Goal: Book appointment/travel/reservation: Book appointment/travel/reservation

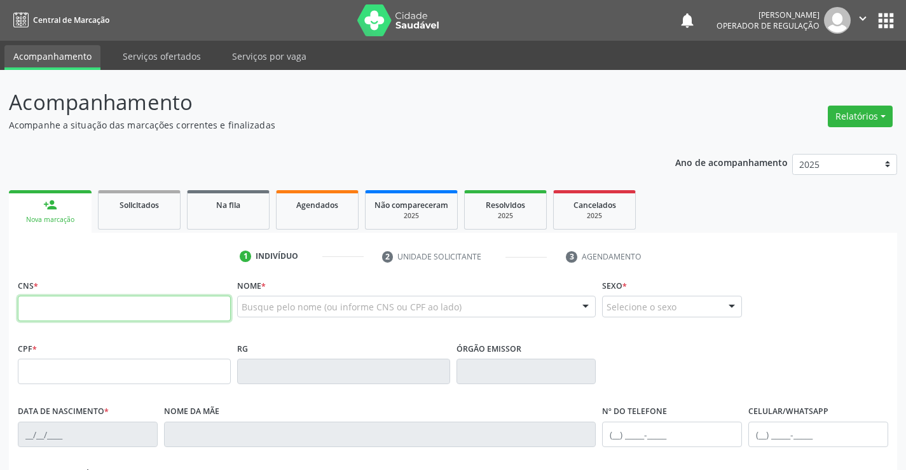
click at [64, 306] on input "text" at bounding box center [124, 308] width 213 height 25
type input "700 5037 0342 9054"
type input "24/03/2023"
type input "(74) 98128-7911"
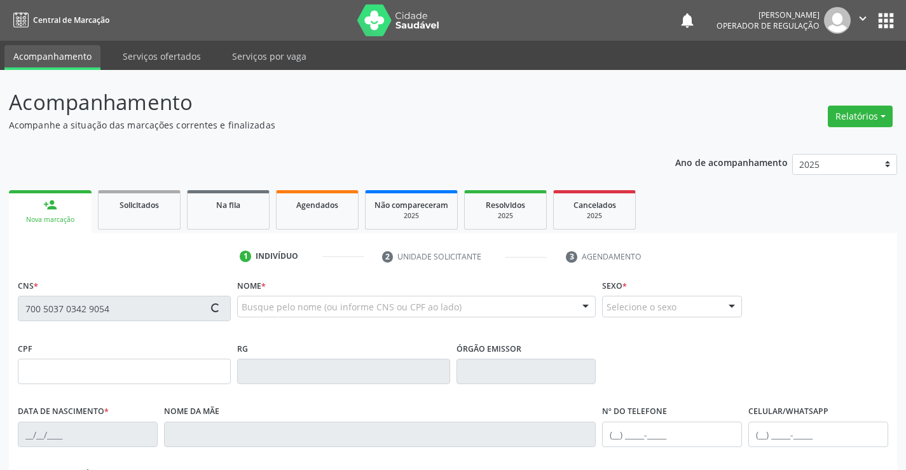
type input "46"
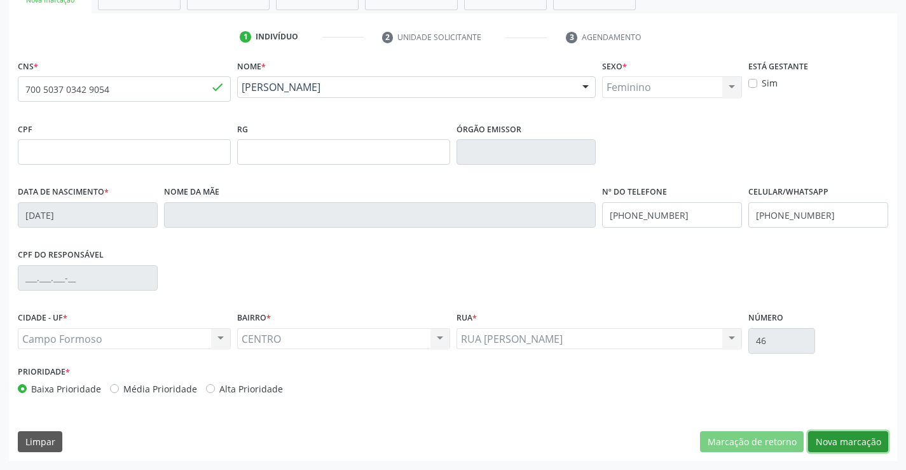
click at [841, 443] on button "Nova marcação" at bounding box center [848, 442] width 80 height 22
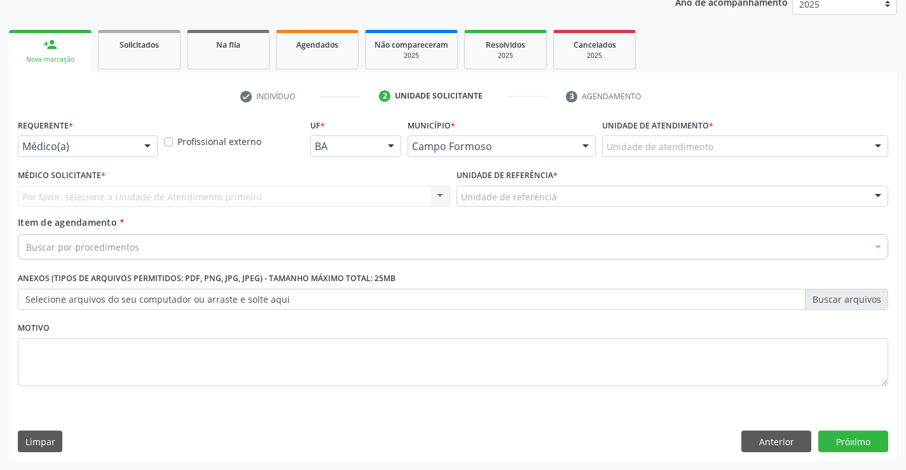
scroll to position [160, 0]
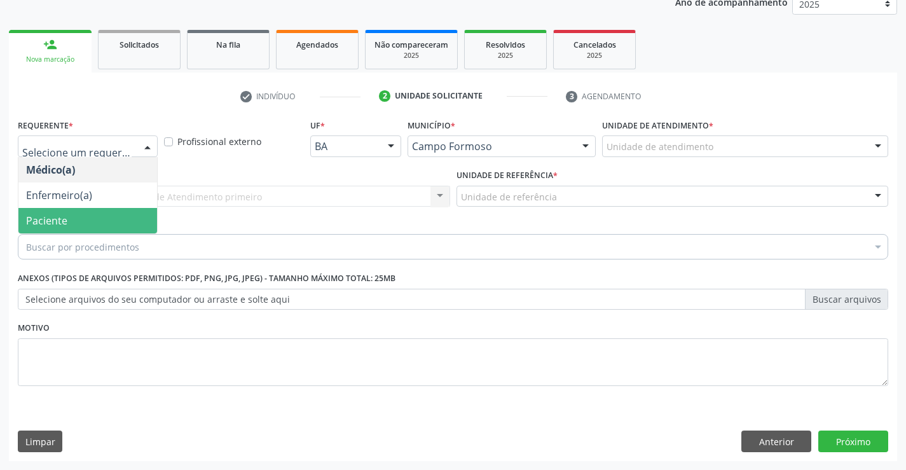
click at [65, 218] on span "Paciente" at bounding box center [46, 221] width 41 height 14
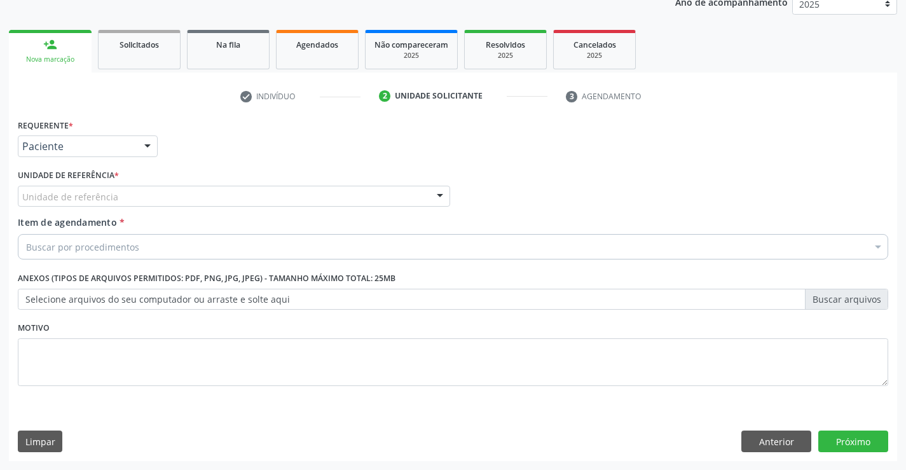
click at [151, 193] on div "Unidade de referência" at bounding box center [234, 197] width 433 height 22
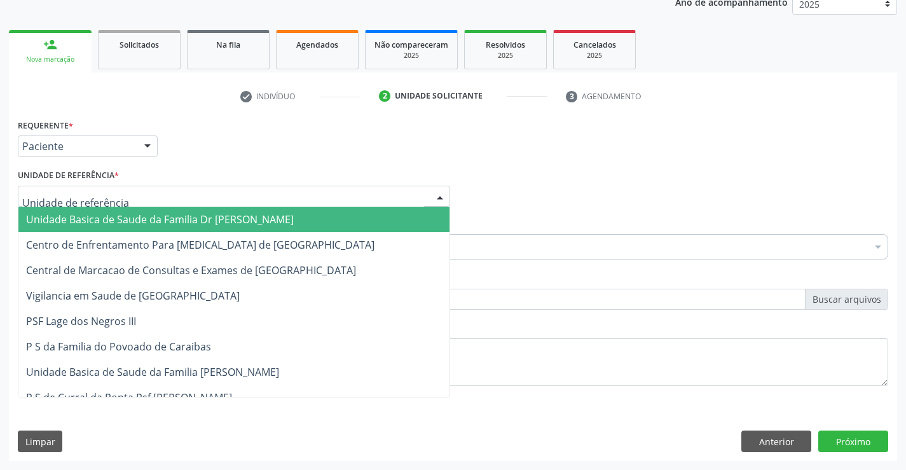
click at [114, 219] on span "Unidade Basica de Saude da Familia Dr [PERSON_NAME]" at bounding box center [160, 219] width 268 height 14
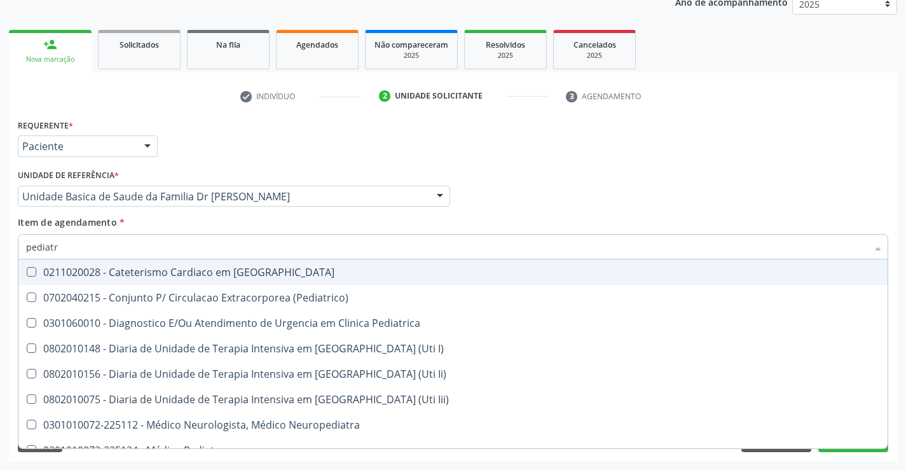
type input "pediatra"
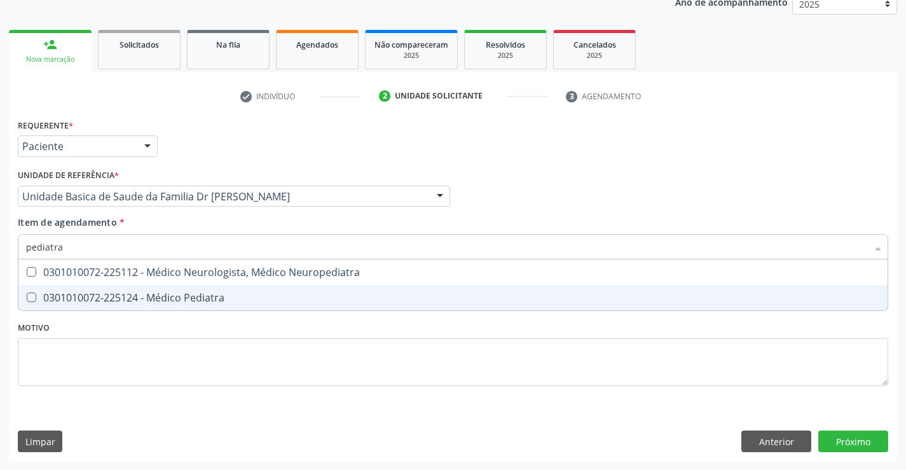
click at [104, 290] on span "0301010072-225124 - Médico Pediatra" at bounding box center [453, 297] width 870 height 25
checkbox Pediatra "true"
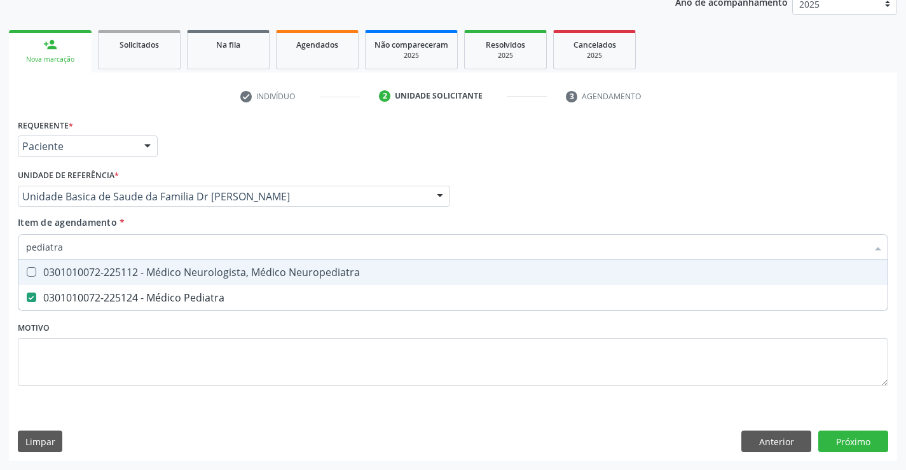
click at [517, 391] on div "Requerente * Paciente Médico(a) Enfermeiro(a) Paciente Nenhum resultado encontr…" at bounding box center [453, 260] width 871 height 288
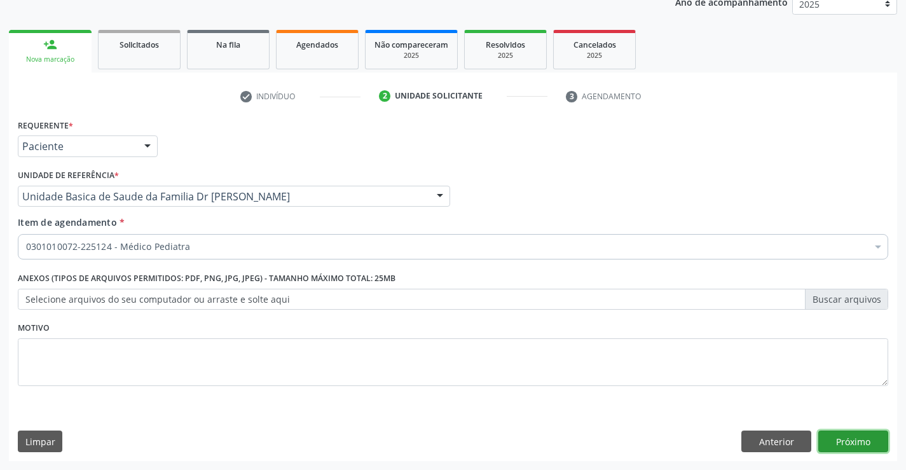
click at [872, 439] on button "Próximo" at bounding box center [854, 442] width 70 height 22
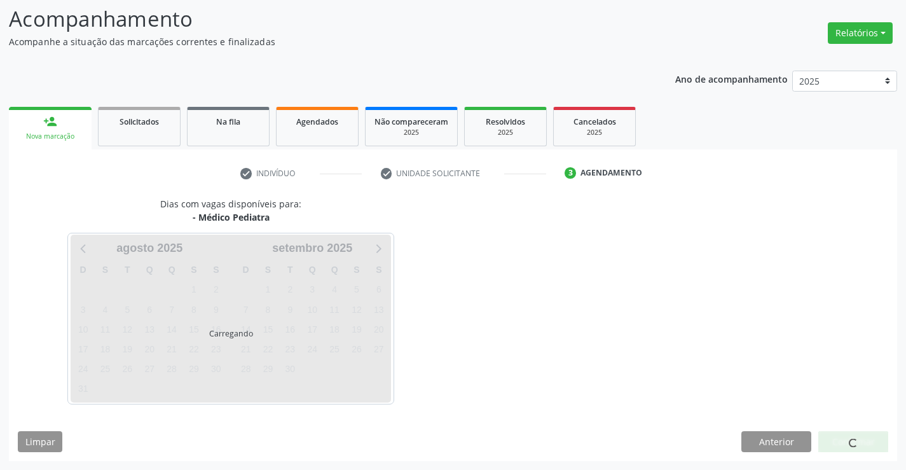
scroll to position [83, 0]
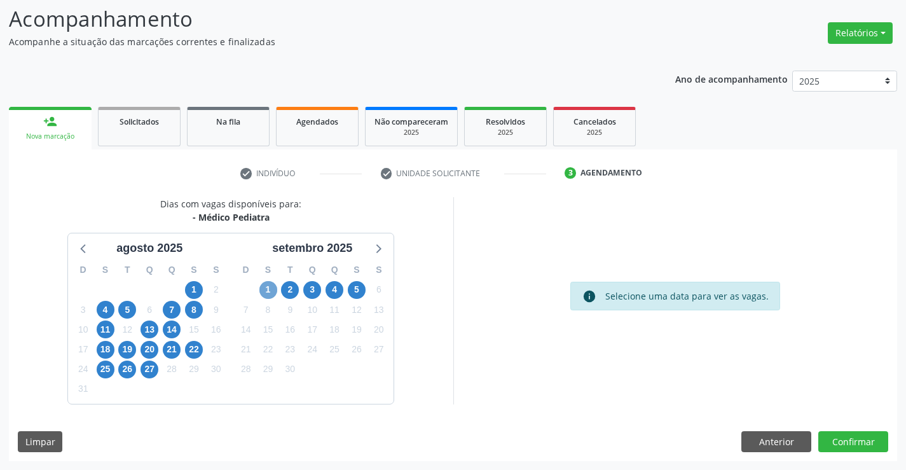
click at [268, 289] on span "1" at bounding box center [269, 290] width 18 height 18
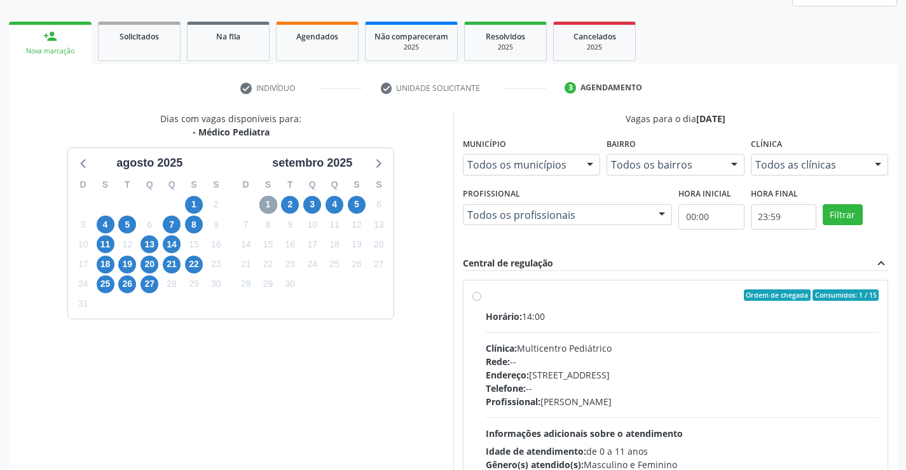
scroll to position [267, 0]
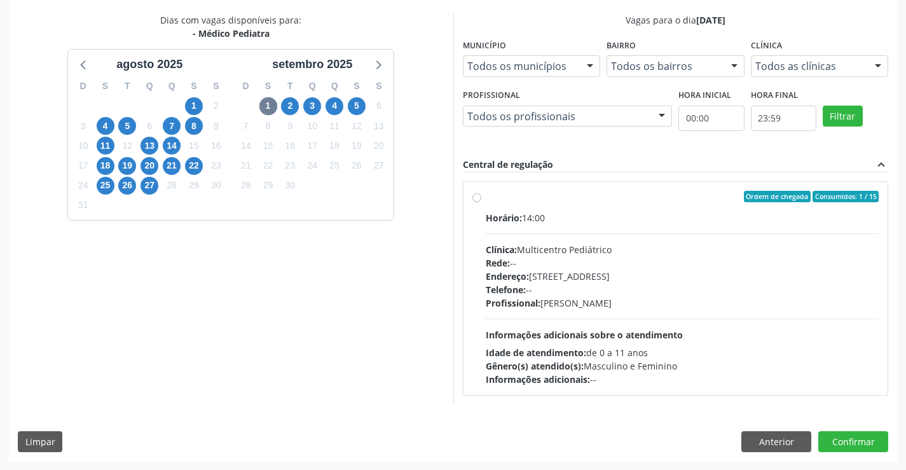
click at [487, 203] on label "Ordem de chegada Consumidos: 1 / 15 Horário: 14:00 Clínica: Multicentro Pediátr…" at bounding box center [683, 288] width 394 height 195
click at [482, 202] on input "Ordem de chegada Consumidos: 1 / 15 Horário: 14:00 Clínica: Multicentro Pediátr…" at bounding box center [477, 196] width 9 height 11
radio input "true"
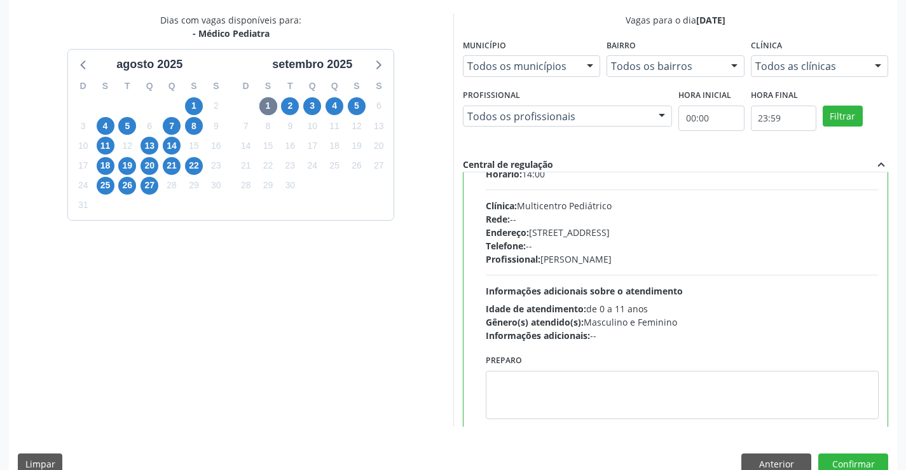
scroll to position [63, 0]
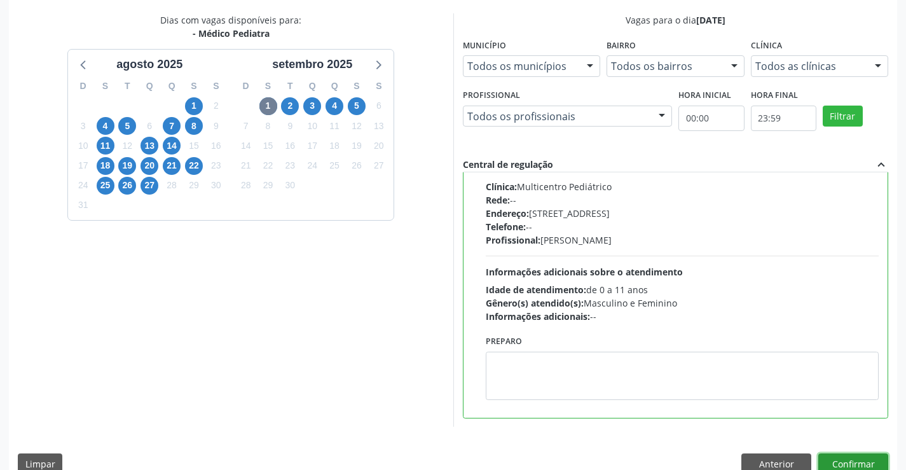
click at [861, 464] on button "Confirmar" at bounding box center [854, 465] width 70 height 22
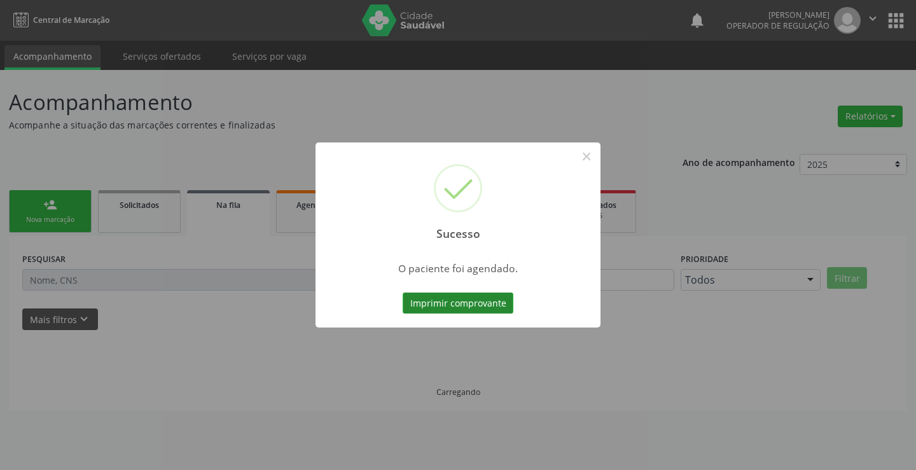
click at [471, 300] on button "Imprimir comprovante" at bounding box center [458, 304] width 111 height 22
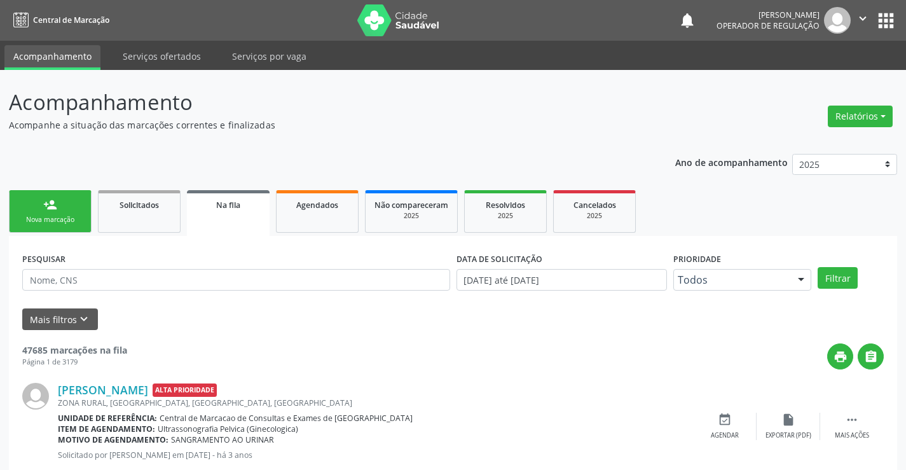
click at [50, 209] on div "person_add" at bounding box center [50, 205] width 14 height 14
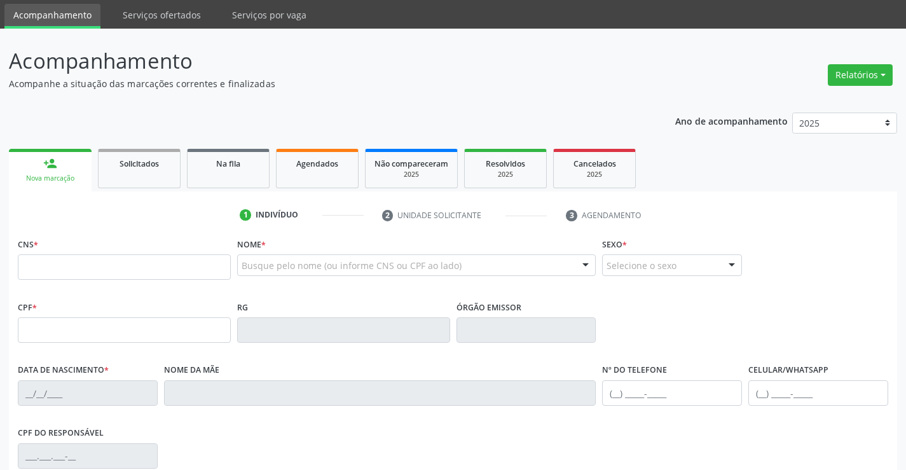
scroll to position [64, 0]
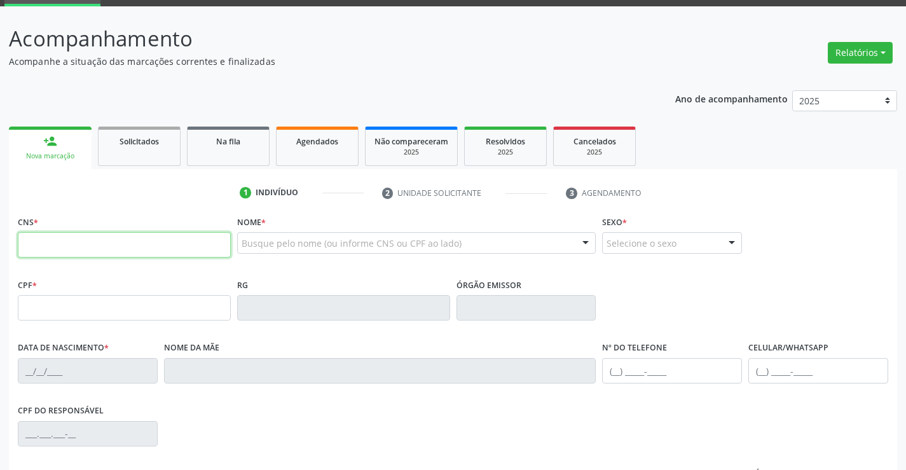
click at [131, 251] on input "text" at bounding box center [124, 244] width 213 height 25
click at [81, 245] on input "text" at bounding box center [124, 244] width 213 height 25
type input "700 0089 5902 4001"
type input "1311108530"
type input "27/12/1989"
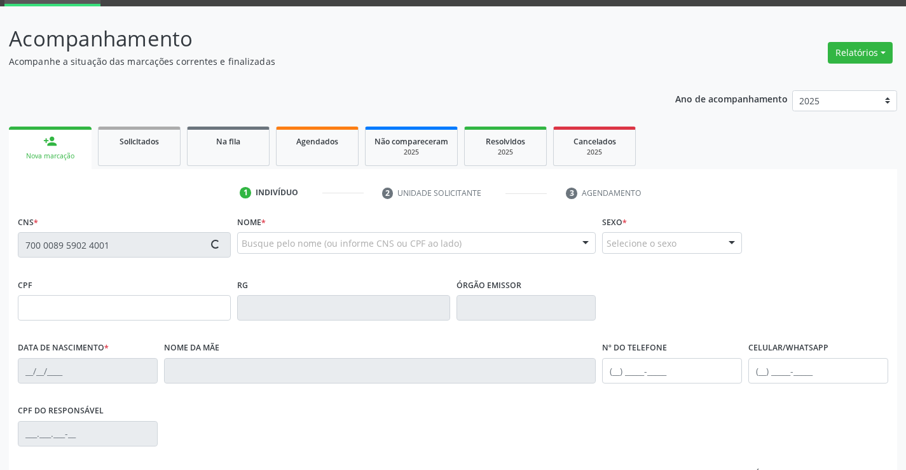
type input "043.432.625-96"
type input "sn"
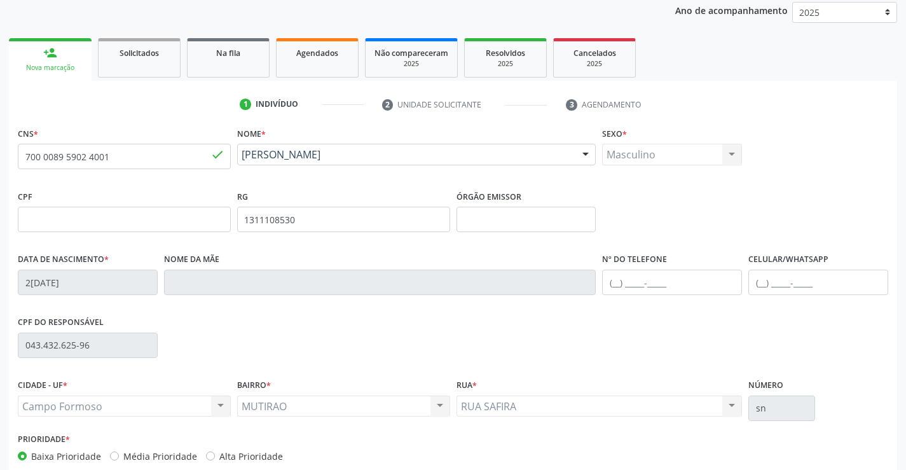
scroll to position [219, 0]
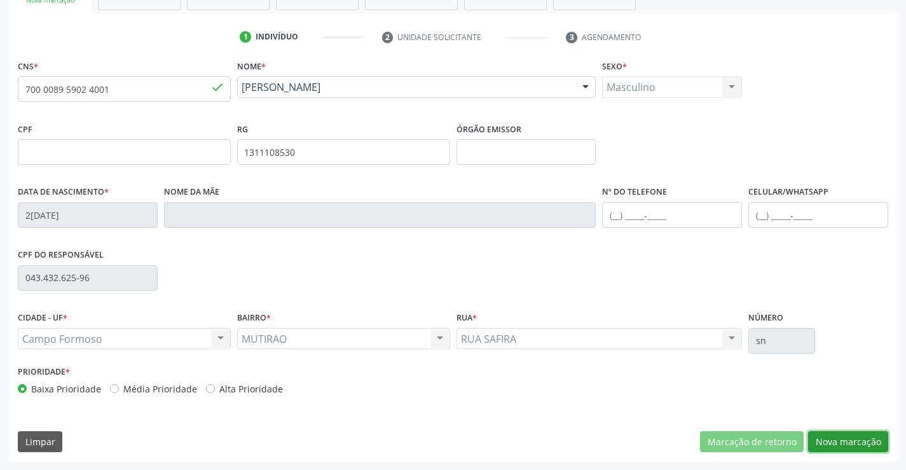
click at [847, 431] on button "Nova marcação" at bounding box center [848, 442] width 80 height 22
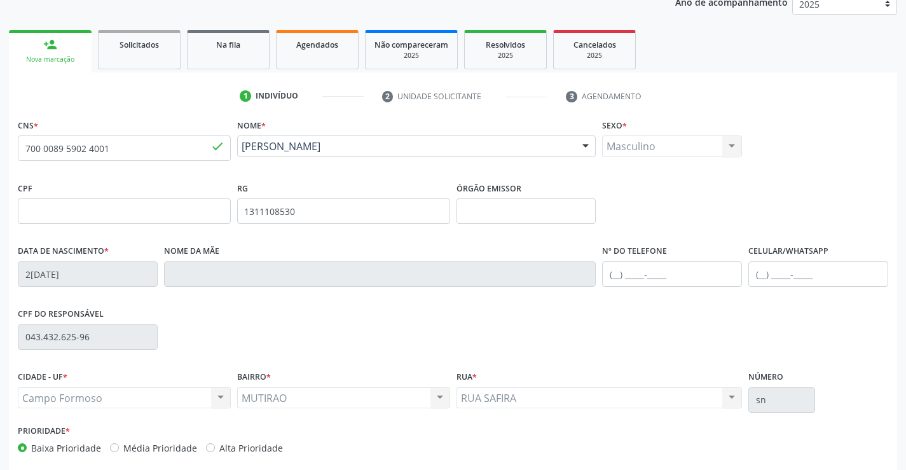
click at [0, 0] on button "Próximo" at bounding box center [0, 0] width 0 height 0
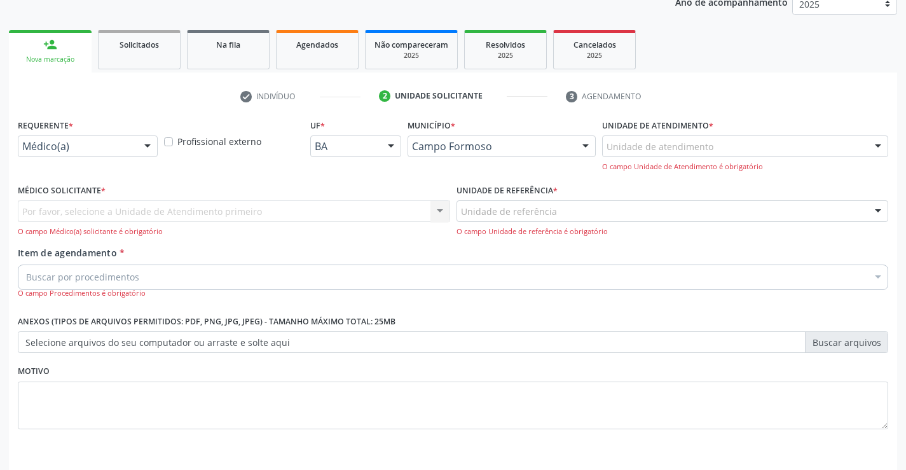
click at [118, 132] on div "Requerente * Médico(a) Médico(a) Enfermeiro(a) Paciente Nenhum resultado encont…" at bounding box center [88, 136] width 140 height 41
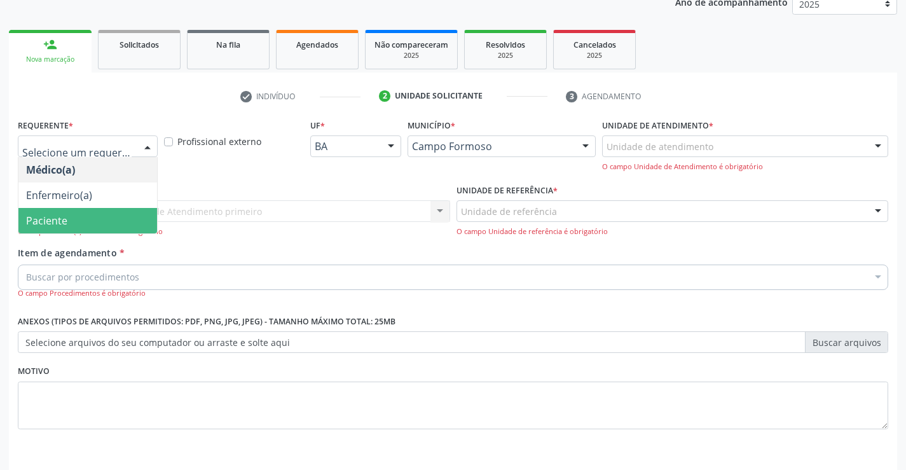
click at [59, 235] on div "O campo Médico(a) solicitante é obrigatório" at bounding box center [234, 231] width 433 height 11
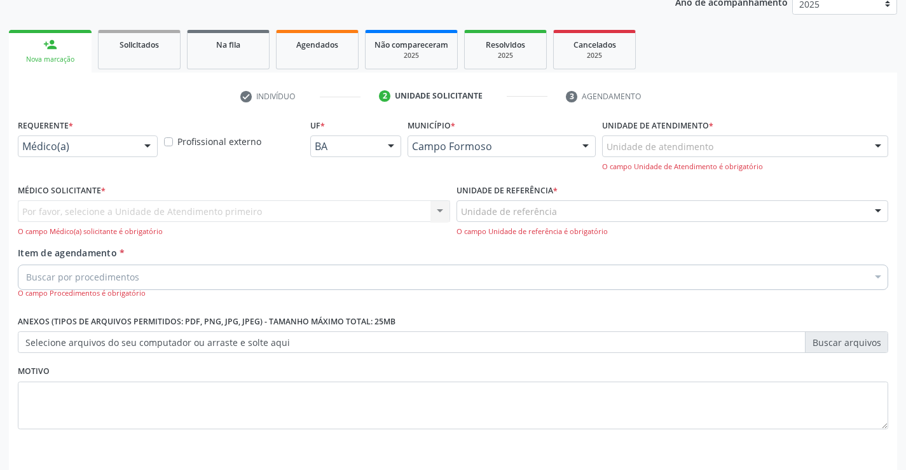
click at [143, 147] on div at bounding box center [147, 147] width 19 height 22
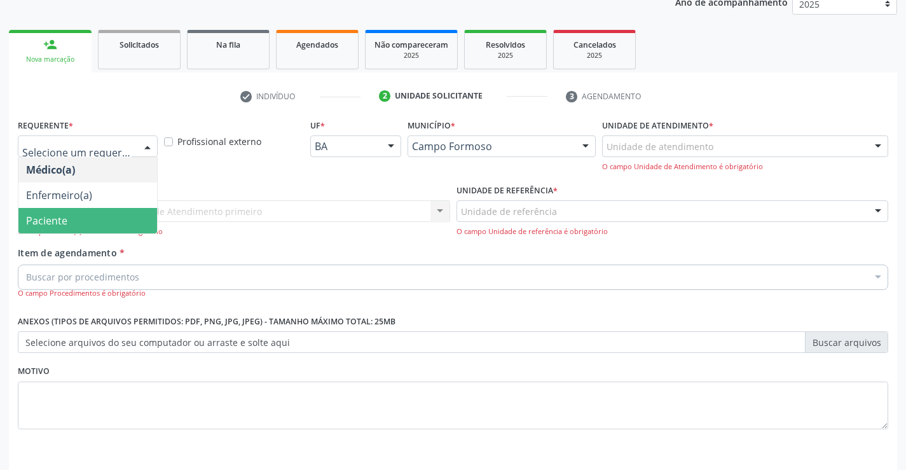
click at [58, 219] on span "Paciente" at bounding box center [46, 221] width 41 height 14
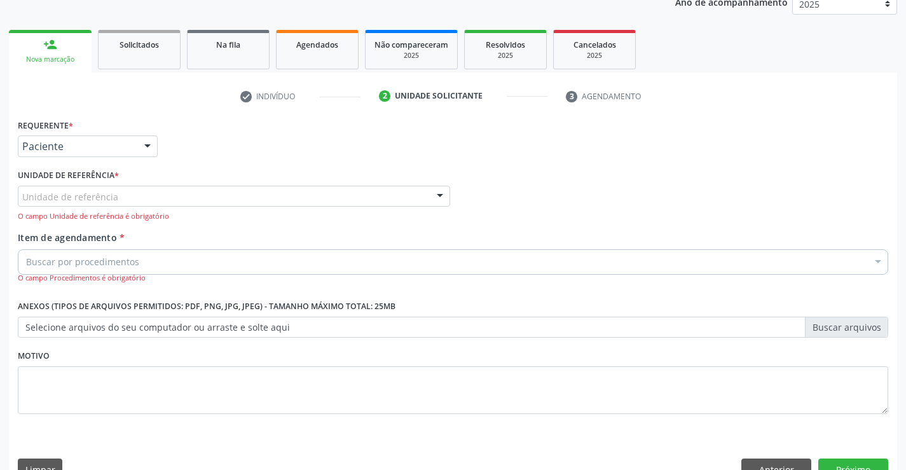
click at [272, 205] on div "Unidade de referência" at bounding box center [234, 197] width 433 height 22
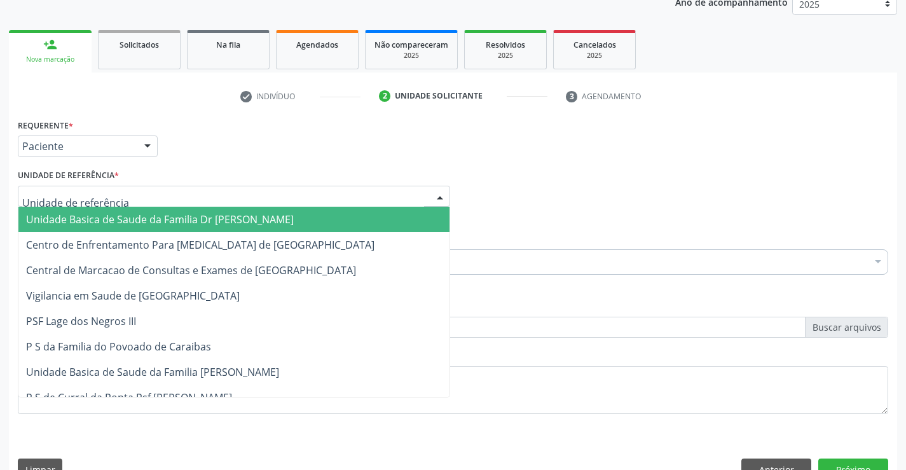
click at [283, 193] on input "text" at bounding box center [223, 202] width 402 height 25
click at [169, 219] on span "Unidade Basica de Saude da Familia Dr [PERSON_NAME]" at bounding box center [160, 219] width 268 height 14
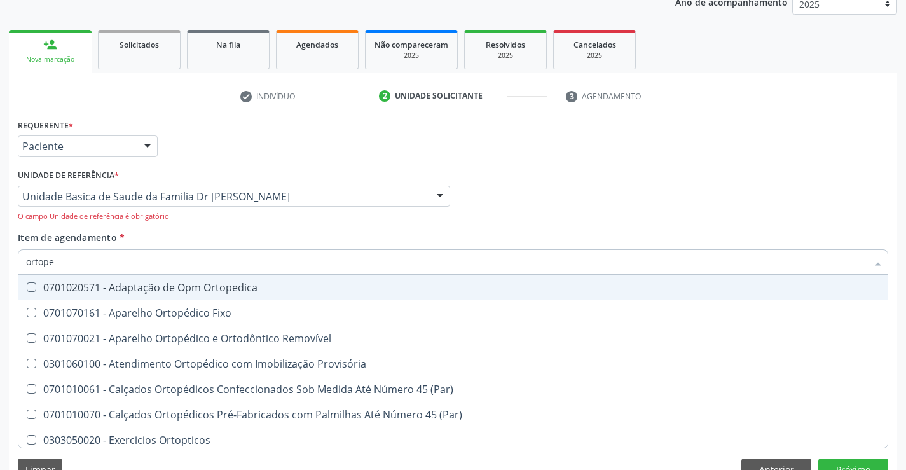
type input "ortoped"
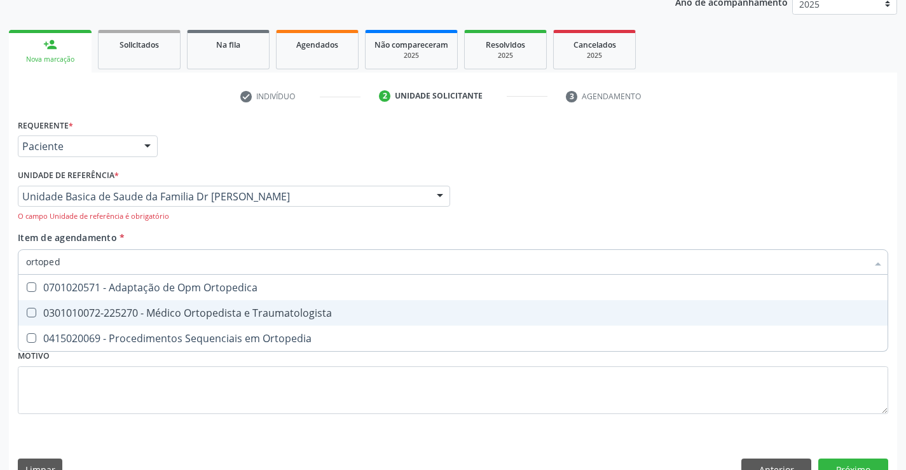
click at [211, 315] on div "0301010072-225270 - Médico Ortopedista e Traumatologista" at bounding box center [453, 313] width 854 height 10
checkbox Traumatologista "true"
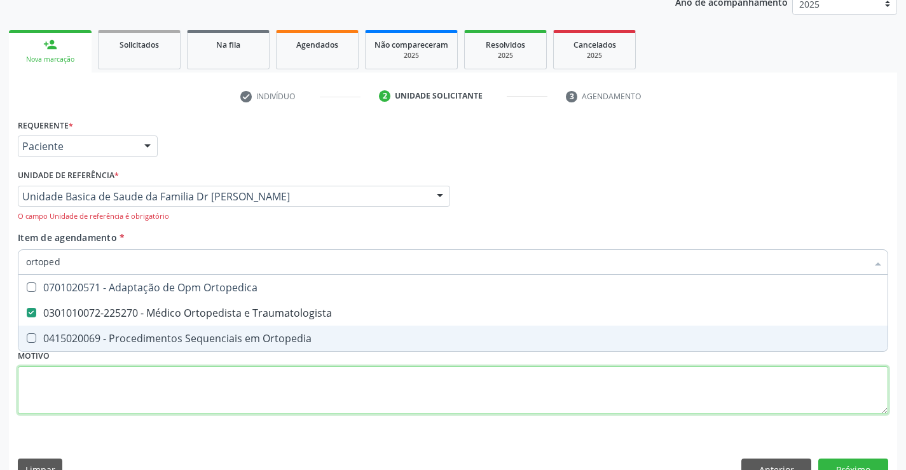
click at [380, 413] on div "Requerente * Paciente Médico(a) Enfermeiro(a) Paciente Nenhum resultado encontr…" at bounding box center [453, 274] width 871 height 316
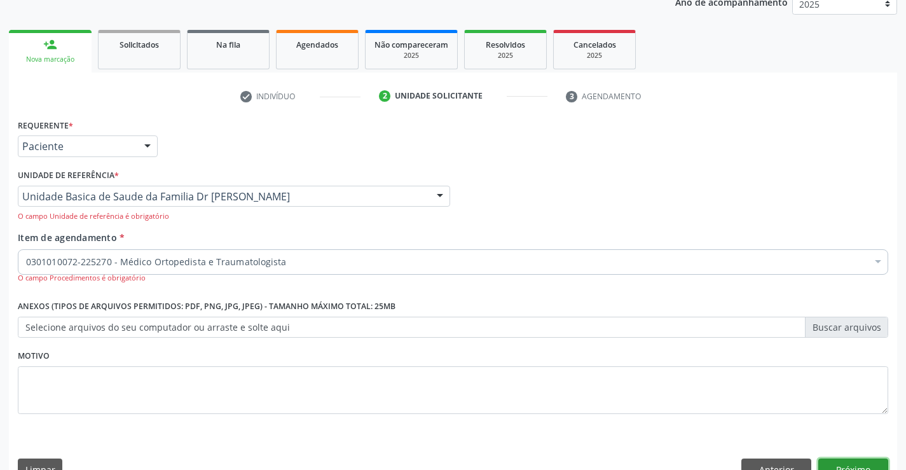
click at [851, 461] on button "Próximo" at bounding box center [854, 470] width 70 height 22
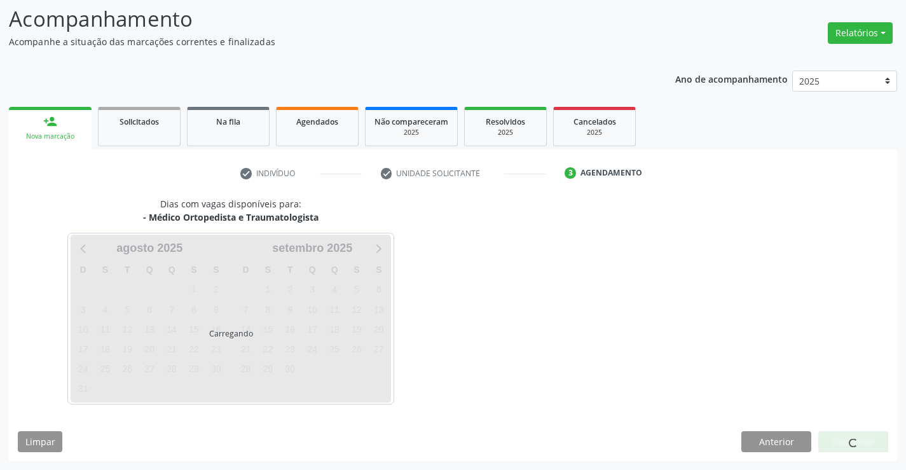
scroll to position [83, 0]
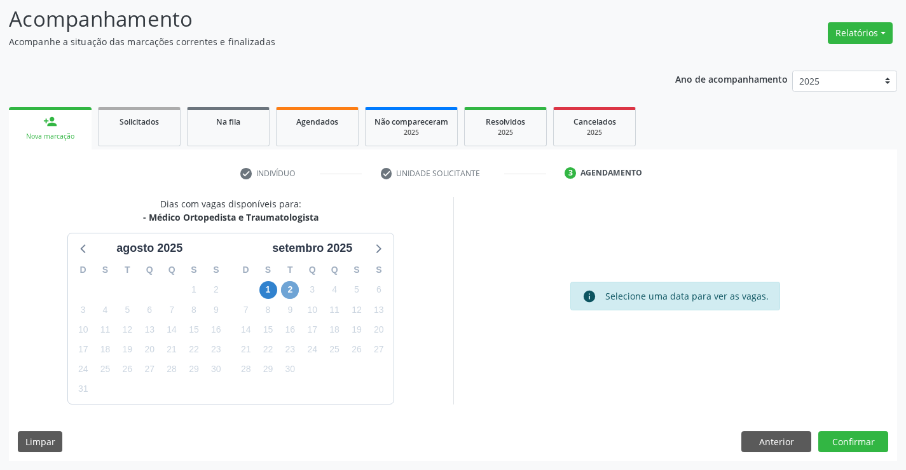
click at [288, 285] on span "2" at bounding box center [290, 290] width 18 height 18
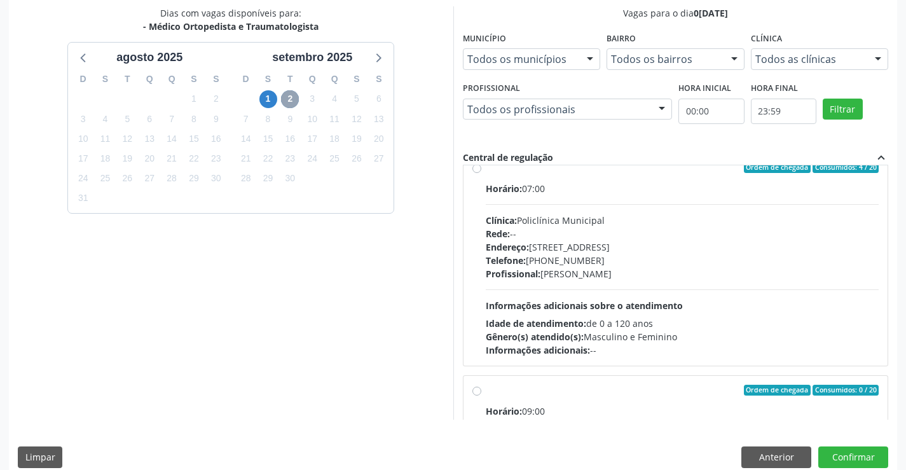
scroll to position [0, 0]
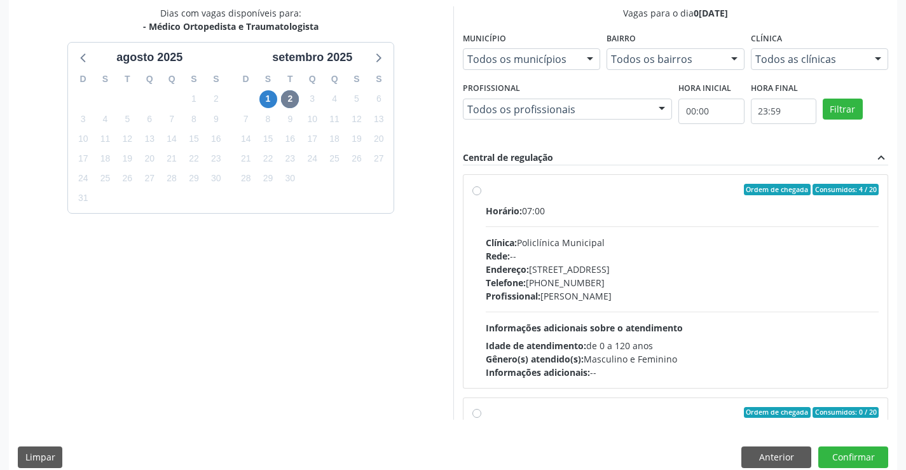
click at [582, 236] on div "Clínica: Policlínica Municipal" at bounding box center [683, 242] width 394 height 13
click at [482, 195] on input "Ordem de chegada Consumidos: 4 / 20 Horário: 07:00 Clínica: Policlínica Municip…" at bounding box center [477, 189] width 9 height 11
radio input "true"
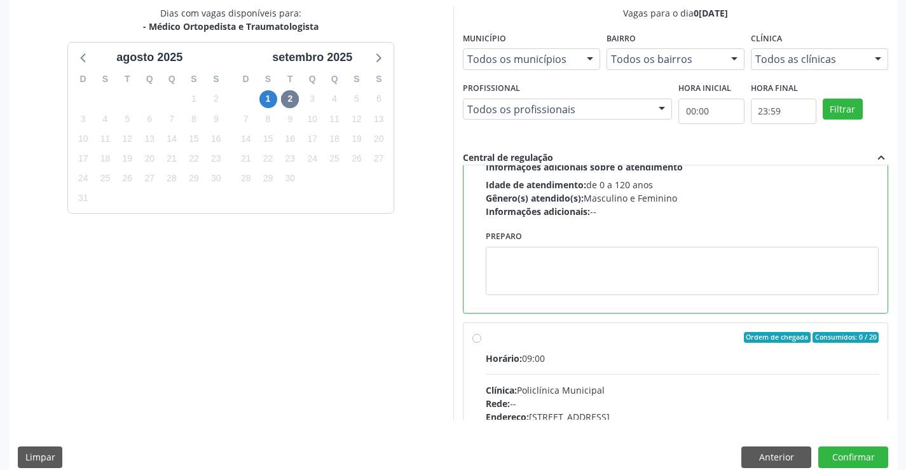
scroll to position [254, 0]
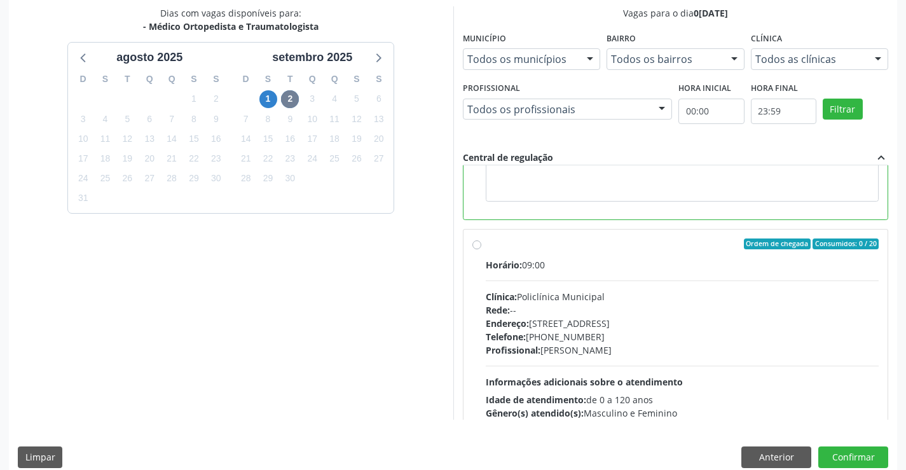
click at [847, 445] on div "Dias com vagas disponíveis para: - Médico Ortopedista e Traumatologista agosto …" at bounding box center [453, 241] width 889 height 470
drag, startPoint x: 836, startPoint y: 454, endPoint x: 841, endPoint y: 413, distance: 40.3
click at [836, 453] on button "Confirmar" at bounding box center [854, 458] width 70 height 22
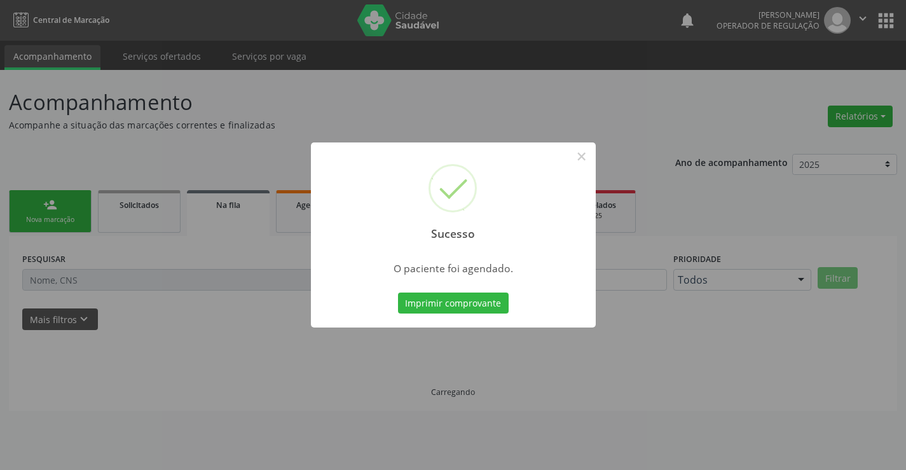
scroll to position [0, 0]
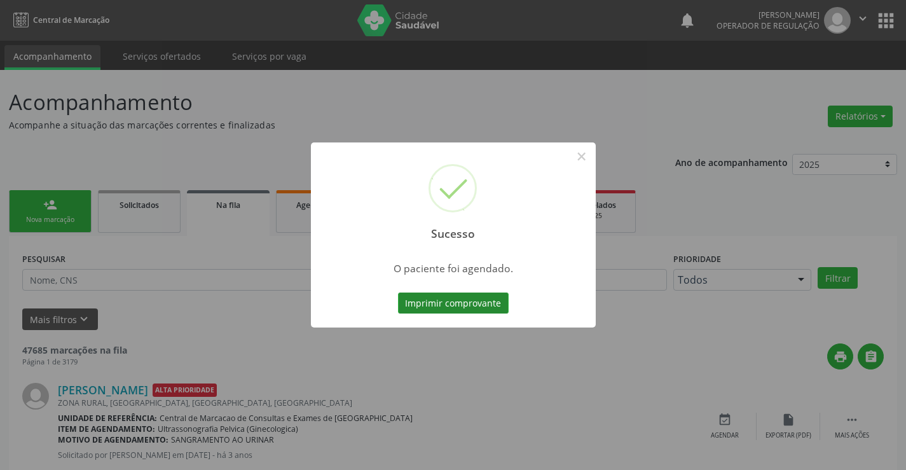
click at [467, 293] on button "Imprimir comprovante" at bounding box center [453, 304] width 111 height 22
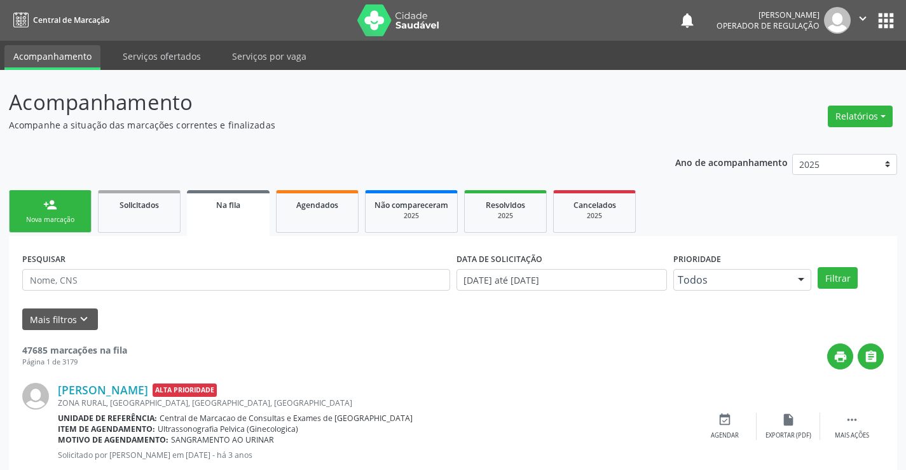
click at [50, 214] on link "person_add Nova marcação" at bounding box center [50, 211] width 83 height 43
click at [50, 215] on div "Nova marcação" at bounding box center [50, 220] width 64 height 10
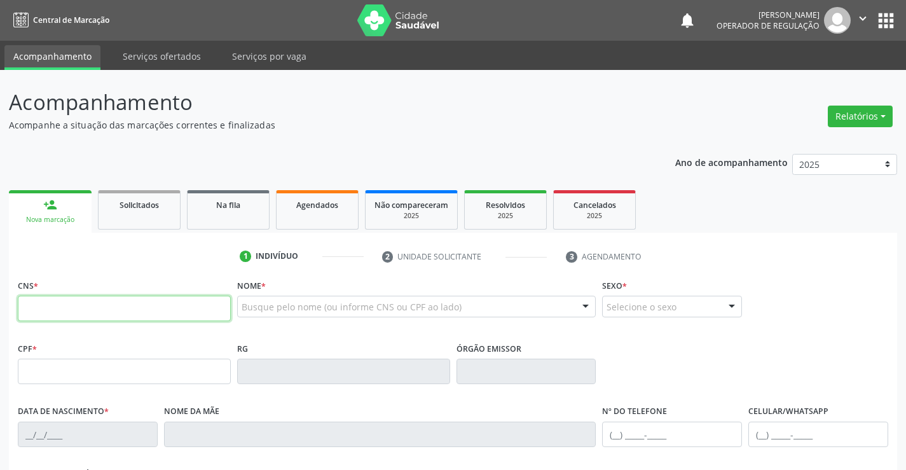
click at [96, 309] on input "text" at bounding box center [124, 308] width 213 height 25
type input "707 4020 5997 3870"
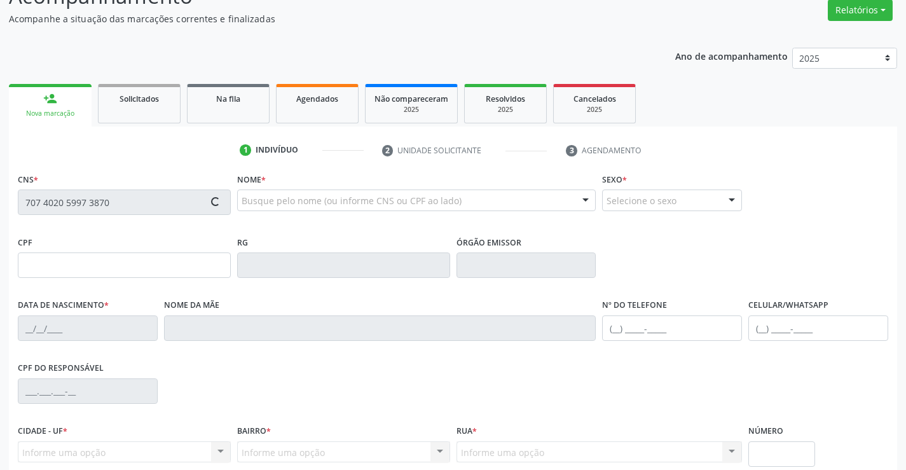
scroll to position [219, 0]
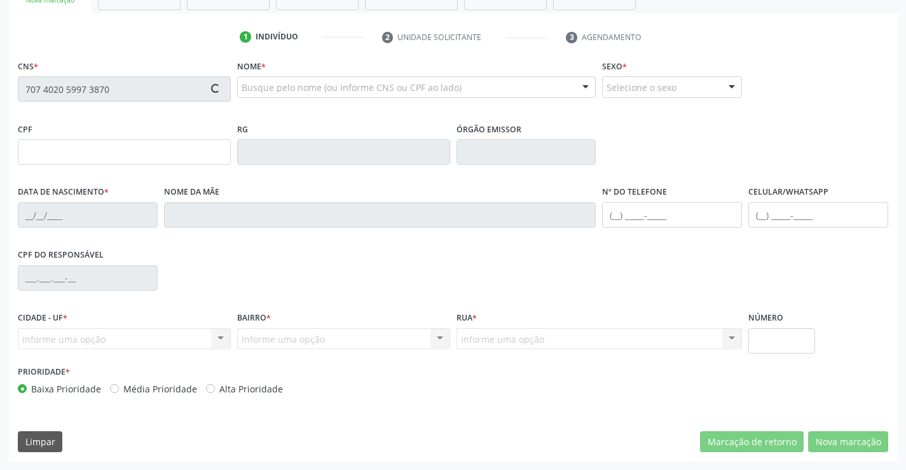
type input "109.100.855-87"
type input "28/11/1944"
type input "Damiana Pequena dos Santos"
type input "S/N"
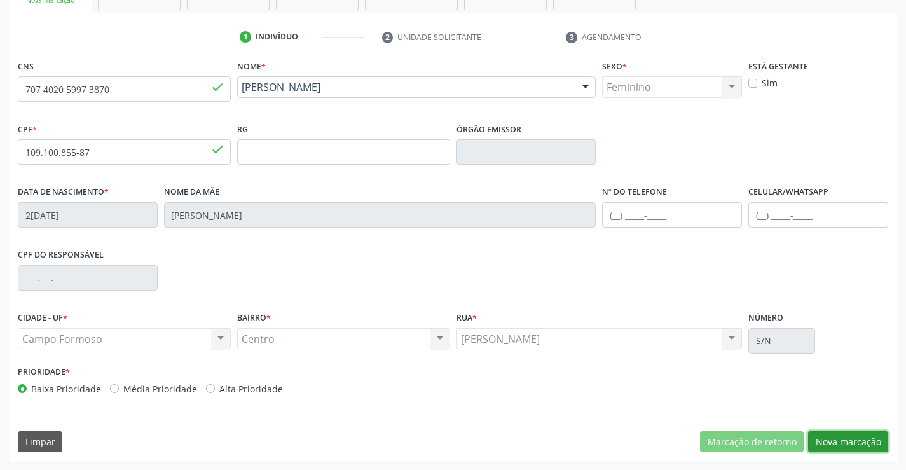
click at [839, 439] on button "Nova marcação" at bounding box center [848, 442] width 80 height 22
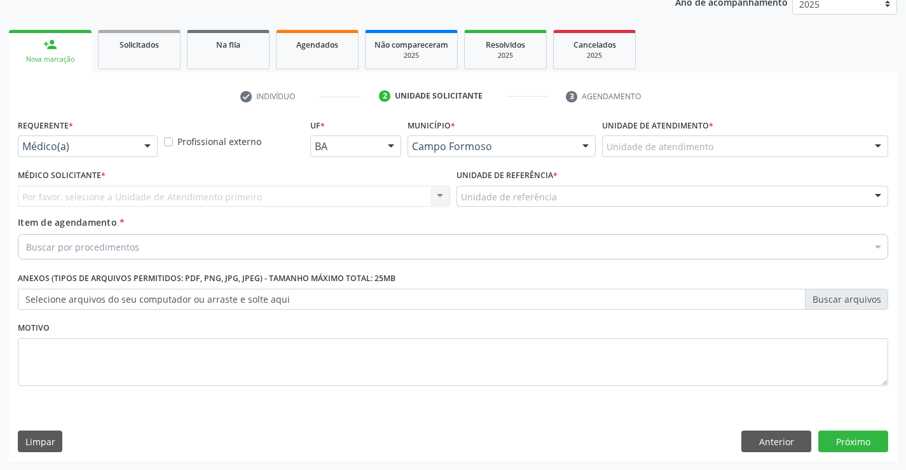
scroll to position [160, 0]
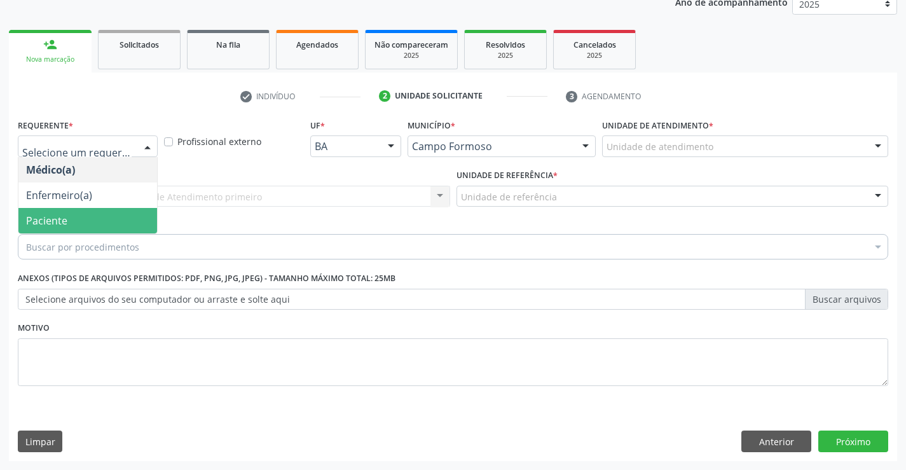
click at [82, 220] on span "Paciente" at bounding box center [87, 220] width 139 height 25
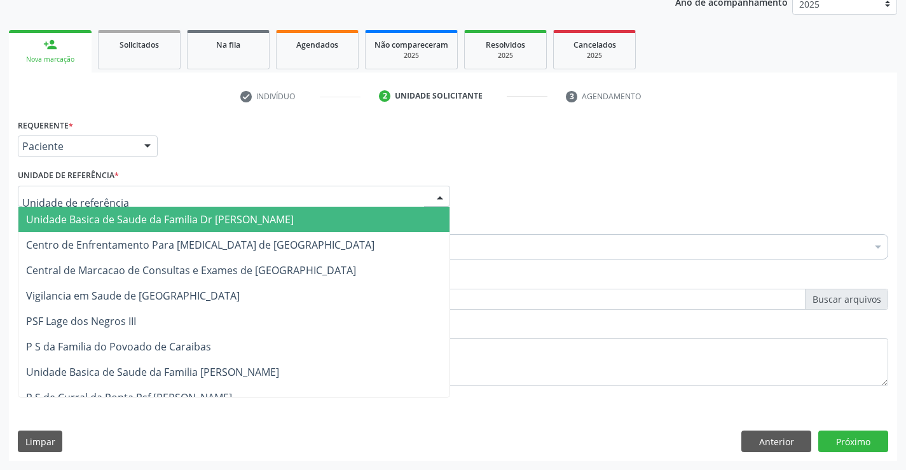
click at [227, 196] on div at bounding box center [234, 197] width 433 height 22
click at [156, 218] on span "Unidade Basica de Saude da Familia Dr [PERSON_NAME]" at bounding box center [160, 219] width 268 height 14
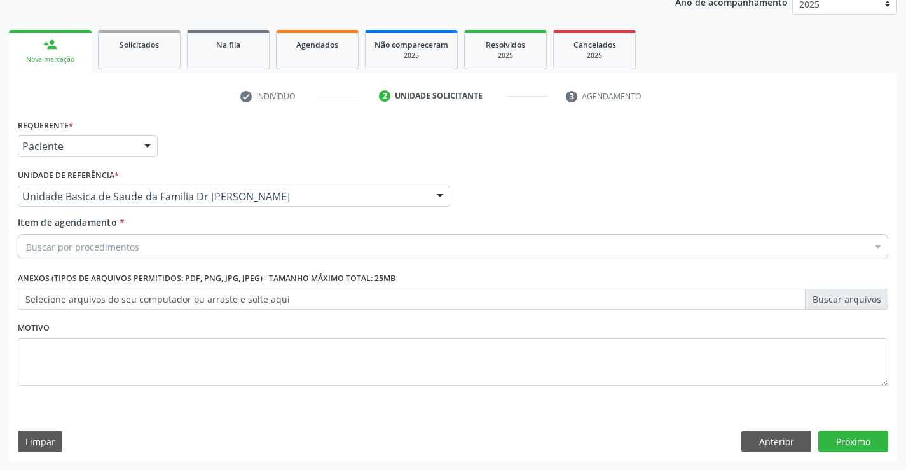
click at [181, 244] on div "Buscar por procedimentos" at bounding box center [453, 246] width 871 height 25
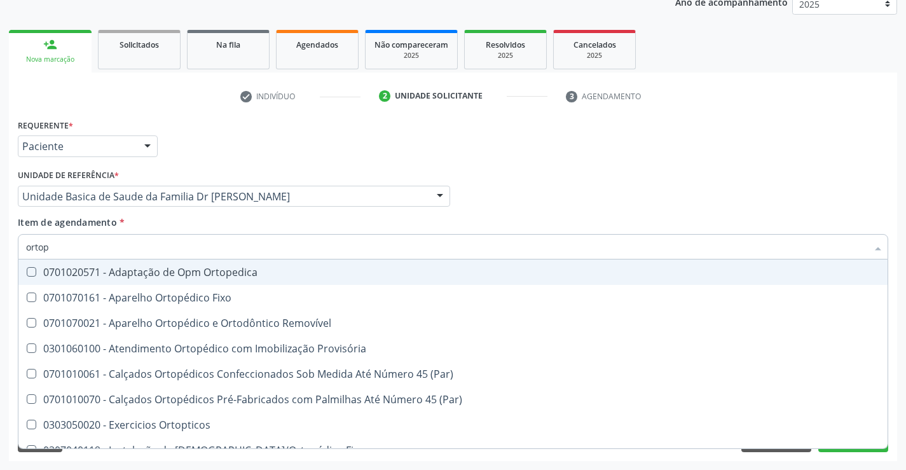
type input "ortope"
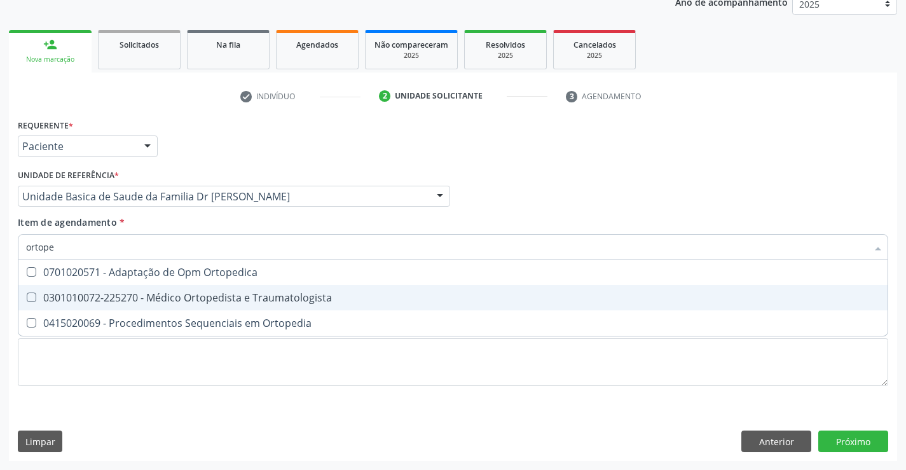
click at [190, 298] on div "0301010072-225270 - Médico Ortopedista e Traumatologista" at bounding box center [453, 298] width 854 height 10
checkbox Traumatologista "true"
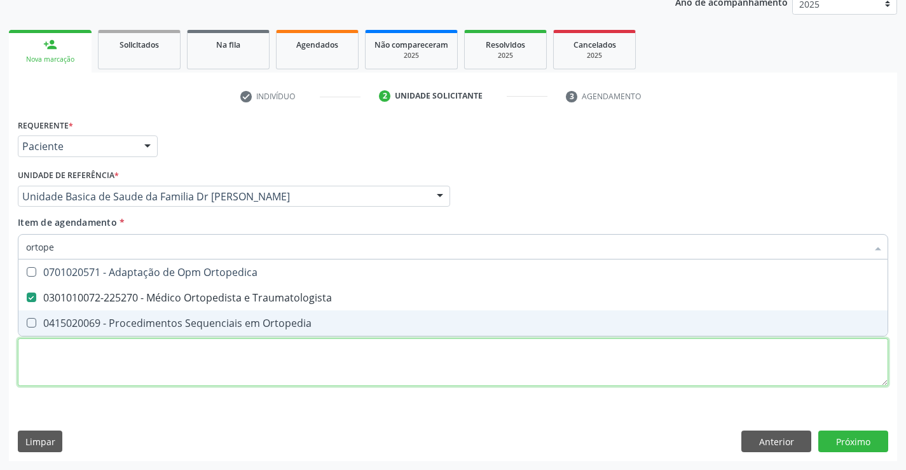
click at [593, 382] on div "Requerente * Paciente Médico(a) Enfermeiro(a) Paciente Nenhum resultado encontr…" at bounding box center [453, 260] width 871 height 288
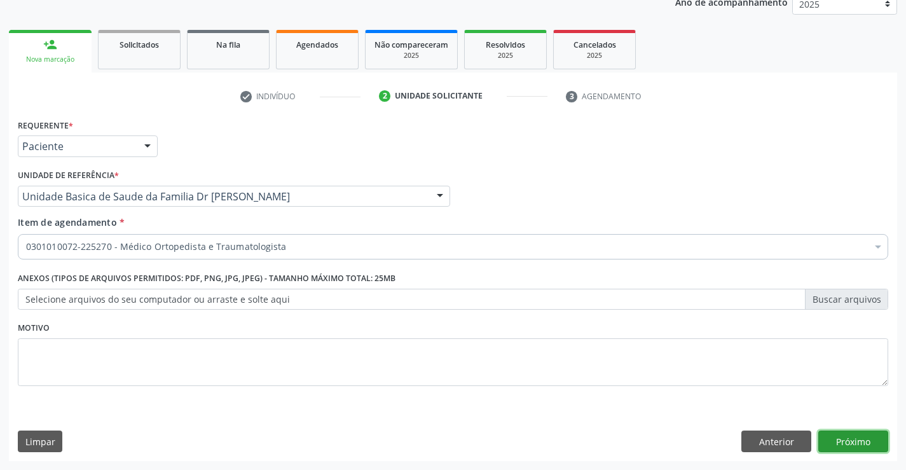
click at [840, 434] on button "Próximo" at bounding box center [854, 442] width 70 height 22
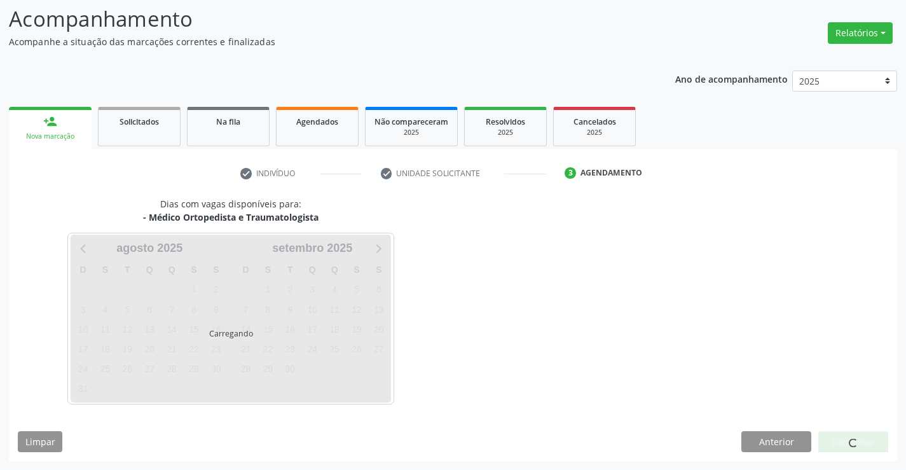
scroll to position [83, 0]
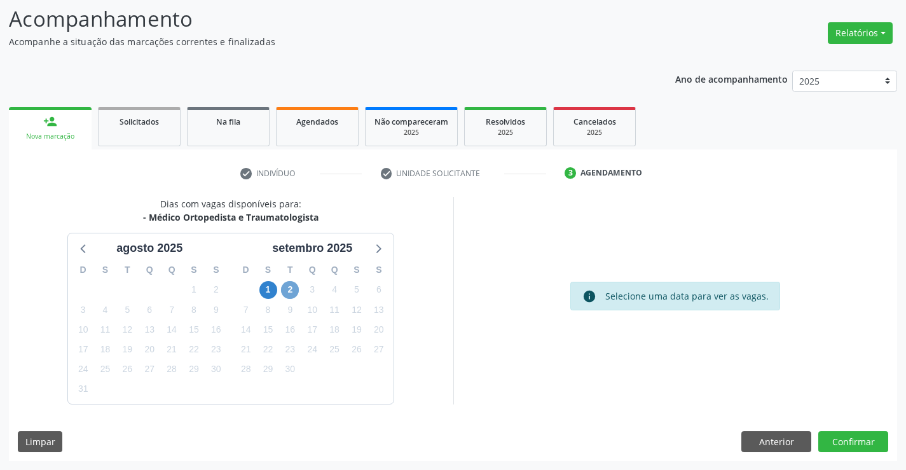
click at [289, 290] on span "2" at bounding box center [290, 290] width 18 height 18
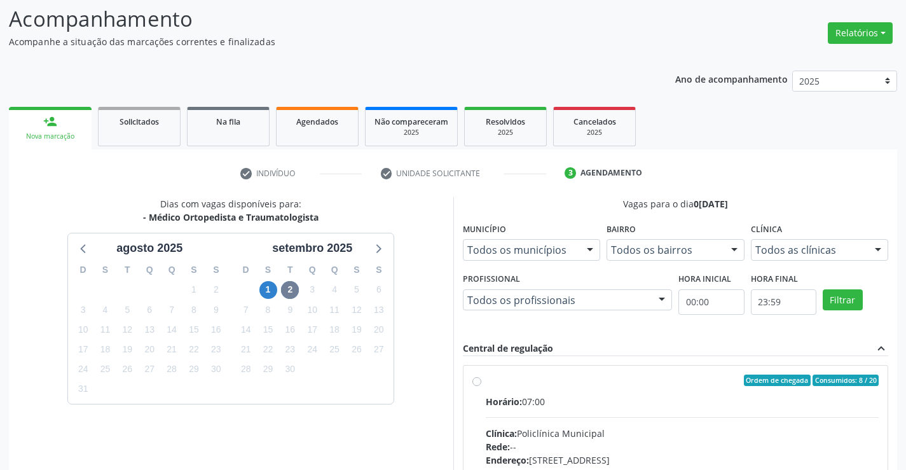
click at [482, 386] on input "Ordem de chegada Consumidos: 8 / 20 Horário: 07:00 Clínica: Policlínica Municip…" at bounding box center [477, 380] width 9 height 11
radio input "true"
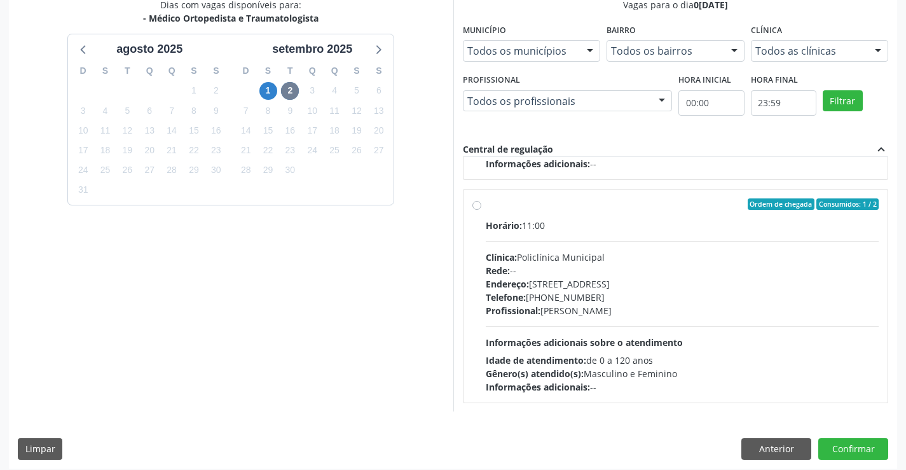
scroll to position [290, 0]
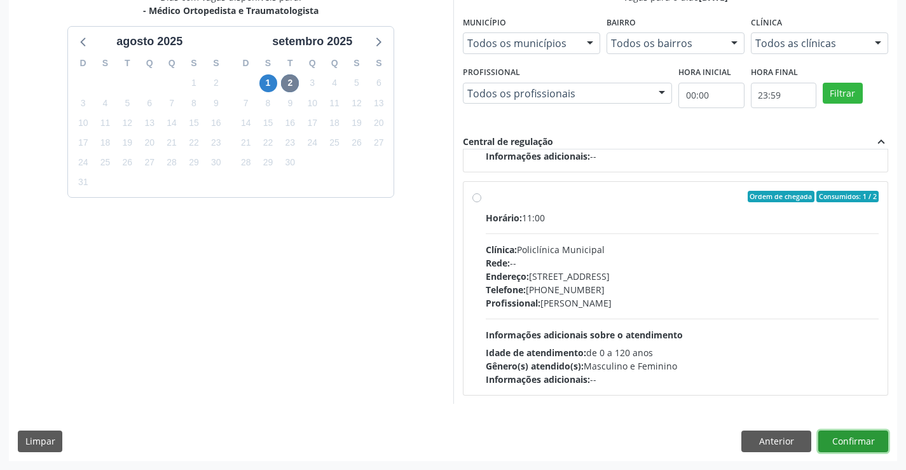
click at [844, 440] on button "Confirmar" at bounding box center [854, 442] width 70 height 22
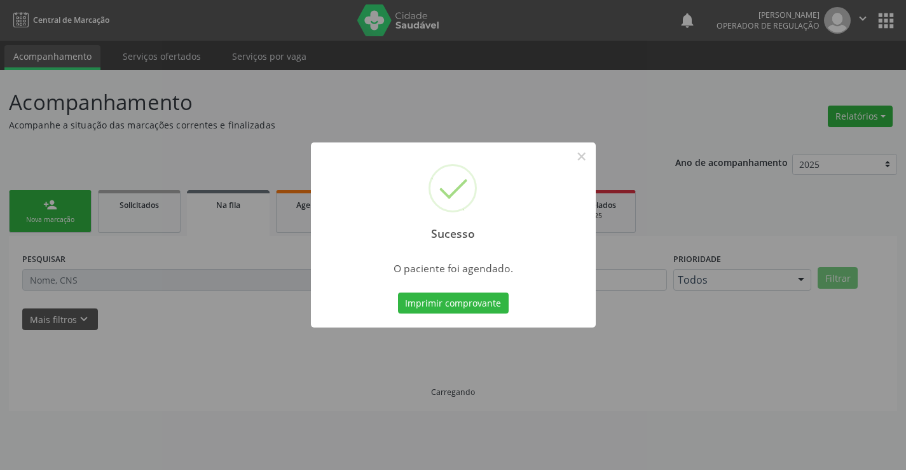
scroll to position [0, 0]
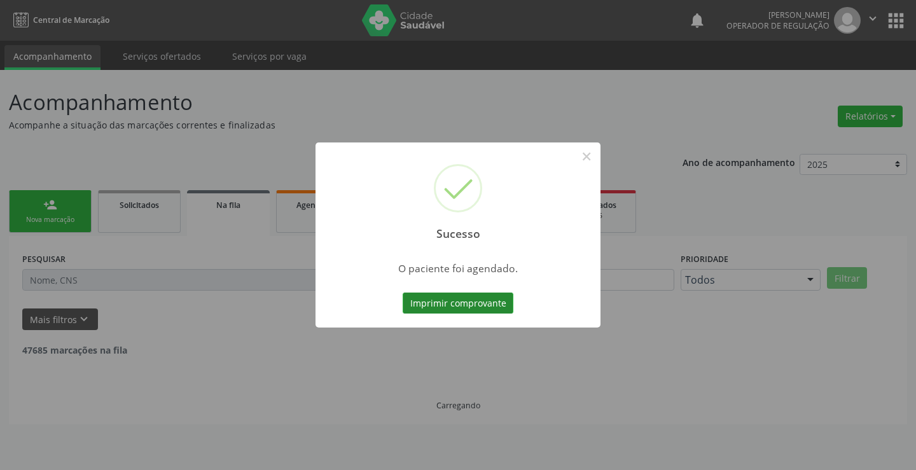
click at [449, 301] on button "Imprimir comprovante" at bounding box center [458, 304] width 111 height 22
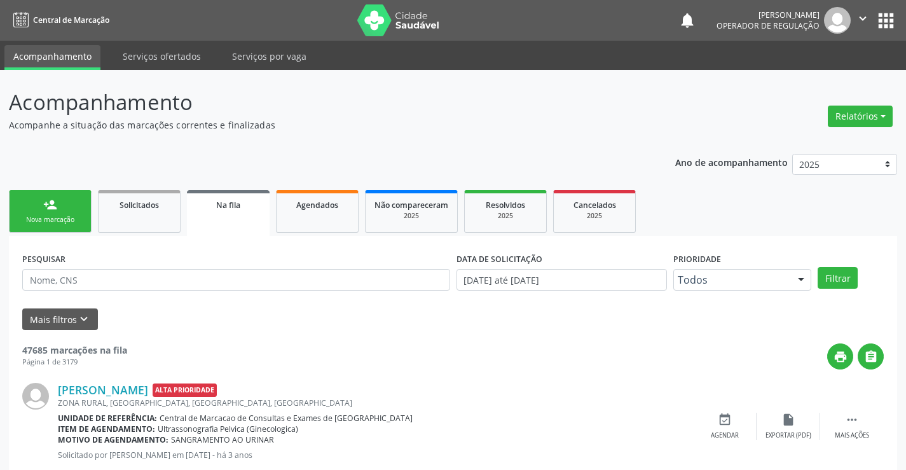
click at [53, 221] on div "Nova marcação" at bounding box center [50, 220] width 64 height 10
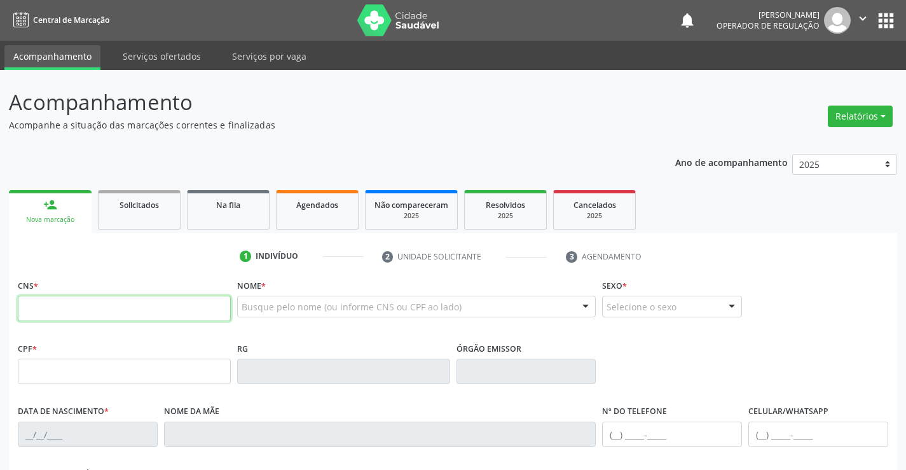
click at [67, 309] on input "text" at bounding box center [124, 308] width 213 height 25
type input "700 3009 9706 5437"
type input "486.658.785-72"
type input "0468071105"
type input "01/02/1958"
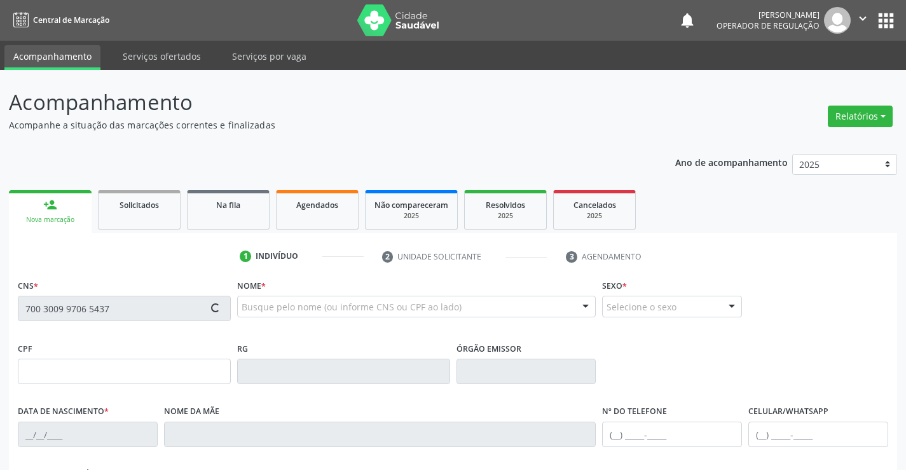
type input "(74) 99141-4123"
type input "SN"
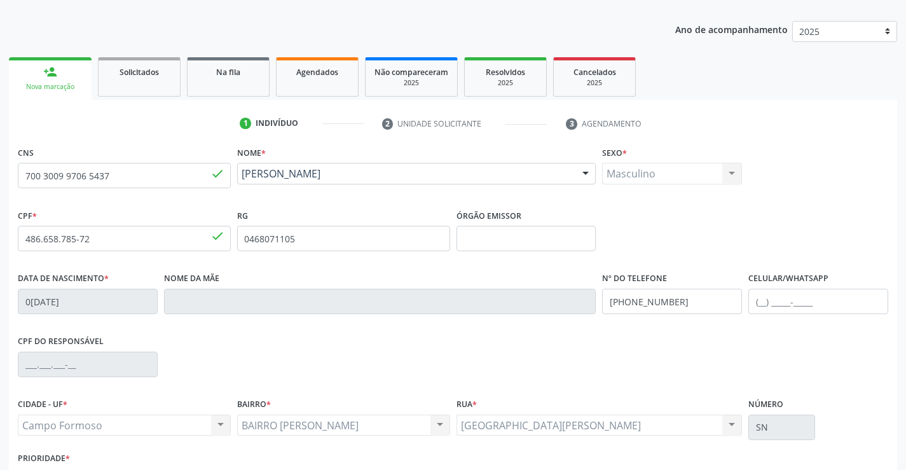
scroll to position [219, 0]
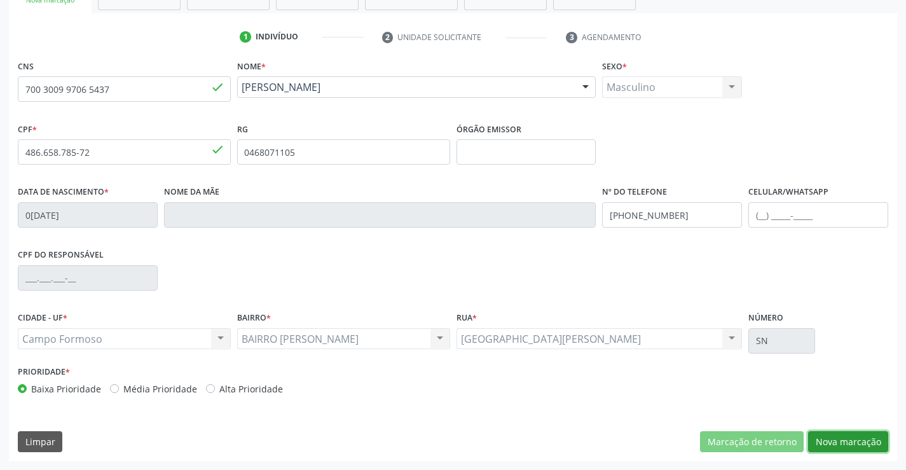
click at [864, 433] on button "Nova marcação" at bounding box center [848, 442] width 80 height 22
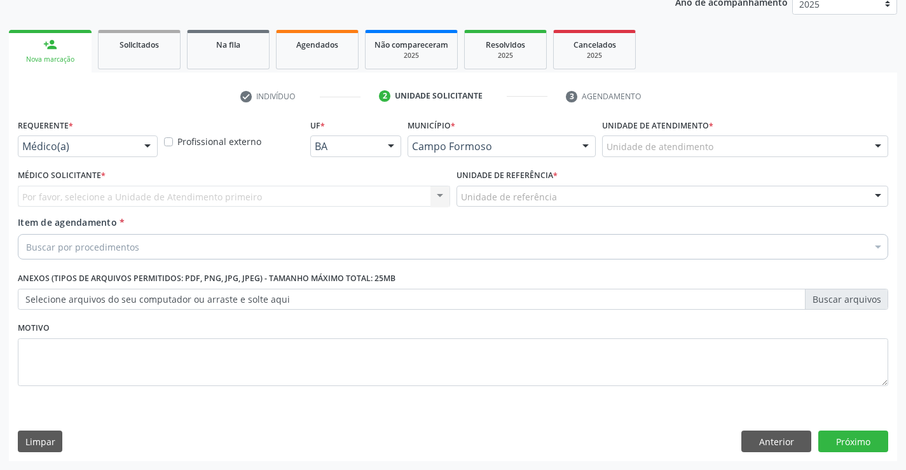
scroll to position [160, 0]
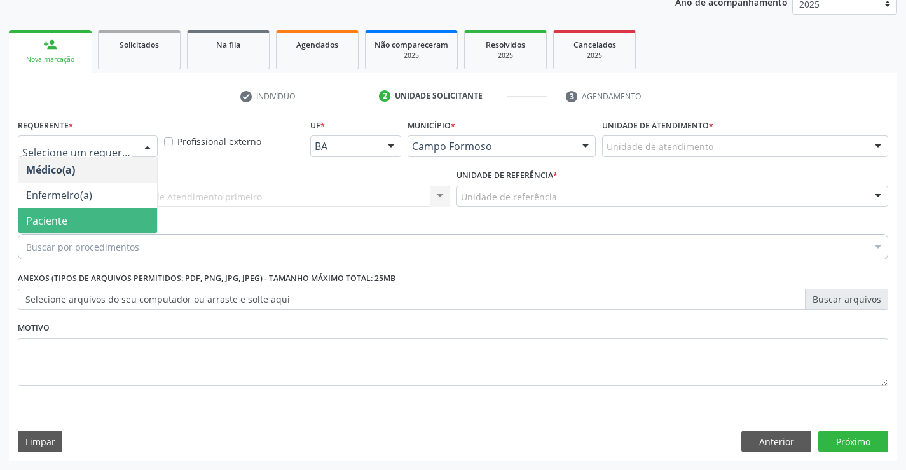
click at [53, 221] on span "Paciente" at bounding box center [46, 221] width 41 height 14
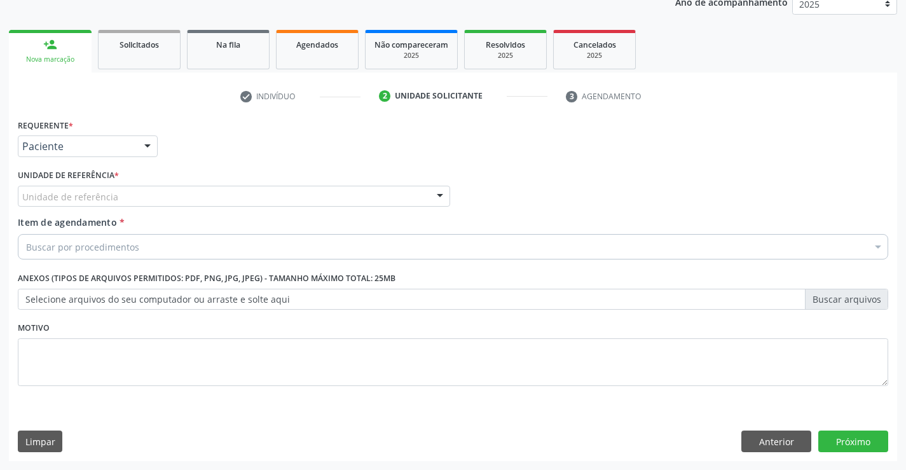
click at [310, 188] on div "Unidade de referência" at bounding box center [234, 197] width 433 height 22
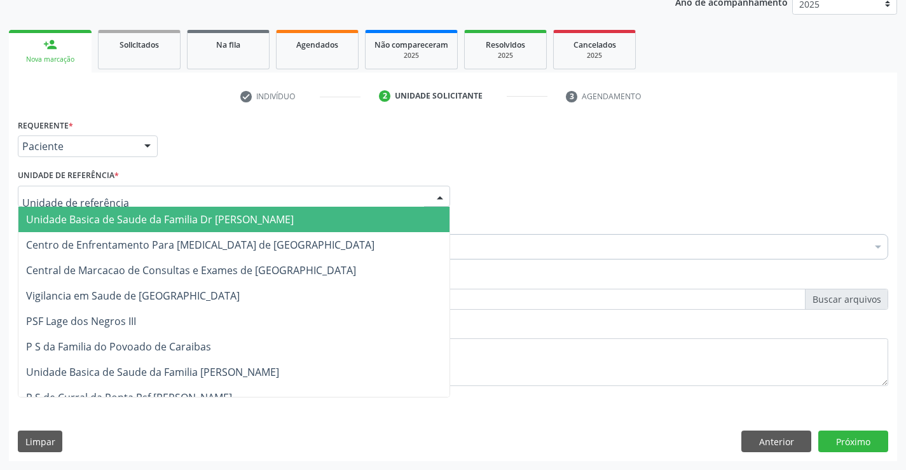
click at [203, 218] on span "Unidade Basica de Saude da Familia Dr [PERSON_NAME]" at bounding box center [160, 219] width 268 height 14
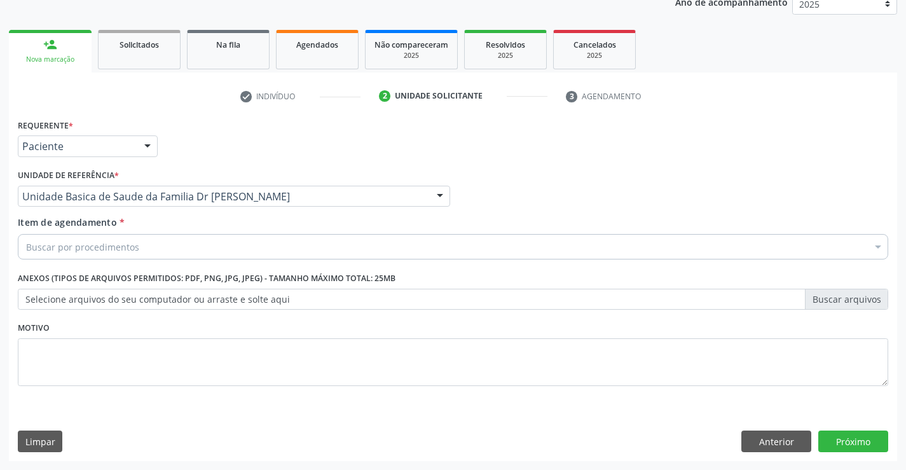
click at [179, 250] on div "Buscar por procedimentos" at bounding box center [453, 246] width 871 height 25
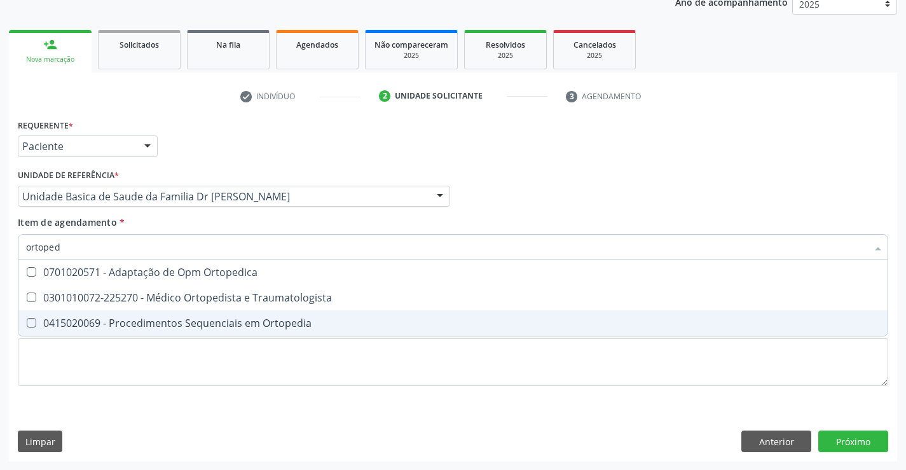
type input "ortopedi"
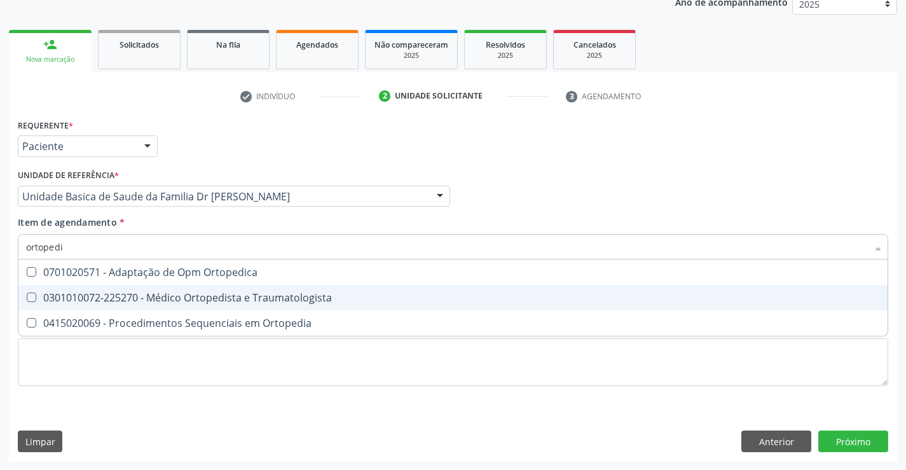
click at [293, 293] on div "0301010072-225270 - Médico Ortopedista e Traumatologista" at bounding box center [453, 298] width 854 height 10
checkbox Traumatologista "true"
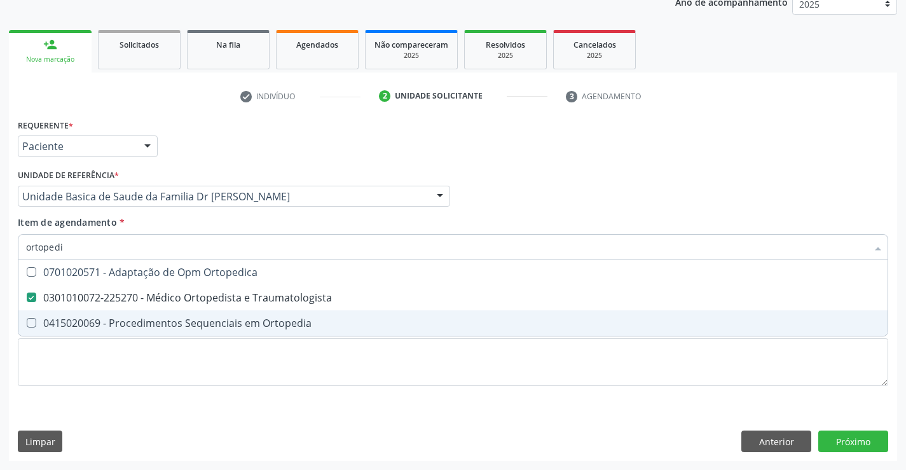
click at [572, 398] on div "Requerente * Paciente Médico(a) Enfermeiro(a) Paciente Nenhum resultado encontr…" at bounding box center [453, 260] width 871 height 288
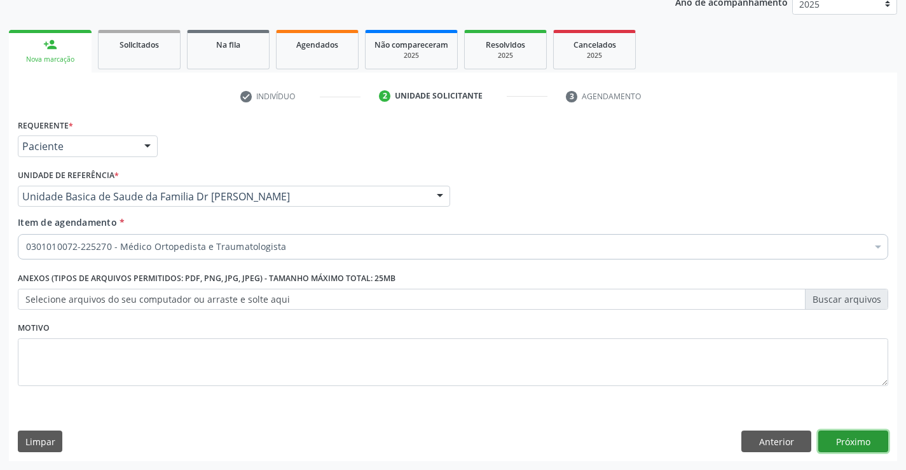
click at [837, 440] on button "Próximo" at bounding box center [854, 442] width 70 height 22
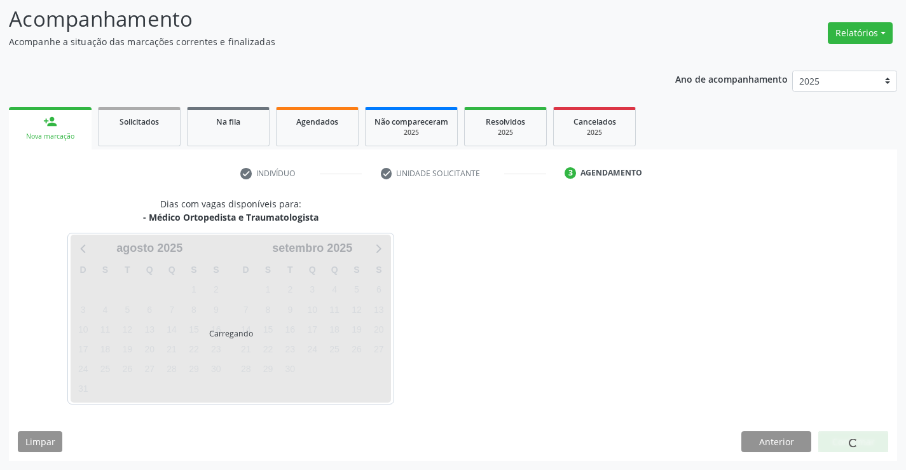
scroll to position [83, 0]
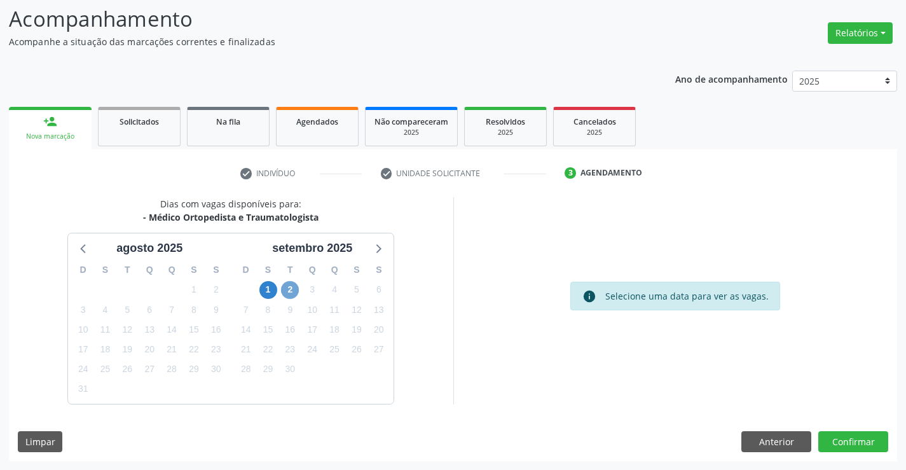
click at [291, 287] on span "2" at bounding box center [290, 290] width 18 height 18
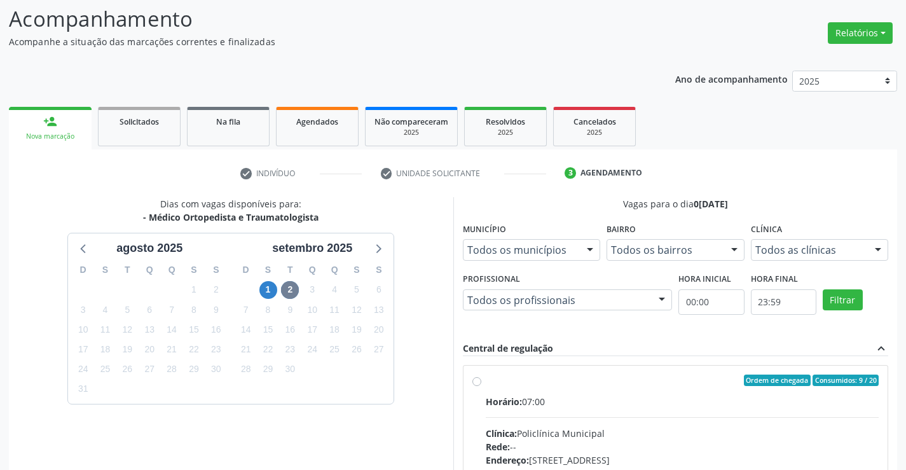
click at [486, 383] on label "Ordem de chegada Consumidos: 9 / 20 Horário: 07:00 Clínica: Policlínica Municip…" at bounding box center [683, 472] width 394 height 195
click at [476, 383] on input "Ordem de chegada Consumidos: 9 / 20 Horário: 07:00 Clínica: Policlínica Municip…" at bounding box center [477, 380] width 9 height 11
radio input "true"
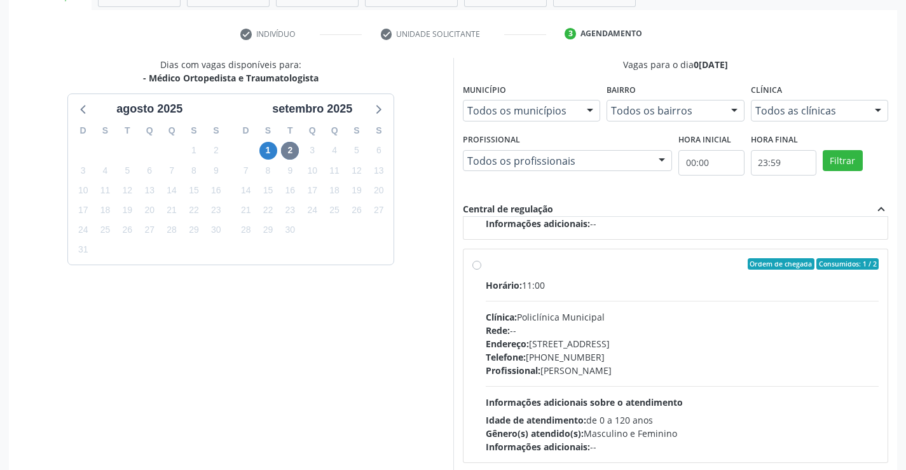
scroll to position [290, 0]
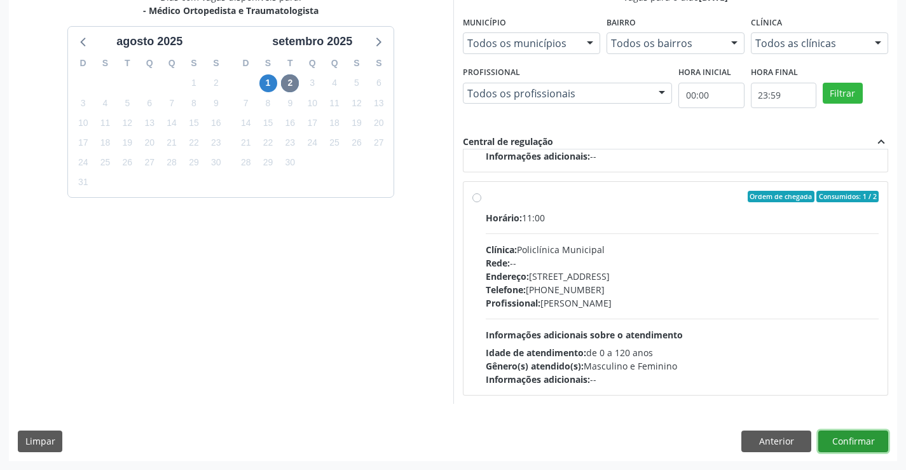
click at [857, 433] on button "Confirmar" at bounding box center [854, 442] width 70 height 22
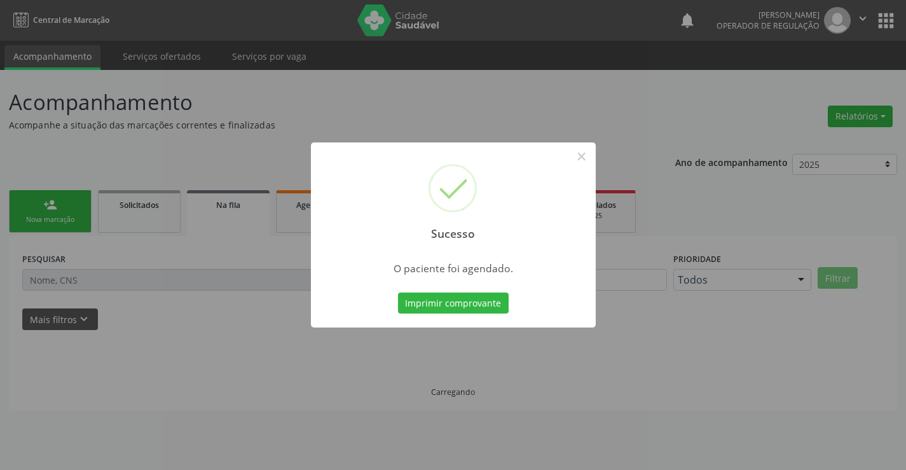
scroll to position [0, 0]
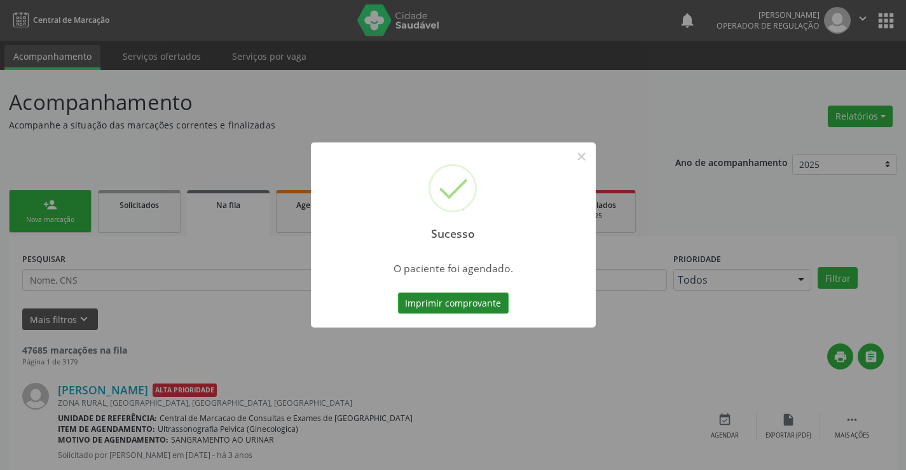
click at [457, 301] on button "Imprimir comprovante" at bounding box center [453, 304] width 111 height 22
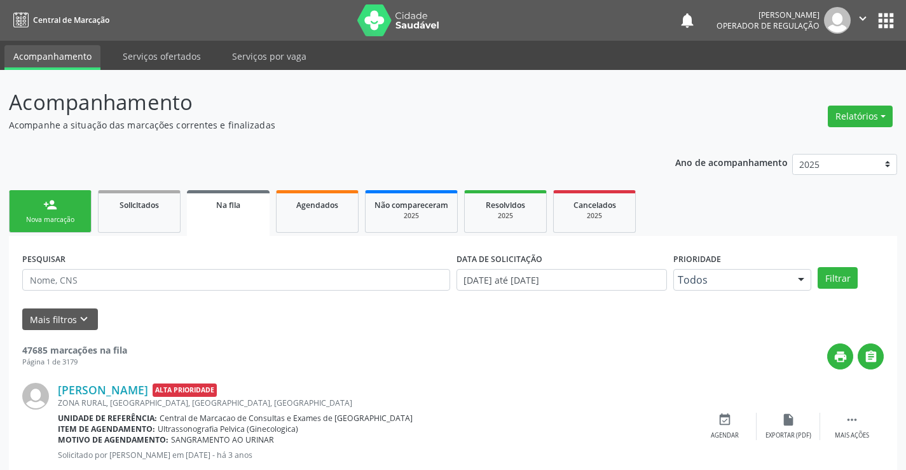
click at [52, 224] on div "Nova marcação" at bounding box center [50, 220] width 64 height 10
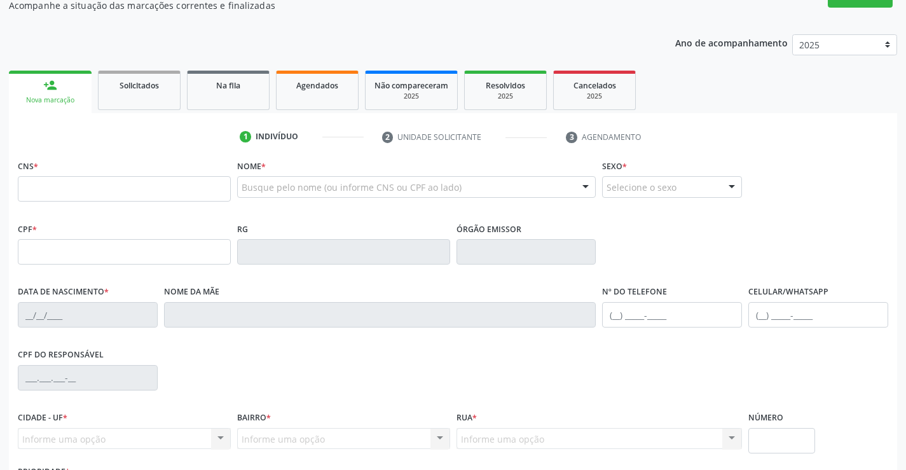
scroll to position [127, 0]
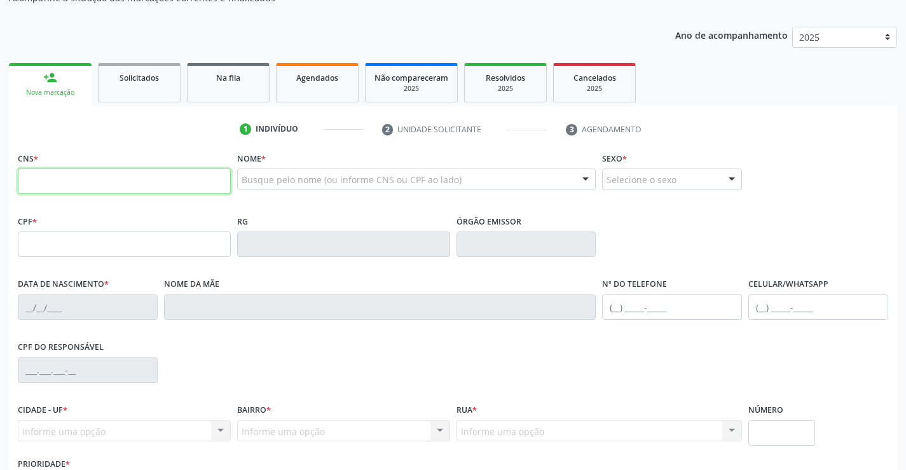
click at [57, 174] on input "text" at bounding box center [124, 181] width 213 height 25
type input "700 1029 0877 5313"
type input "192.340.498-96"
type input "28/11/1941"
type input "Maria Nunes Borges"
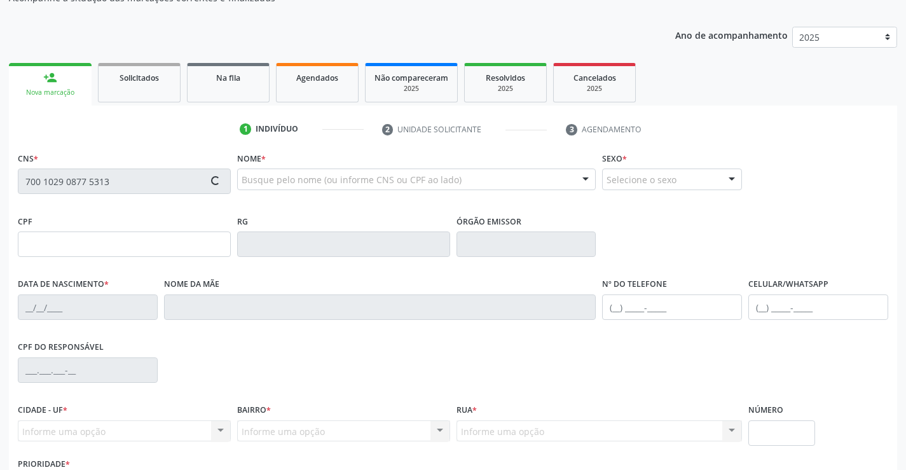
type input "(74) 99901-1111"
type input "(11) 98746-4505"
type input "61"
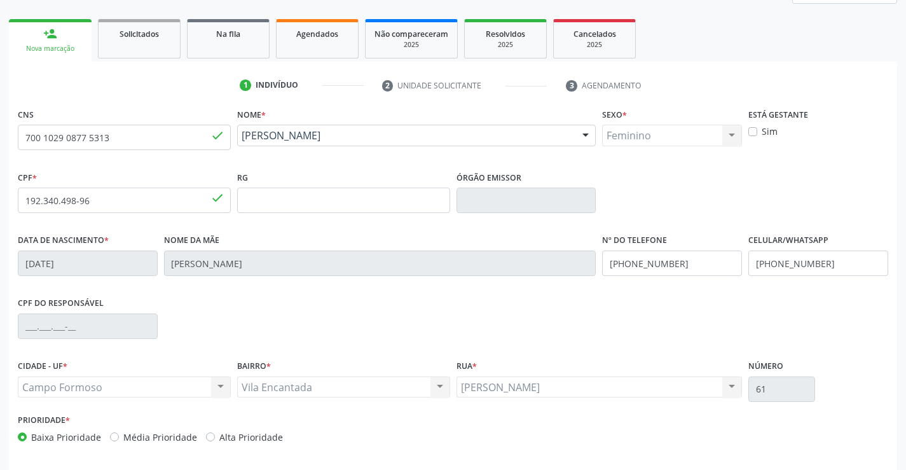
scroll to position [219, 0]
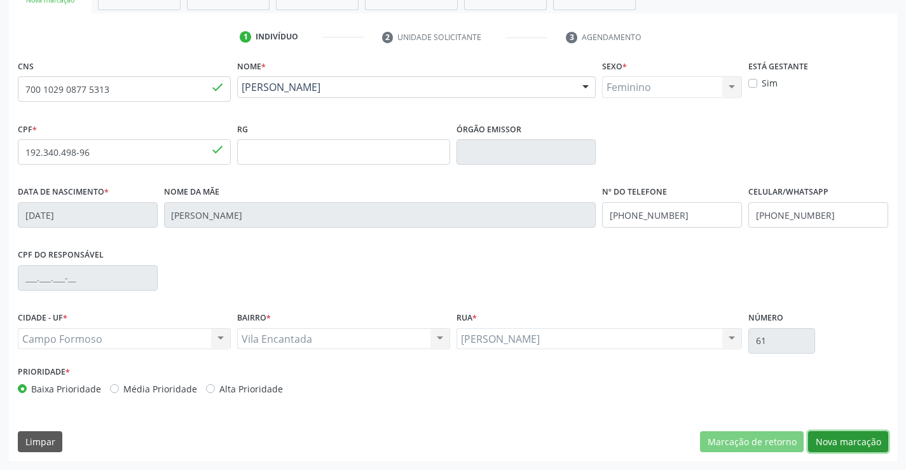
click at [860, 440] on button "Nova marcação" at bounding box center [848, 442] width 80 height 22
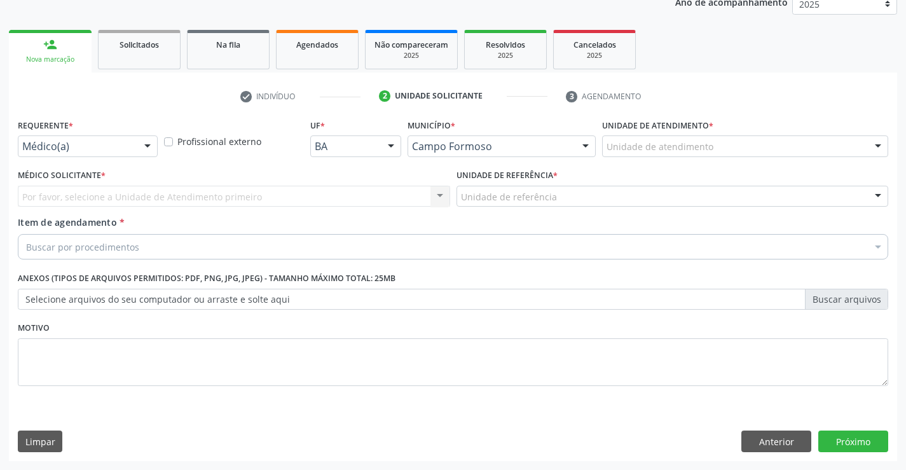
scroll to position [160, 0]
click at [141, 144] on div at bounding box center [147, 147] width 19 height 22
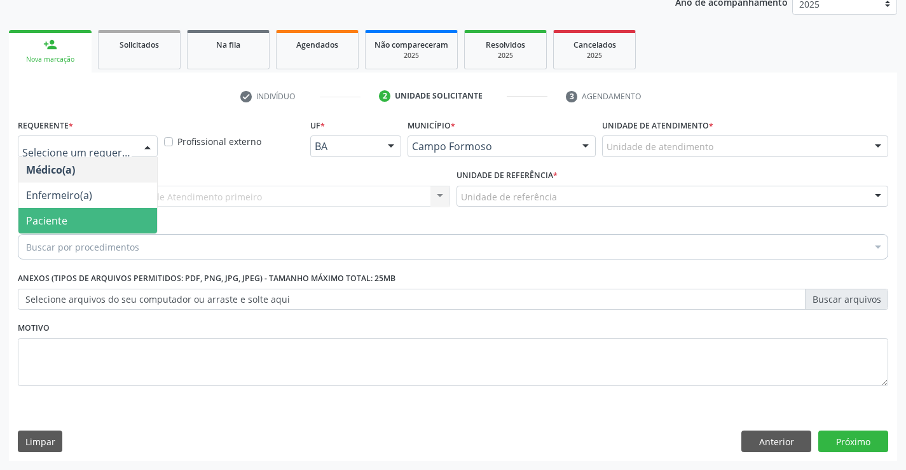
drag, startPoint x: 50, startPoint y: 222, endPoint x: 151, endPoint y: 216, distance: 100.7
click at [52, 222] on span "Paciente" at bounding box center [46, 221] width 41 height 14
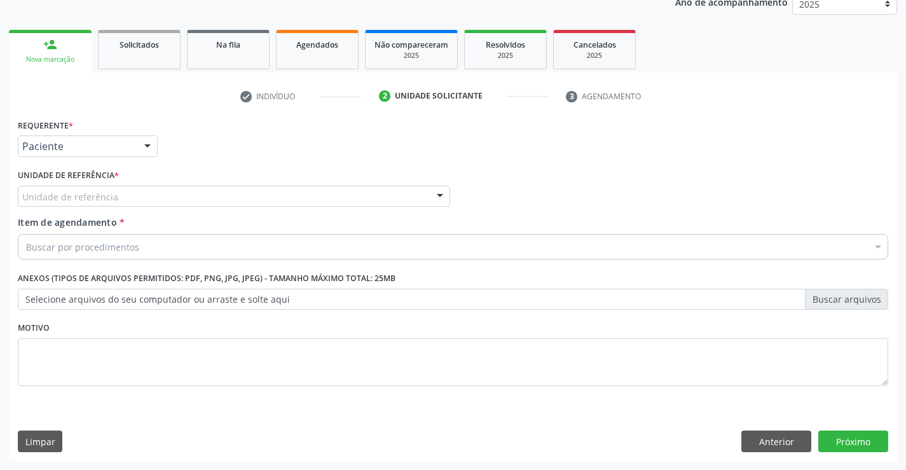
click at [204, 216] on div "Requerente * Paciente Médico(a) Enfermeiro(a) Paciente Nenhum resultado encontr…" at bounding box center [453, 260] width 871 height 288
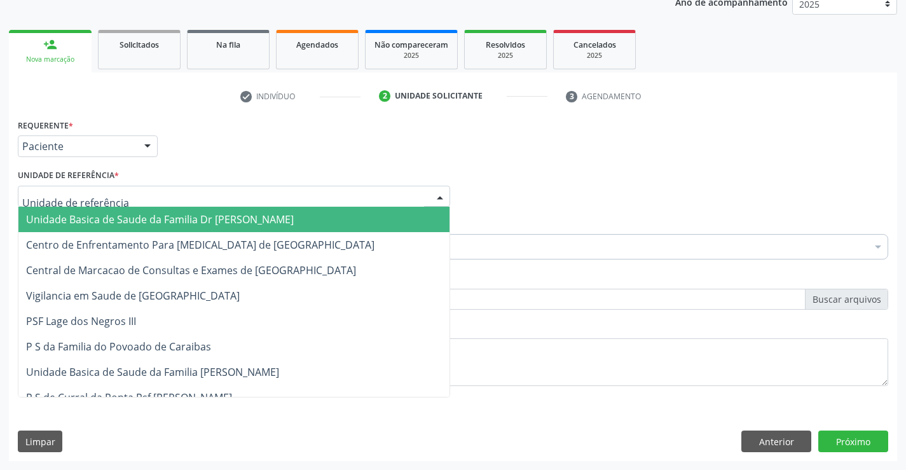
drag, startPoint x: 337, startPoint y: 190, endPoint x: 345, endPoint y: 190, distance: 7.7
click at [338, 190] on div at bounding box center [234, 197] width 433 height 22
click at [146, 212] on span "Unidade Basica de Saude da Familia Dr [PERSON_NAME]" at bounding box center [160, 219] width 268 height 14
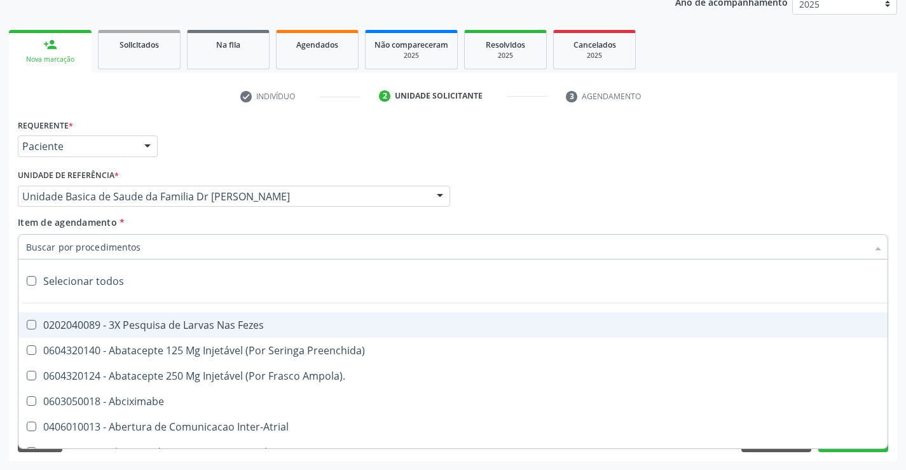
type input "p"
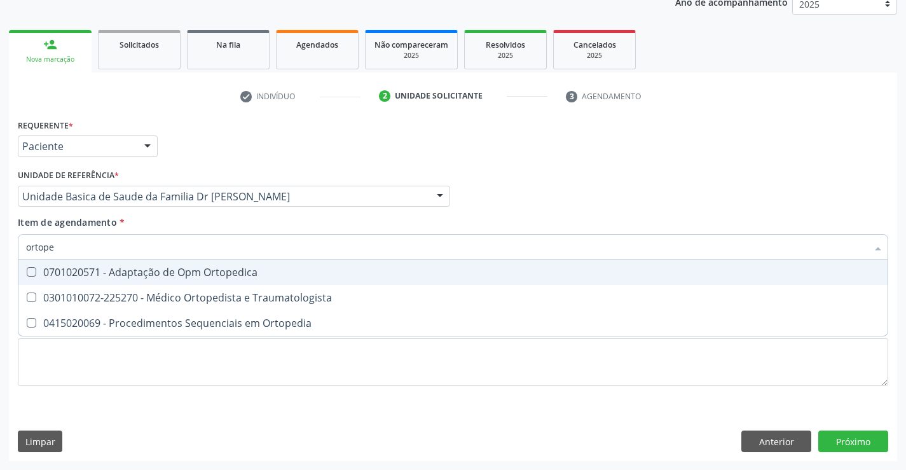
type input "ortoped"
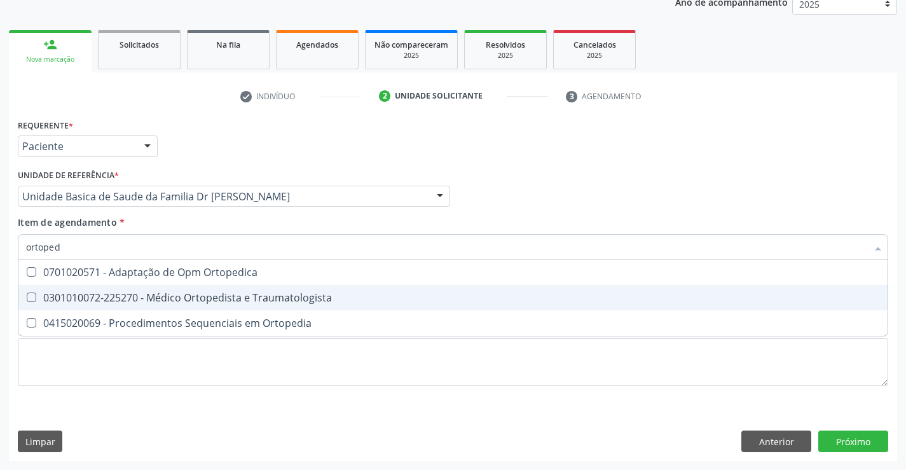
click at [170, 302] on div "0301010072-225270 - Médico Ortopedista e Traumatologista" at bounding box center [453, 298] width 854 height 10
checkbox Traumatologista "true"
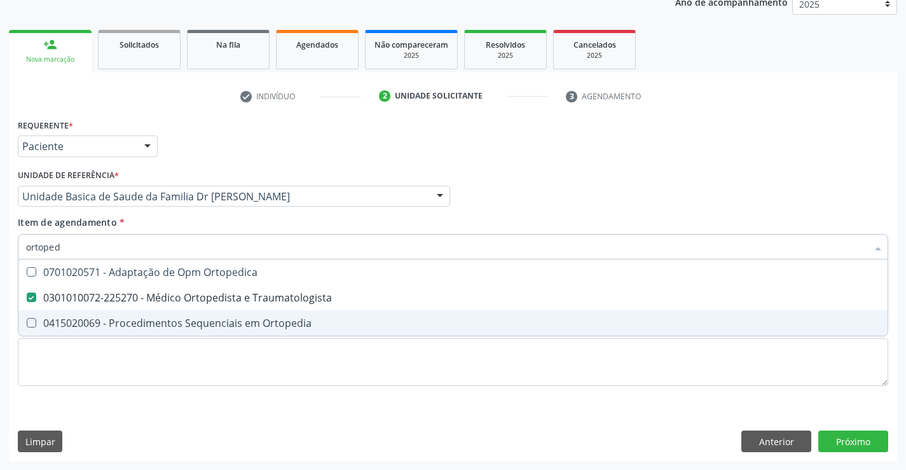
click at [558, 401] on div "Requerente * Paciente Médico(a) Enfermeiro(a) Paciente Nenhum resultado encontr…" at bounding box center [453, 260] width 871 height 288
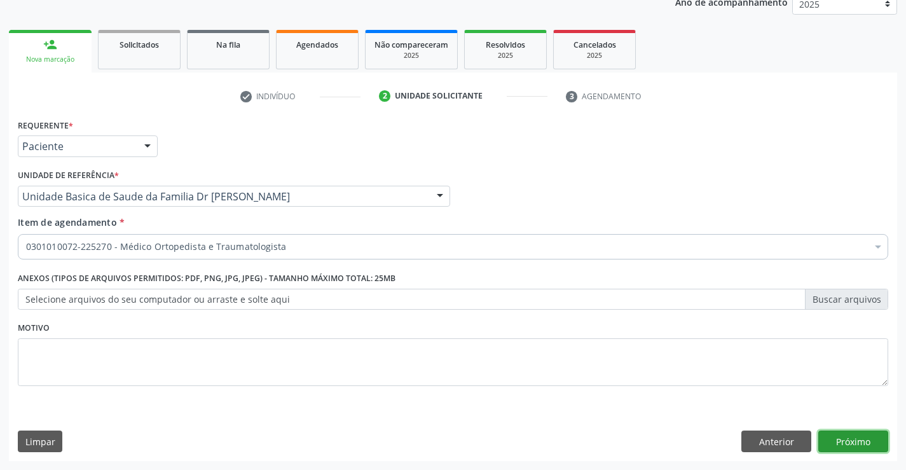
click at [852, 443] on button "Próximo" at bounding box center [854, 442] width 70 height 22
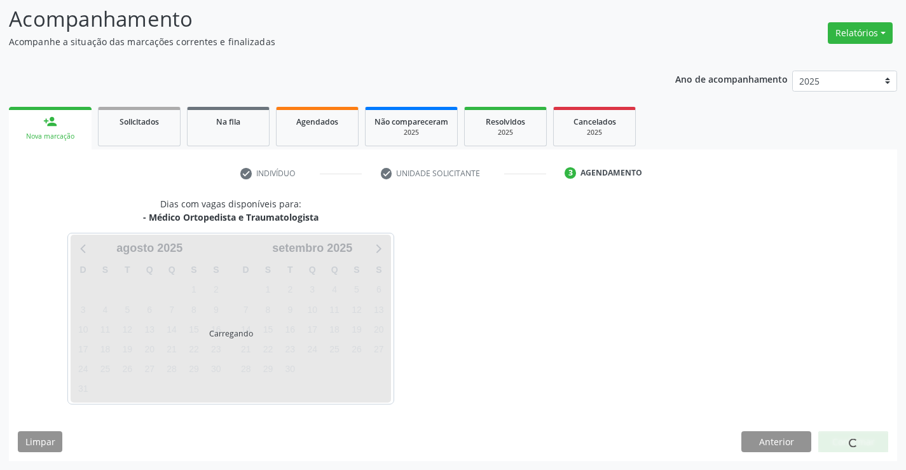
scroll to position [83, 0]
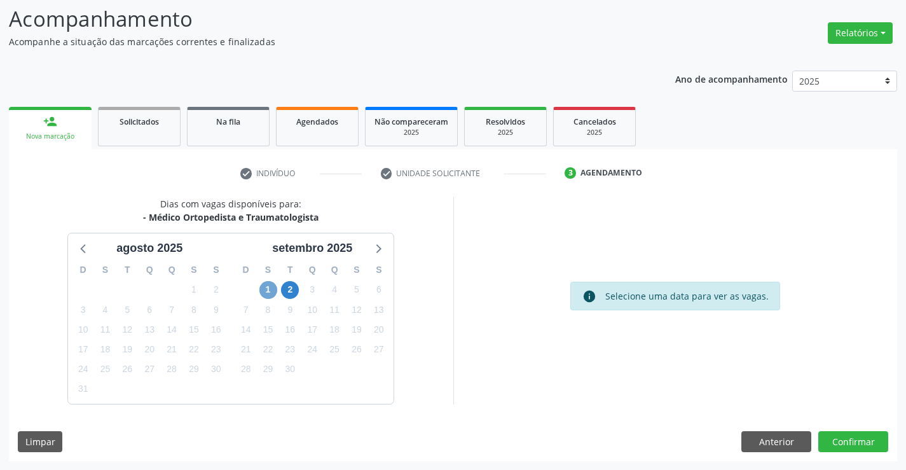
click at [270, 287] on span "1" at bounding box center [269, 290] width 18 height 18
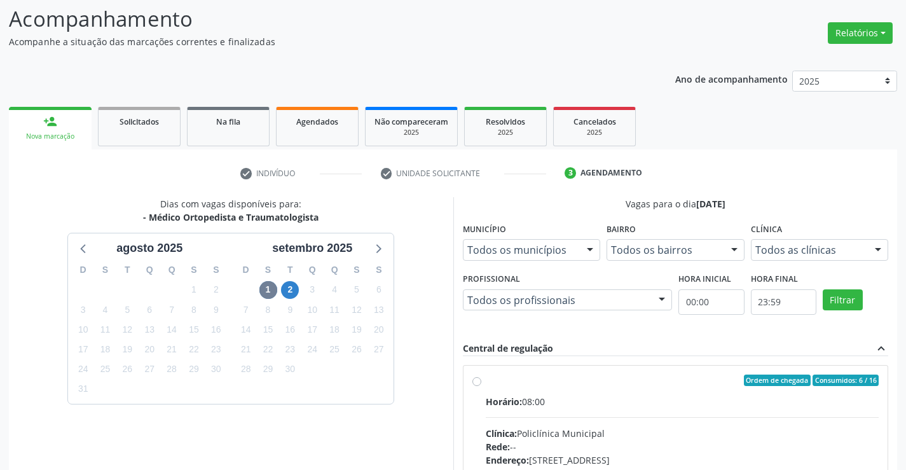
click at [575, 399] on div "Horário: 08:00" at bounding box center [683, 401] width 394 height 13
click at [482, 386] on input "Ordem de chegada Consumidos: 6 / 16 Horário: 08:00 Clínica: Policlínica Municip…" at bounding box center [477, 380] width 9 height 11
radio input "true"
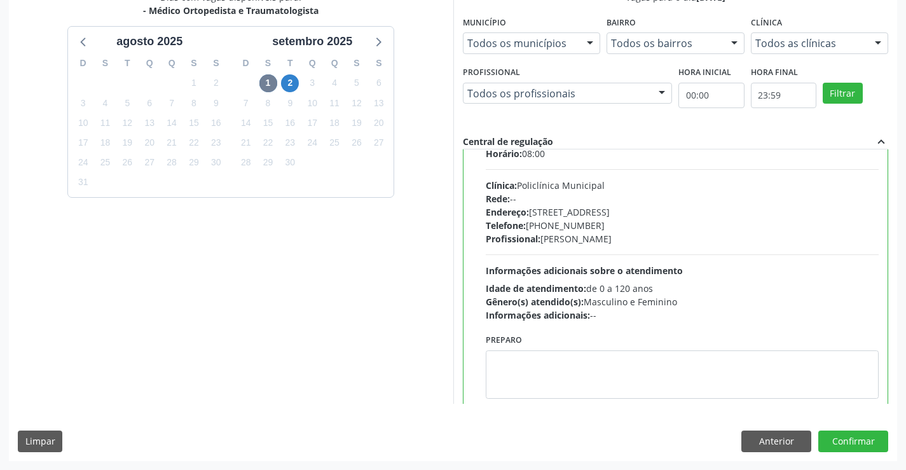
scroll to position [63, 0]
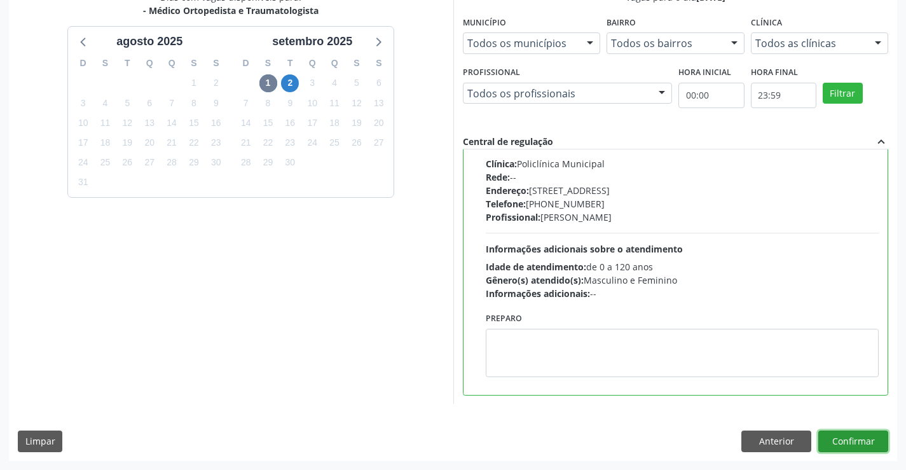
click at [857, 438] on button "Confirmar" at bounding box center [854, 442] width 70 height 22
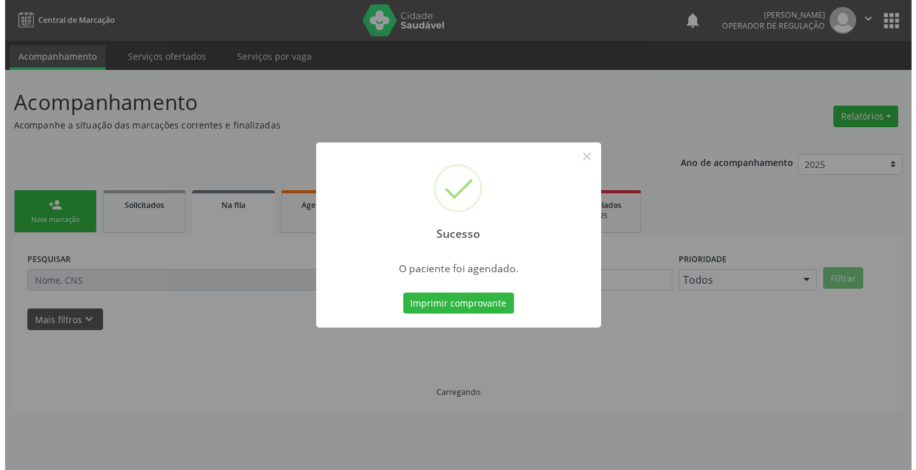
scroll to position [0, 0]
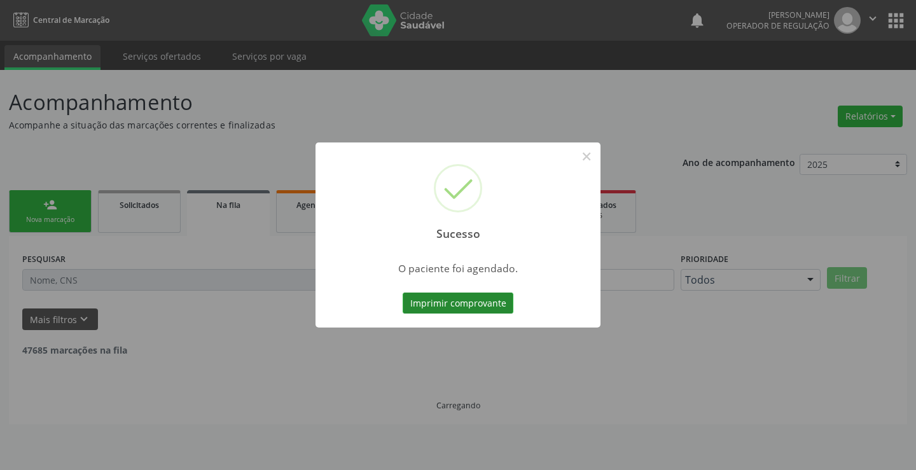
click at [456, 300] on button "Imprimir comprovante" at bounding box center [458, 304] width 111 height 22
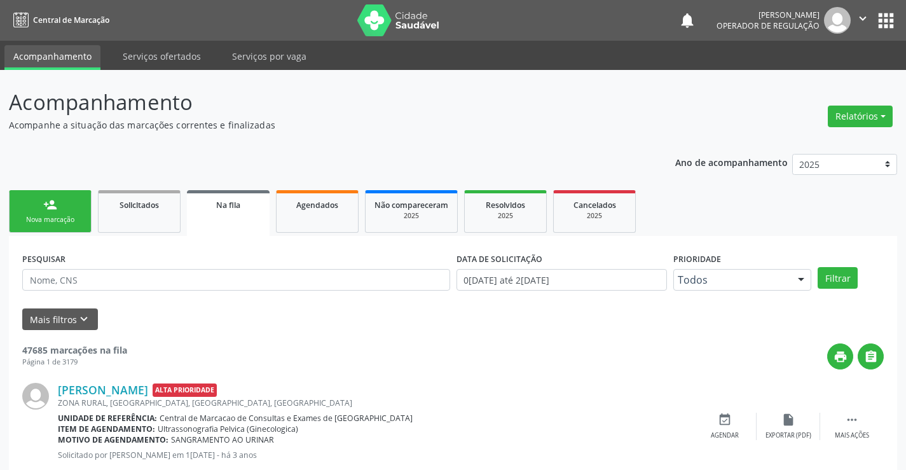
click at [45, 210] on div "person_add" at bounding box center [50, 205] width 14 height 14
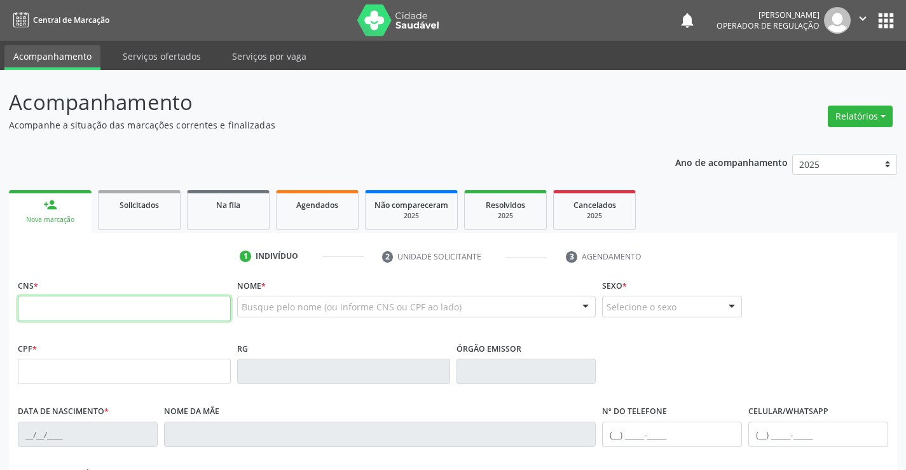
click at [78, 303] on input "text" at bounding box center [124, 308] width 213 height 25
click at [116, 306] on input "text" at bounding box center [124, 308] width 213 height 25
type input "707 6062 8658 8597"
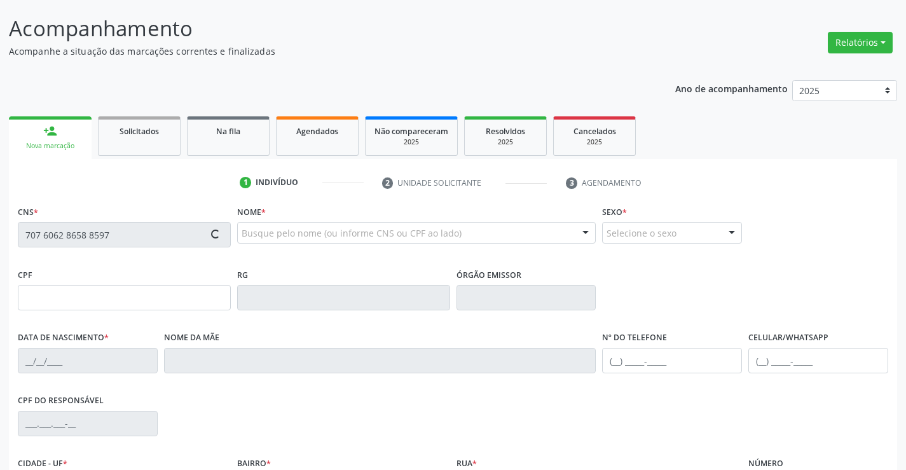
scroll to position [219, 0]
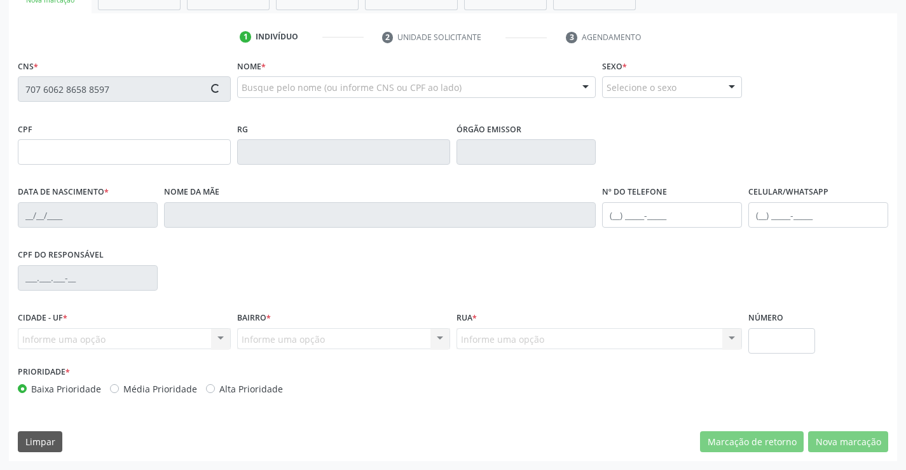
type input "0979946344"
type input "24/01/1971"
type input "(74) 99959-7843"
type input "(74) 98851-7880"
type input "137"
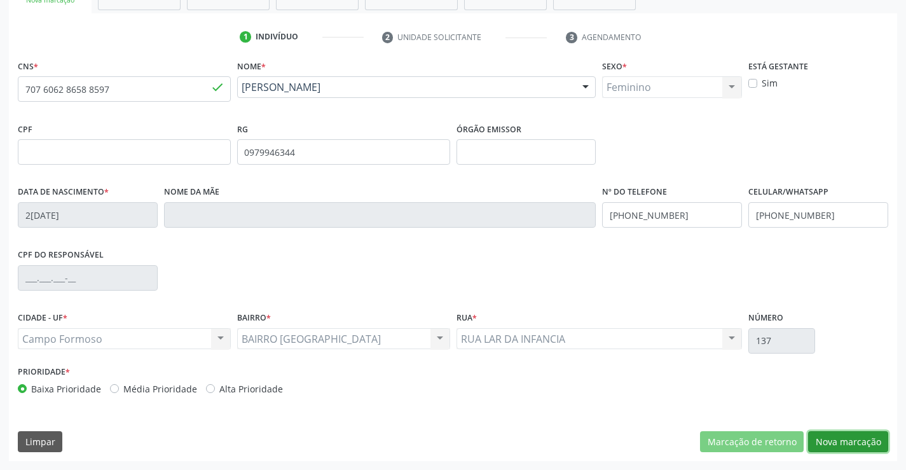
click at [849, 445] on button "Nova marcação" at bounding box center [848, 442] width 80 height 22
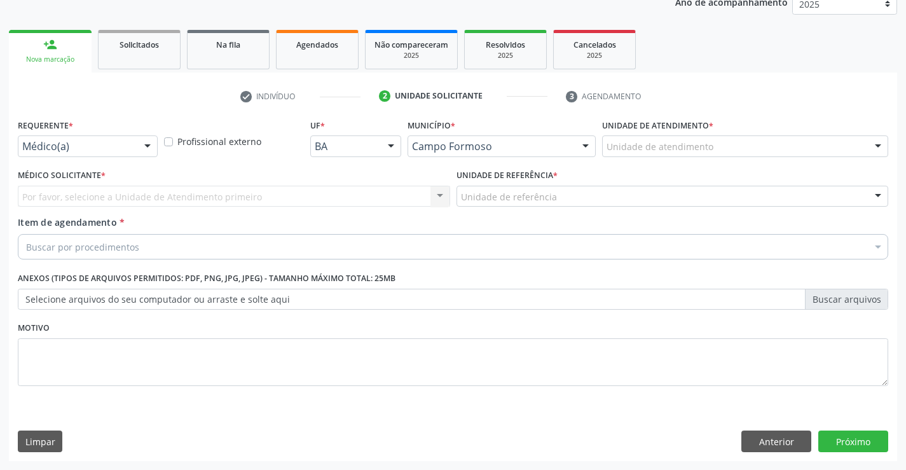
scroll to position [160, 0]
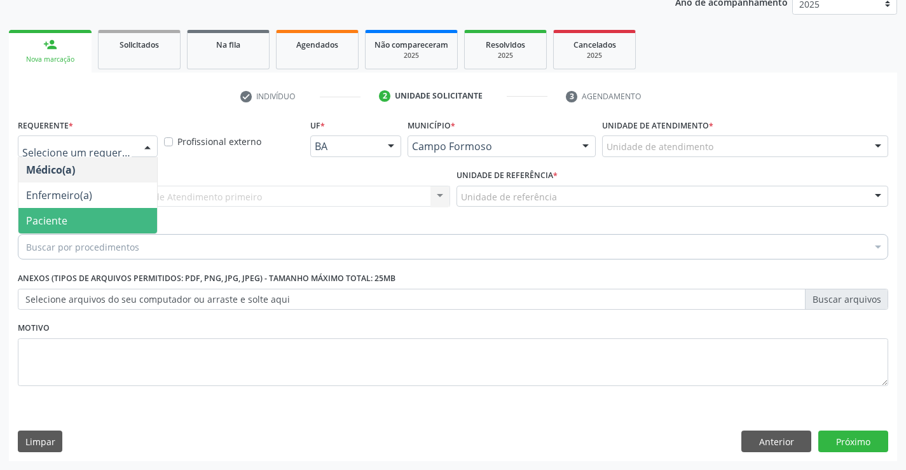
click at [73, 219] on span "Paciente" at bounding box center [87, 220] width 139 height 25
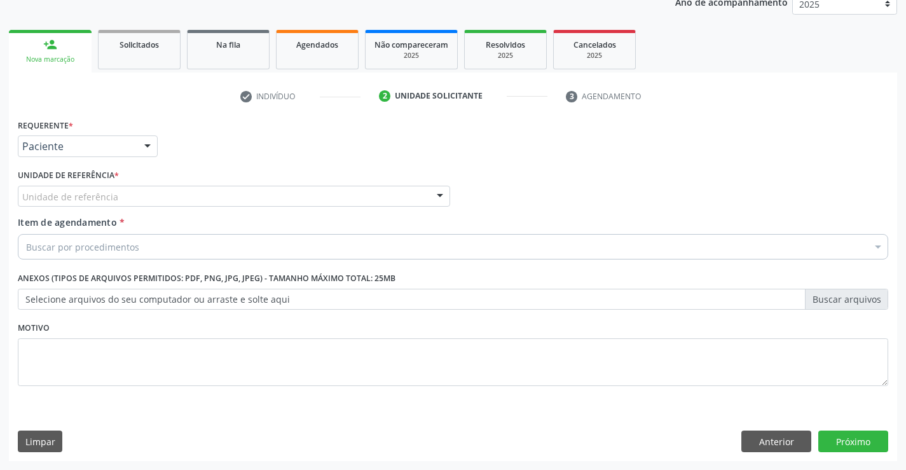
click at [227, 192] on div "Unidade de referência" at bounding box center [234, 197] width 433 height 22
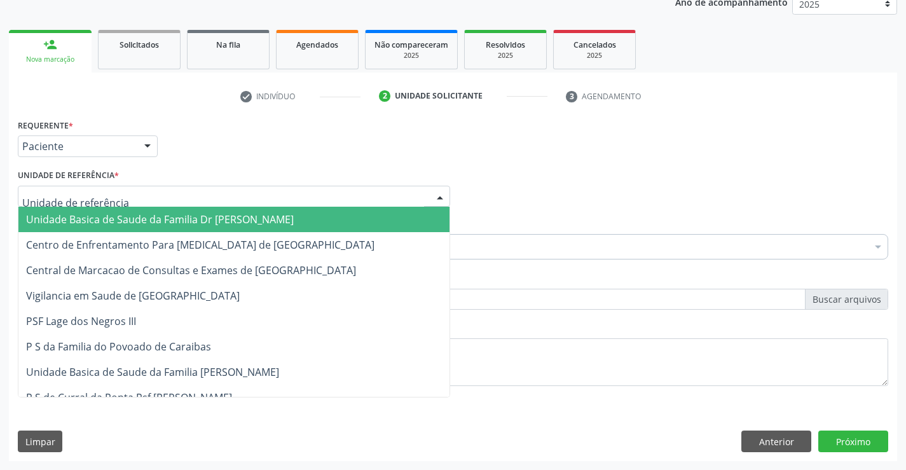
click at [124, 216] on span "Unidade Basica de Saude da Familia Dr [PERSON_NAME]" at bounding box center [160, 219] width 268 height 14
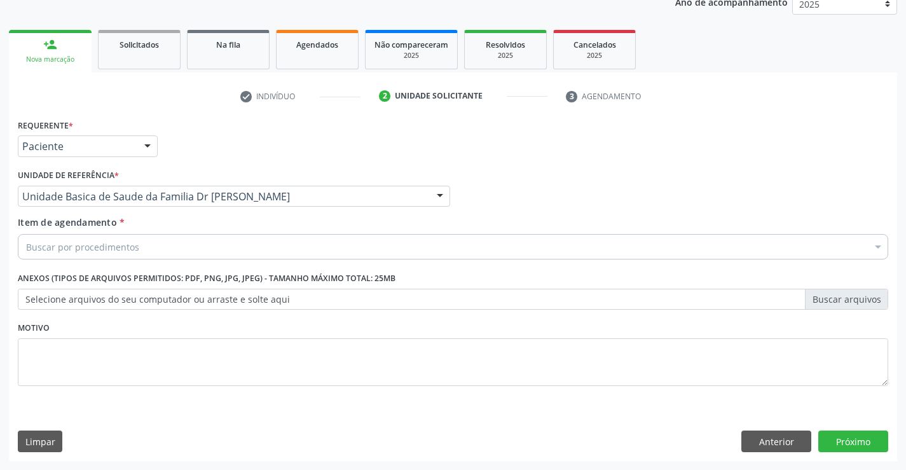
click at [179, 240] on div "Buscar por procedimentos" at bounding box center [453, 246] width 871 height 25
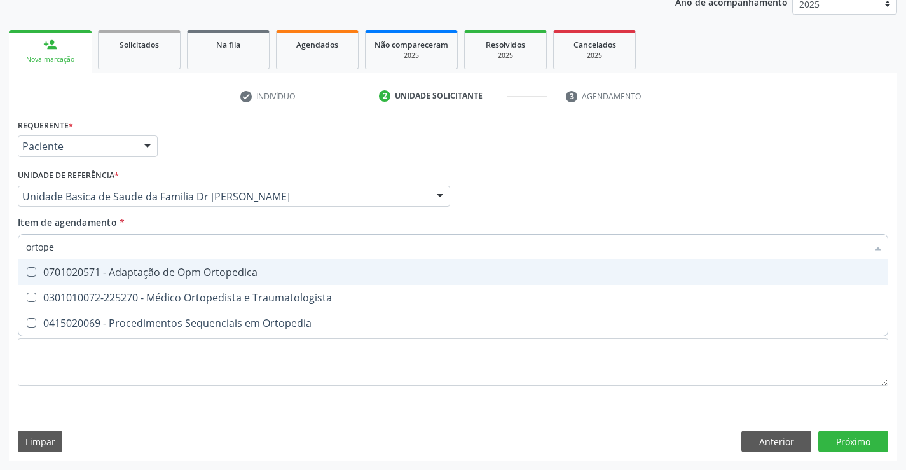
type input "ortoped"
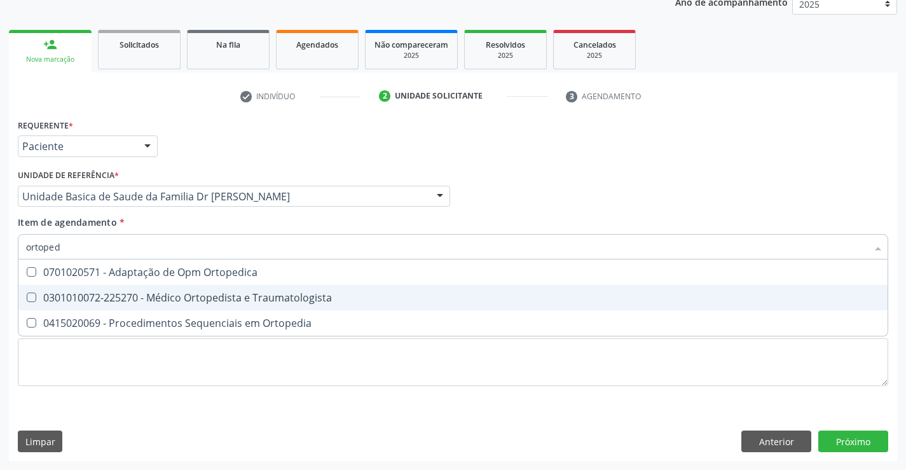
click at [186, 301] on div "0301010072-225270 - Médico Ortopedista e Traumatologista" at bounding box center [453, 298] width 854 height 10
checkbox Traumatologista "true"
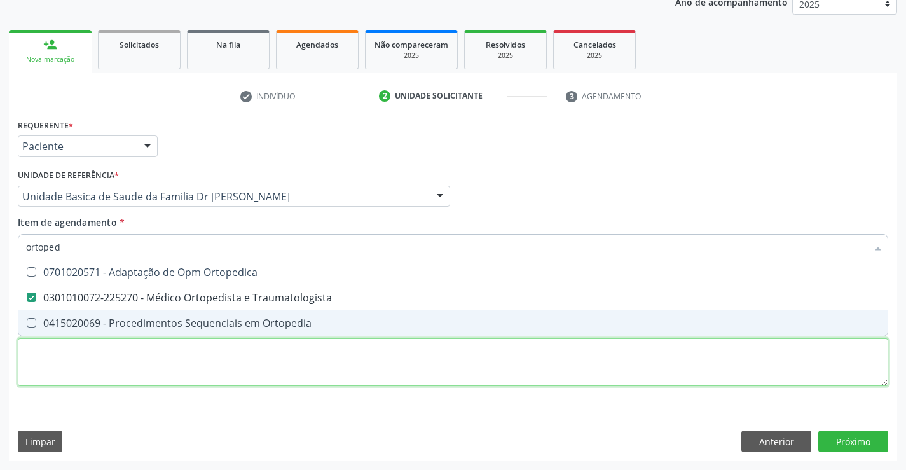
drag, startPoint x: 279, startPoint y: 386, endPoint x: 780, endPoint y: 464, distance: 507.2
click at [279, 386] on div "Requerente * Paciente Médico(a) Enfermeiro(a) Paciente Nenhum resultado encontr…" at bounding box center [453, 260] width 871 height 288
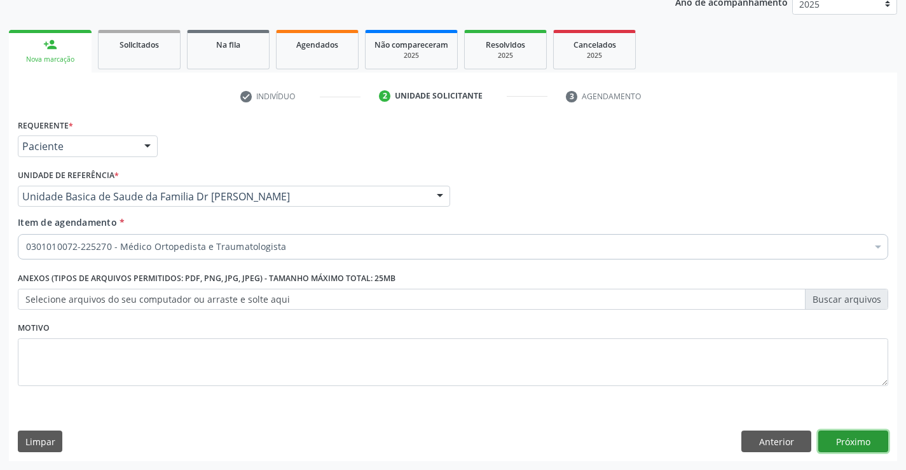
click at [833, 433] on button "Próximo" at bounding box center [854, 442] width 70 height 22
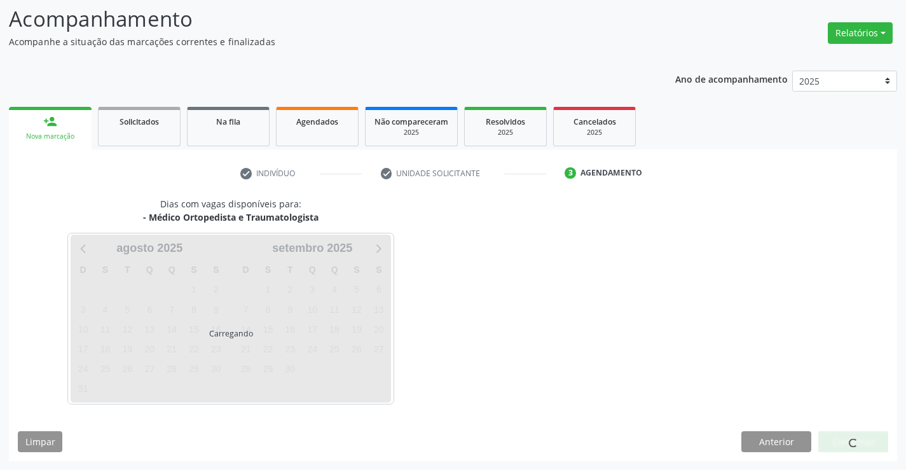
scroll to position [83, 0]
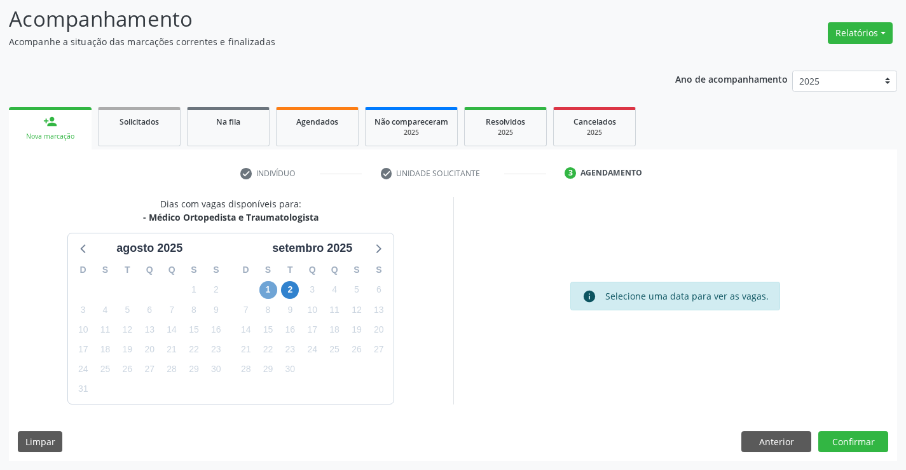
click at [269, 289] on span "1" at bounding box center [269, 290] width 18 height 18
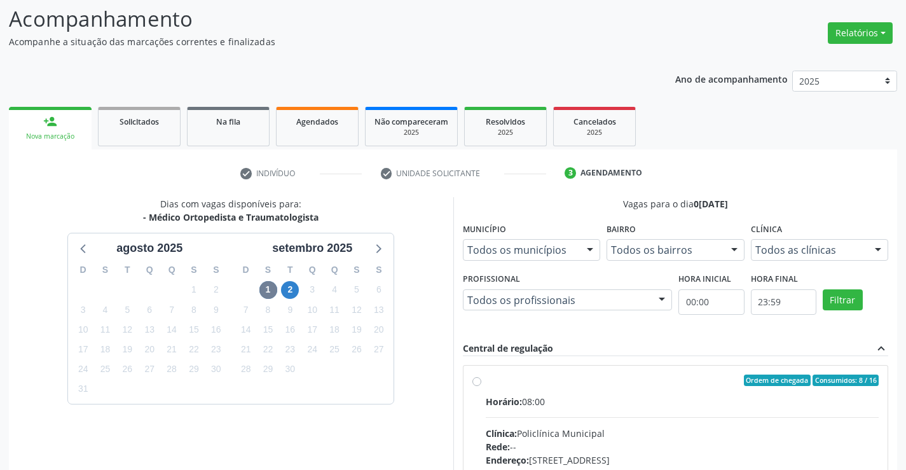
click at [482, 386] on input "Ordem de chegada Consumidos: 8 / 16 Horário: 08:00 Clínica: Policlínica Municip…" at bounding box center [477, 380] width 9 height 11
radio input "true"
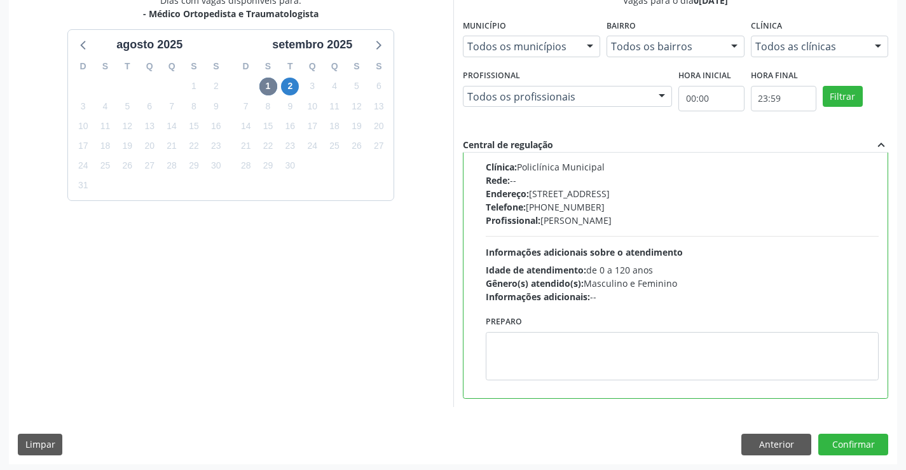
scroll to position [290, 0]
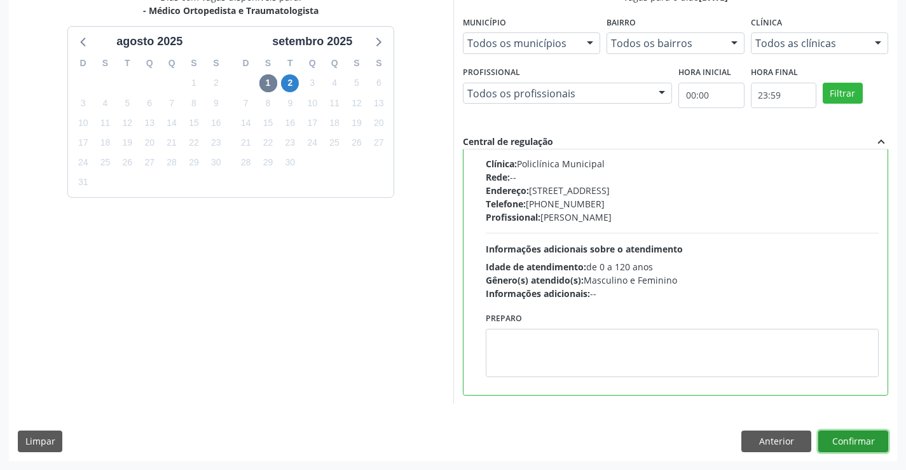
click at [864, 433] on button "Confirmar" at bounding box center [854, 442] width 70 height 22
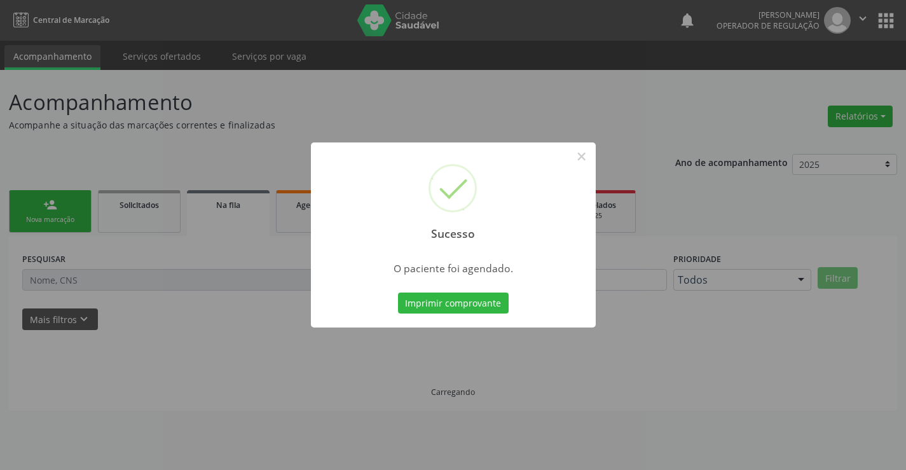
scroll to position [0, 0]
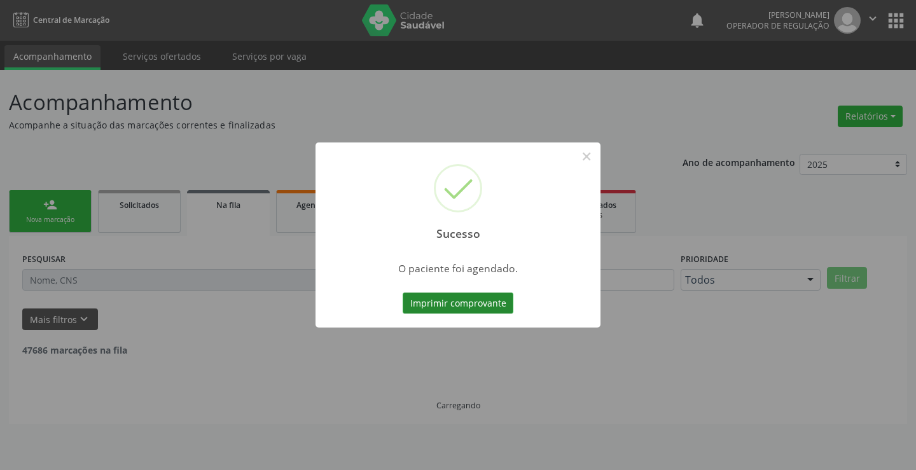
click at [447, 302] on button "Imprimir comprovante" at bounding box center [458, 304] width 111 height 22
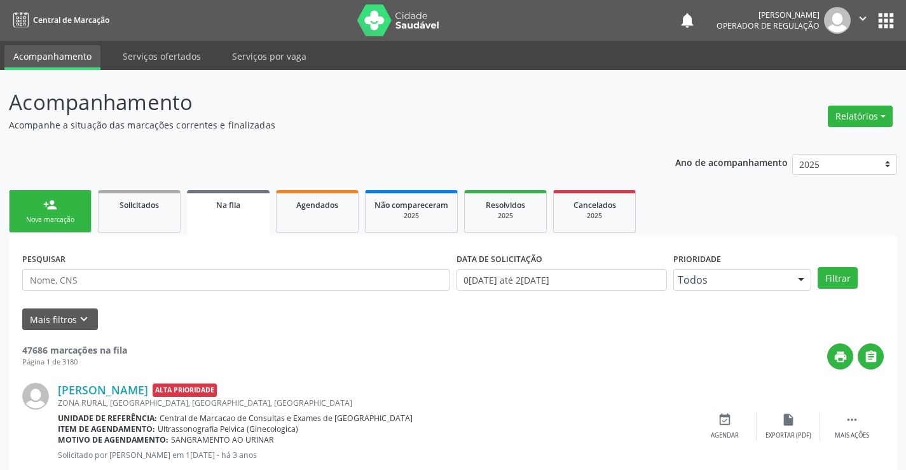
click at [67, 207] on link "person_add Nova marcação" at bounding box center [50, 211] width 83 height 43
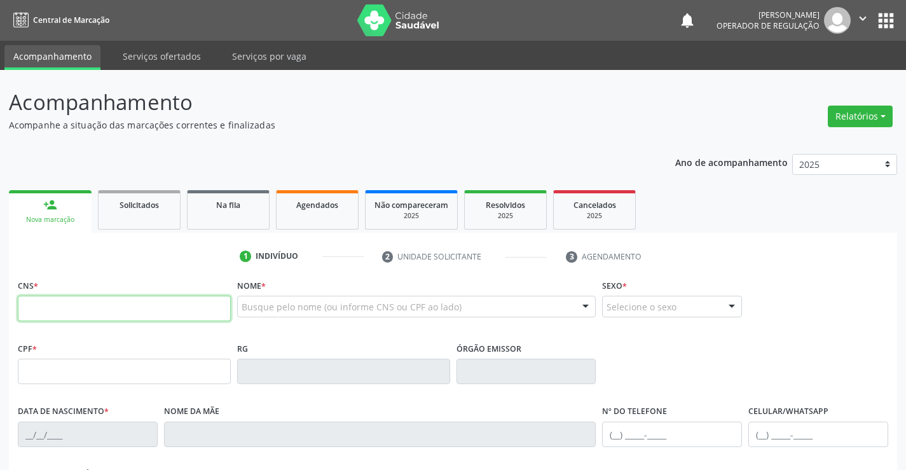
drag, startPoint x: 62, startPoint y: 308, endPoint x: 352, endPoint y: 266, distance: 293.1
click at [62, 308] on input "text" at bounding box center [124, 308] width 213 height 25
type input "700 1014 7336 7720"
type input "130.753.595-05"
type input "04/12/2022"
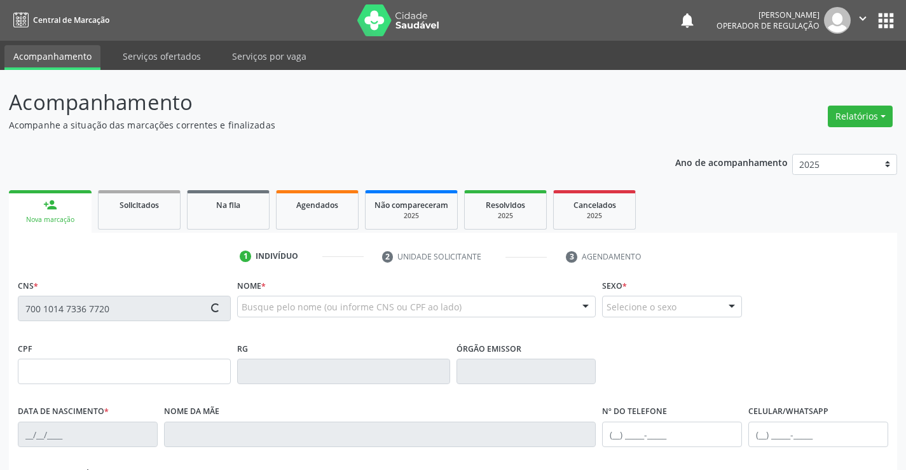
type input "(74) 98857-4172"
type input "(74) 98865-0921"
type input "SN"
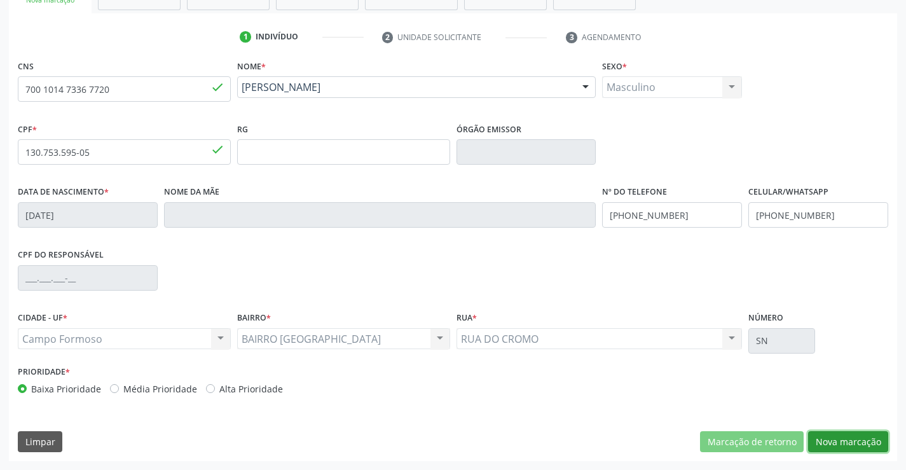
click at [859, 445] on button "Nova marcação" at bounding box center [848, 442] width 80 height 22
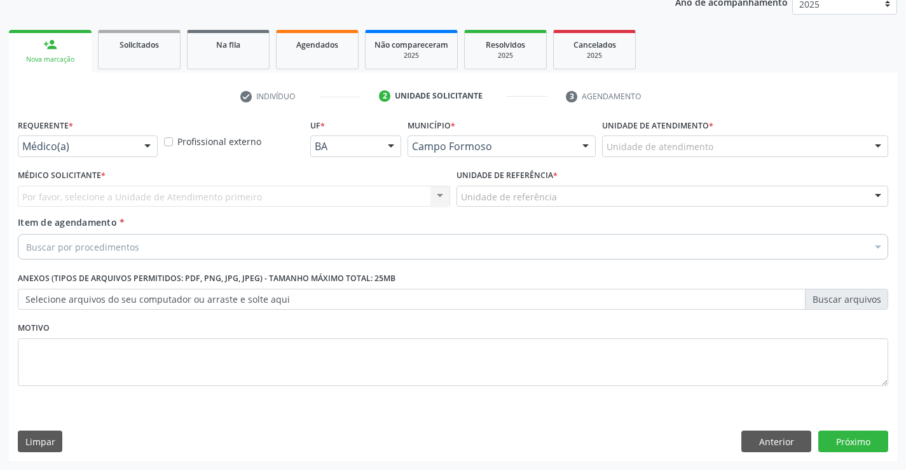
scroll to position [160, 0]
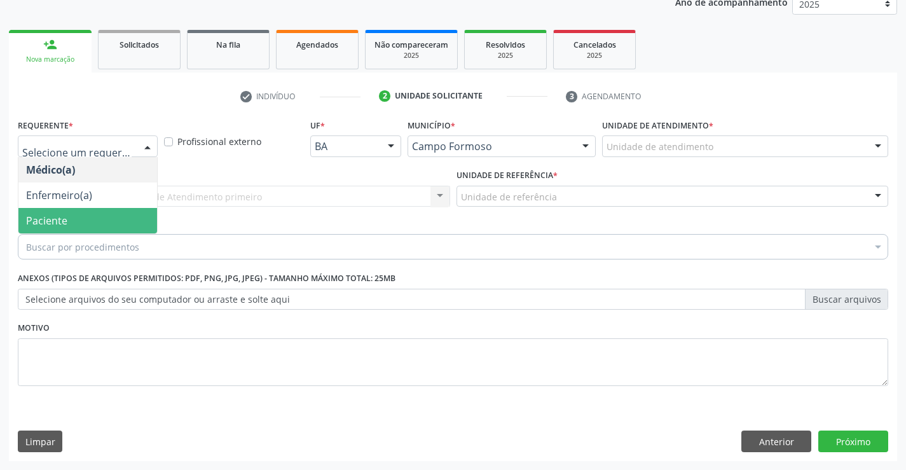
click at [84, 211] on span "Paciente" at bounding box center [87, 220] width 139 height 25
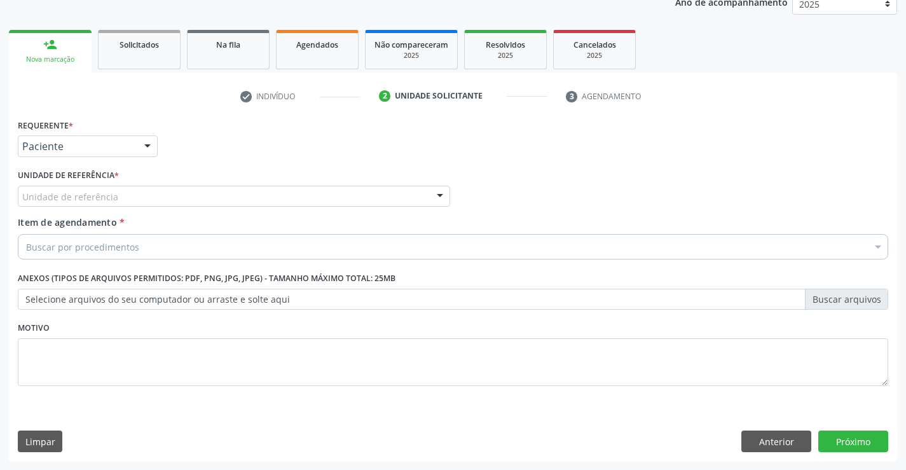
click at [260, 191] on div "Unidade de referência" at bounding box center [234, 197] width 433 height 22
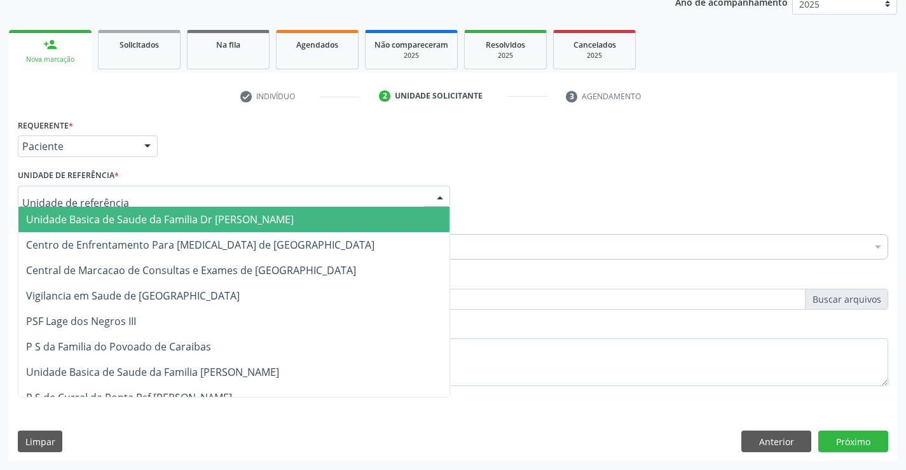
click at [145, 219] on span "Unidade Basica de Saude da Familia Dr [PERSON_NAME]" at bounding box center [160, 219] width 268 height 14
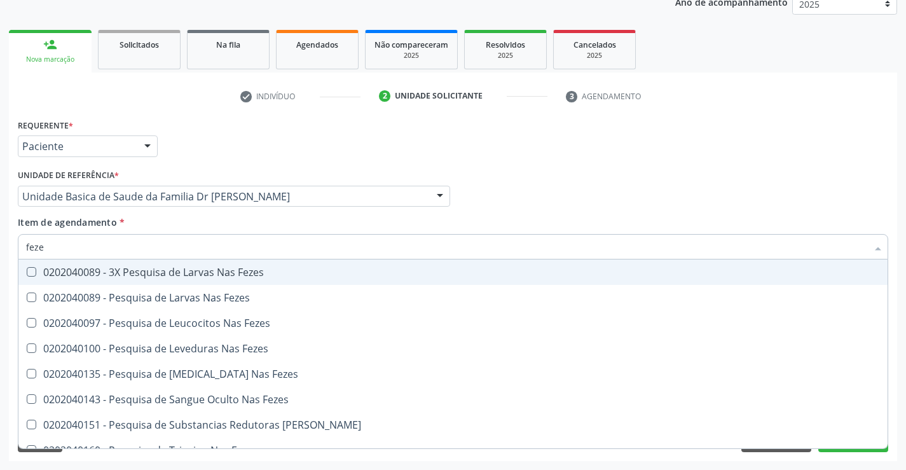
type input "fezes"
click at [140, 275] on div "0202040089 - 3X Pesquisa de Larvas Nas Fezes" at bounding box center [453, 272] width 854 height 10
checkbox Fezes "true"
click at [321, 219] on div "Item de agendamento * fezes Desfazer seleção 0202040089 - 3X Pesquisa de Larvas…" at bounding box center [453, 236] width 871 height 40
checkbox Fezes "true"
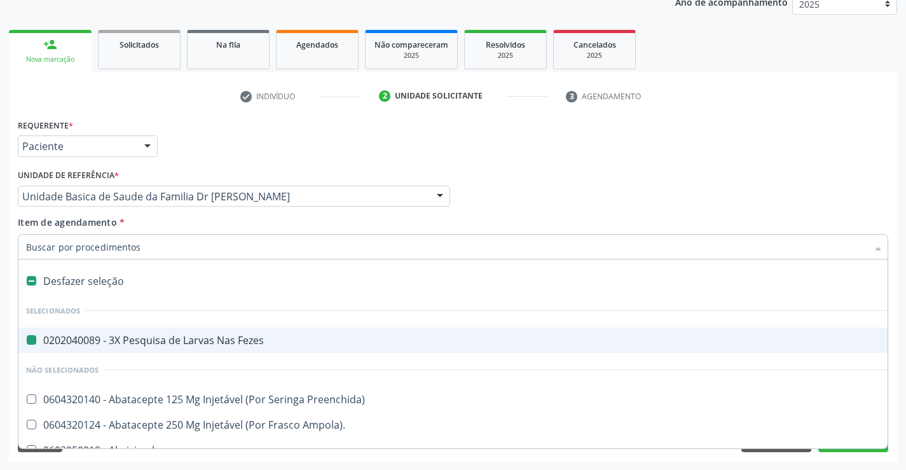
type input "h"
checkbox Fezes "false"
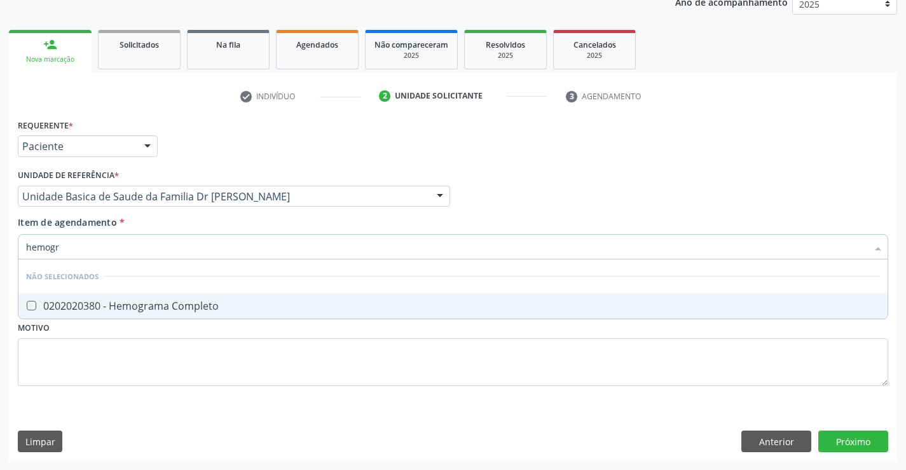
type input "hemogra"
click at [94, 307] on div "0202020380 - Hemograma Completo" at bounding box center [453, 306] width 854 height 10
checkbox Completo "true"
click at [80, 352] on div "Requerente * Paciente Médico(a) Enfermeiro(a) Paciente Nenhum resultado encontr…" at bounding box center [453, 260] width 871 height 288
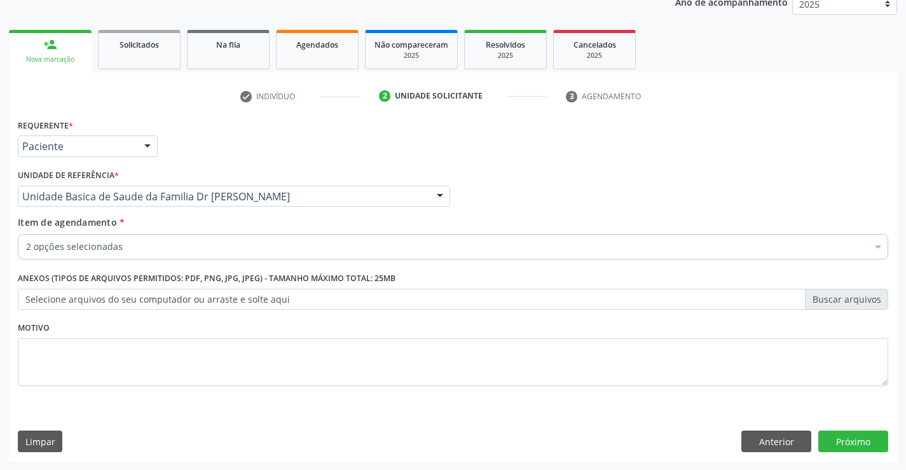
click at [90, 307] on label "Selecione arquivos do seu computador ou arraste e solte aqui" at bounding box center [453, 300] width 871 height 22
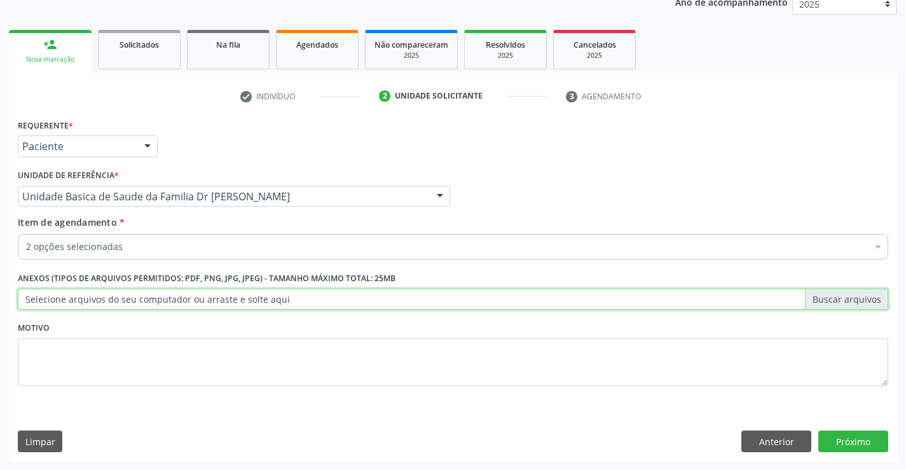
click at [90, 307] on input "Selecione arquivos do seu computador ou arraste e solte aqui" at bounding box center [453, 300] width 871 height 22
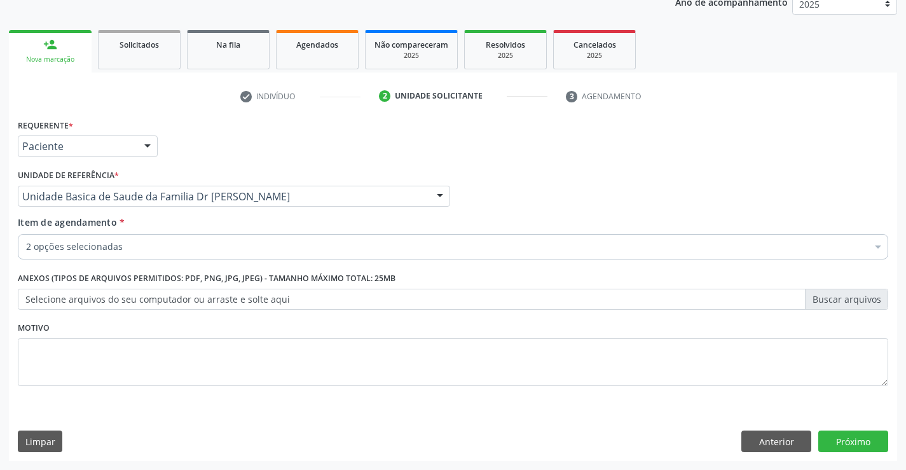
click at [85, 238] on div "2 opções selecionadas" at bounding box center [453, 246] width 871 height 25
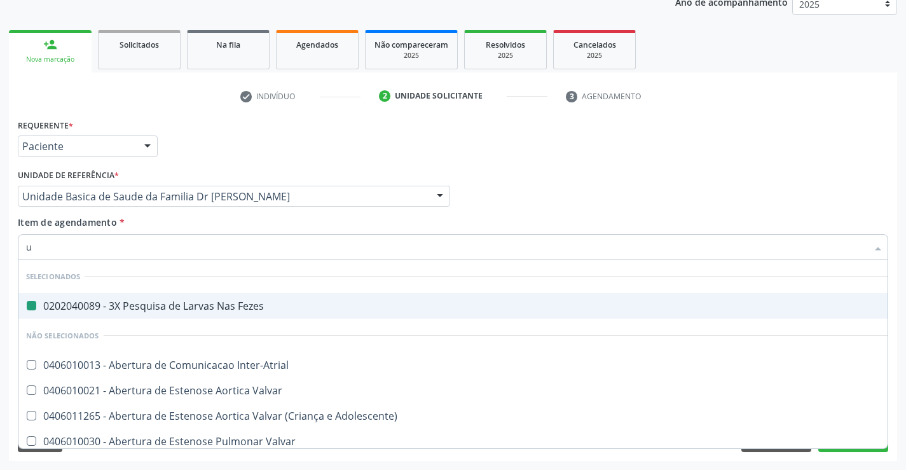
type input "ur"
checkbox Fezes "false"
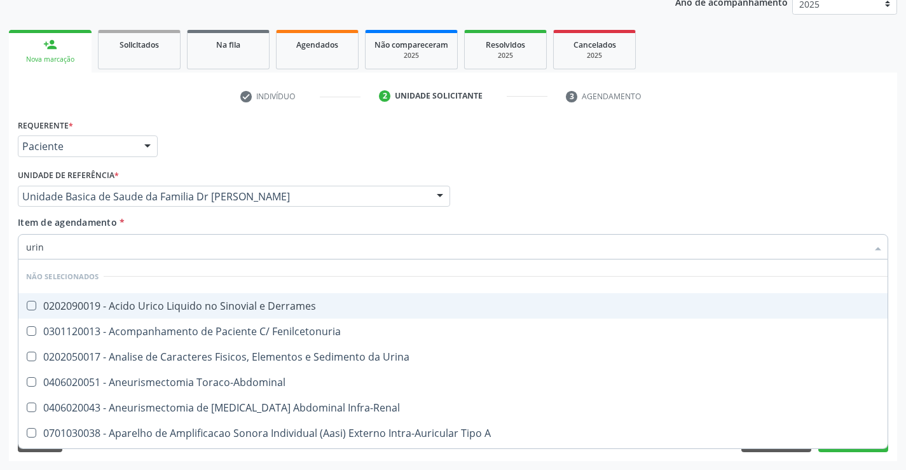
type input "urina"
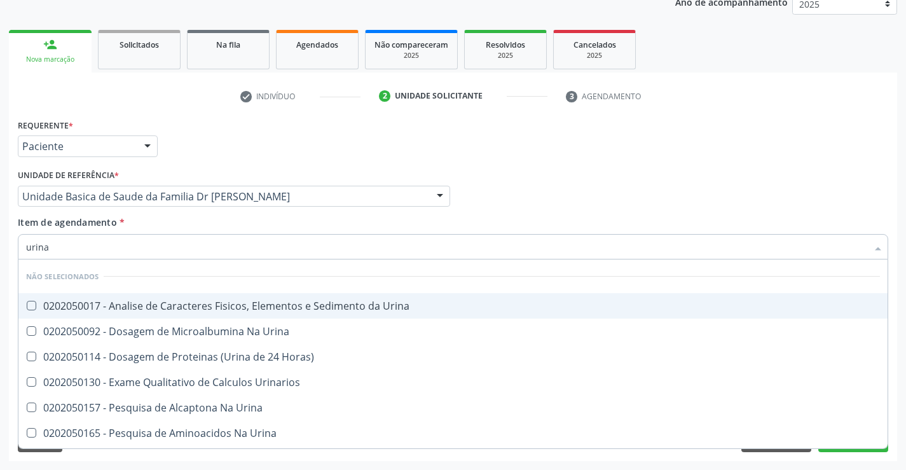
click at [180, 305] on div "0202050017 - Analise de Caracteres Fisicos, Elementos e Sedimento da Urina" at bounding box center [453, 306] width 854 height 10
checkbox Urina "true"
click at [370, 240] on input "urina" at bounding box center [447, 246] width 842 height 25
click at [163, 217] on div "Item de agendamento * urina Desfazer seleção Não selecionados 0202050017 - Anal…" at bounding box center [453, 236] width 871 height 40
checkbox Horas\) "true"
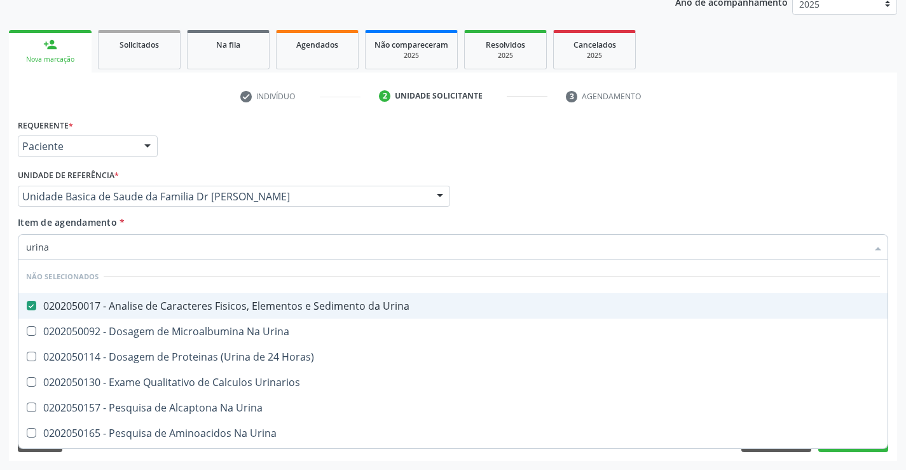
checkbox Urina "true"
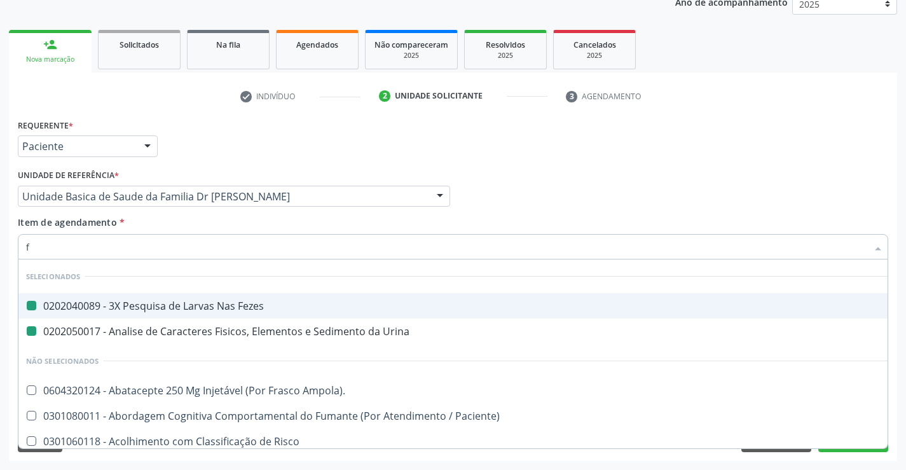
type input "fa"
checkbox Fezes "false"
checkbox Urina "false"
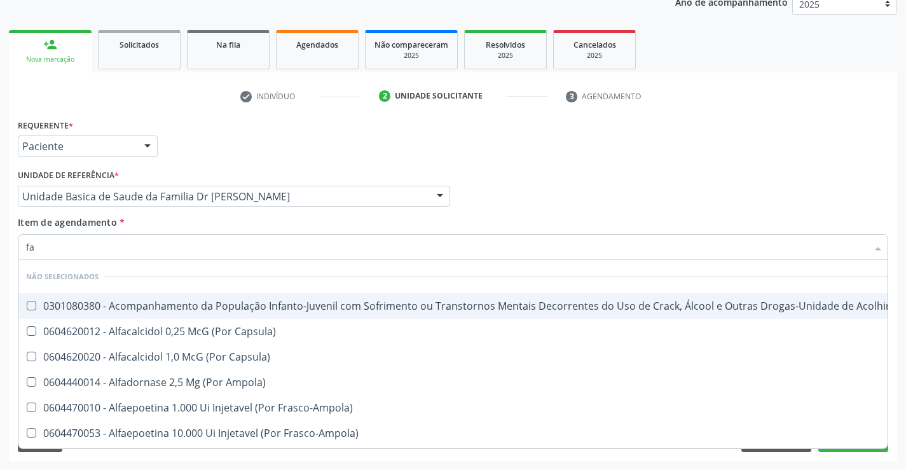
type input "f"
checkbox \(Uai\)\ "true"
checkbox Capsula\) "true"
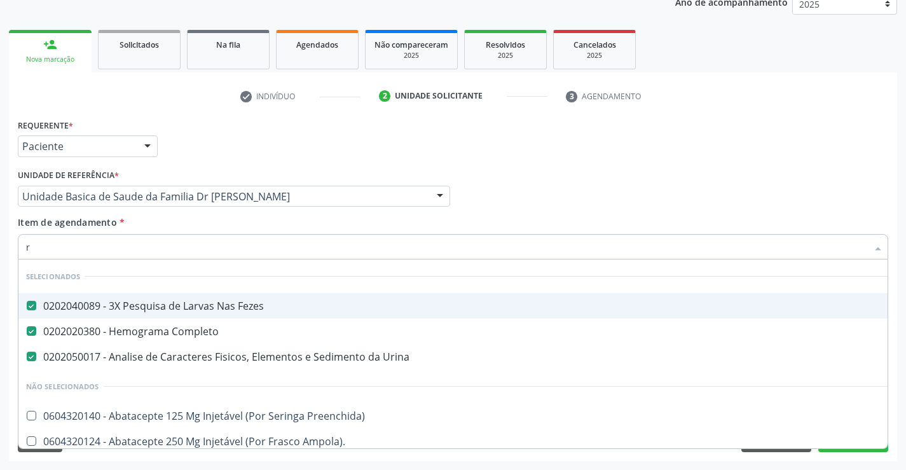
type input "rh"
checkbox Fezes "false"
checkbox Completo "false"
checkbox Urina "false"
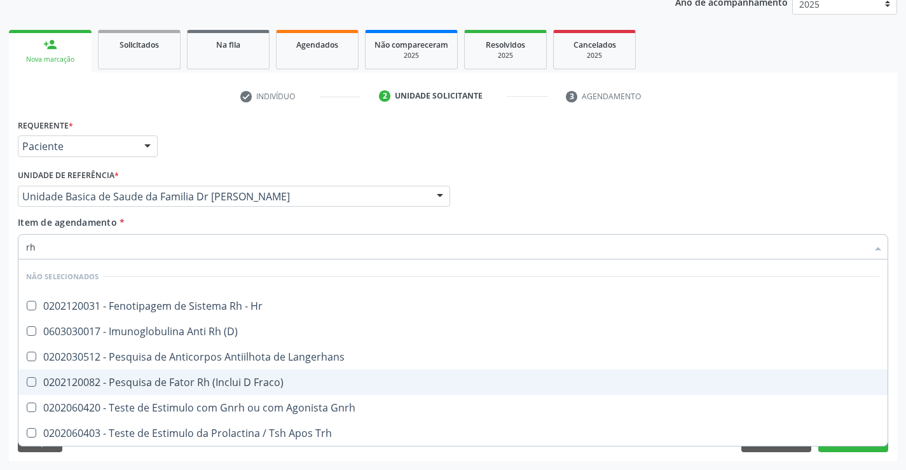
click at [181, 382] on div "0202120082 - Pesquisa de Fator Rh (Inclui D Fraco)" at bounding box center [453, 382] width 854 height 10
checkbox Fraco\) "true"
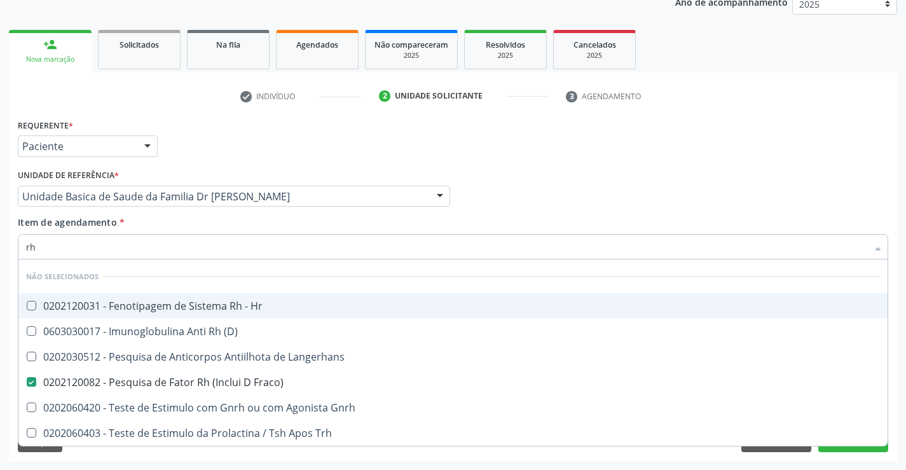
click at [148, 247] on input "rh" at bounding box center [447, 246] width 842 height 25
click at [183, 218] on div "Item de agendamento * rh Desfazer seleção Não selecionados 0202120031 - Fenotip…" at bounding box center [453, 236] width 871 height 40
checkbox Hr "true"
checkbox \(D\) "true"
checkbox Langerhans "true"
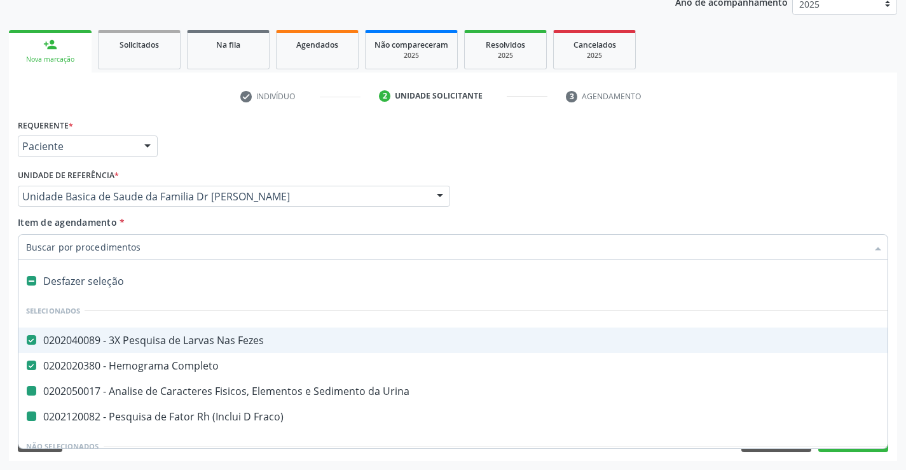
type input "g"
checkbox Urina "false"
checkbox Fraco\) "false"
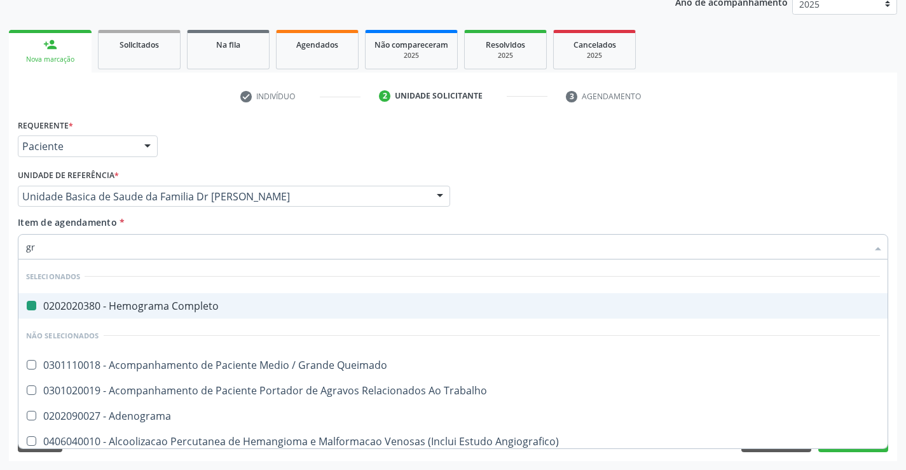
type input "gru"
checkbox Completo "false"
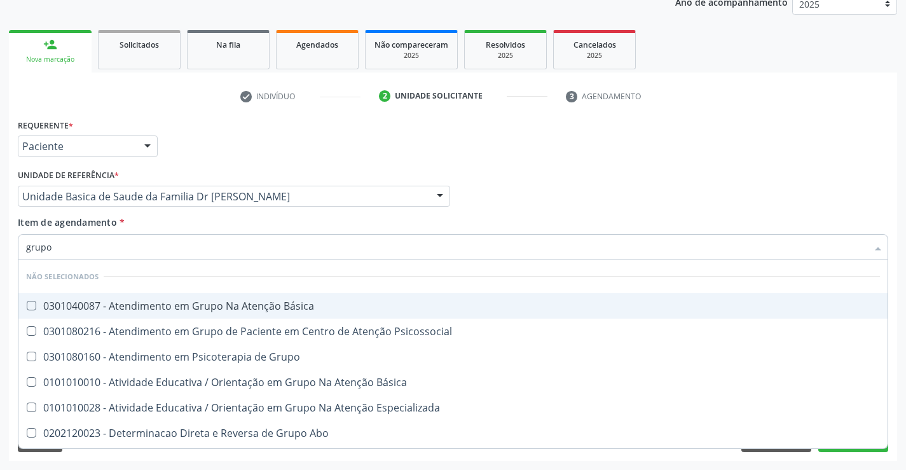
type input "grup"
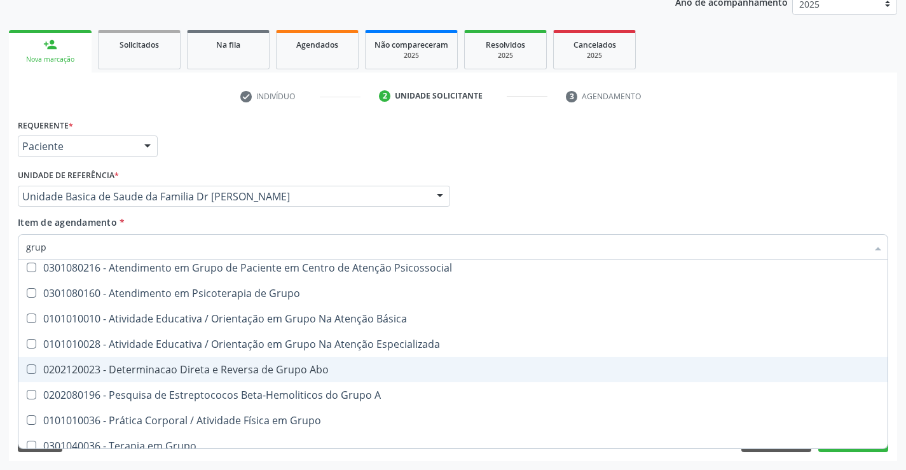
click at [216, 368] on div "0202120023 - Determinacao Direta e Reversa de Grupo Abo" at bounding box center [453, 369] width 854 height 10
checkbox Abo "true"
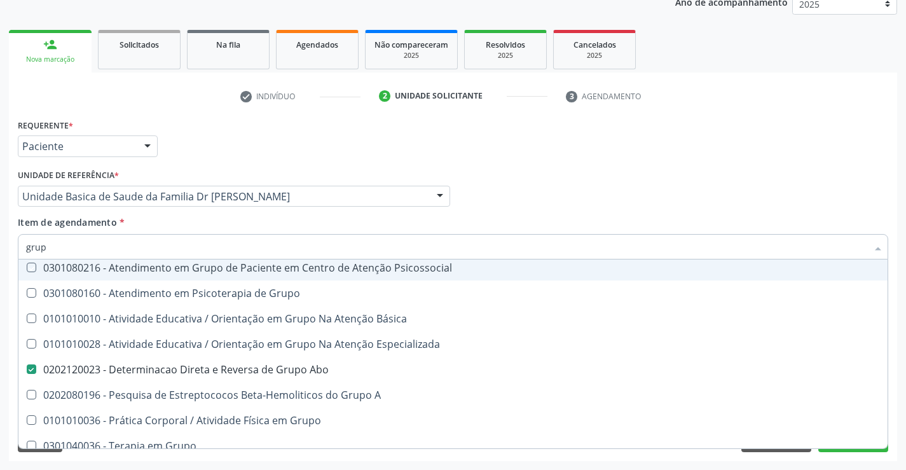
click at [170, 226] on div "Item de agendamento * grup Desfazer seleção Não selecionados 0301040087 - Atend…" at bounding box center [453, 236] width 871 height 40
checkbox Básica "true"
checkbox Psicossocial "true"
checkbox Grupo "true"
checkbox Básica "true"
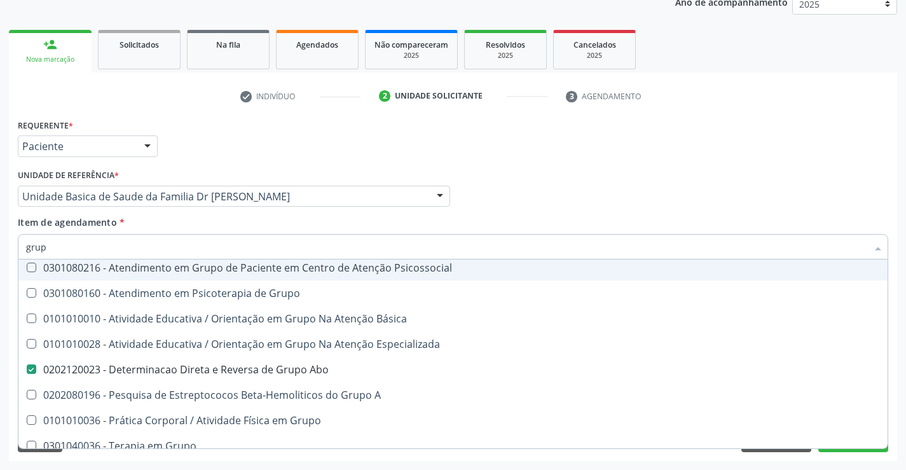
checkbox Especializada "true"
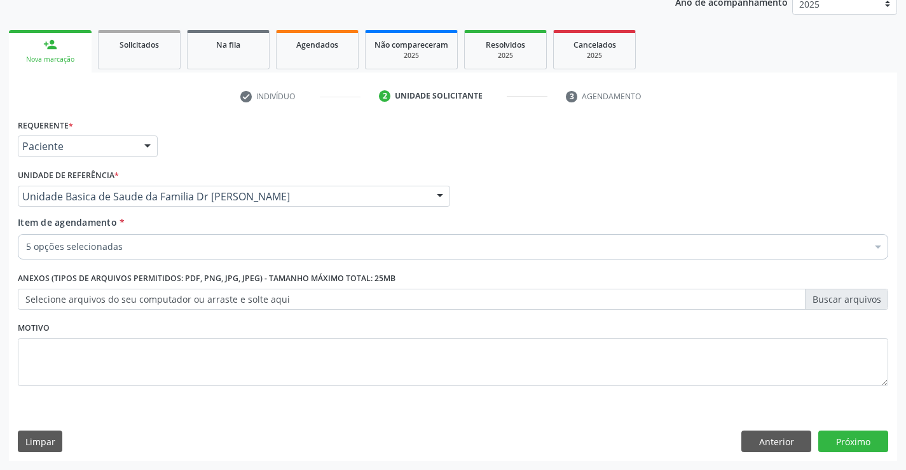
scroll to position [0, 0]
click at [66, 239] on div "5 opções selecionadas" at bounding box center [453, 246] width 871 height 25
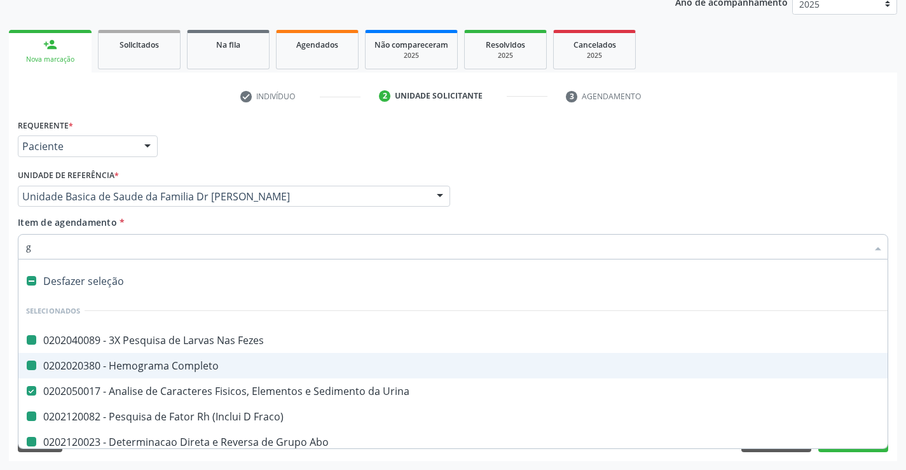
type input "gl"
checkbox Fezes "false"
checkbox Completo "false"
checkbox Fraco\) "false"
checkbox Abo "false"
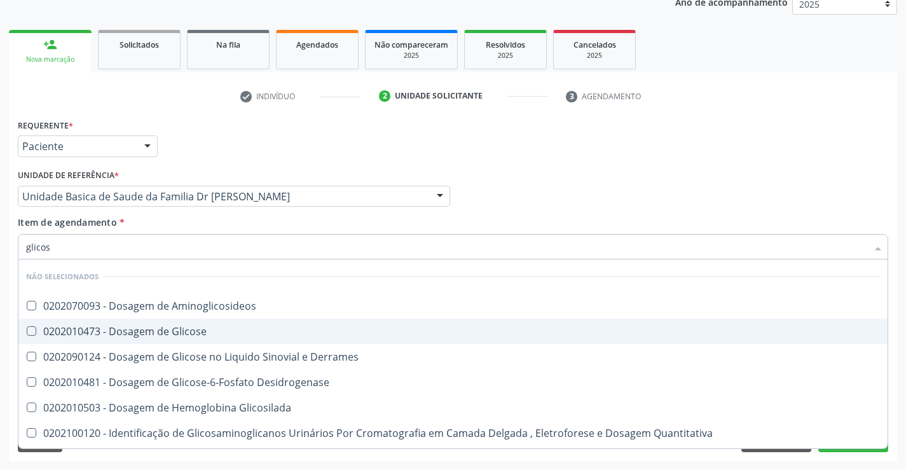
type input "glicose"
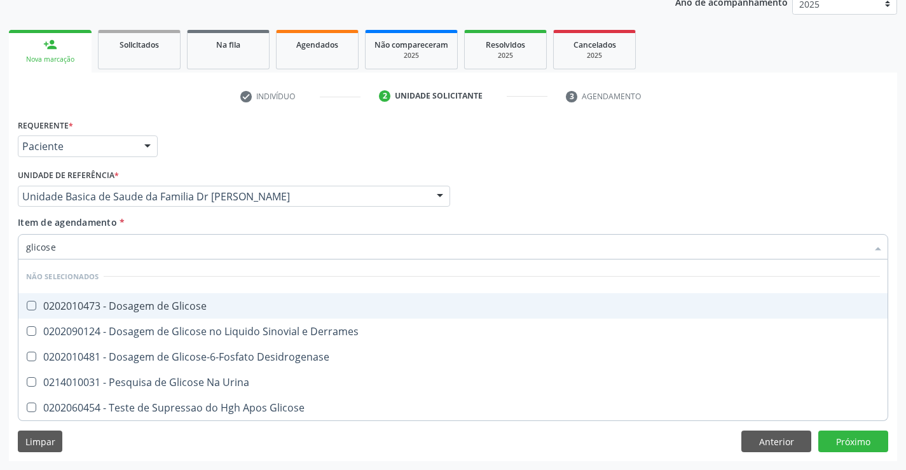
click at [163, 306] on div "0202010473 - Dosagem de Glicose" at bounding box center [453, 306] width 854 height 10
checkbox Glicose "true"
click at [501, 224] on div "Item de agendamento * glicose Desfazer seleção Não selecionados 0202010473 - Do…" at bounding box center [453, 236] width 871 height 40
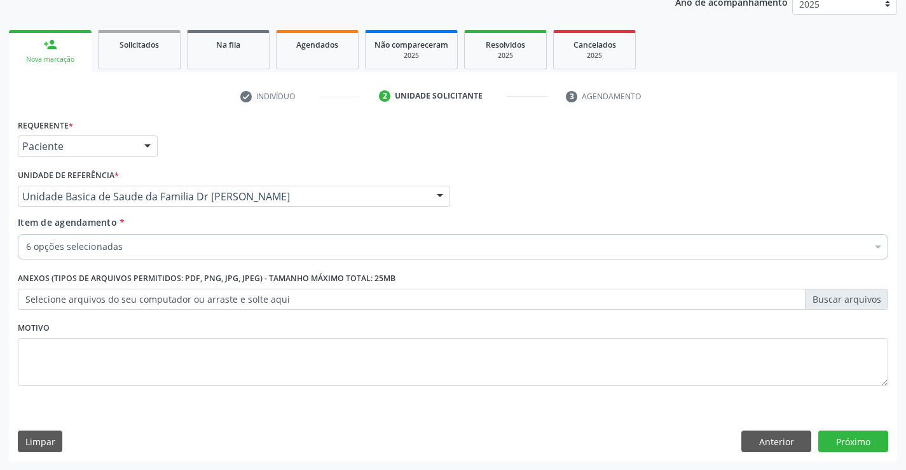
checkbox Completo "true"
checkbox Fraco\) "true"
checkbox Abo "true"
checkbox Urina "true"
click at [860, 440] on button "Próximo" at bounding box center [854, 442] width 70 height 22
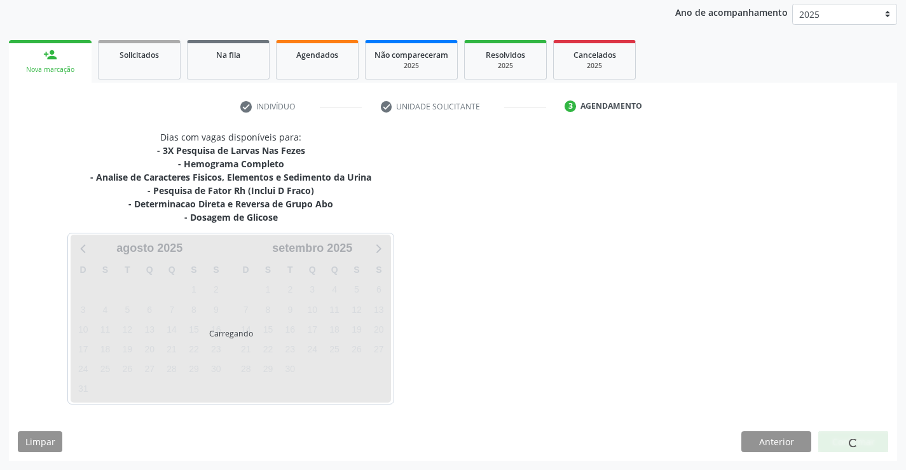
scroll to position [150, 0]
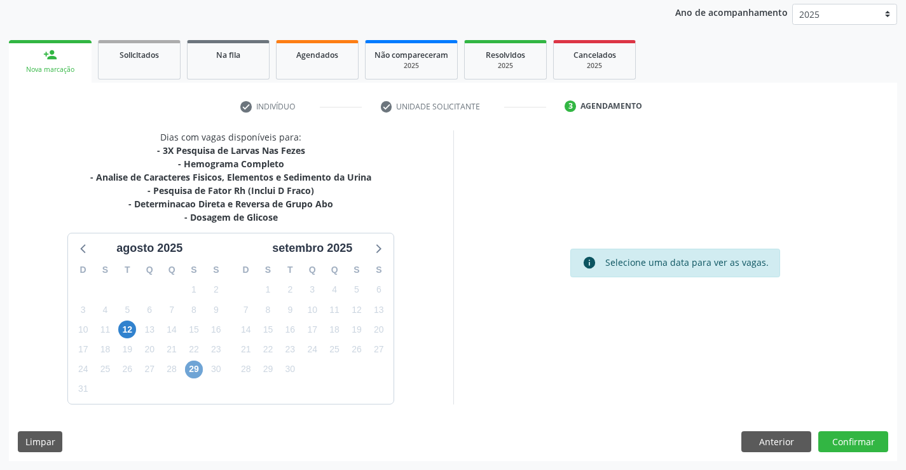
click at [195, 368] on span "29" at bounding box center [194, 370] width 18 height 18
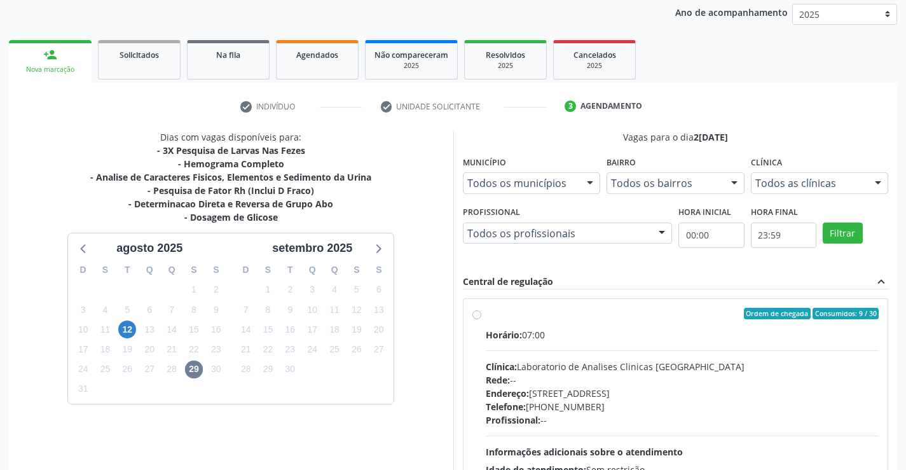
click at [487, 321] on label "Ordem de chegada Consumidos: 9 / 30 Horário: 07:00 Clínica: Laboratorio de Anal…" at bounding box center [683, 405] width 394 height 195
click at [482, 319] on input "Ordem de chegada Consumidos: 9 / 30 Horário: 07:00 Clínica: Laboratorio de Anal…" at bounding box center [477, 313] width 9 height 11
radio input "true"
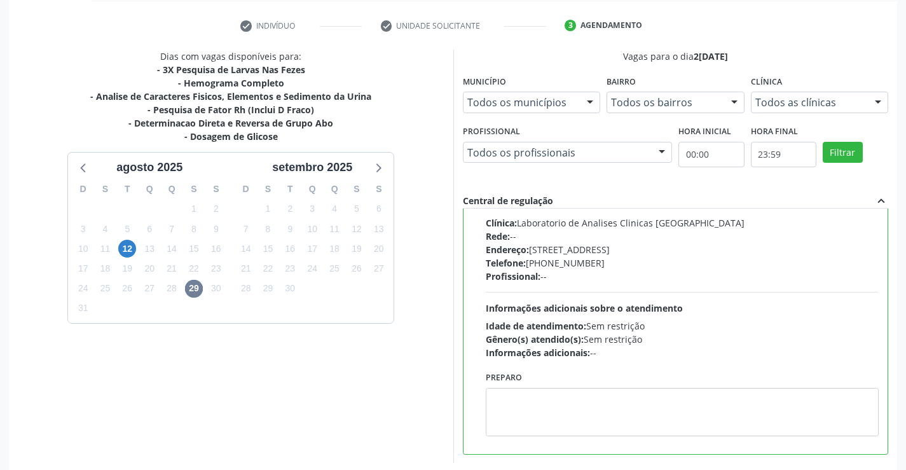
scroll to position [290, 0]
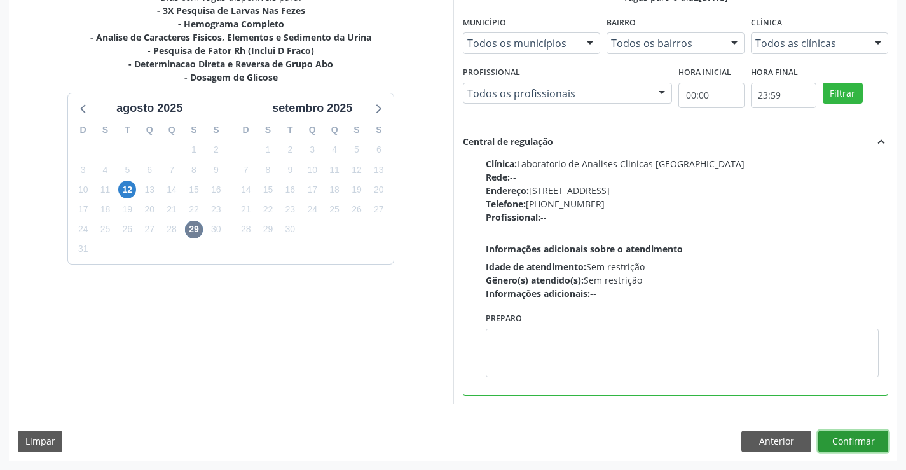
click at [862, 438] on button "Confirmar" at bounding box center [854, 442] width 70 height 22
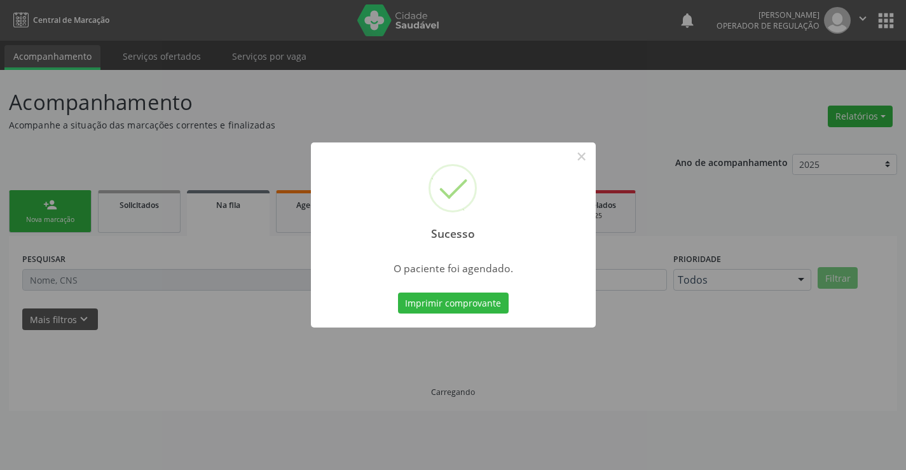
scroll to position [0, 0]
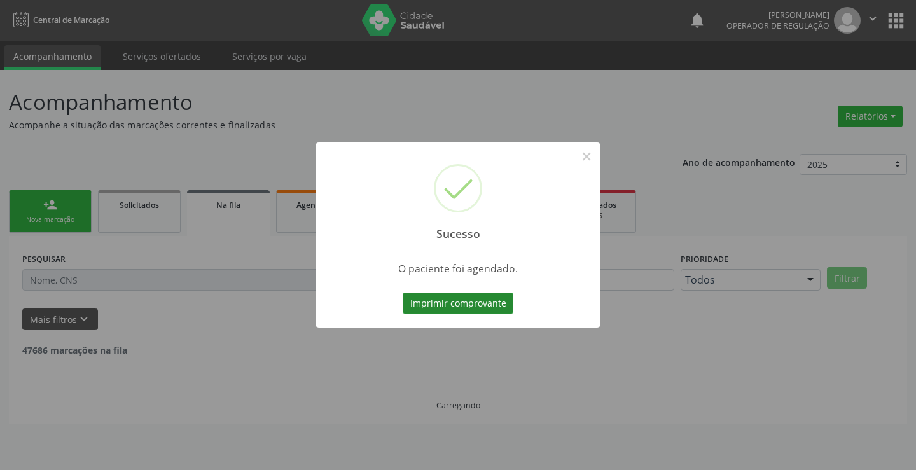
click at [447, 303] on button "Imprimir comprovante" at bounding box center [458, 304] width 111 height 22
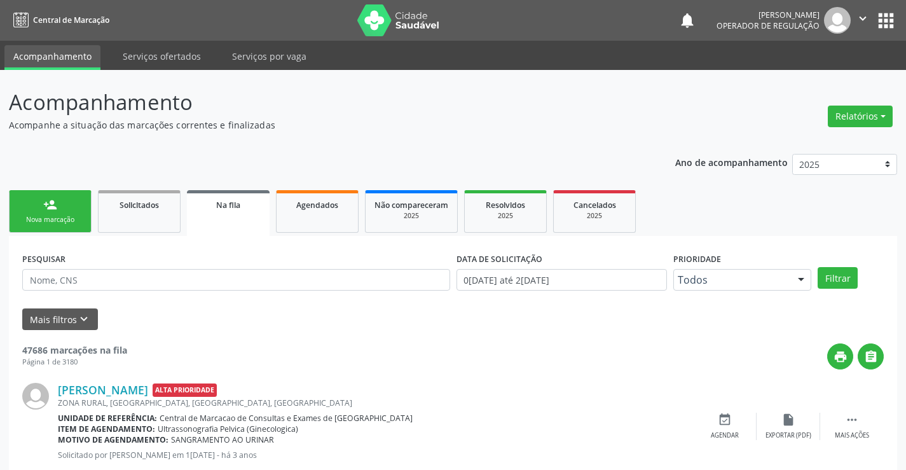
click at [45, 220] on div "Nova marcação" at bounding box center [50, 220] width 64 height 10
click at [48, 215] on div "Nova marcação" at bounding box center [50, 220] width 64 height 10
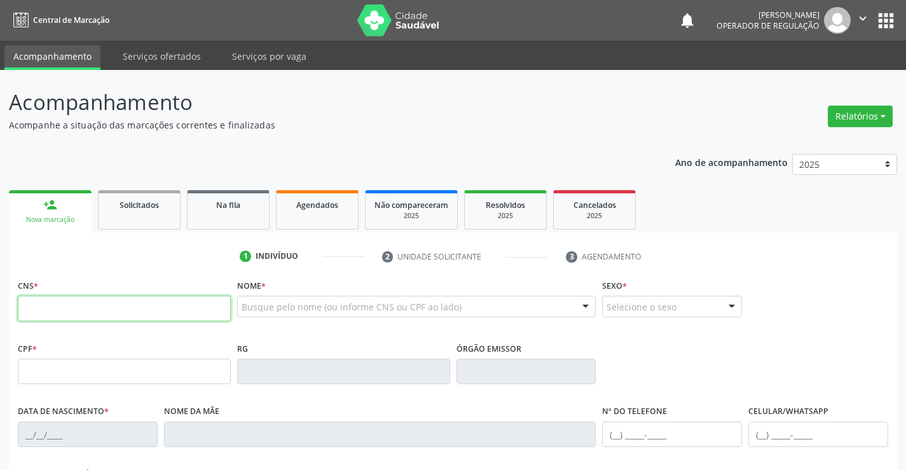
drag, startPoint x: 70, startPoint y: 317, endPoint x: 258, endPoint y: 317, distance: 187.6
click at [70, 317] on input "text" at bounding box center [124, 308] width 213 height 25
type input "702 5013 5292 2831"
type input "134.890.185-32"
type input "29/01/2025"
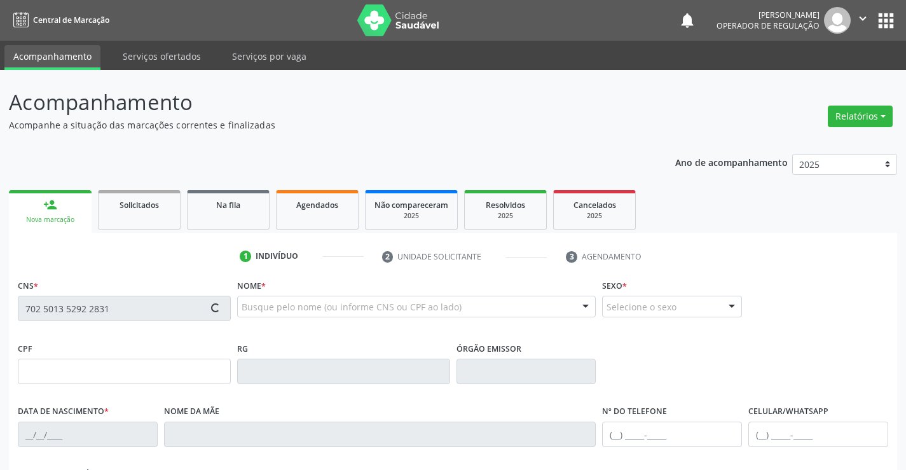
type input "(74) 98857-4172"
type input "S/N"
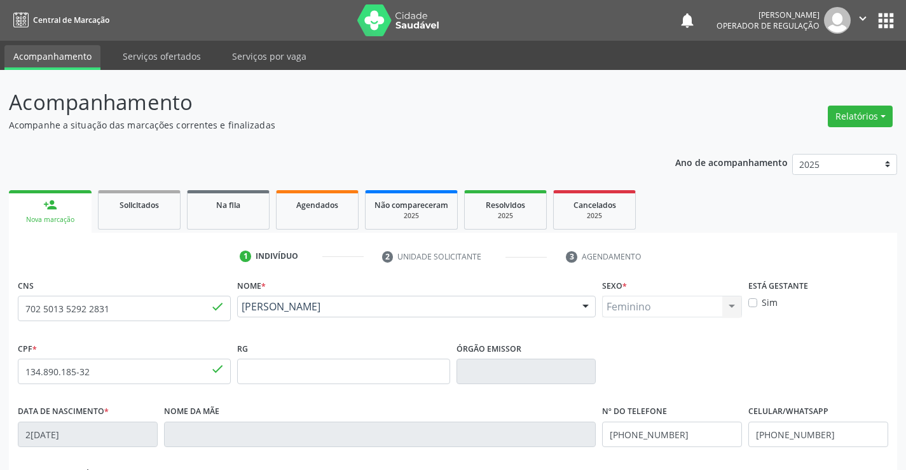
click at [213, 147] on div "Ano de acompanhamento 2025 2024 2023 person_add Nova marcação Solicitados Na fi…" at bounding box center [453, 413] width 889 height 536
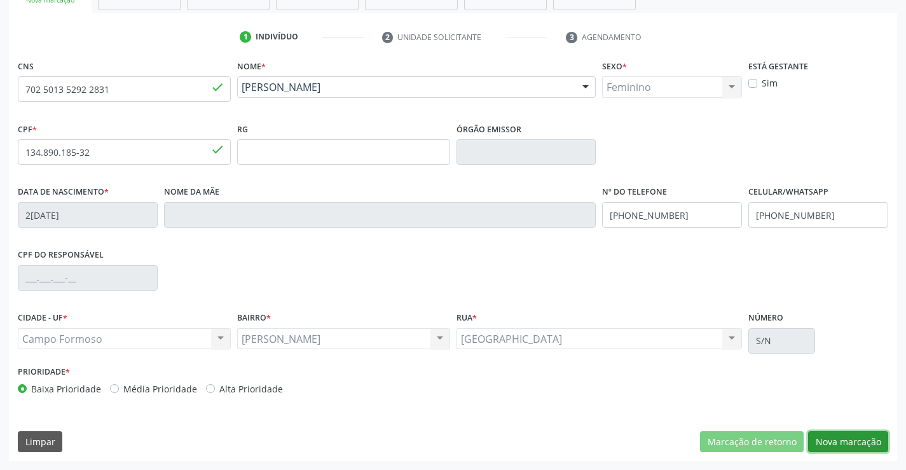
click at [840, 438] on button "Nova marcação" at bounding box center [848, 442] width 80 height 22
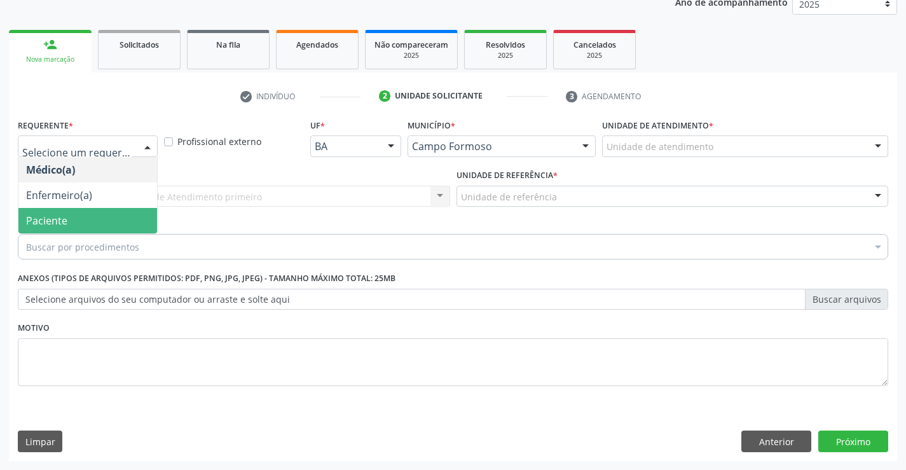
click at [90, 219] on span "Paciente" at bounding box center [87, 220] width 139 height 25
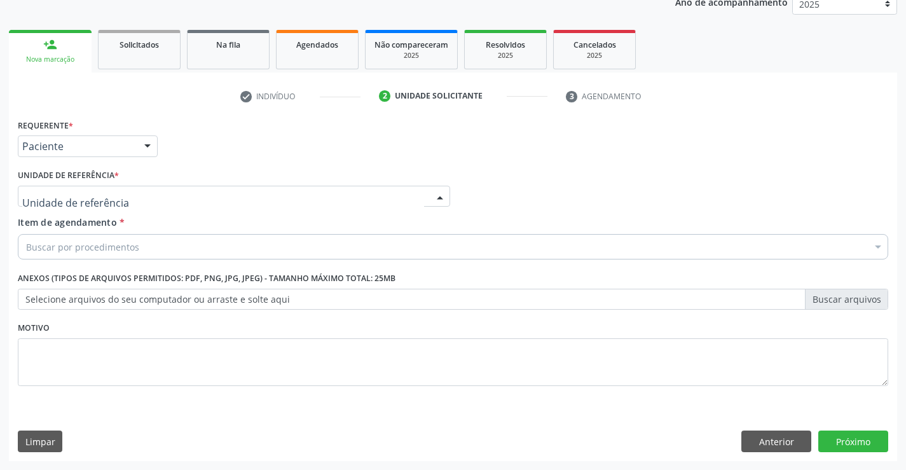
click at [214, 200] on div at bounding box center [234, 197] width 433 height 22
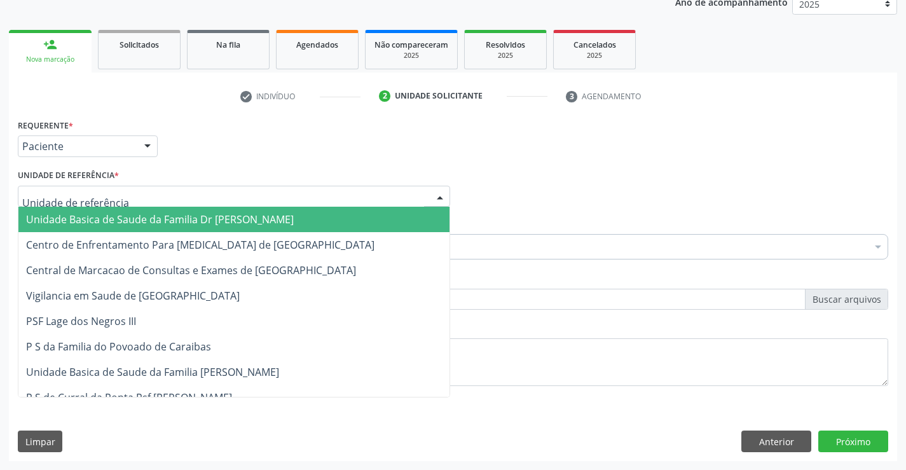
click at [192, 218] on span "Unidade Basica de Saude da Familia Dr [PERSON_NAME]" at bounding box center [160, 219] width 268 height 14
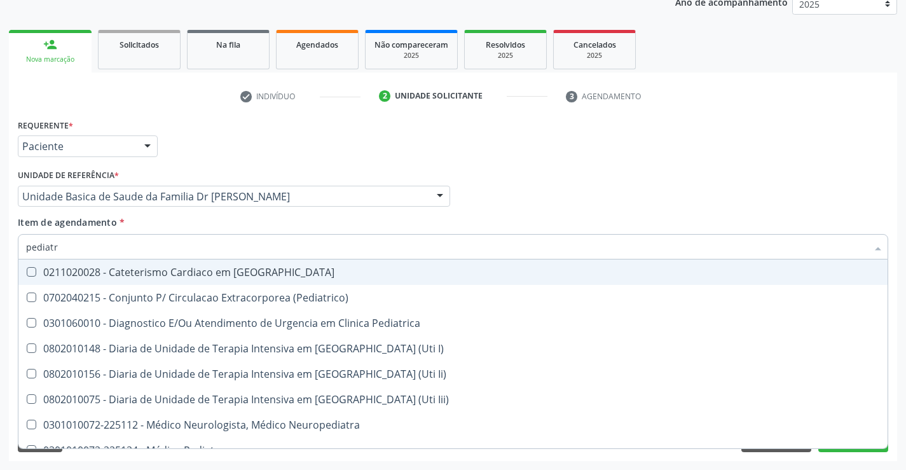
type input "pediatra"
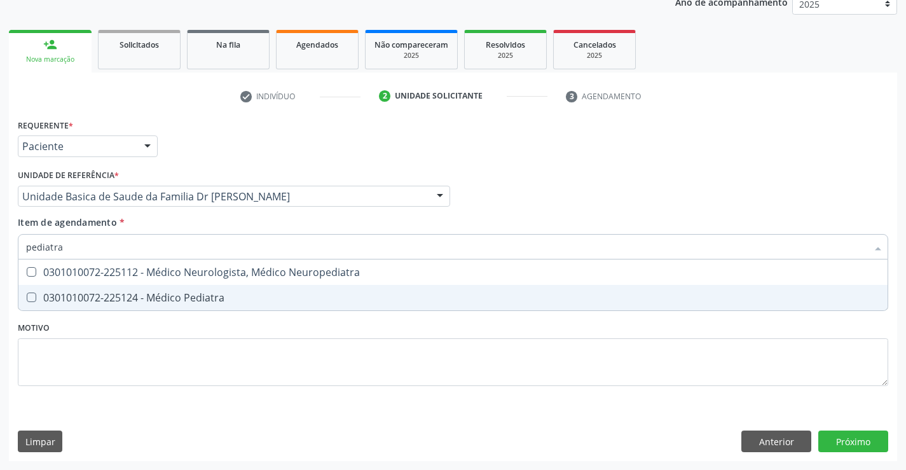
click at [174, 296] on div "0301010072-225124 - Médico Pediatra" at bounding box center [453, 298] width 854 height 10
checkbox Pediatra "true"
click at [230, 329] on div "Requerente * Paciente Médico(a) Enfermeiro(a) Paciente Nenhum resultado encontr…" at bounding box center [453, 260] width 871 height 288
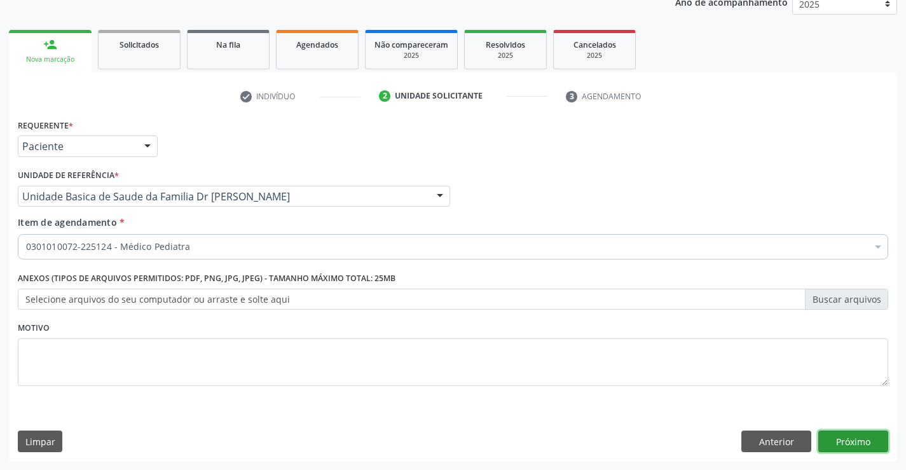
click at [846, 442] on button "Próximo" at bounding box center [854, 442] width 70 height 22
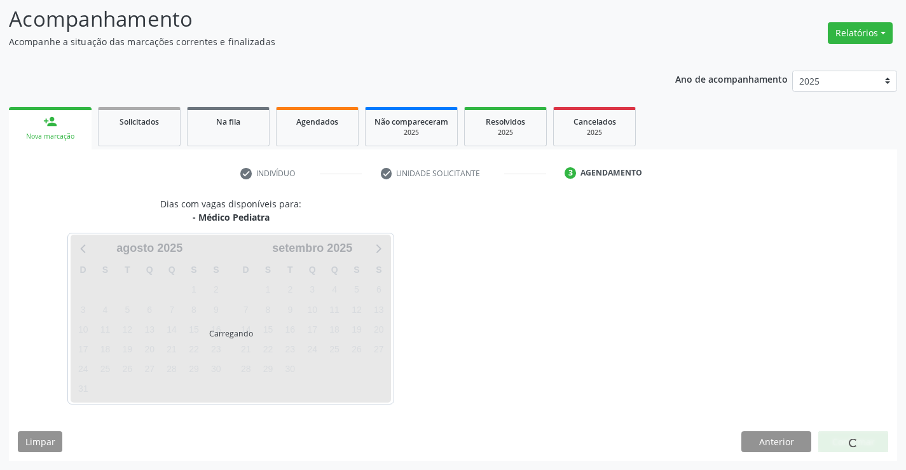
scroll to position [83, 0]
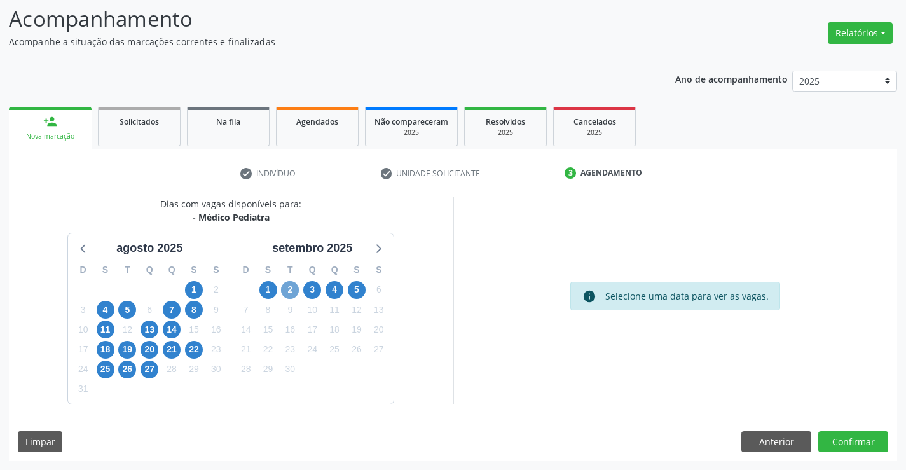
click at [291, 291] on span "2" at bounding box center [290, 290] width 18 height 18
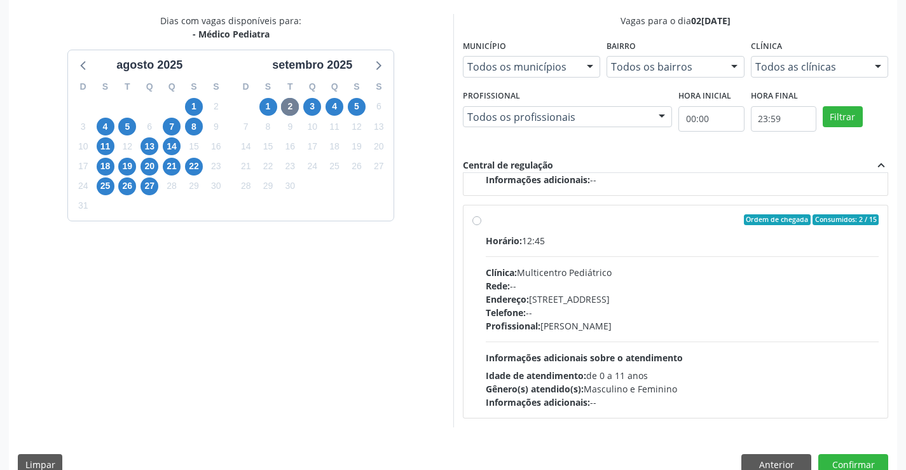
scroll to position [274, 0]
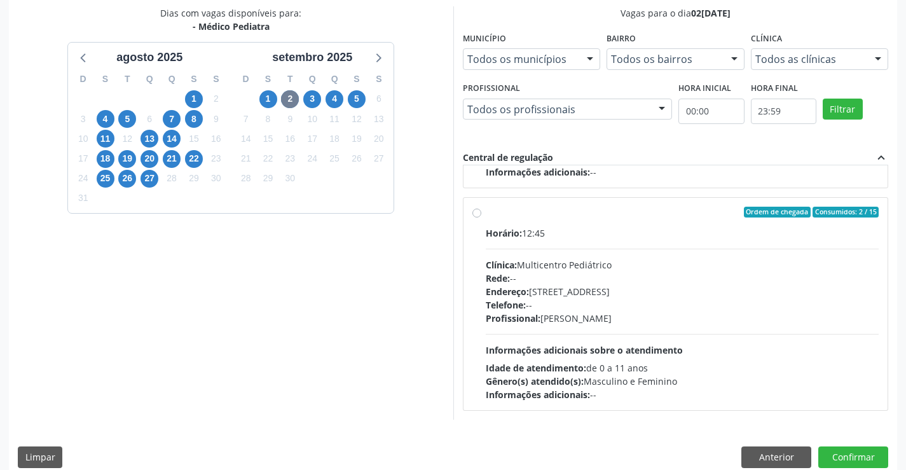
click at [489, 212] on div "Ordem de chegada Consumidos: 2 / 15" at bounding box center [683, 212] width 394 height 11
click at [482, 212] on input "Ordem de chegada Consumidos: 2 / 15 Horário: 12:45 Clínica: Multicentro Pediátr…" at bounding box center [477, 212] width 9 height 11
radio input "true"
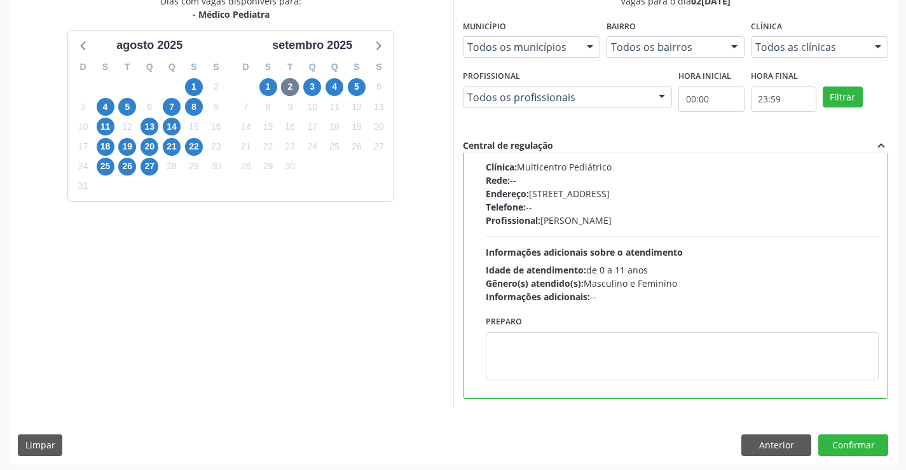
scroll to position [290, 0]
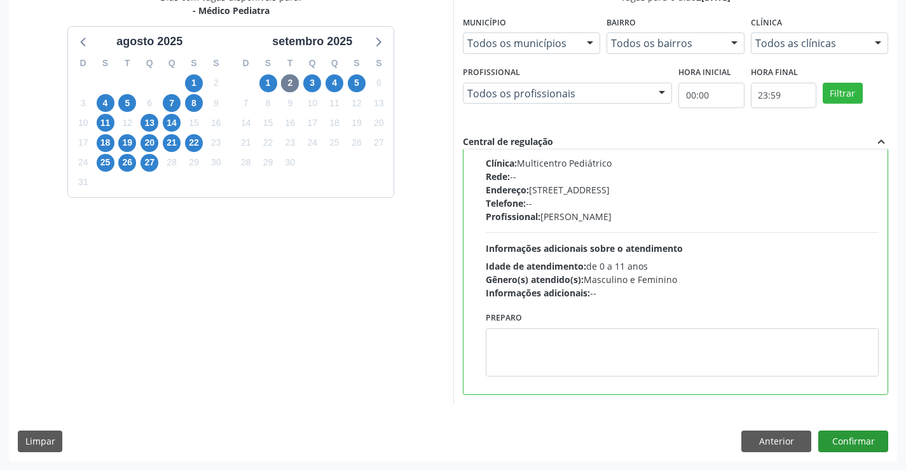
click at [852, 436] on button "Confirmar" at bounding box center [854, 442] width 70 height 22
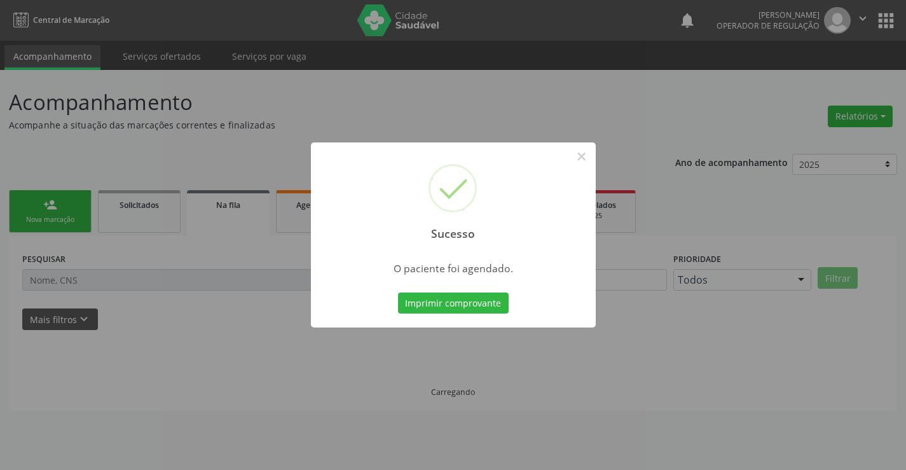
scroll to position [0, 0]
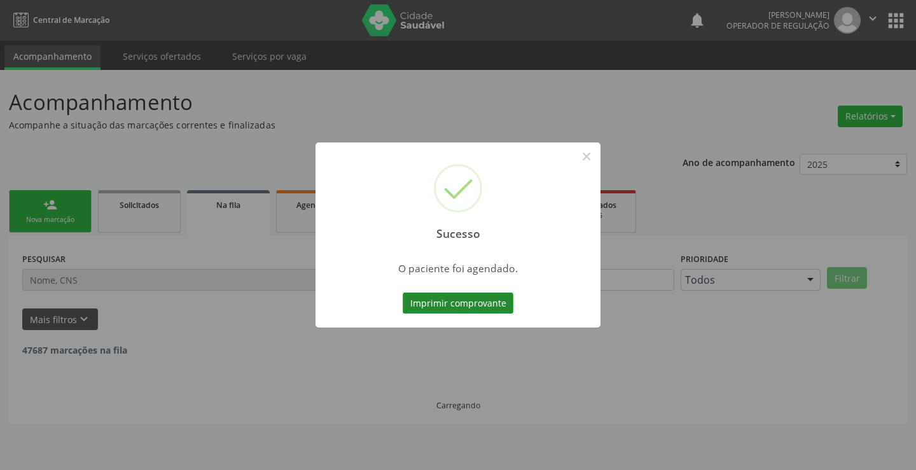
click at [448, 295] on button "Imprimir comprovante" at bounding box center [458, 304] width 111 height 22
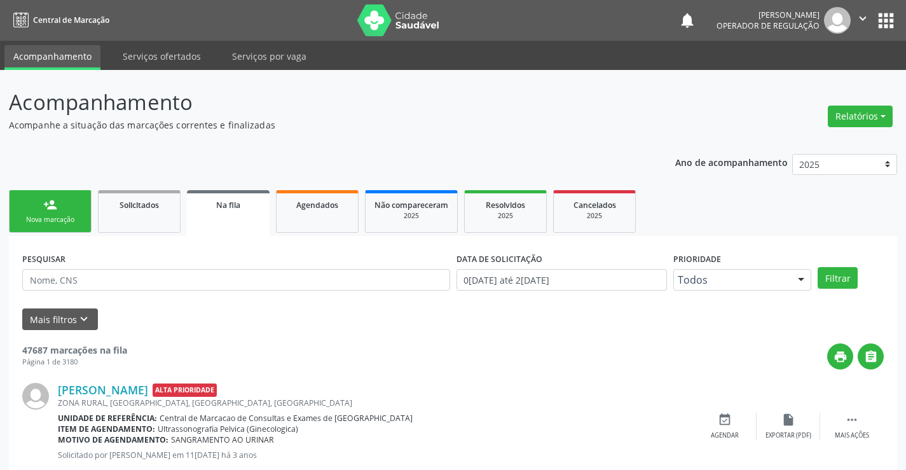
click at [73, 205] on link "person_add Nova marcação" at bounding box center [50, 211] width 83 height 43
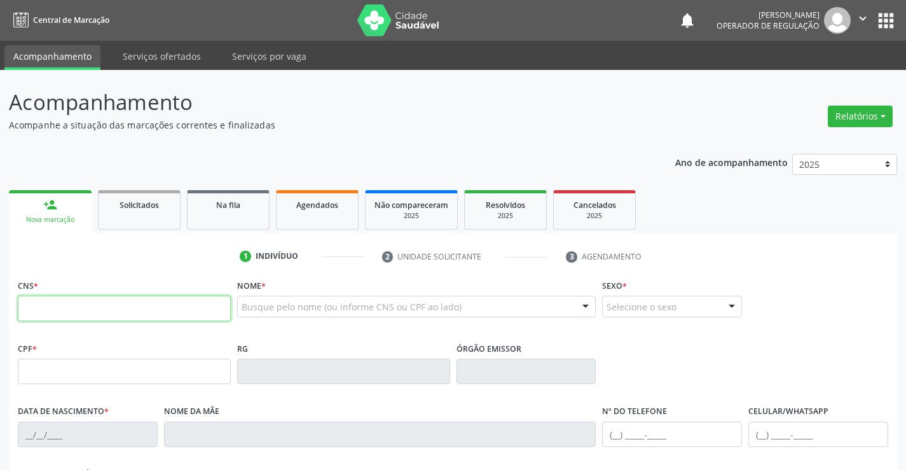
click at [70, 301] on input "text" at bounding box center [124, 308] width 213 height 25
type input "703 6020 8874 7935"
type input "795.309.315-49"
type input "0993259062"
type input "28/06/1976"
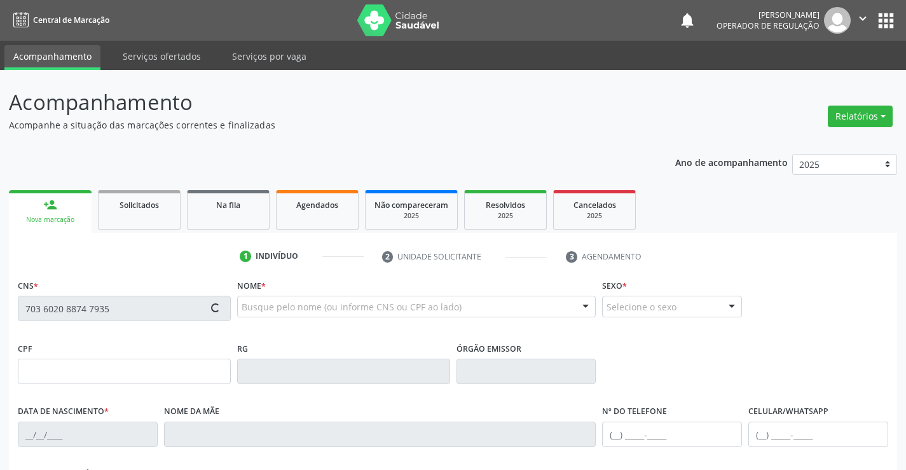
type input "(74) 98848-8466"
type input "795.309.315-49"
type input "S/N"
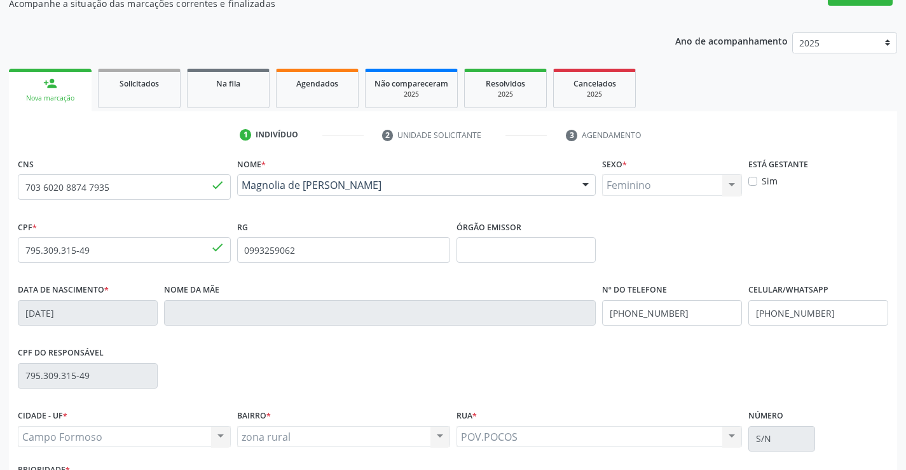
scroll to position [219, 0]
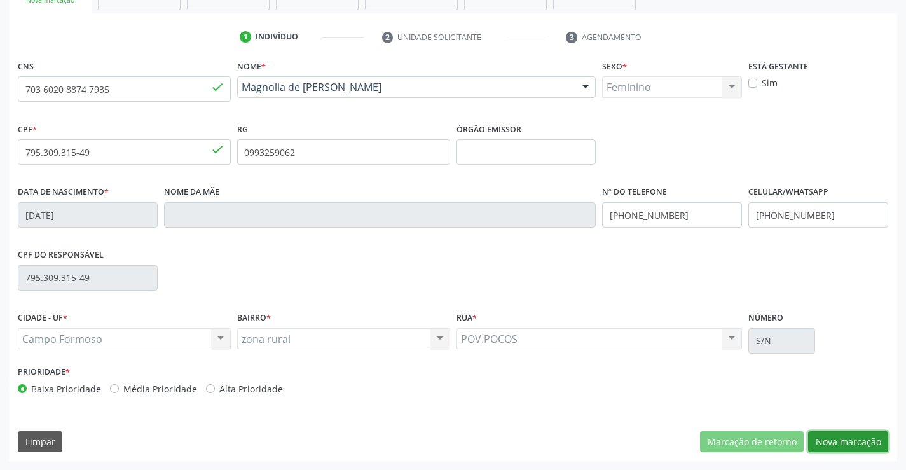
click at [855, 443] on button "Nova marcação" at bounding box center [848, 442] width 80 height 22
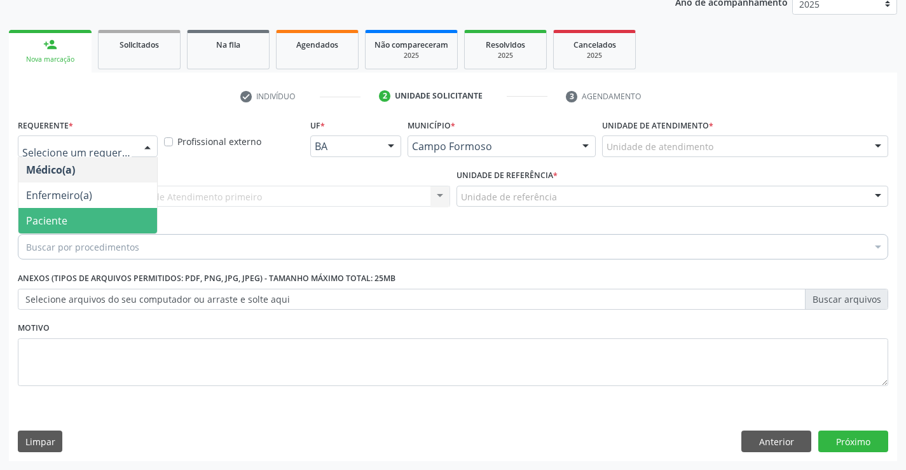
click at [73, 220] on span "Paciente" at bounding box center [87, 220] width 139 height 25
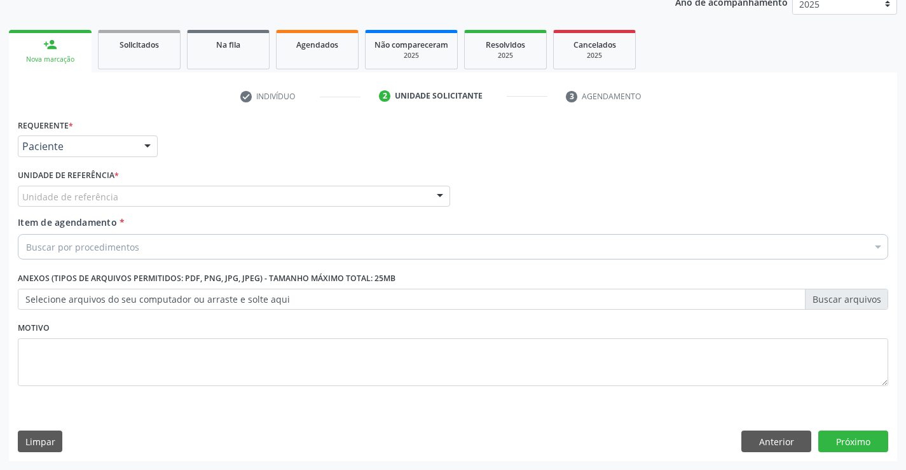
click at [219, 196] on div "Unidade de referência" at bounding box center [234, 197] width 433 height 22
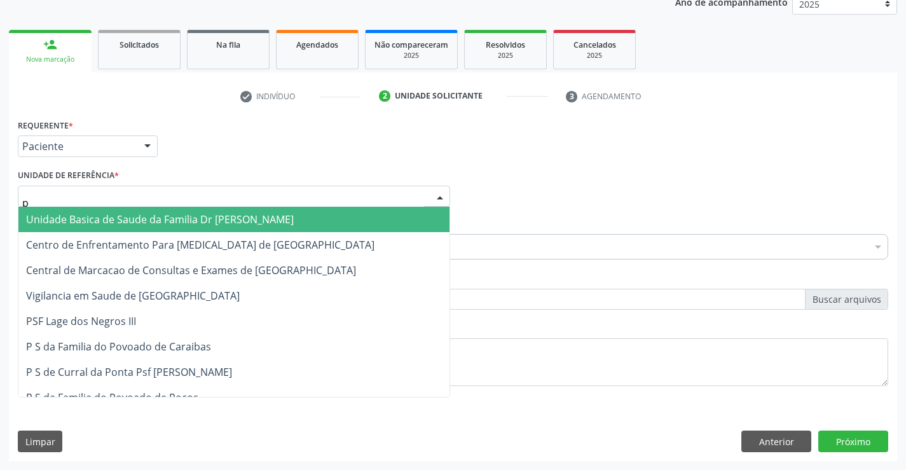
type input "po"
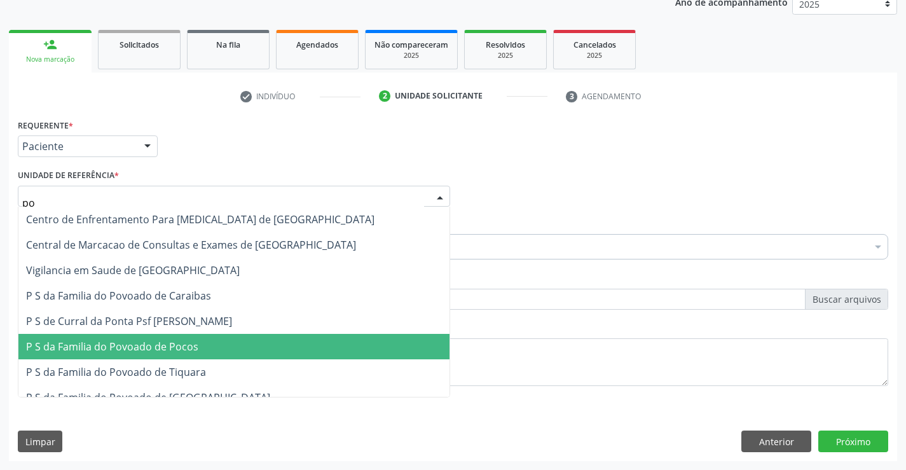
click at [175, 346] on span "P S da Familia do Povoado de Pocos" at bounding box center [112, 347] width 172 height 14
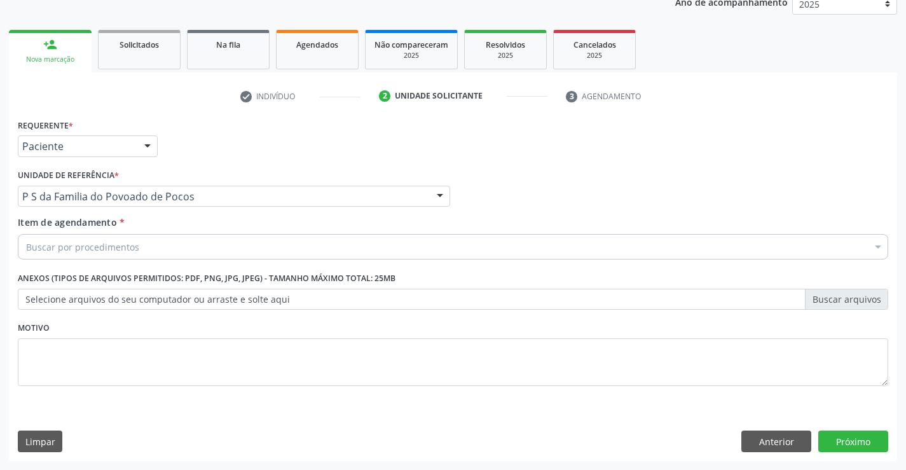
click at [142, 247] on div "Buscar por procedimentos" at bounding box center [453, 246] width 871 height 25
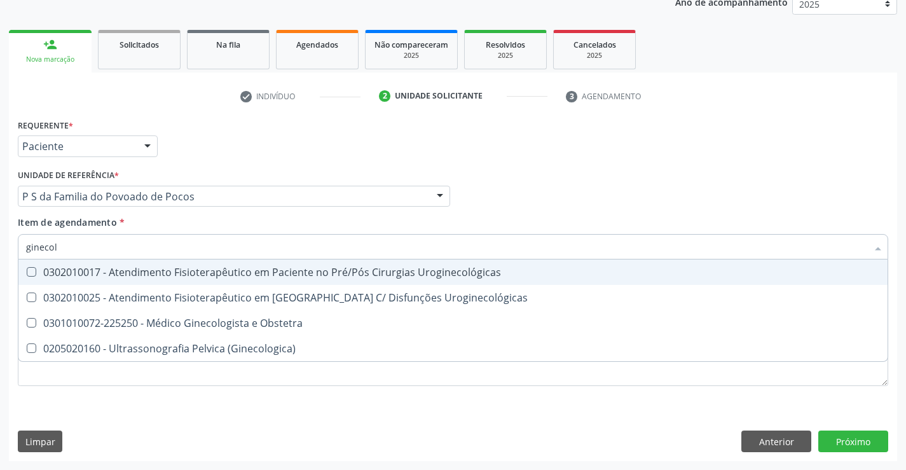
type input "ginecolo"
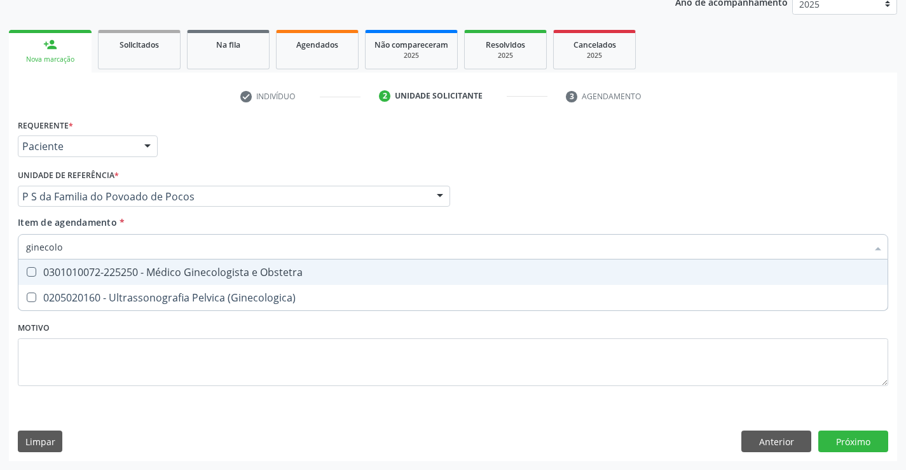
click at [199, 274] on div "0301010072-225250 - Médico Ginecologista e Obstetra" at bounding box center [453, 272] width 854 height 10
checkbox Obstetra "true"
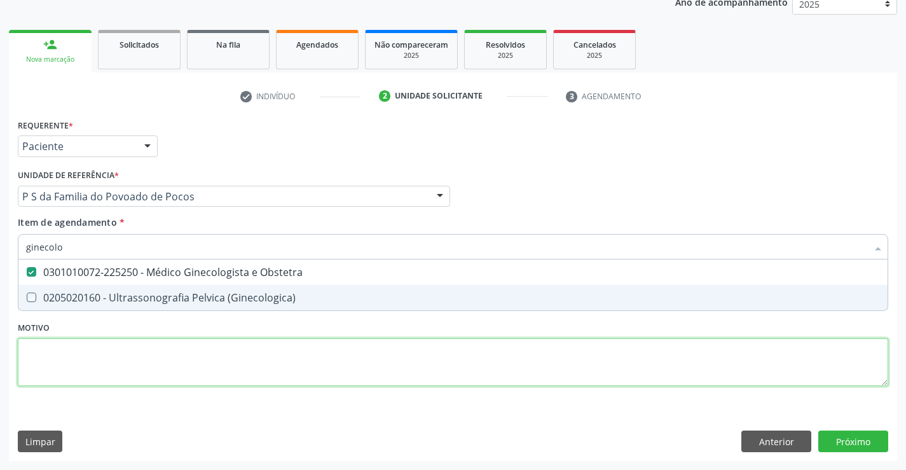
click at [340, 359] on div "Requerente * Paciente Médico(a) Enfermeiro(a) Paciente Nenhum resultado encontr…" at bounding box center [453, 260] width 871 height 288
checkbox \(Ginecologica\) "true"
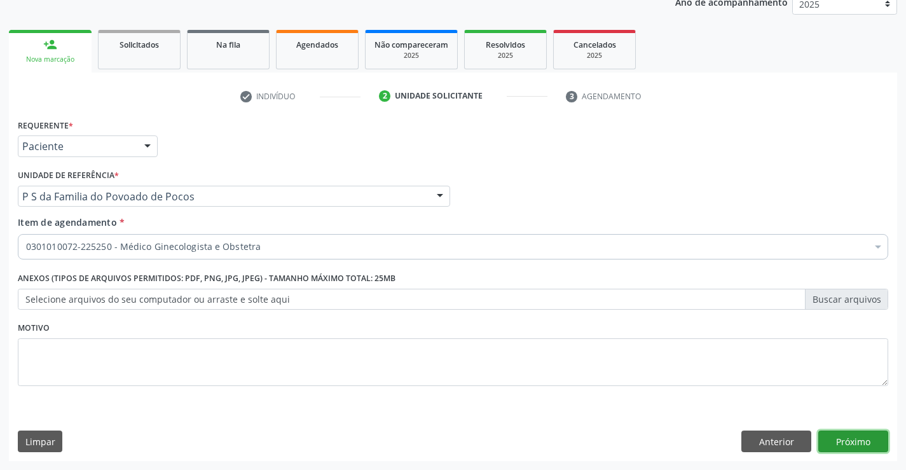
click at [852, 436] on button "Próximo" at bounding box center [854, 442] width 70 height 22
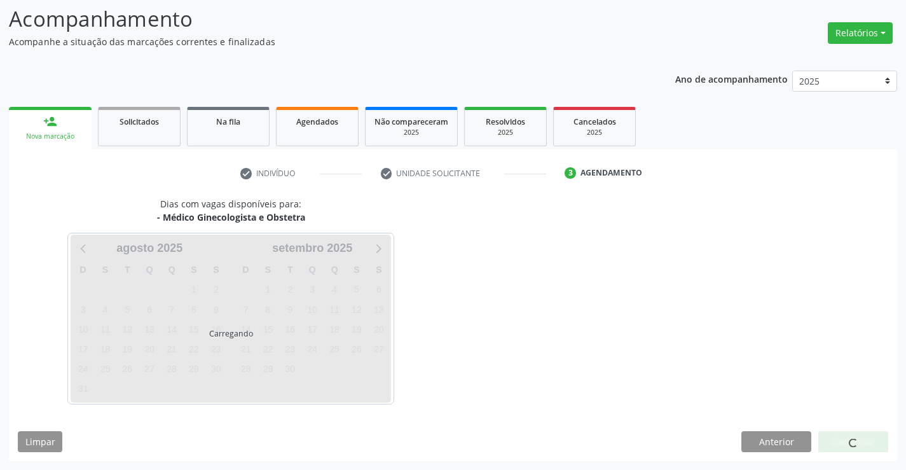
scroll to position [83, 0]
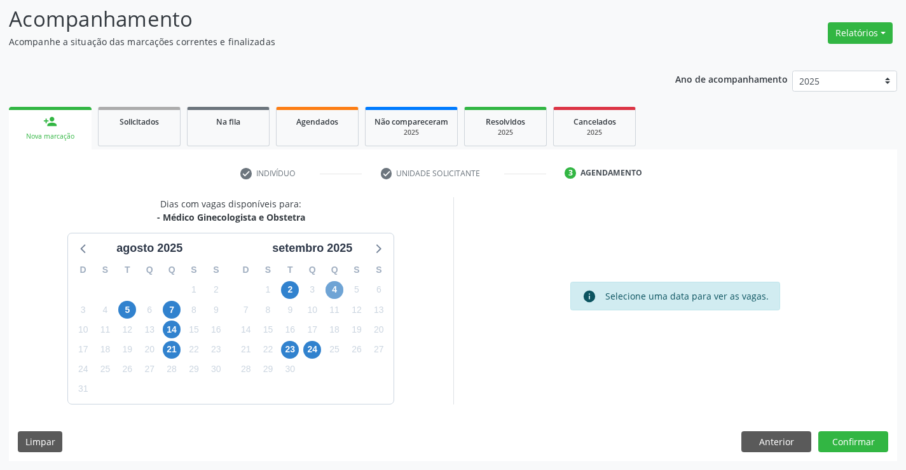
click at [338, 289] on span "4" at bounding box center [335, 290] width 18 height 18
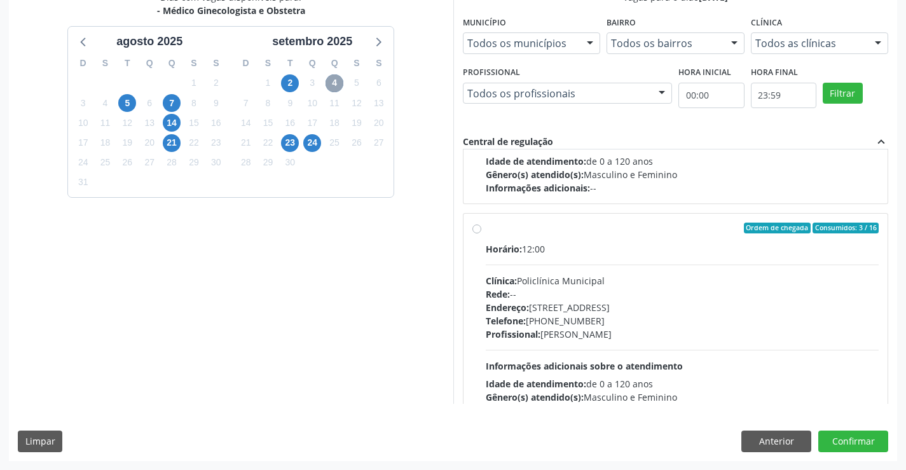
scroll to position [191, 0]
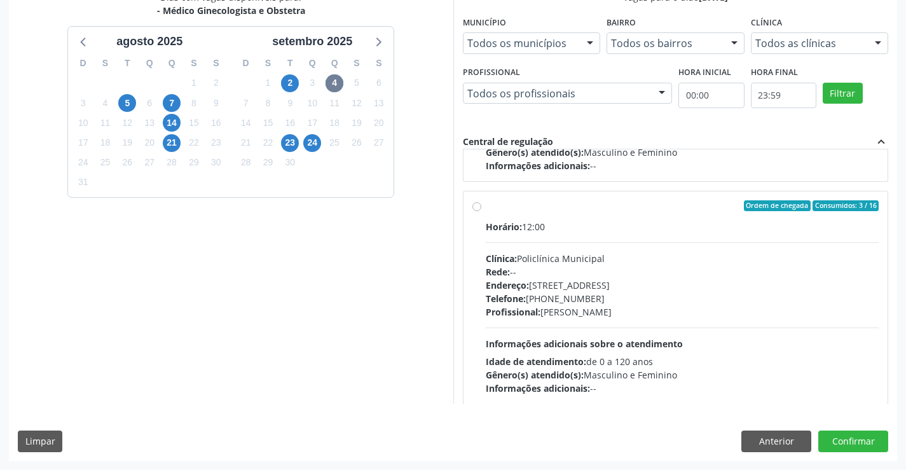
click at [484, 211] on div "Ordem de chegada Consumidos: 3 / 16 Horário: 12:00 Clínica: Policlínica Municip…" at bounding box center [676, 297] width 407 height 195
radio input "true"
click at [855, 438] on button "Confirmar" at bounding box center [854, 442] width 70 height 22
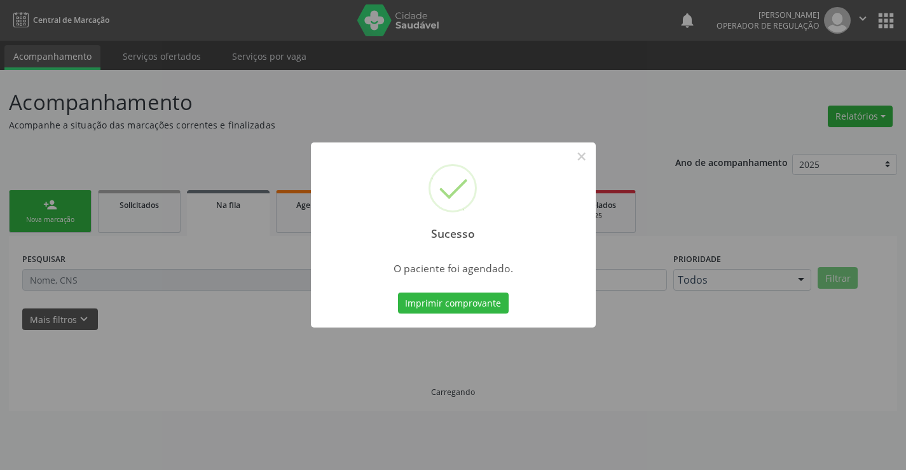
scroll to position [0, 0]
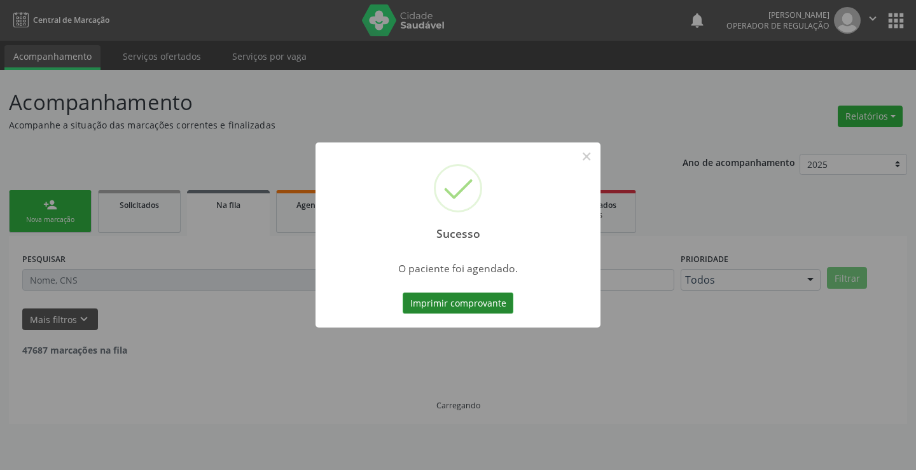
click at [472, 299] on button "Imprimir comprovante" at bounding box center [458, 304] width 111 height 22
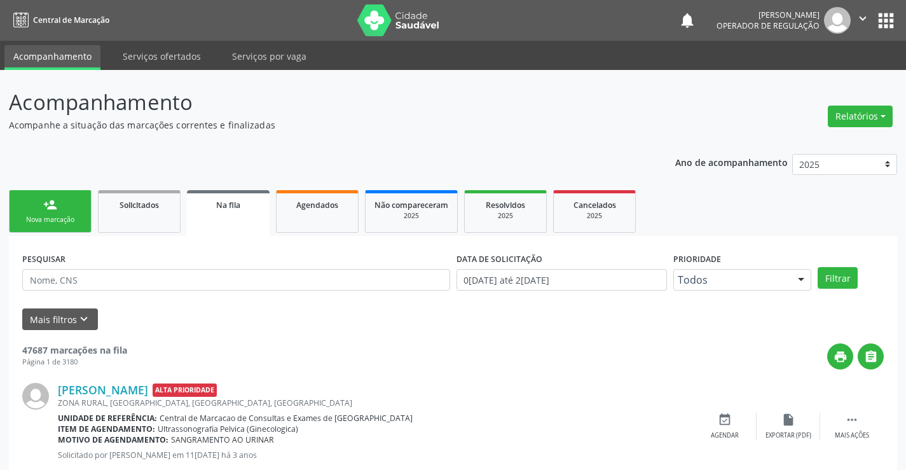
click at [48, 204] on div "person_add" at bounding box center [50, 205] width 14 height 14
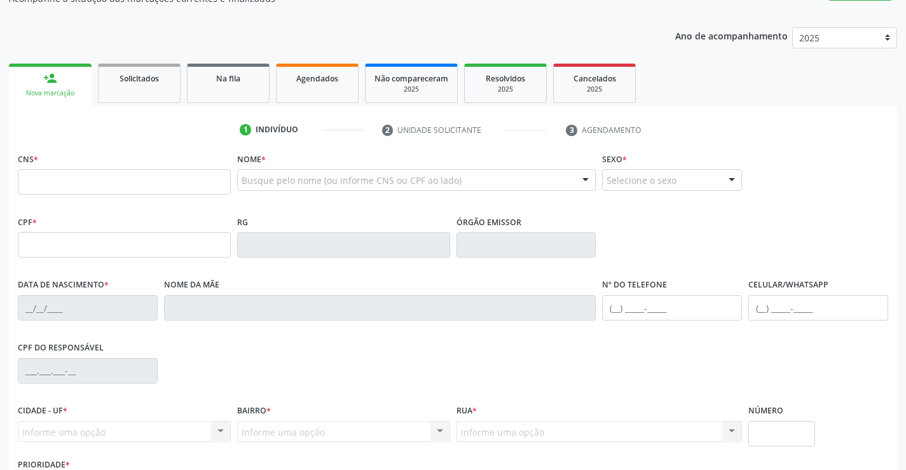
scroll to position [127, 0]
click at [97, 177] on input "text" at bounding box center [124, 181] width 213 height 25
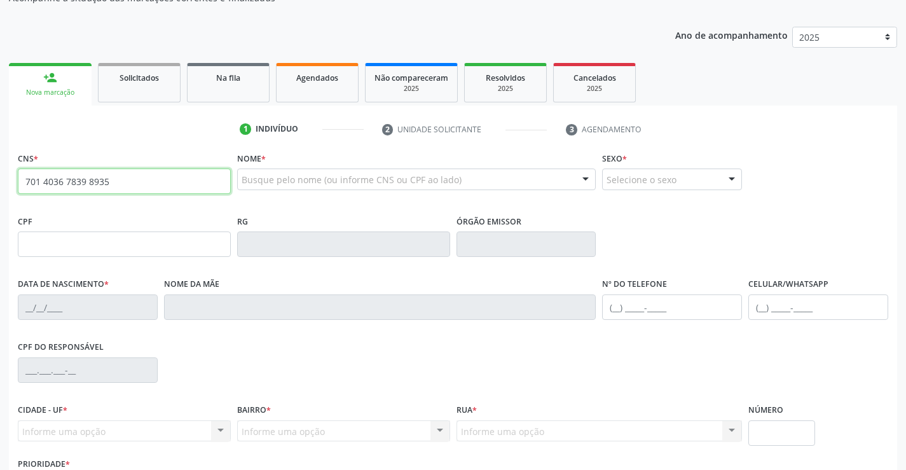
type input "701 4036 7839 8935"
type input "2255105969"
type input "07/01/2003"
type input "(74) 99999-1283"
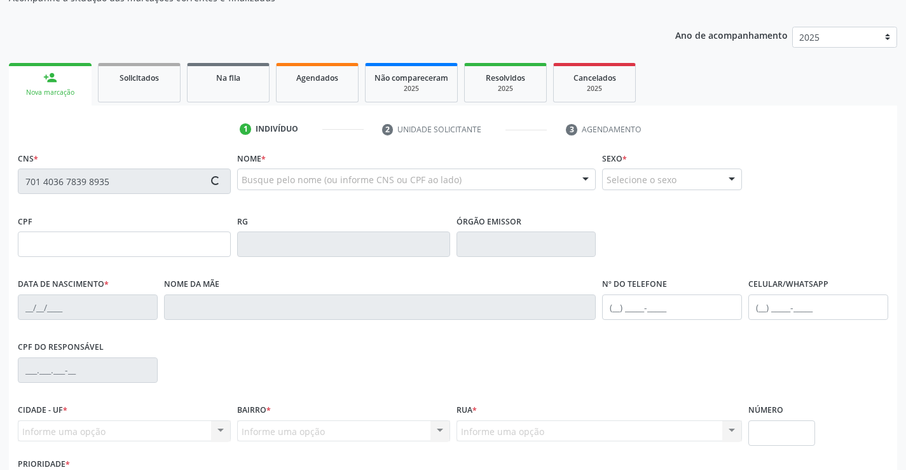
type input "S/N"
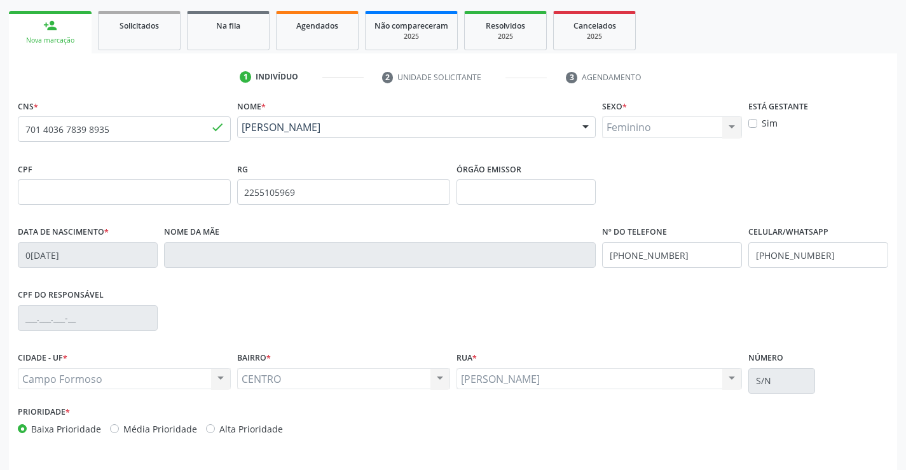
scroll to position [219, 0]
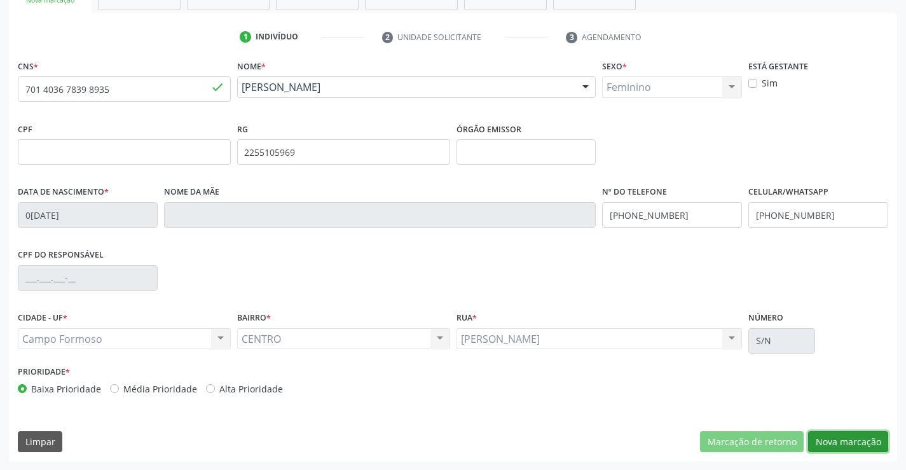
click at [870, 435] on button "Nova marcação" at bounding box center [848, 442] width 80 height 22
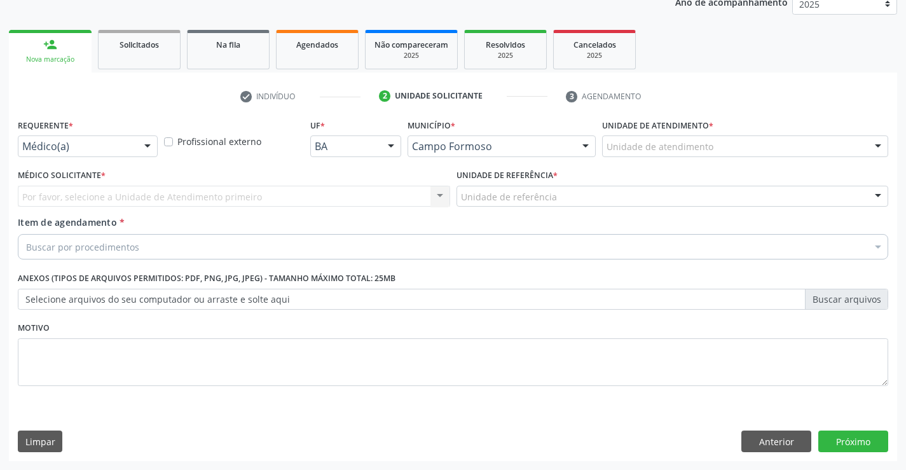
scroll to position [160, 0]
click at [92, 137] on div "Médico(a)" at bounding box center [88, 146] width 140 height 22
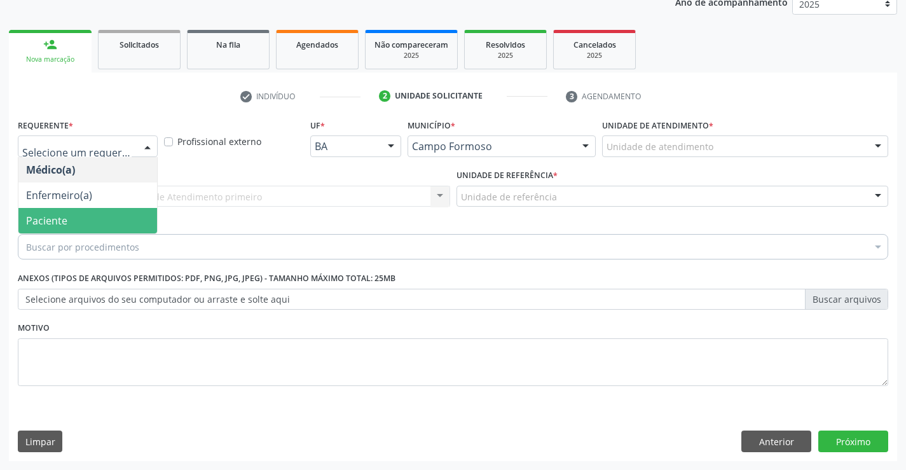
click at [64, 214] on span "Paciente" at bounding box center [46, 221] width 41 height 14
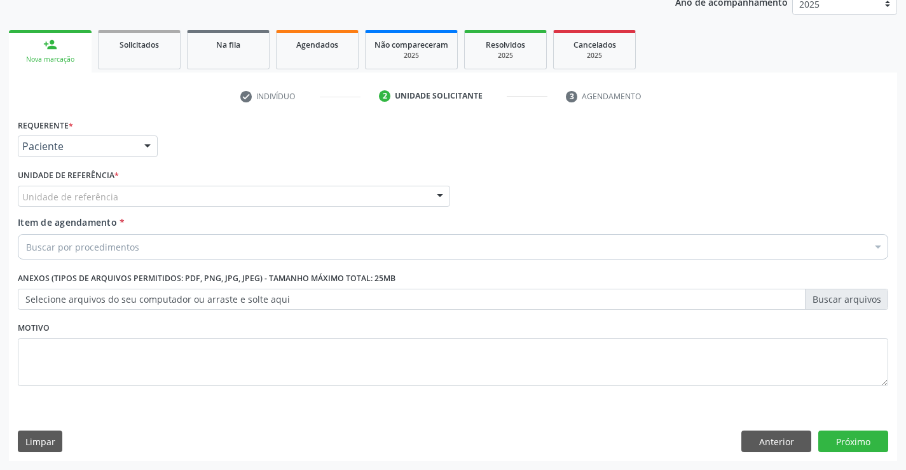
click at [202, 197] on div "Unidade de referência" at bounding box center [234, 197] width 433 height 22
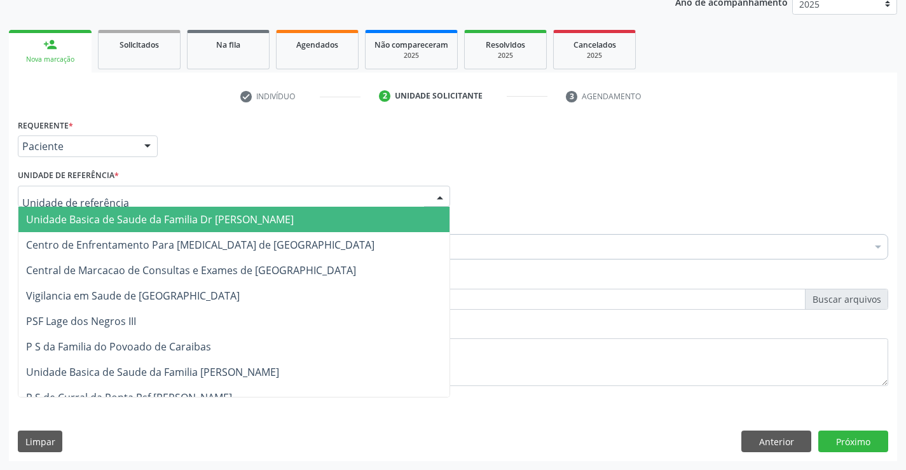
click at [174, 212] on span "Unidade Basica de Saude da Familia Dr [PERSON_NAME]" at bounding box center [233, 219] width 431 height 25
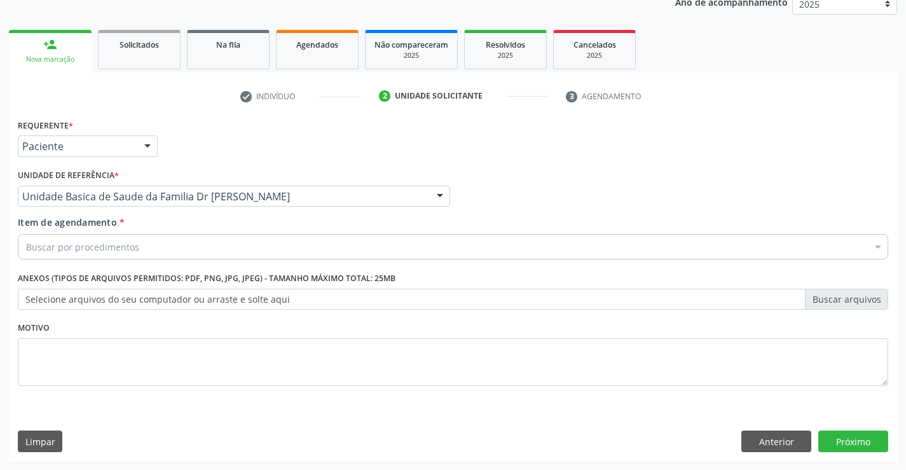
click at [197, 244] on div "Buscar por procedimentos" at bounding box center [453, 246] width 871 height 25
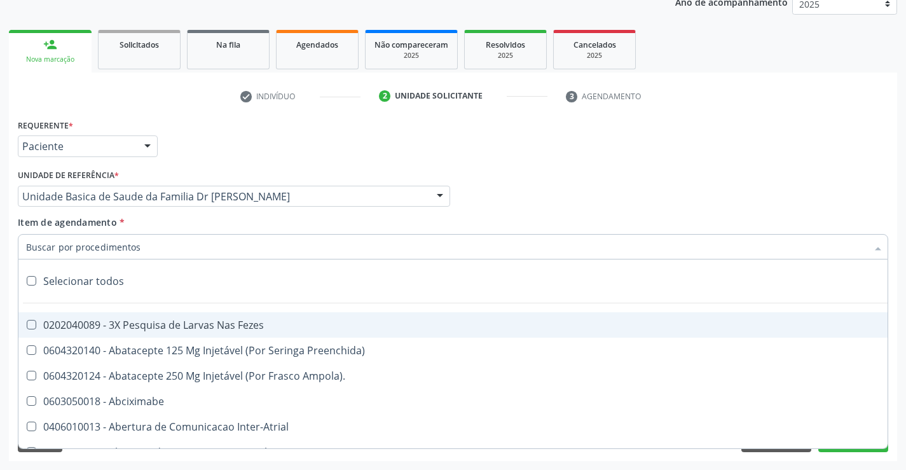
type input "a"
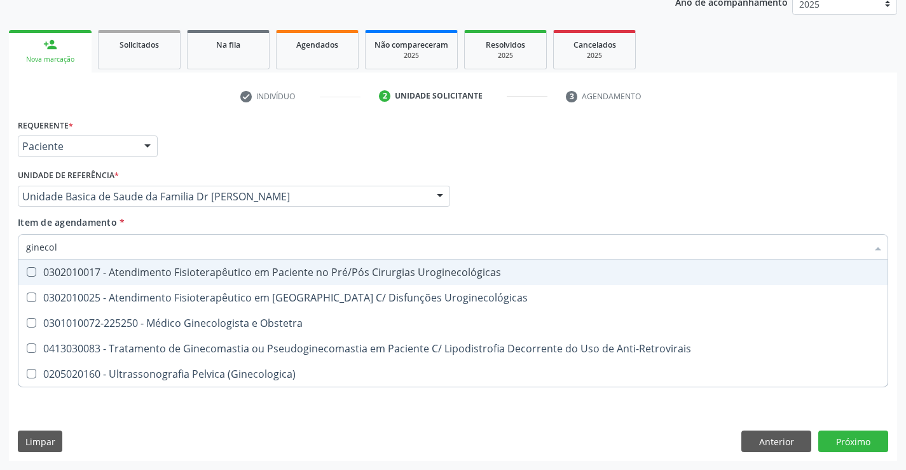
type input "ginecolo"
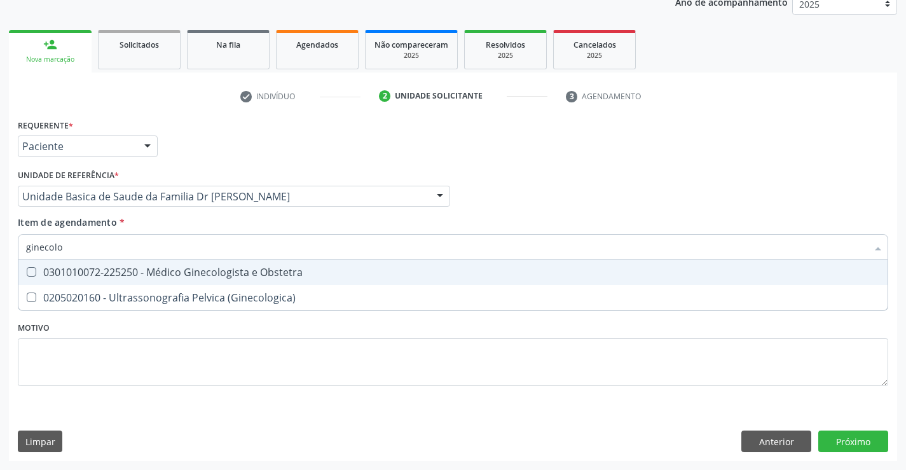
click at [188, 272] on div "0301010072-225250 - Médico Ginecologista e Obstetra" at bounding box center [453, 272] width 854 height 10
checkbox Obstetra "true"
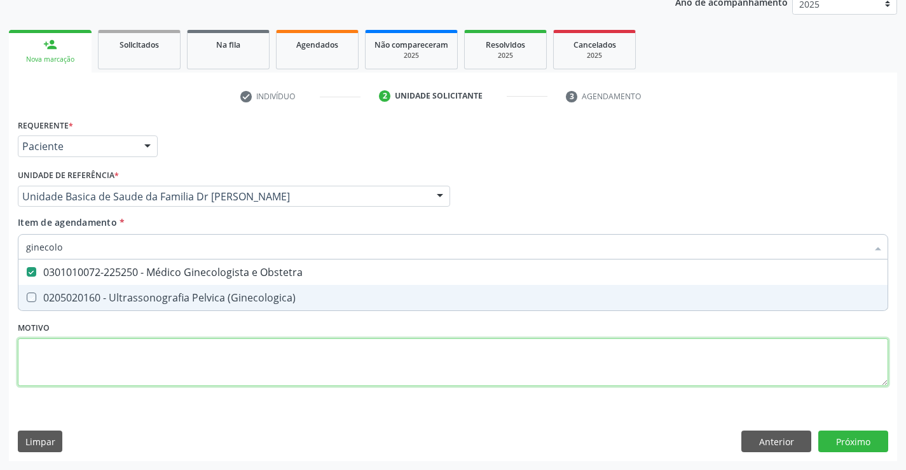
click at [269, 358] on div "Requerente * Paciente Médico(a) Enfermeiro(a) Paciente Nenhum resultado encontr…" at bounding box center [453, 260] width 871 height 288
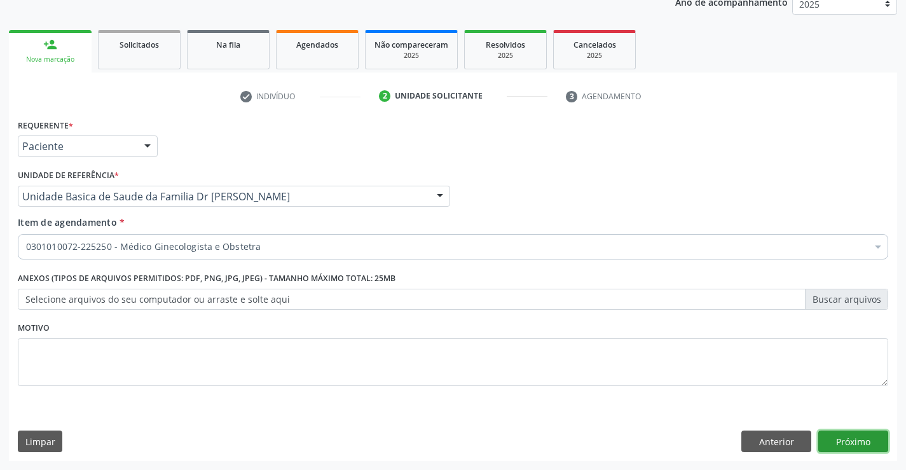
click at [835, 433] on button "Próximo" at bounding box center [854, 442] width 70 height 22
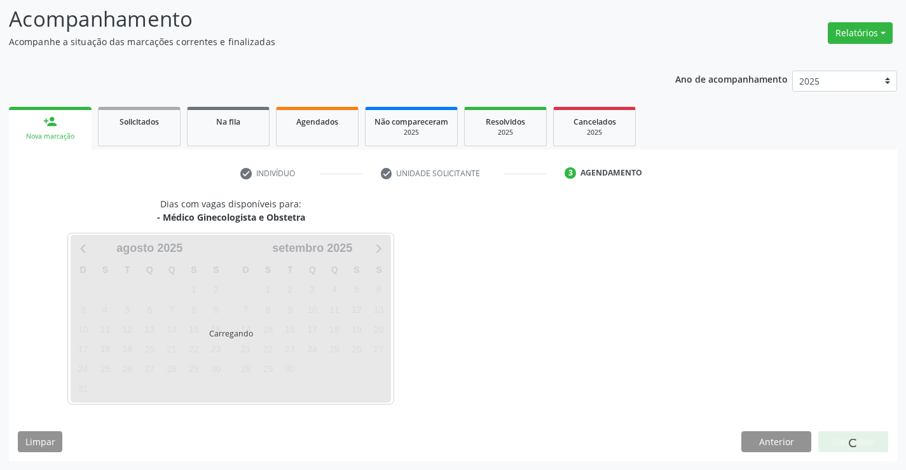
scroll to position [83, 0]
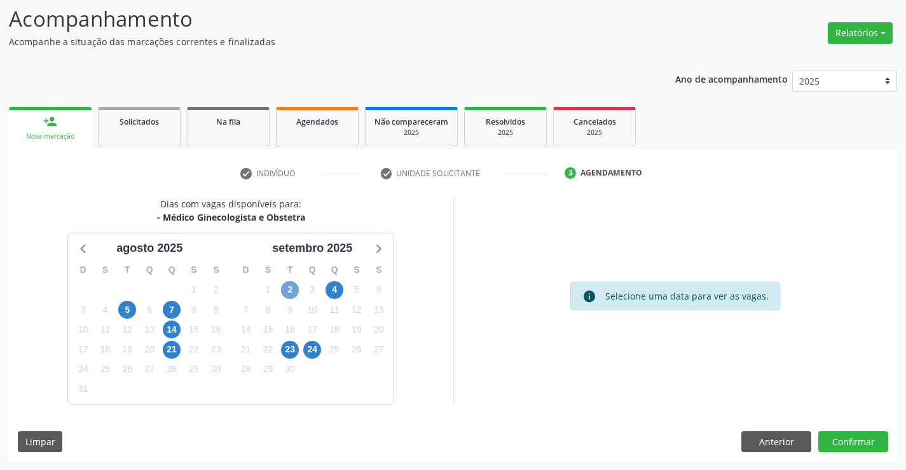
click at [296, 287] on span "2" at bounding box center [290, 290] width 18 height 18
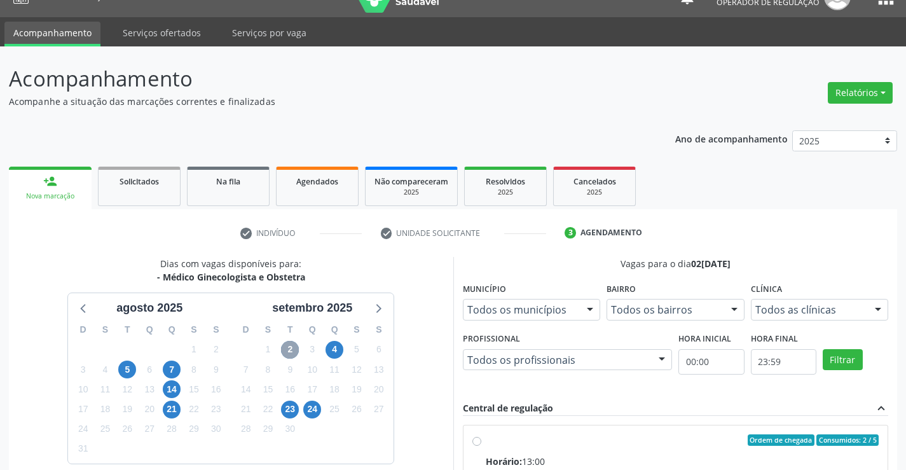
scroll to position [0, 0]
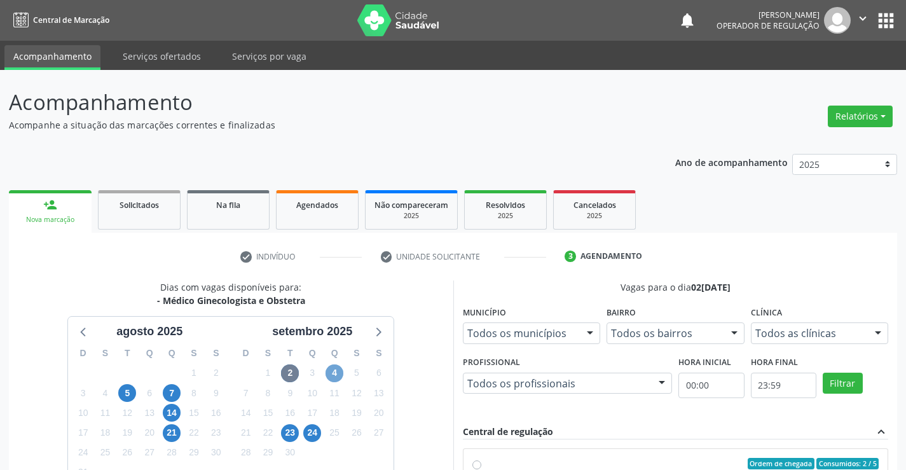
click at [335, 376] on span "4" at bounding box center [335, 373] width 18 height 18
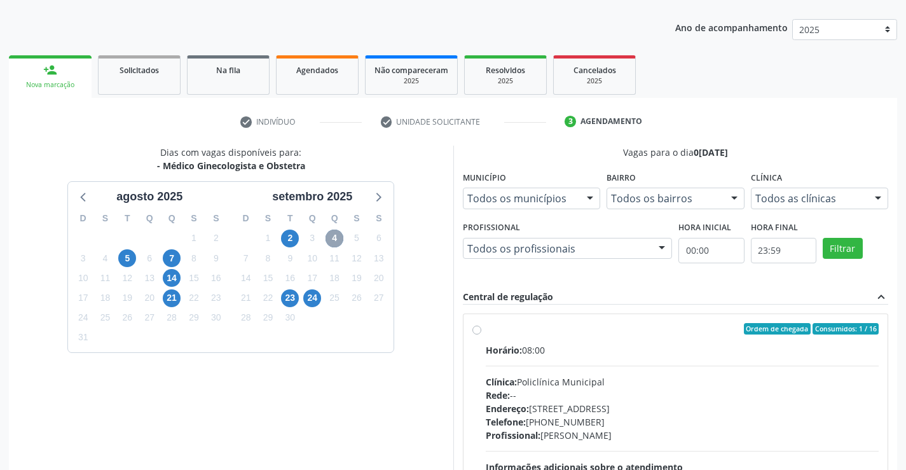
scroll to position [254, 0]
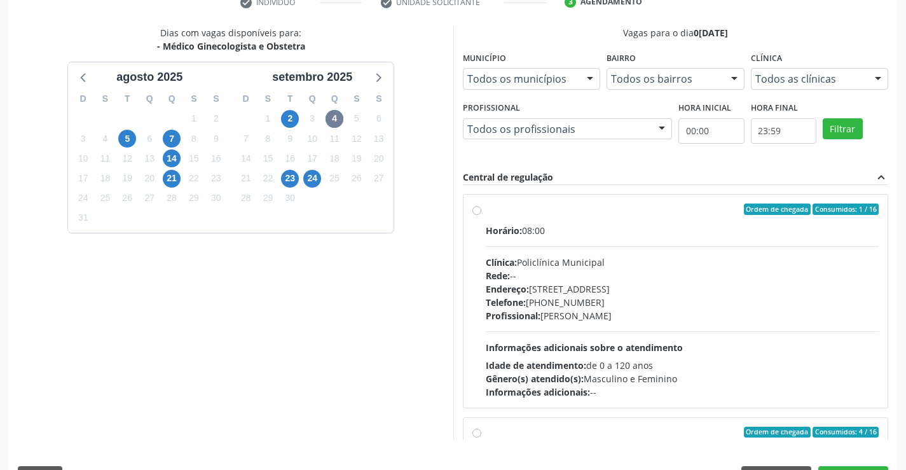
click at [492, 216] on label "Ordem de chegada Consumidos: 1 / 16 Horário: 08:00 Clínica: Policlínica Municip…" at bounding box center [683, 301] width 394 height 195
click at [482, 215] on input "Ordem de chegada Consumidos: 1 / 16 Horário: 08:00 Clínica: Policlínica Municip…" at bounding box center [477, 209] width 9 height 11
radio input "true"
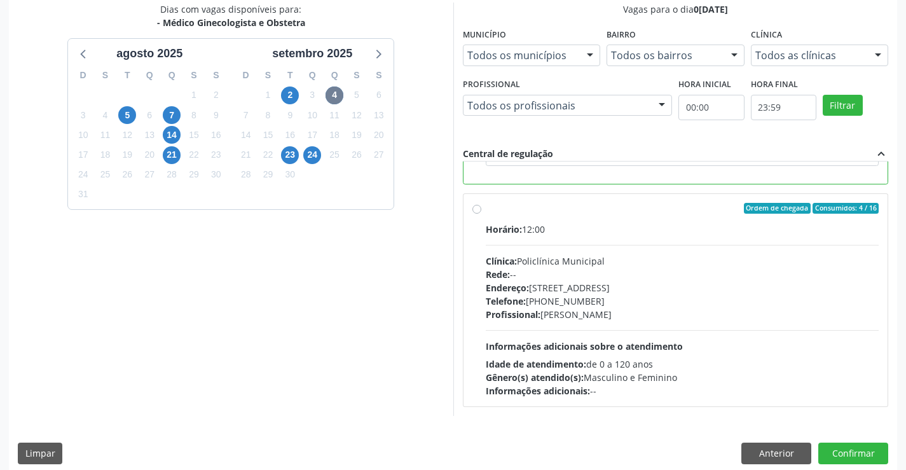
scroll to position [290, 0]
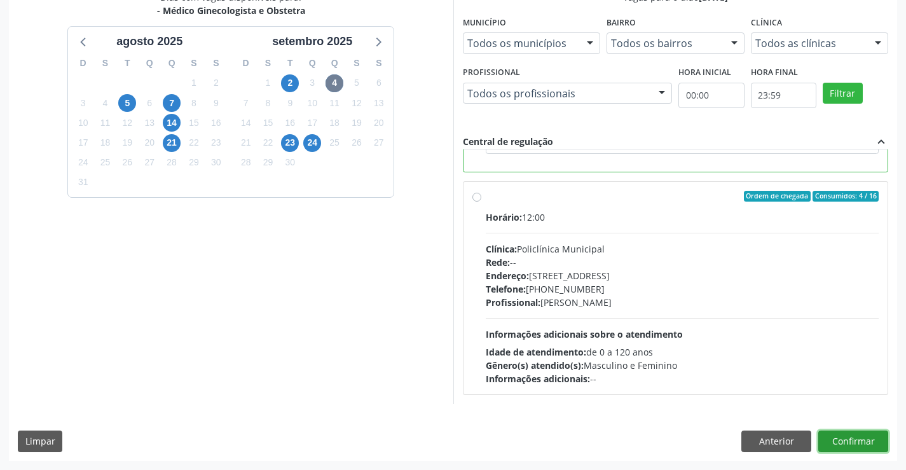
click at [856, 440] on button "Confirmar" at bounding box center [854, 442] width 70 height 22
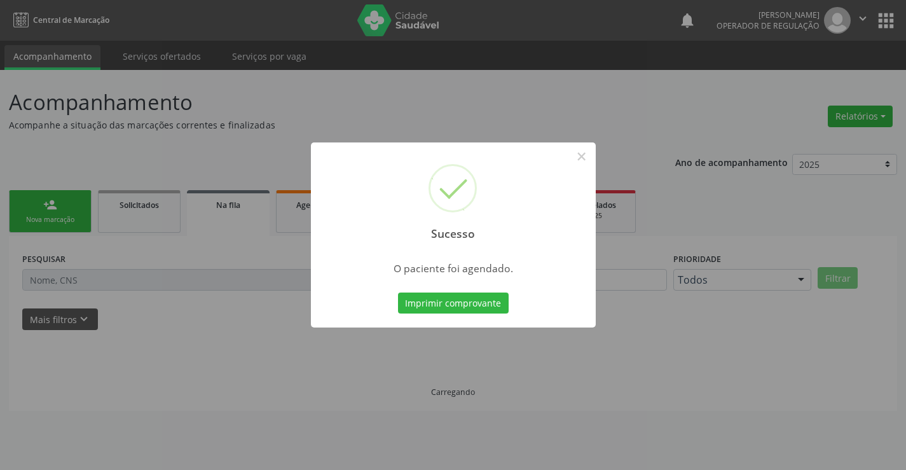
scroll to position [0, 0]
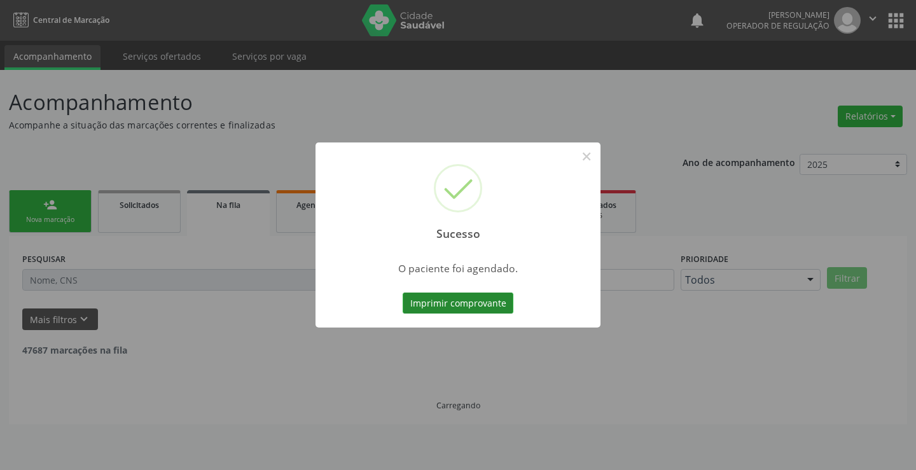
click at [450, 302] on button "Imprimir comprovante" at bounding box center [458, 304] width 111 height 22
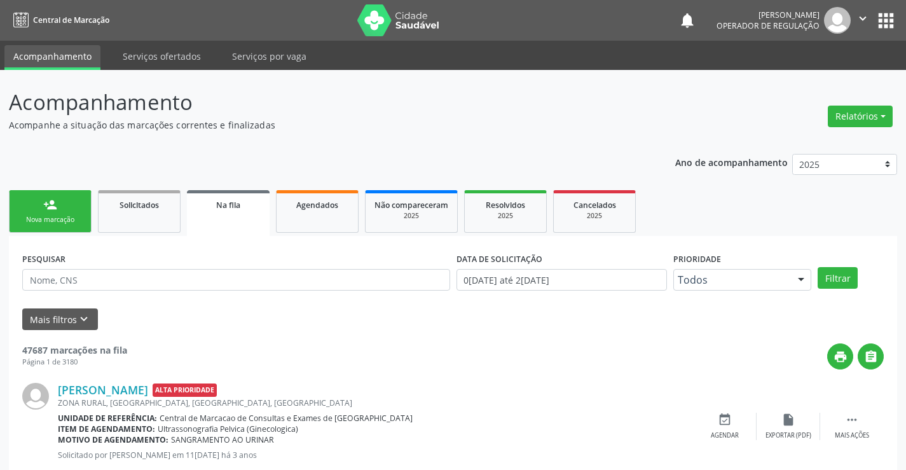
click at [39, 193] on link "person_add Nova marcação" at bounding box center [50, 211] width 83 height 43
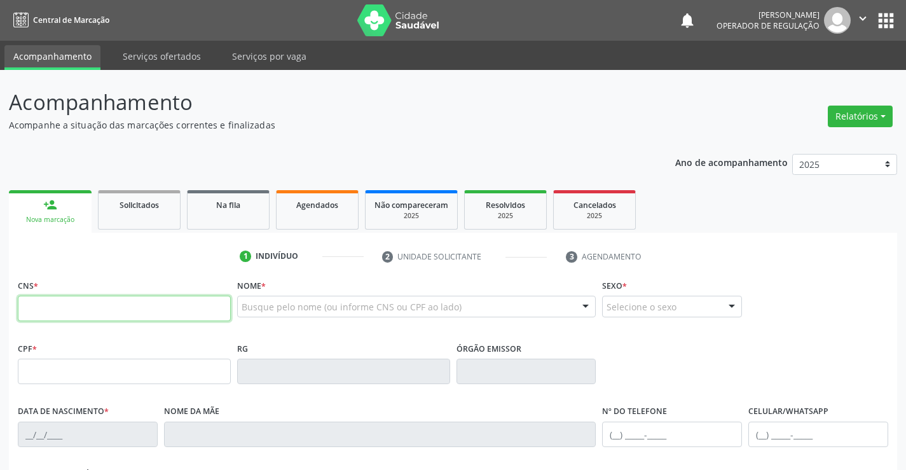
paste input "701 4036 7839 8935"
type input "701 4036 7839 8935"
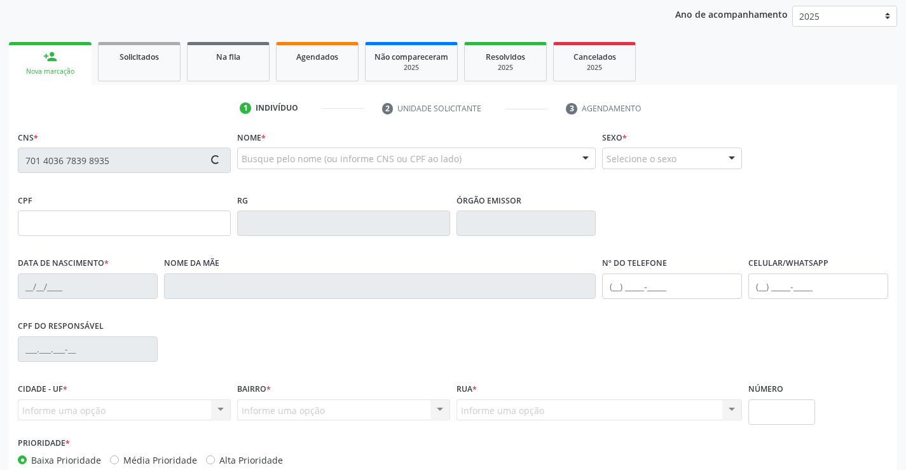
scroll to position [219, 0]
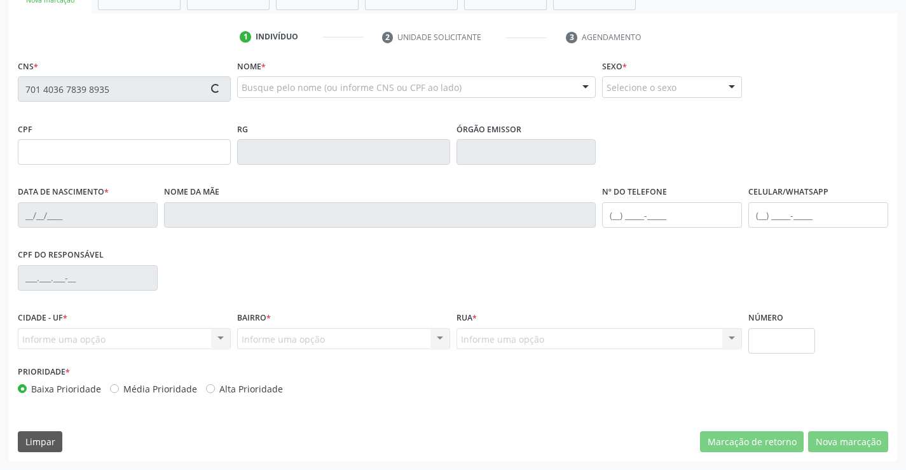
type input "2255105969"
type input "07/01/2003"
type input "(74) 99999-1283"
type input "089.605.655-47"
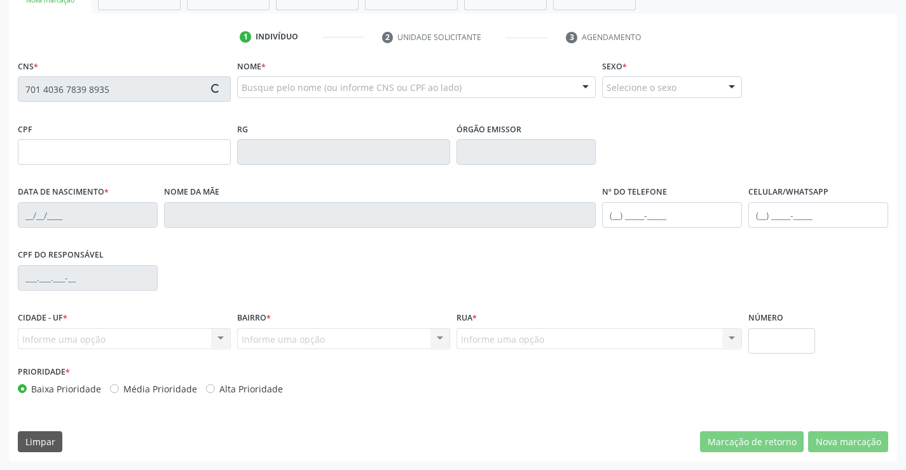
type input "S/N"
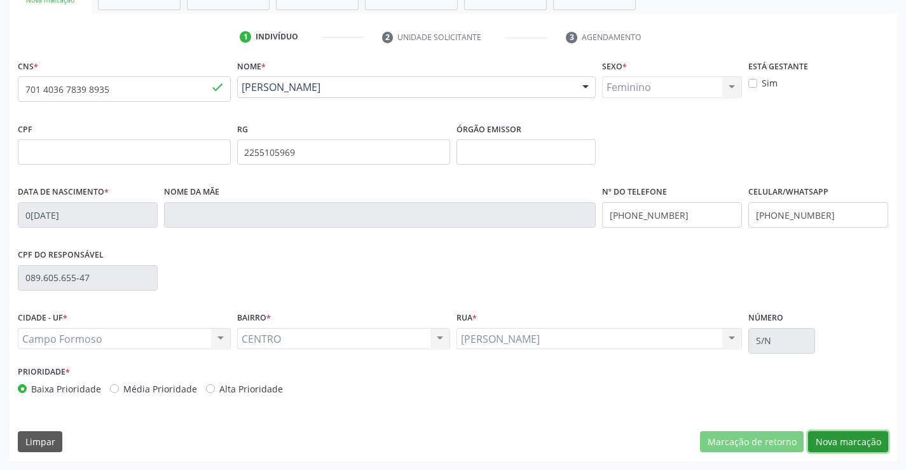
click at [862, 434] on button "Nova marcação" at bounding box center [848, 442] width 80 height 22
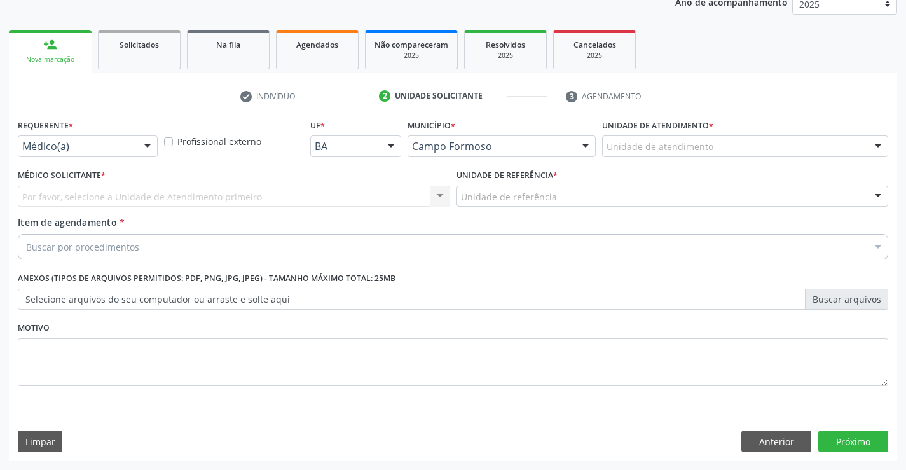
scroll to position [160, 0]
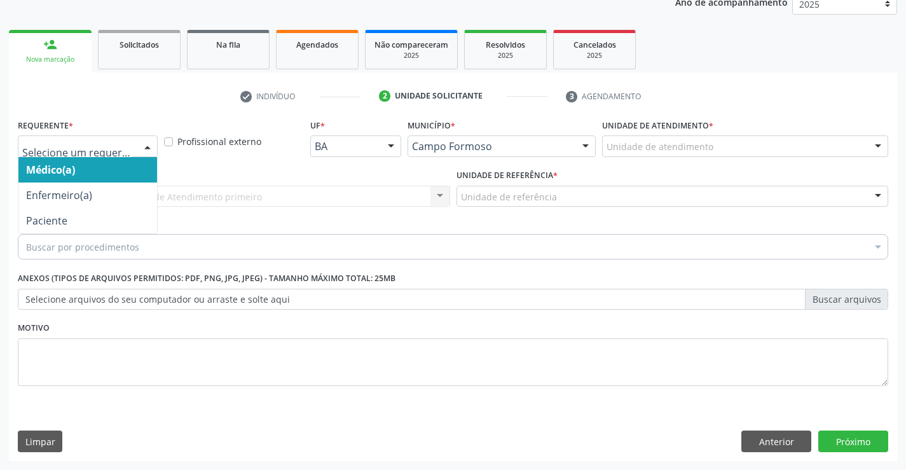
click at [125, 155] on div at bounding box center [88, 146] width 140 height 22
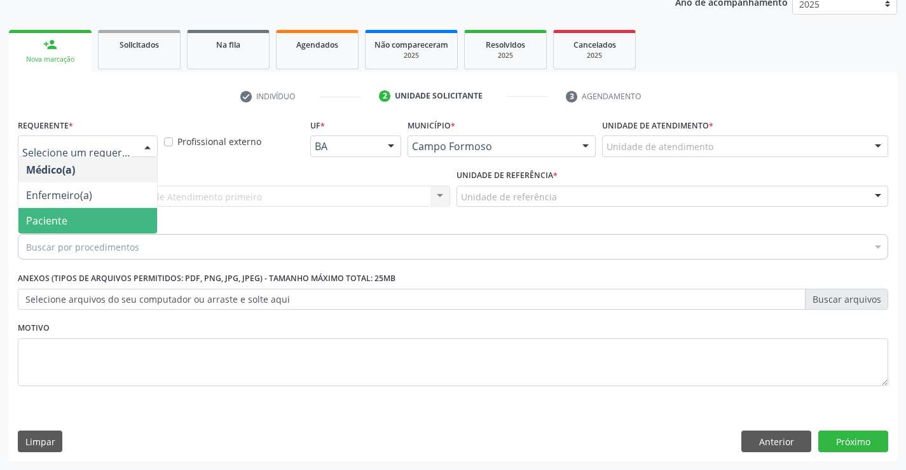
click at [46, 225] on span "Paciente" at bounding box center [46, 221] width 41 height 14
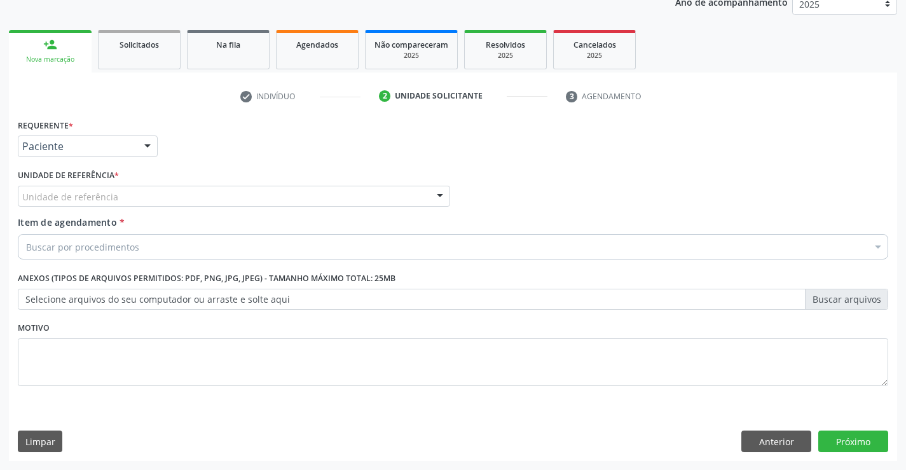
click at [269, 191] on div "Unidade de referência" at bounding box center [234, 197] width 433 height 22
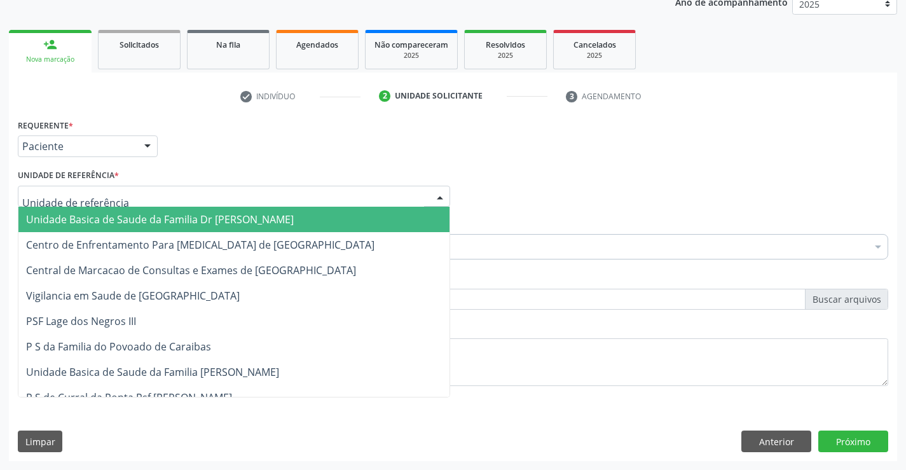
click at [174, 219] on span "Unidade Basica de Saude da Familia Dr [PERSON_NAME]" at bounding box center [160, 219] width 268 height 14
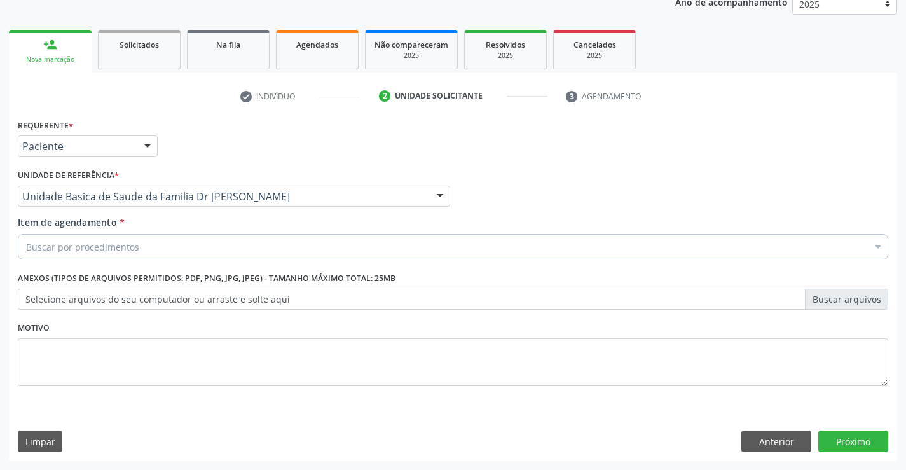
click at [183, 248] on div "Buscar por procedimentos" at bounding box center [453, 246] width 871 height 25
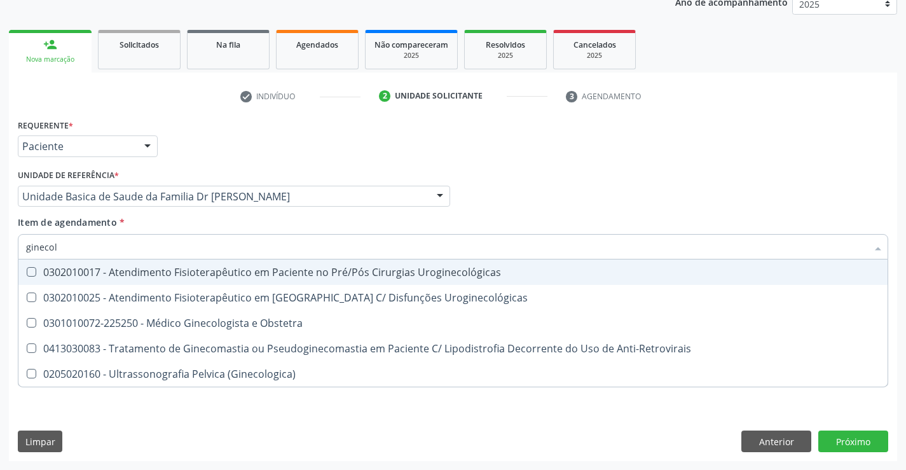
type input "ginecolo"
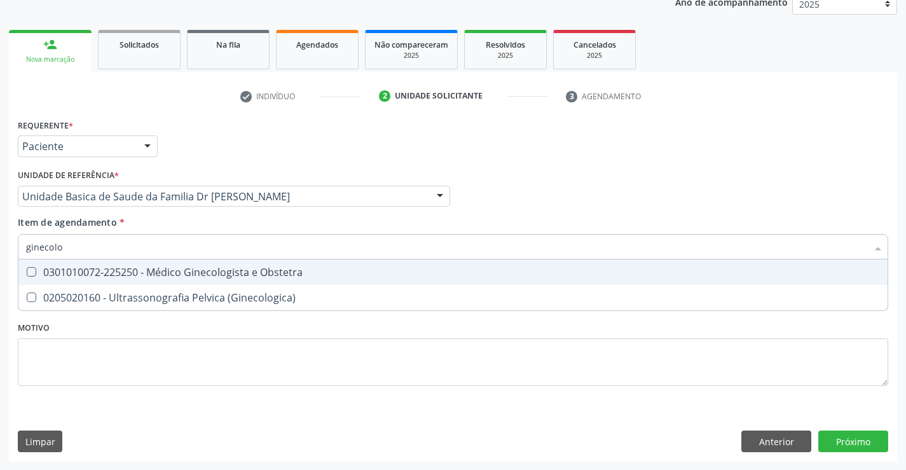
click at [207, 271] on div "0301010072-225250 - Médico Ginecologista e Obstetra" at bounding box center [453, 272] width 854 height 10
checkbox Obstetra "true"
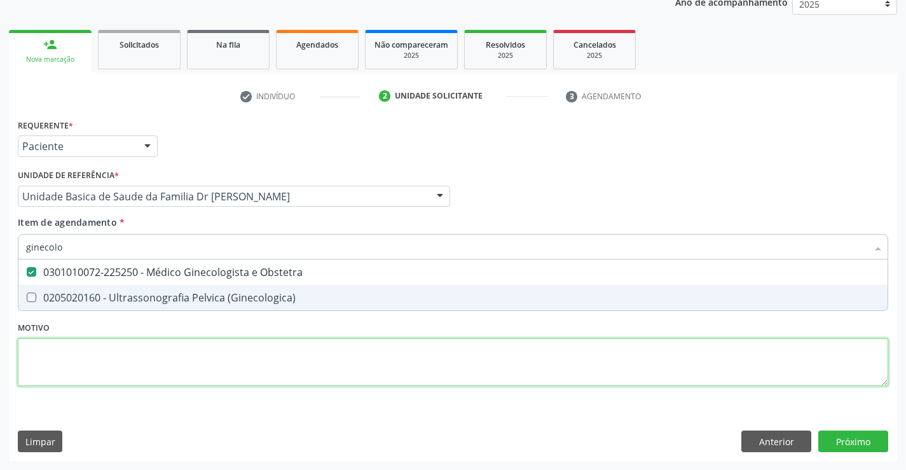
click at [336, 354] on div "Requerente * Paciente Médico(a) Enfermeiro(a) Paciente Nenhum resultado encontr…" at bounding box center [453, 260] width 871 height 288
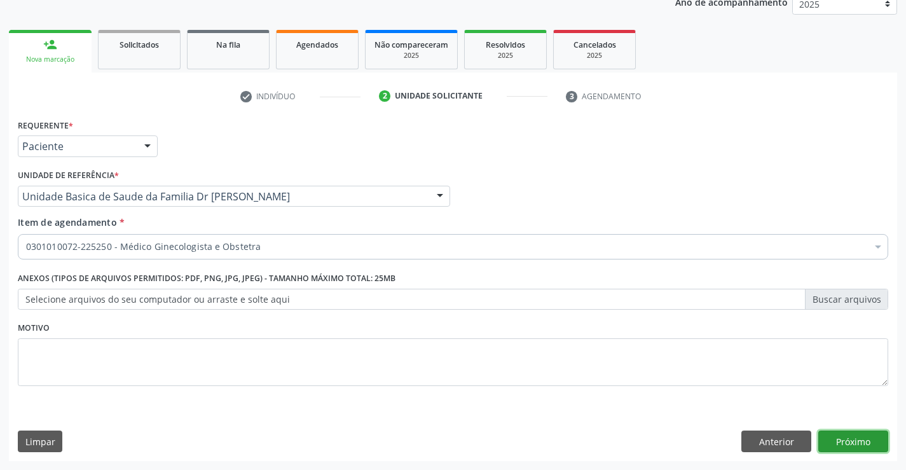
click at [858, 438] on button "Próximo" at bounding box center [854, 442] width 70 height 22
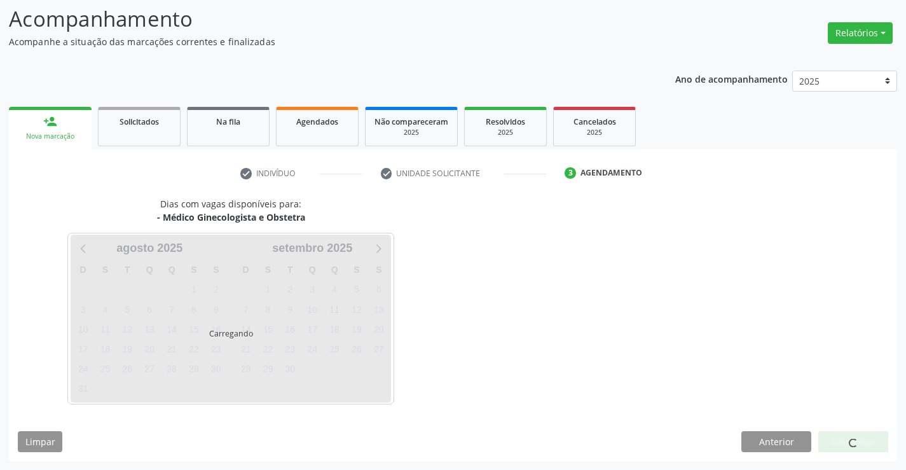
scroll to position [83, 0]
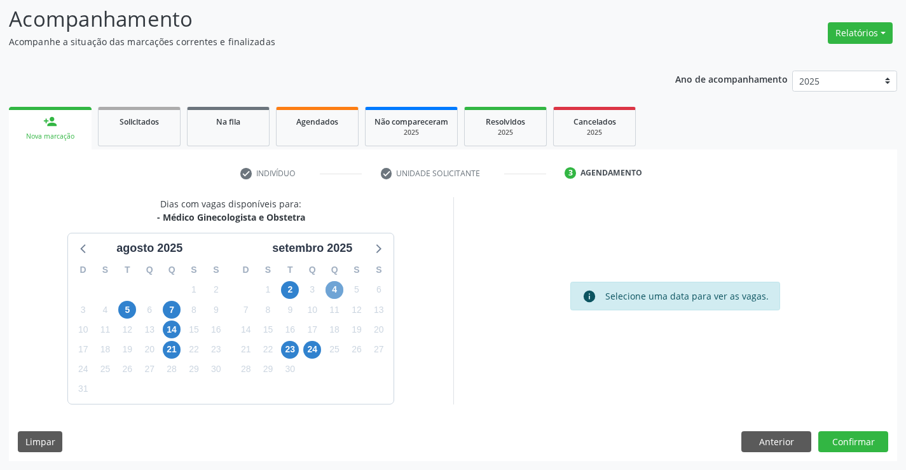
click at [331, 291] on span "4" at bounding box center [335, 290] width 18 height 18
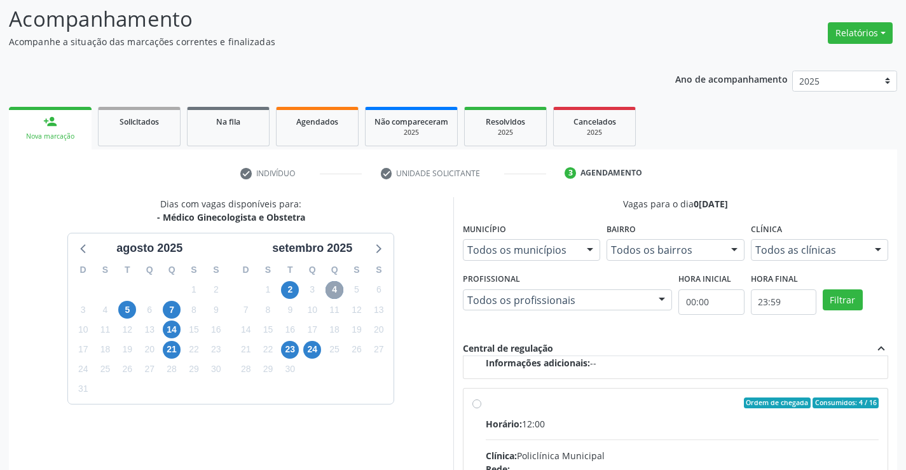
scroll to position [290, 0]
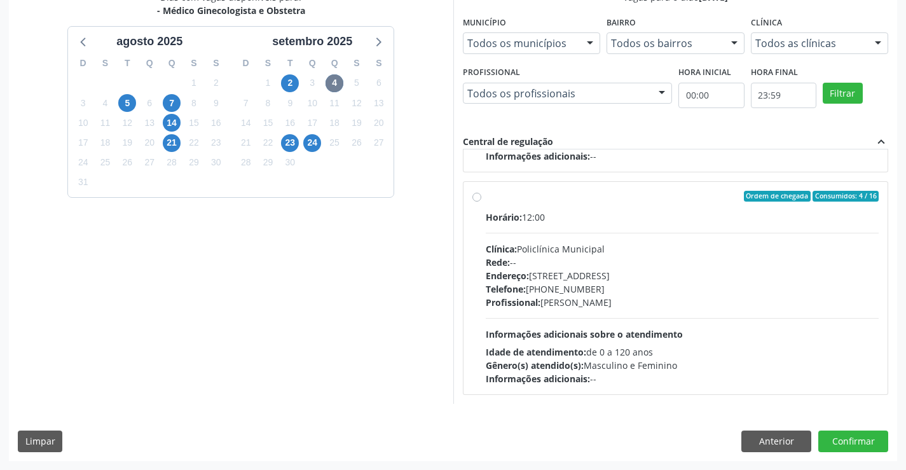
click at [488, 189] on div "Ordem de chegada Consumidos: 4 / 16 Horário: 12:00 Clínica: Policlínica Municip…" at bounding box center [676, 288] width 425 height 213
radio input "true"
click at [851, 443] on button "Confirmar" at bounding box center [854, 442] width 70 height 22
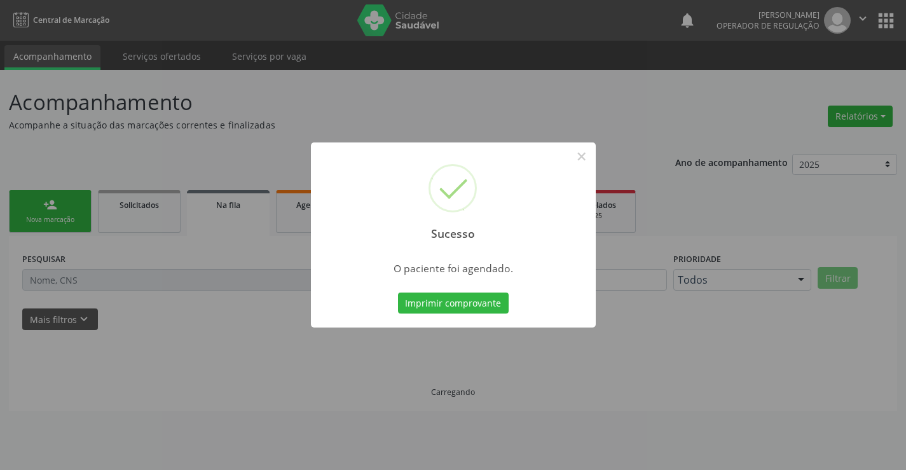
scroll to position [0, 0]
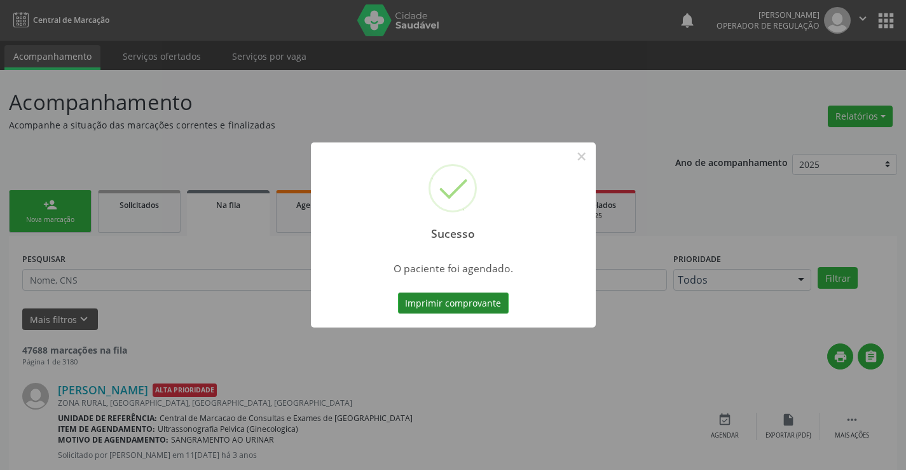
click at [436, 305] on button "Imprimir comprovante" at bounding box center [453, 304] width 111 height 22
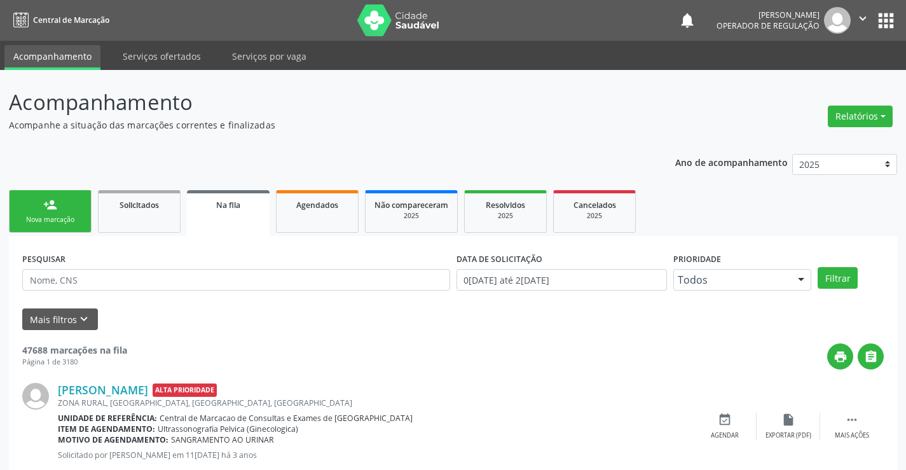
click at [218, 210] on span "Na fila" at bounding box center [228, 205] width 24 height 11
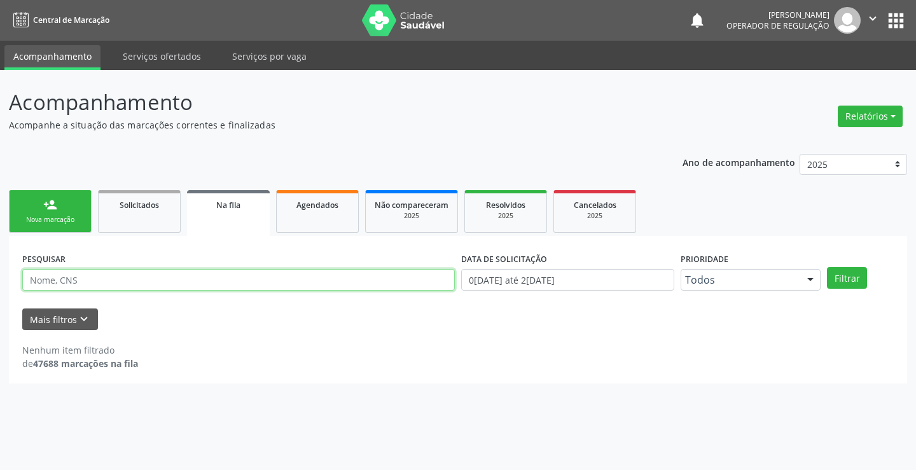
click at [88, 275] on input "text" at bounding box center [238, 280] width 433 height 22
click at [827, 267] on button "Filtrar" at bounding box center [847, 278] width 40 height 22
click at [43, 281] on input "juli viana lopes" at bounding box center [238, 280] width 433 height 22
type input "[PERSON_NAME]"
click at [827, 267] on button "Filtrar" at bounding box center [847, 278] width 40 height 22
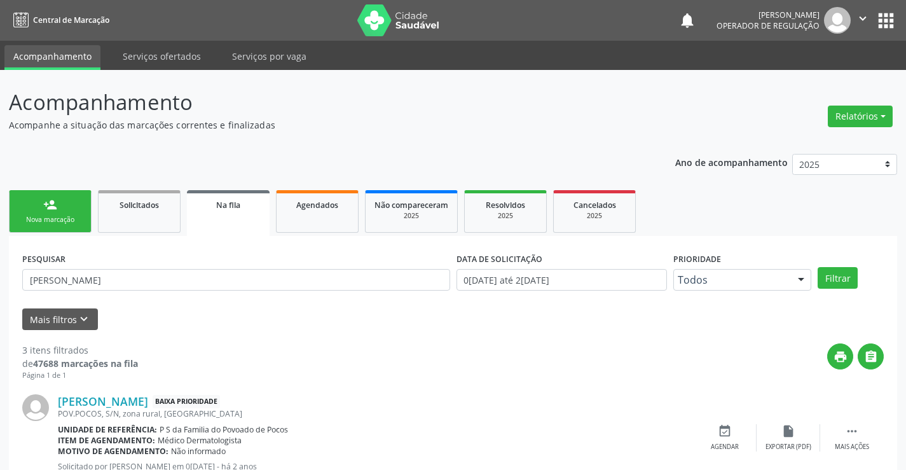
click at [78, 204] on link "person_add Nova marcação" at bounding box center [50, 211] width 83 height 43
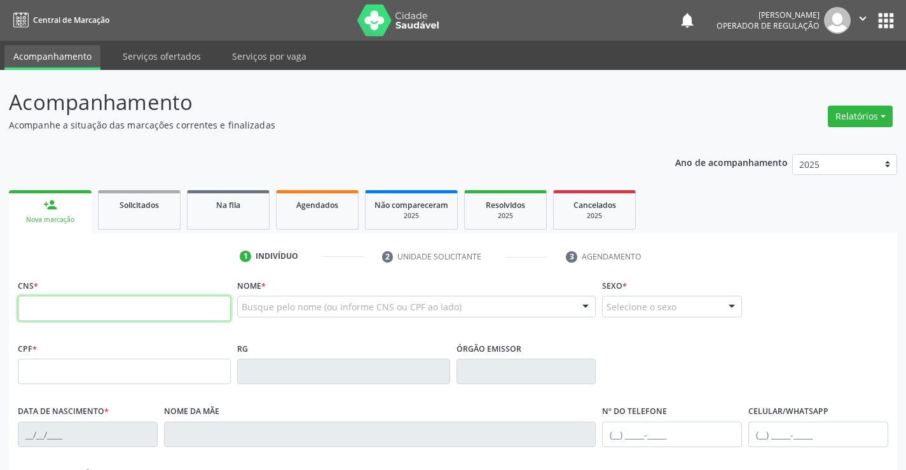
click at [109, 309] on input "text" at bounding box center [124, 308] width 213 height 25
type input "700 1014 7889 8120"
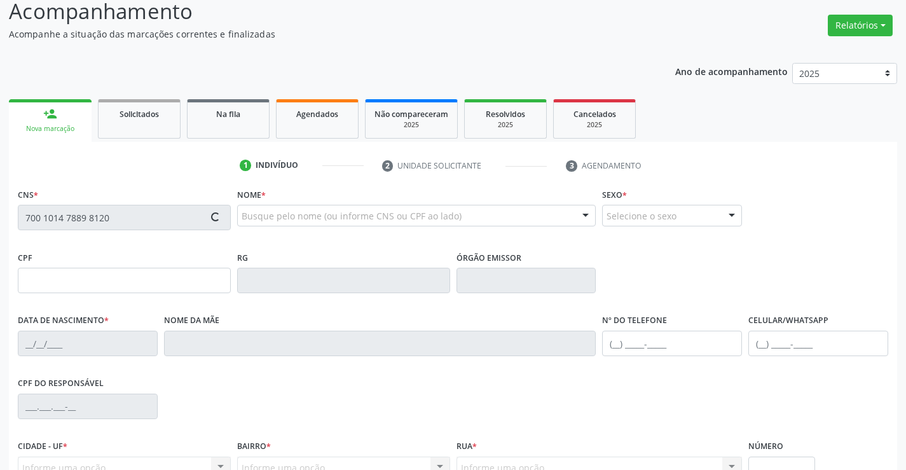
scroll to position [219, 0]
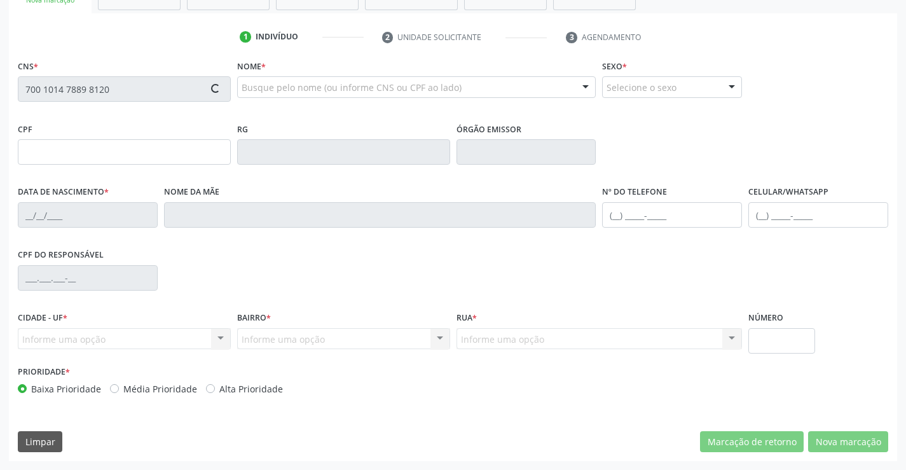
type input "06[DATE]"
type input "[PHONE_NUMBER]"
type input "S/N"
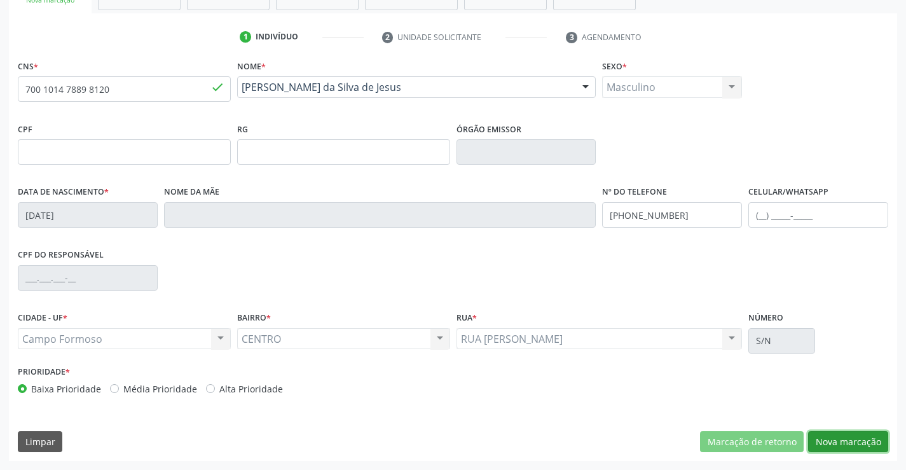
click at [854, 443] on button "Nova marcação" at bounding box center [848, 442] width 80 height 22
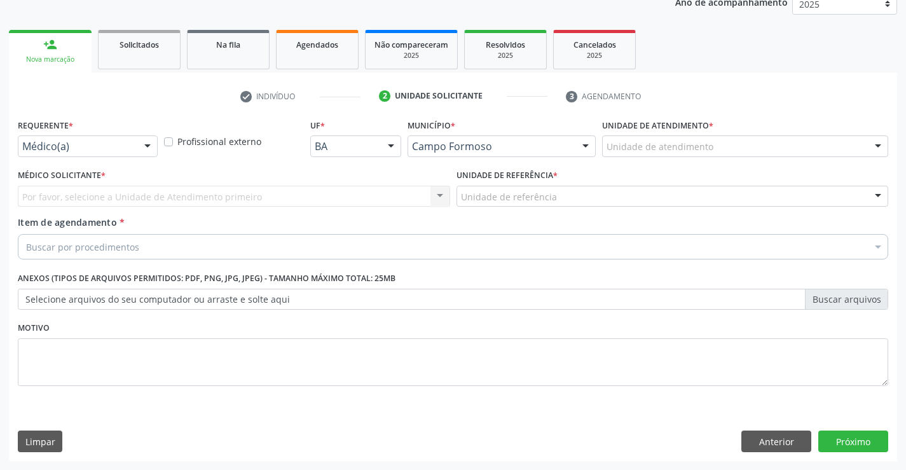
scroll to position [160, 0]
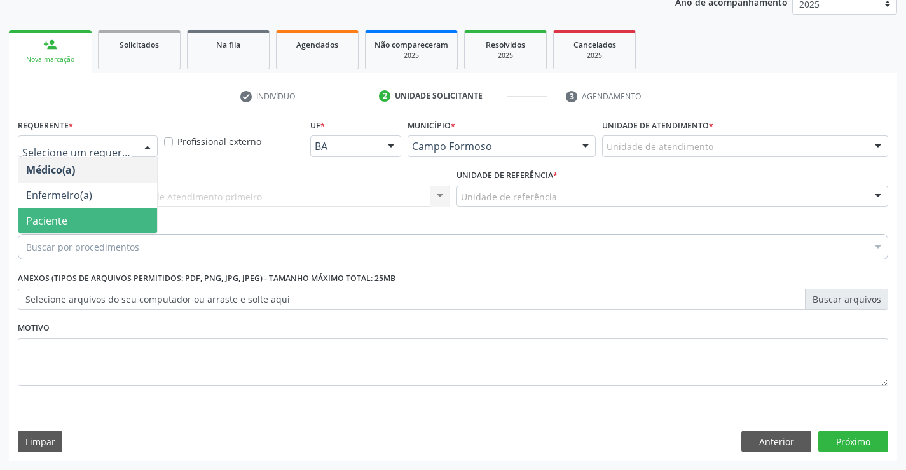
click at [92, 209] on span "Paciente" at bounding box center [87, 220] width 139 height 25
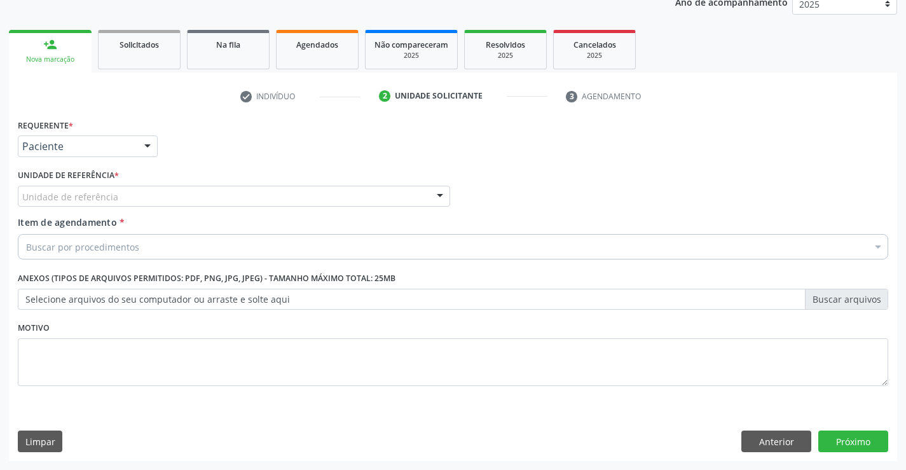
click at [182, 198] on div "Unidade de referência" at bounding box center [234, 197] width 433 height 22
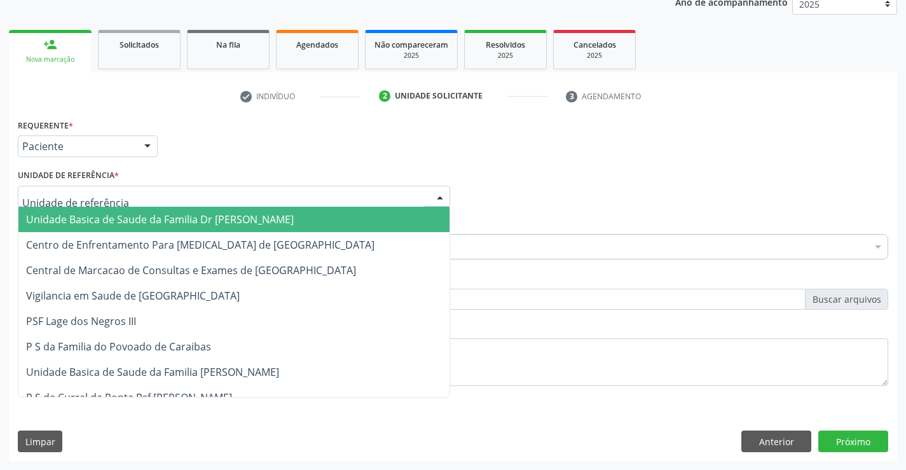
click at [156, 214] on span "Unidade Basica de Saude da Familia Dr [PERSON_NAME]" at bounding box center [160, 219] width 268 height 14
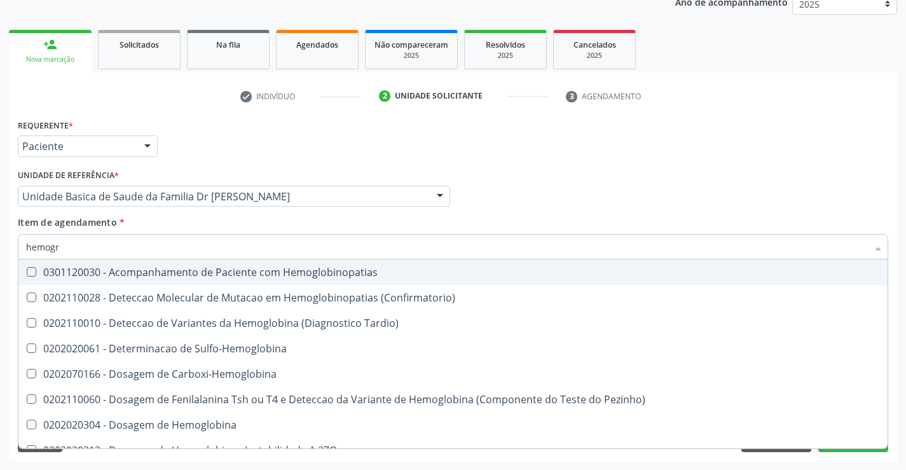
type input "hemogra"
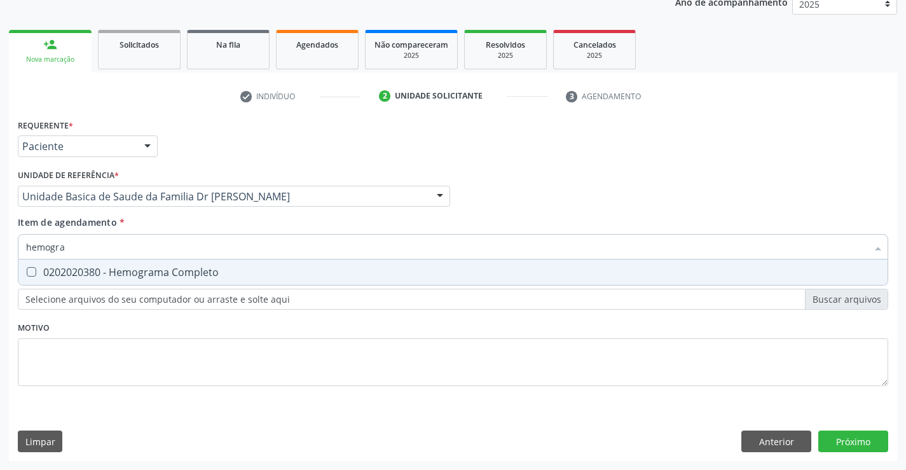
click at [230, 267] on span "0202020380 - Hemograma Completo" at bounding box center [453, 272] width 870 height 25
checkbox Completo "true"
type input "hemogra"
click at [232, 356] on div "Requerente * Paciente Médico(a) Enfermeiro(a) Paciente Nenhum resultado encontr…" at bounding box center [453, 260] width 871 height 288
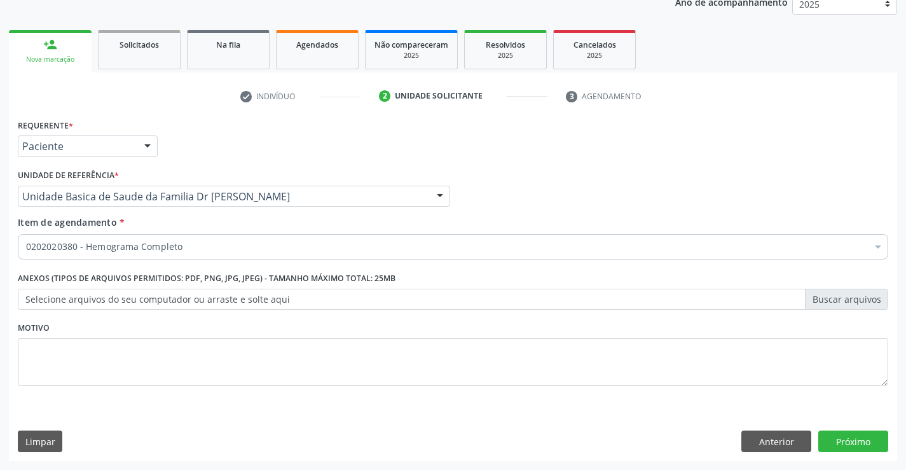
click at [178, 277] on label "Anexos (Tipos de arquivos permitidos: PDF, PNG, JPG, JPEG) - Tamanho máximo tot…" at bounding box center [207, 279] width 378 height 20
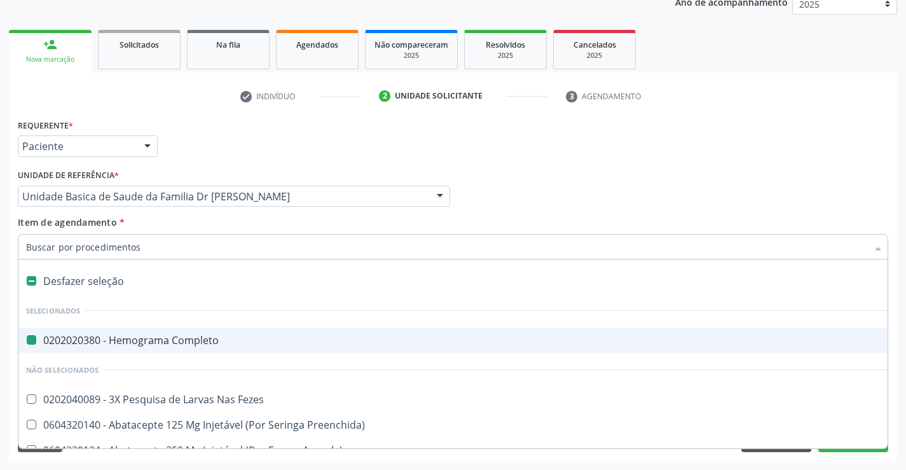
type input "u"
checkbox Completo "false"
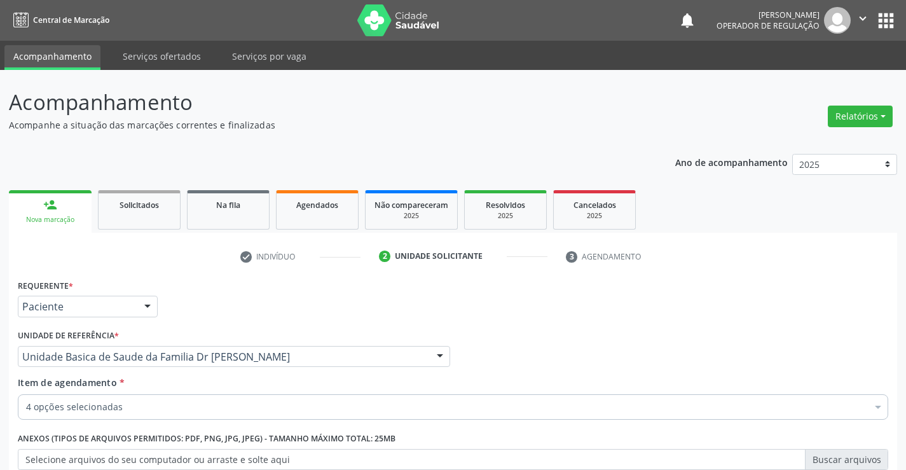
scroll to position [160, 0]
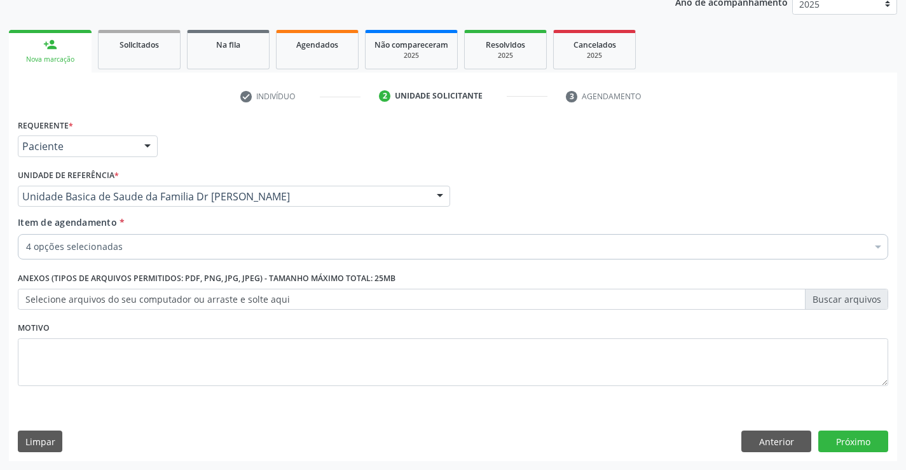
click at [831, 427] on div "Requerente * Paciente Médico(a) Enfermeiro(a) Paciente Nenhum resultado encontr…" at bounding box center [453, 288] width 889 height 345
click at [847, 438] on button "Próximo" at bounding box center [854, 442] width 70 height 22
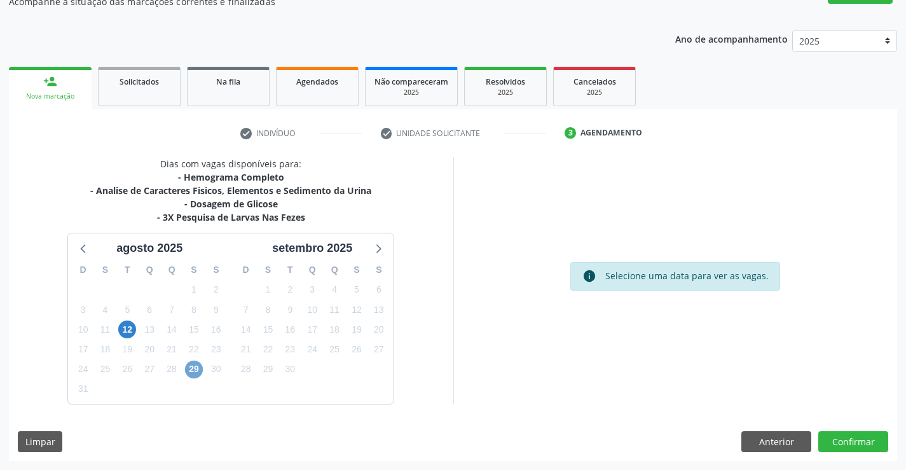
click at [197, 366] on span "29" at bounding box center [194, 370] width 18 height 18
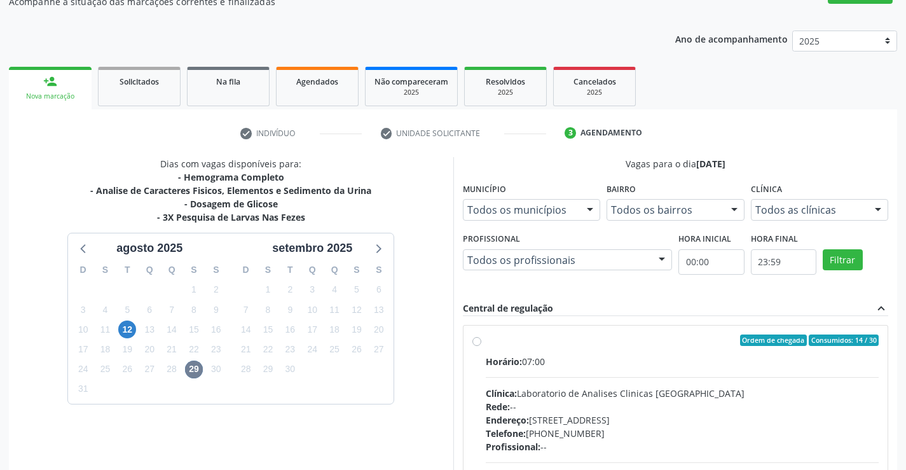
click at [548, 351] on label "Ordem de chegada Consumidos: 14 / 30 Horário: 07:00 Clínica: Laboratorio de Ana…" at bounding box center [683, 432] width 394 height 195
click at [482, 346] on input "Ordem de chegada Consumidos: 14 / 30 Horário: 07:00 Clínica: Laboratorio de Ana…" at bounding box center [477, 340] width 9 height 11
radio input "true"
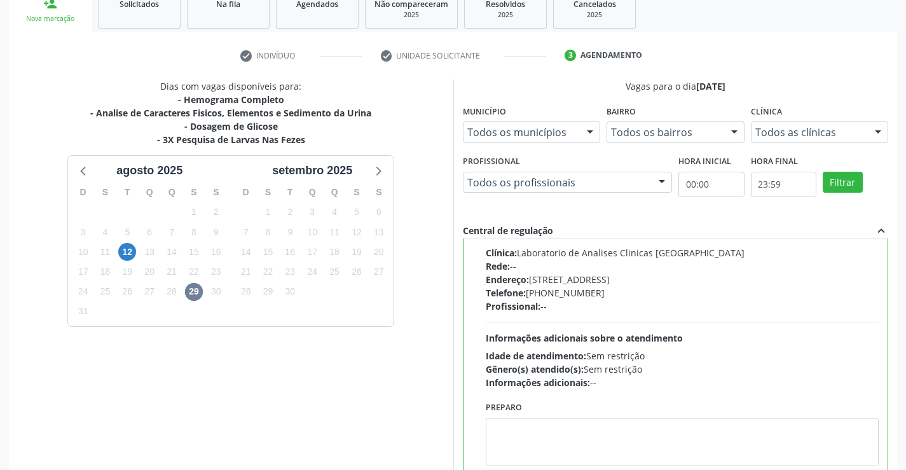
scroll to position [290, 0]
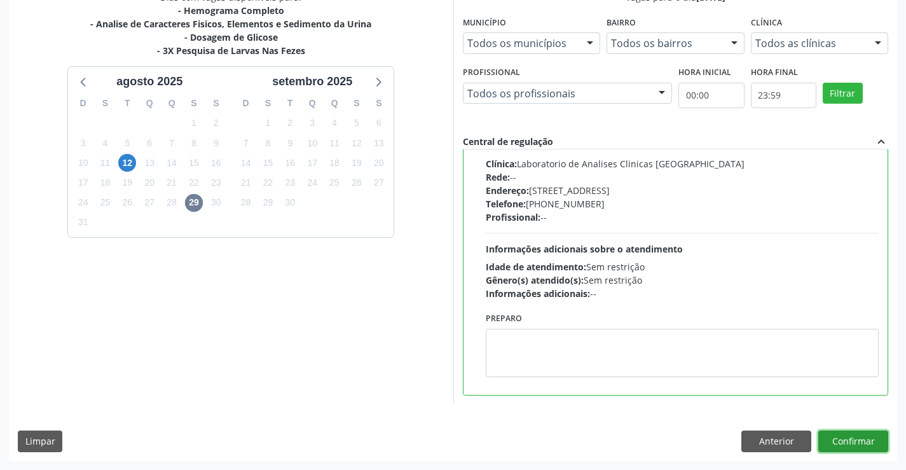
click at [850, 436] on button "Confirmar" at bounding box center [854, 442] width 70 height 22
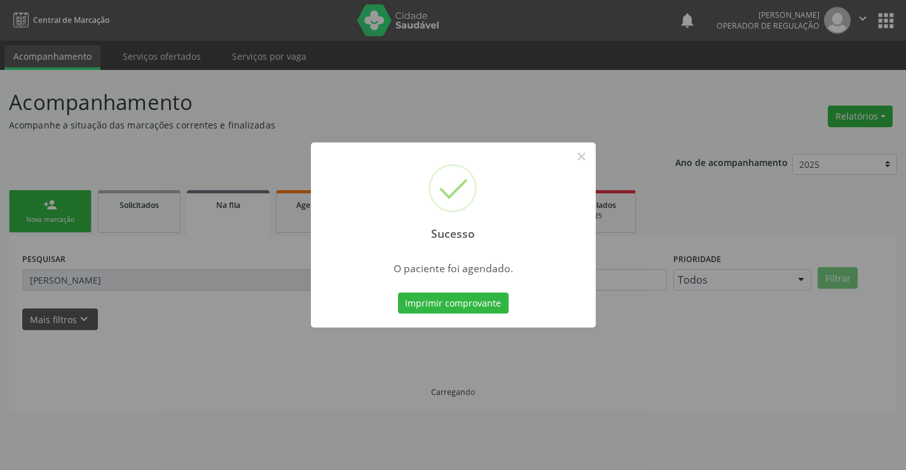
scroll to position [0, 0]
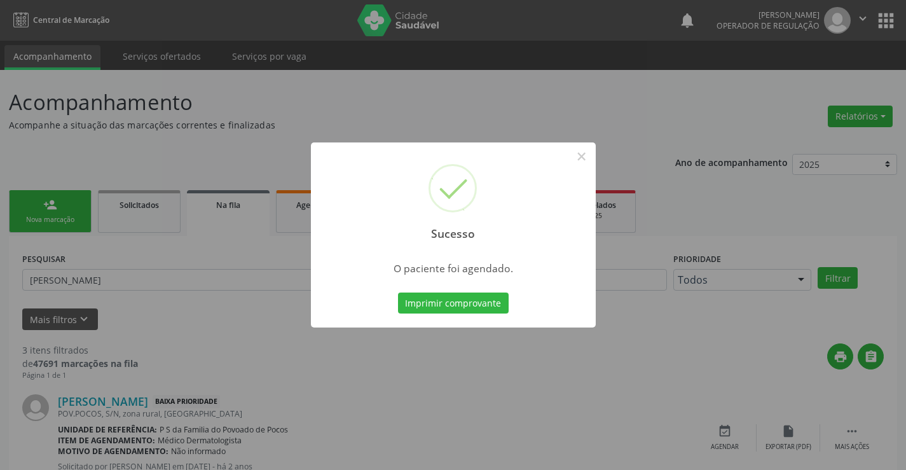
click at [398, 293] on button "Imprimir comprovante" at bounding box center [453, 304] width 111 height 22
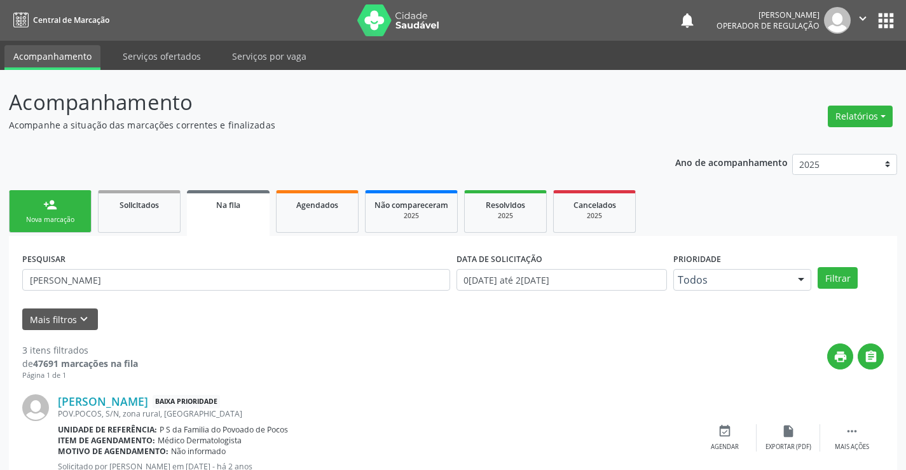
click at [51, 204] on div "person_add" at bounding box center [50, 205] width 14 height 14
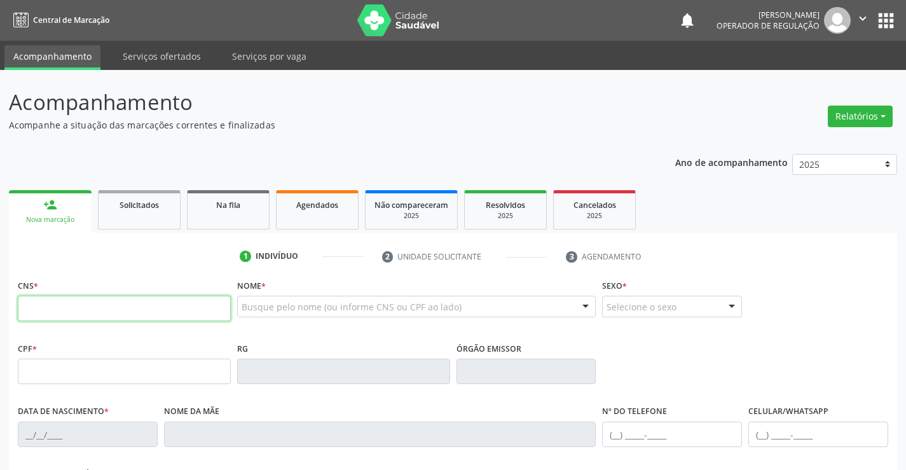
click at [84, 311] on input "text" at bounding box center [124, 308] width 213 height 25
type input "700 7049 8221 9573"
type input "1355719936"
type input "[DATE]"
type input "[PHONE_NUMBER]"
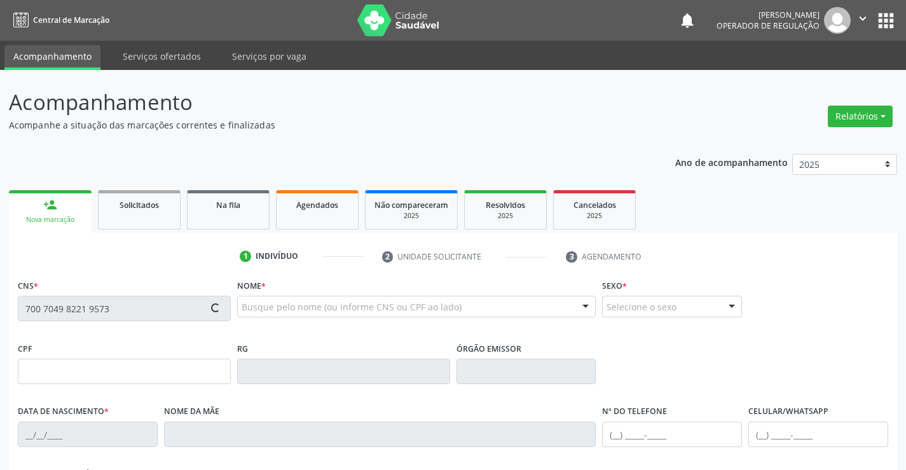
type input "[PHONE_NUMBER]"
type input "018.136.245-77"
type input "194"
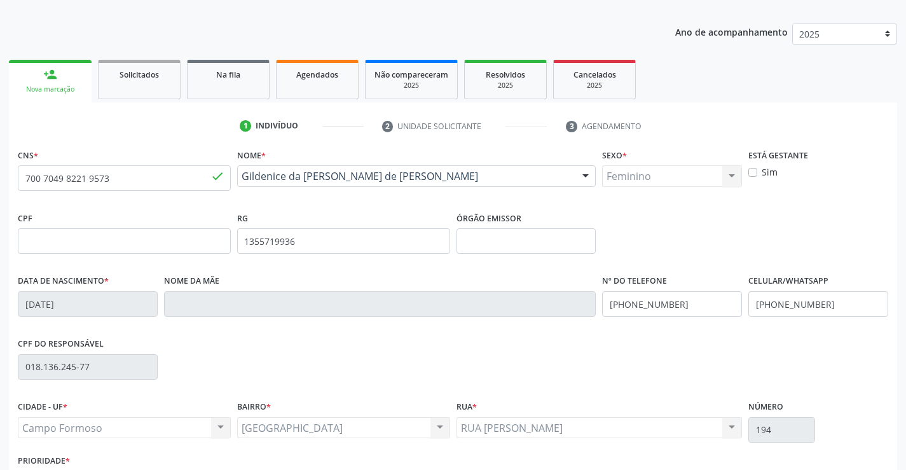
scroll to position [219, 0]
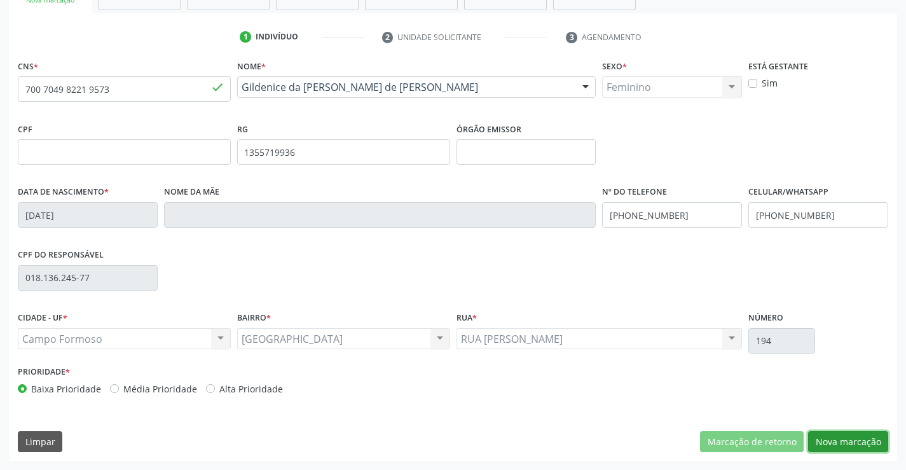
click at [857, 434] on button "Nova marcação" at bounding box center [848, 442] width 80 height 22
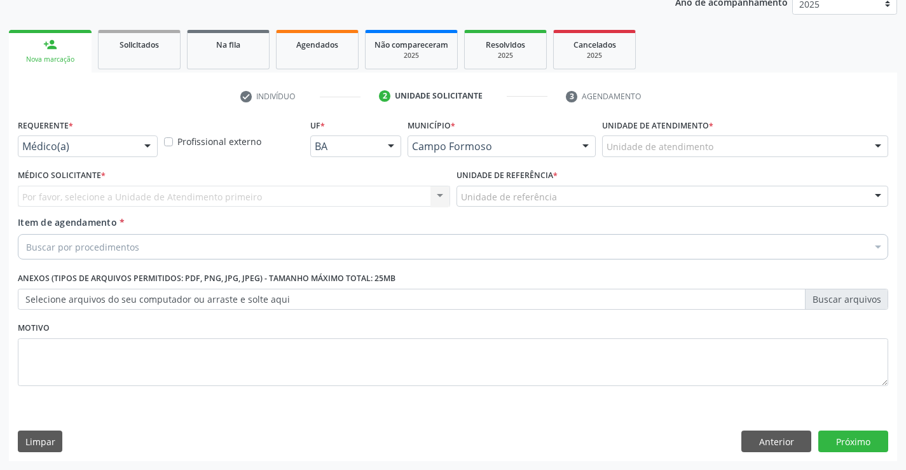
scroll to position [160, 0]
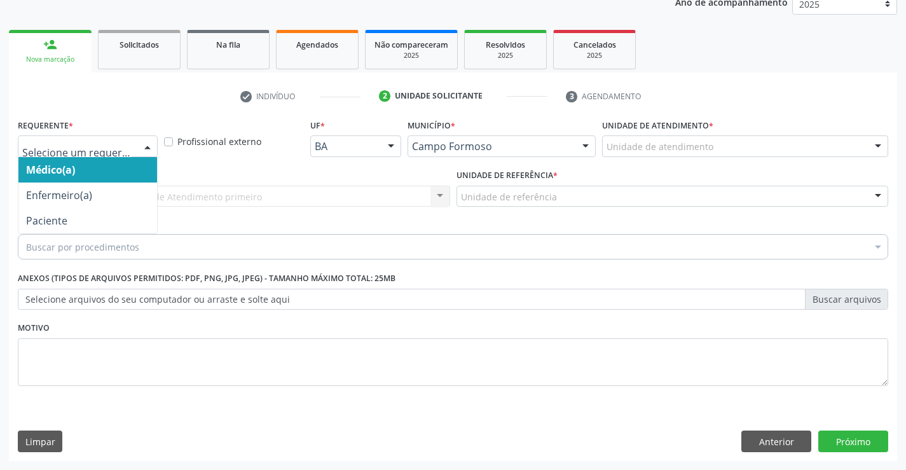
click at [132, 149] on div at bounding box center [88, 146] width 140 height 22
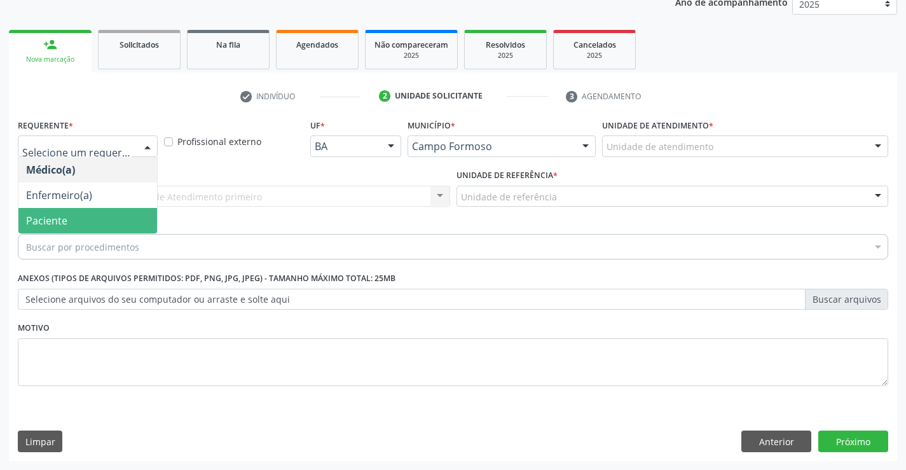
click at [70, 221] on span "Paciente" at bounding box center [87, 220] width 139 height 25
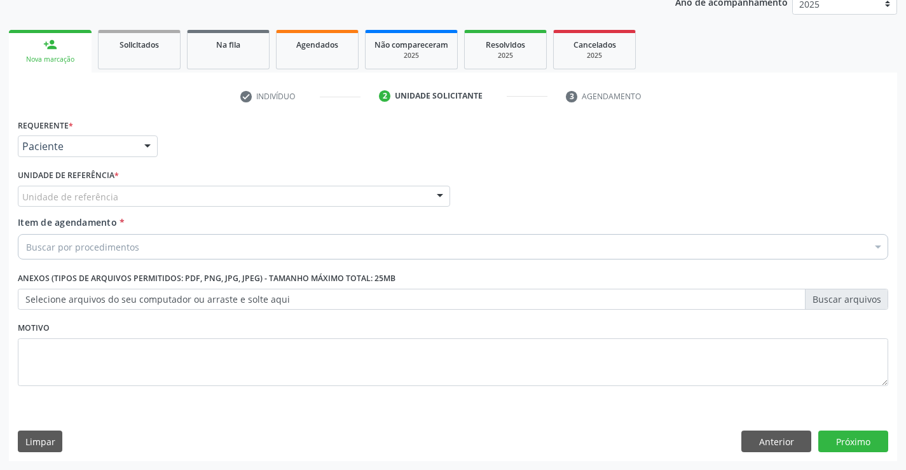
click at [281, 194] on div "Unidade de referência" at bounding box center [234, 197] width 433 height 22
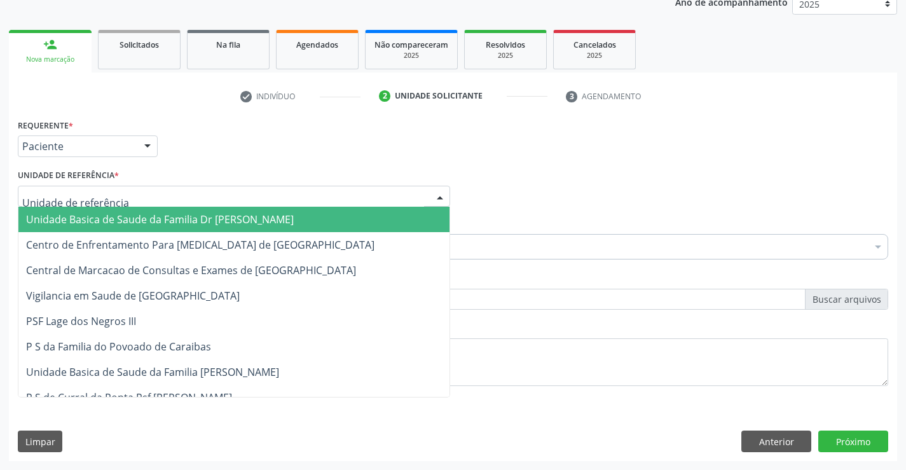
click at [233, 227] on span "Unidade Basica de Saude da Familia Dr [PERSON_NAME]" at bounding box center [233, 219] width 431 height 25
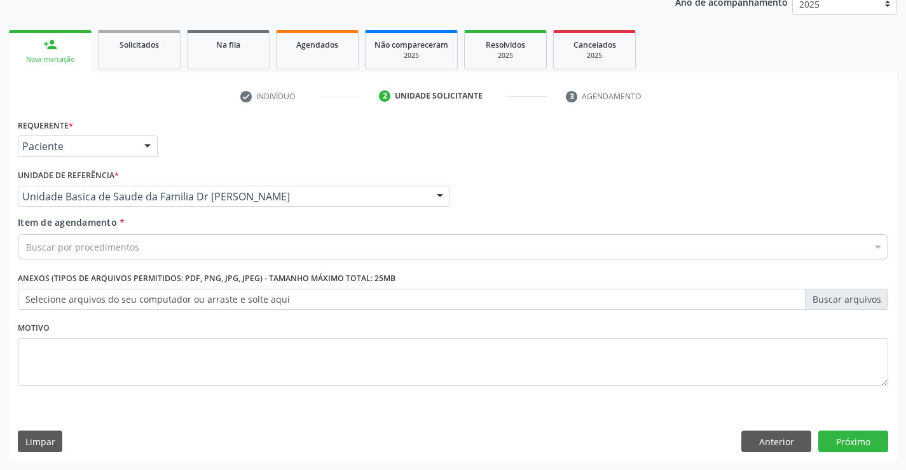
click at [142, 253] on div "Buscar por procedimentos" at bounding box center [453, 246] width 871 height 25
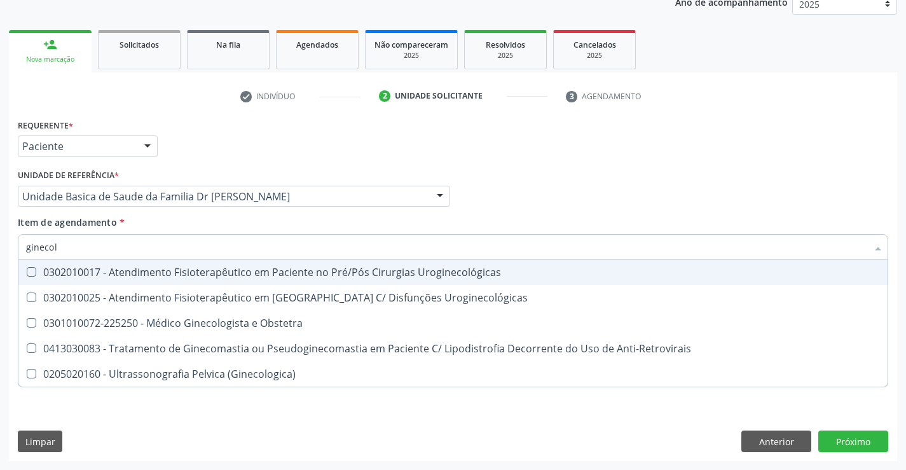
type input "ginecolo"
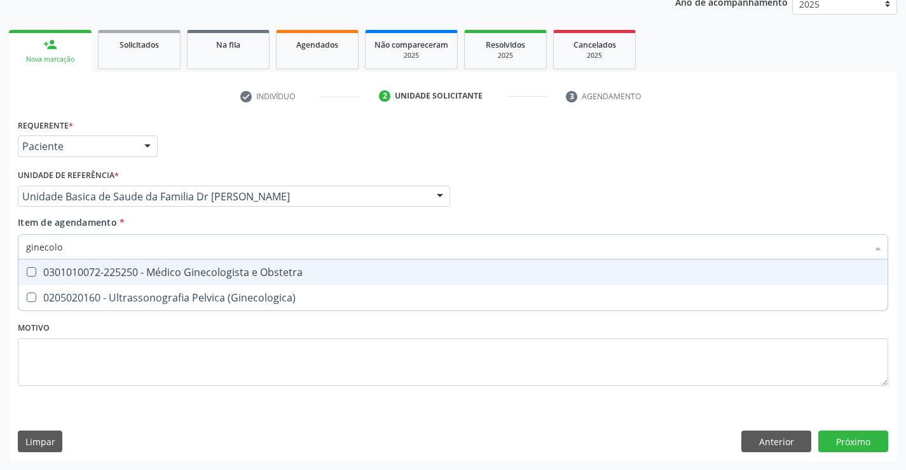
click at [197, 276] on div "0301010072-225250 - Médico Ginecologista e Obstetra" at bounding box center [453, 272] width 854 height 10
checkbox Obstetra "true"
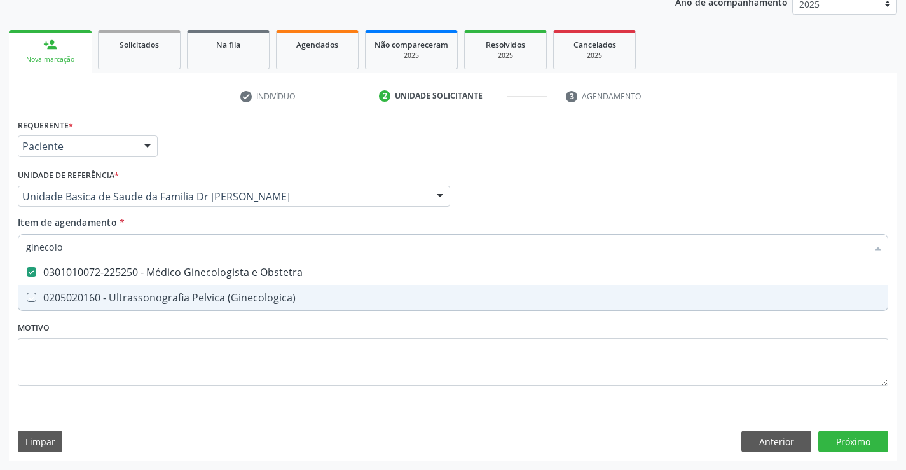
click at [302, 392] on div "Requerente * Paciente Médico(a) Enfermeiro(a) Paciente Nenhum resultado encontr…" at bounding box center [453, 260] width 871 height 288
checkbox \(Ginecologica\) "true"
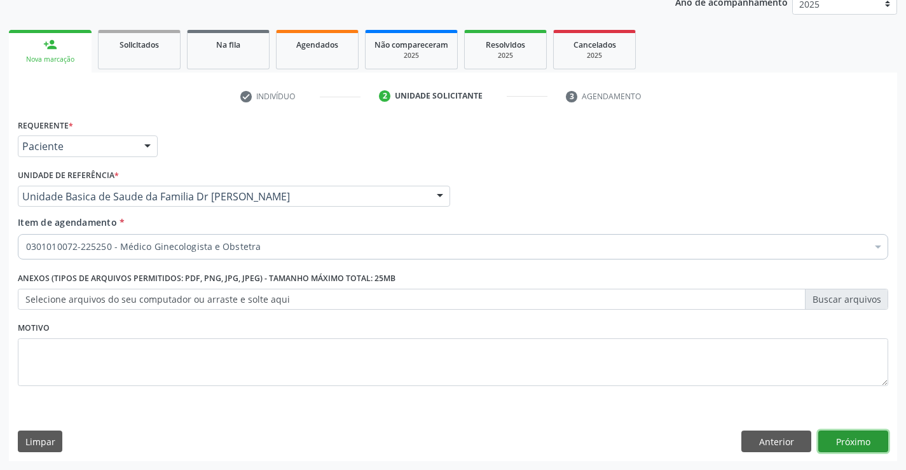
click at [851, 438] on button "Próximo" at bounding box center [854, 442] width 70 height 22
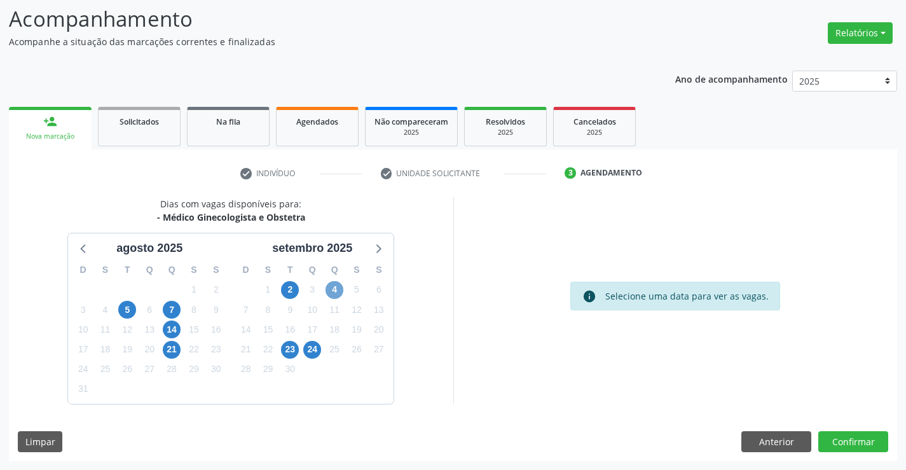
click at [335, 287] on span "4" at bounding box center [335, 290] width 18 height 18
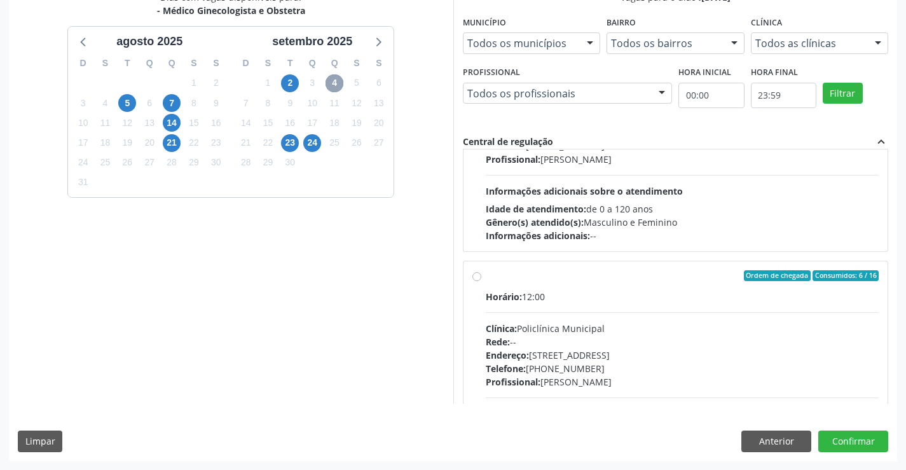
scroll to position [200, 0]
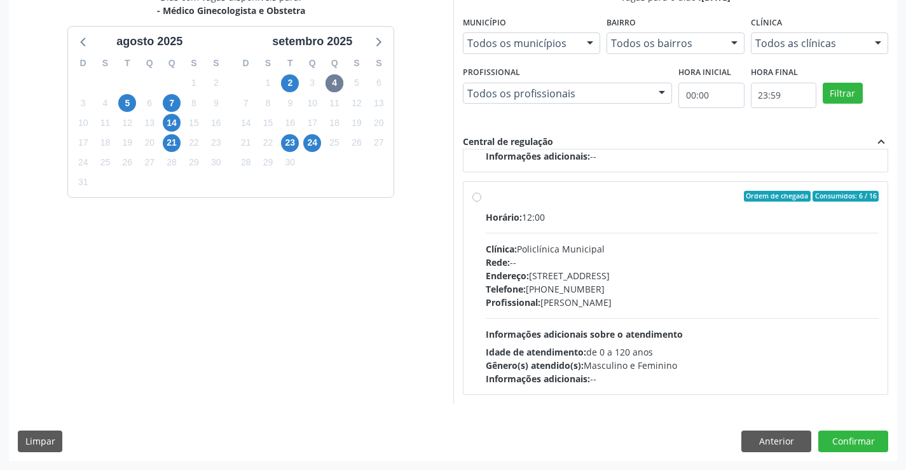
click at [486, 198] on label "Ordem de chegada Consumidos: 6 / 16 Horário: 12:00 Clínica: Policlínica Municip…" at bounding box center [683, 288] width 394 height 195
click at [474, 198] on input "Ordem de chegada Consumidos: 6 / 16 Horário: 12:00 Clínica: Policlínica Municip…" at bounding box center [477, 196] width 9 height 11
radio input "true"
click at [845, 440] on button "Confirmar" at bounding box center [854, 442] width 70 height 22
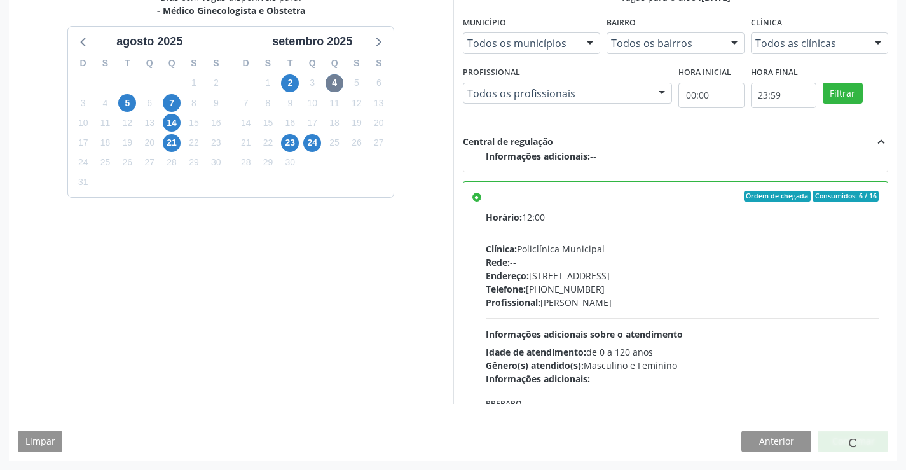
scroll to position [0, 0]
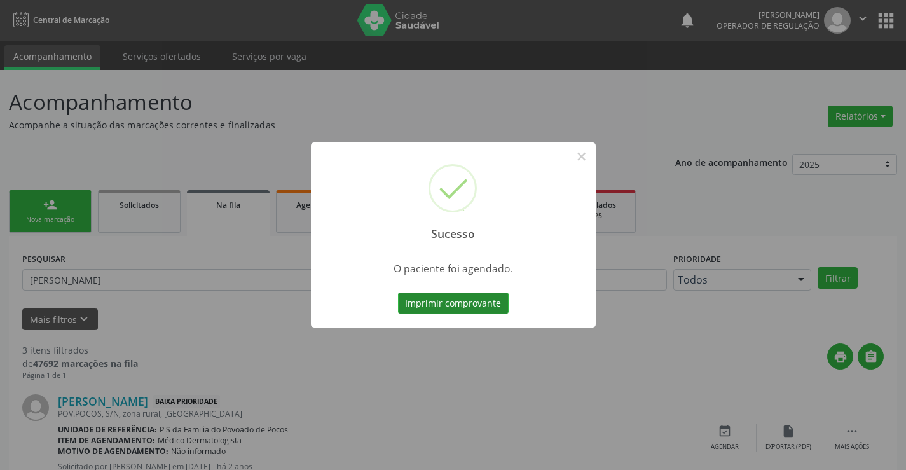
click at [436, 303] on button "Imprimir comprovante" at bounding box center [453, 304] width 111 height 22
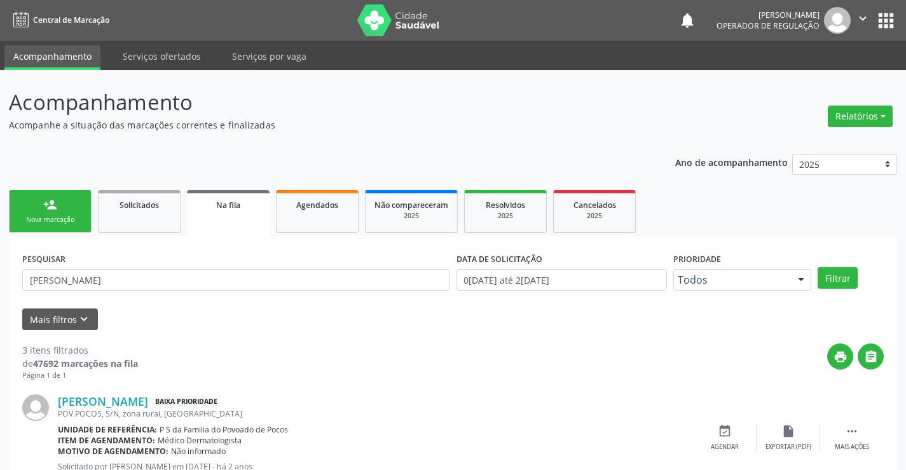
click at [57, 209] on div "person_add" at bounding box center [50, 205] width 14 height 14
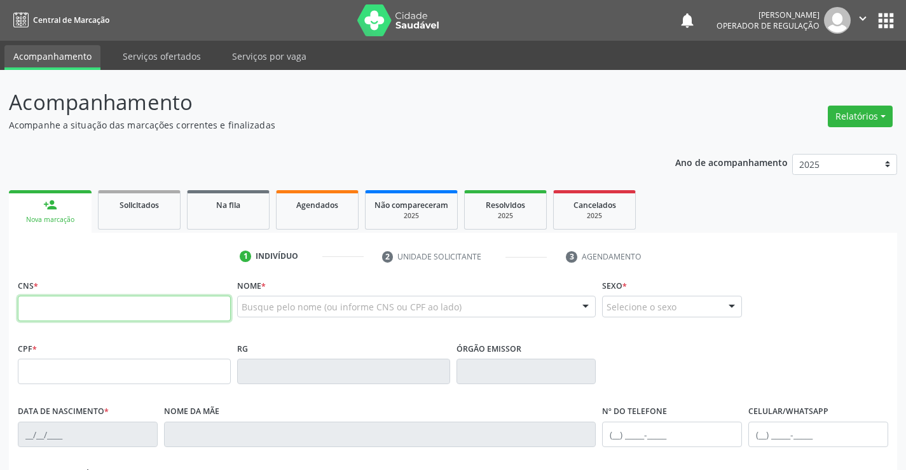
click at [114, 318] on input "text" at bounding box center [124, 308] width 213 height 25
click at [114, 317] on input "text" at bounding box center [124, 308] width 213 height 25
type input "704 3085 9669 1493"
type input "0777512300"
type input "[DATE]"
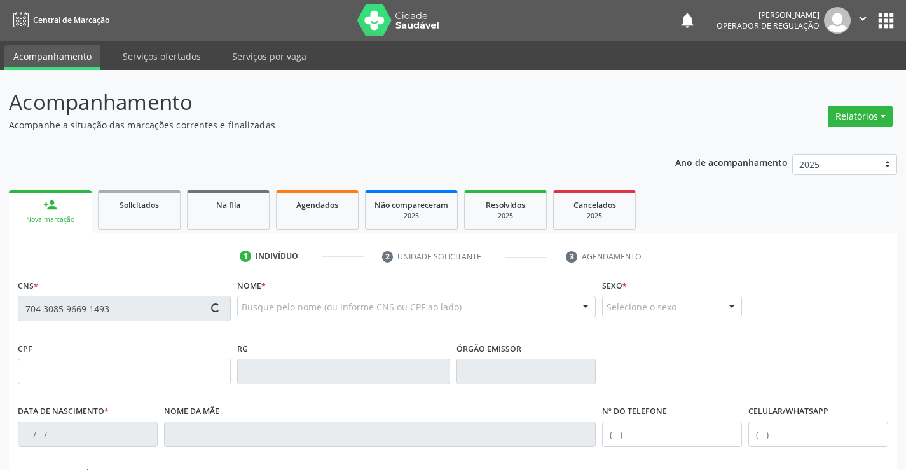
type input "S/N"
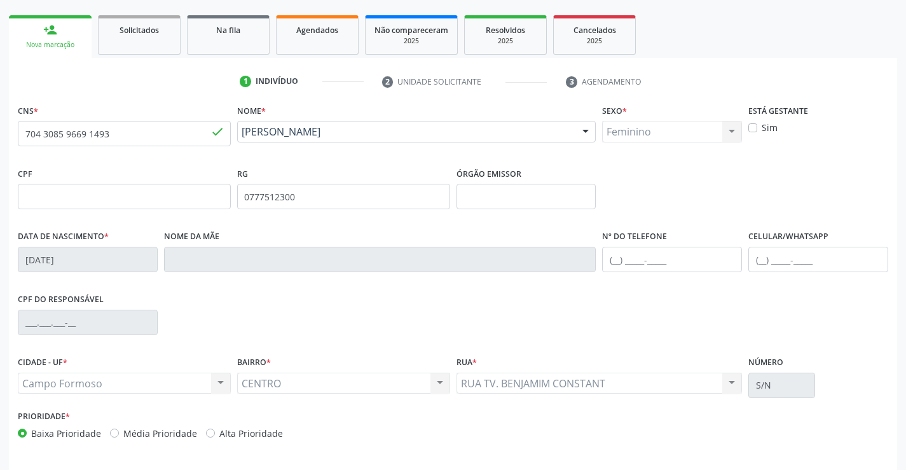
scroll to position [219, 0]
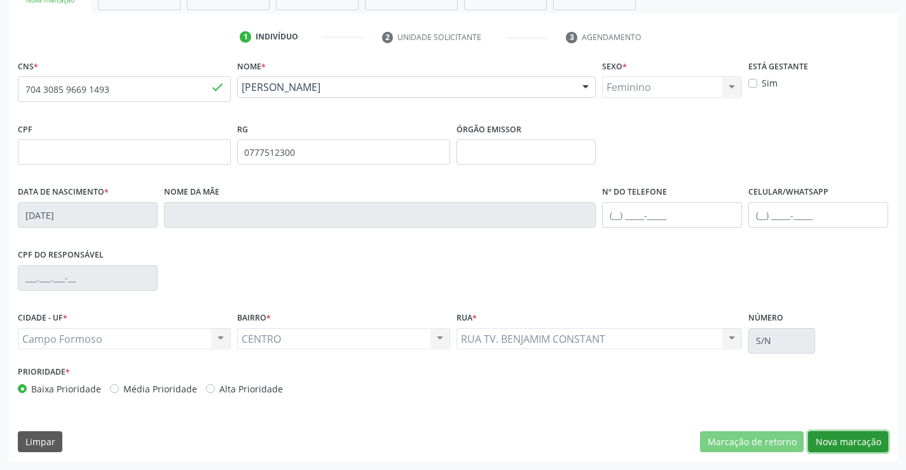
click at [840, 434] on button "Nova marcação" at bounding box center [848, 442] width 80 height 22
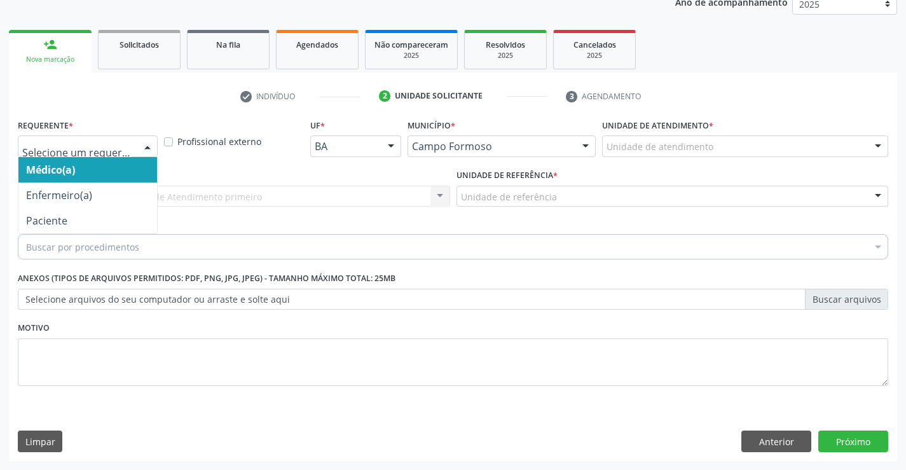
click at [101, 137] on div at bounding box center [88, 146] width 140 height 22
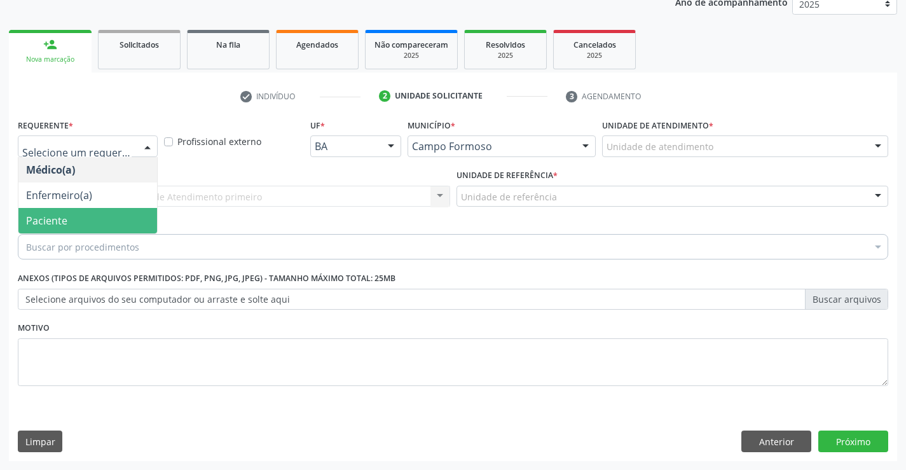
click at [76, 217] on span "Paciente" at bounding box center [87, 220] width 139 height 25
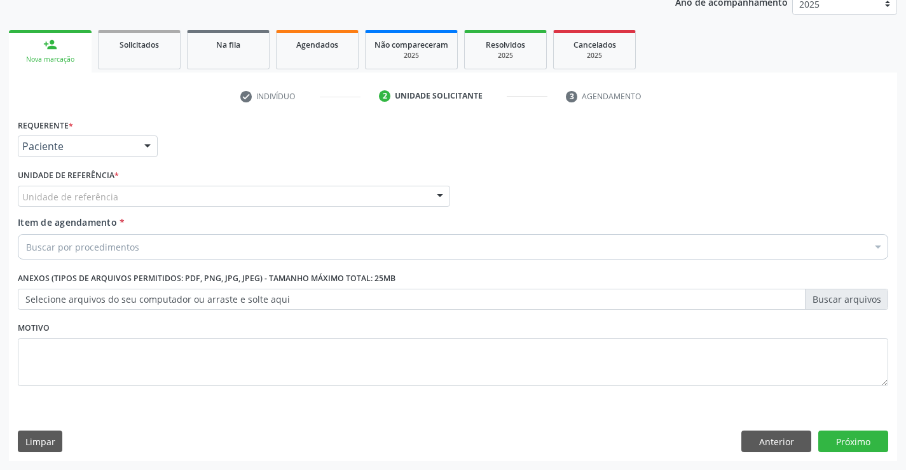
click at [185, 186] on div "Unidade de referência" at bounding box center [234, 197] width 433 height 22
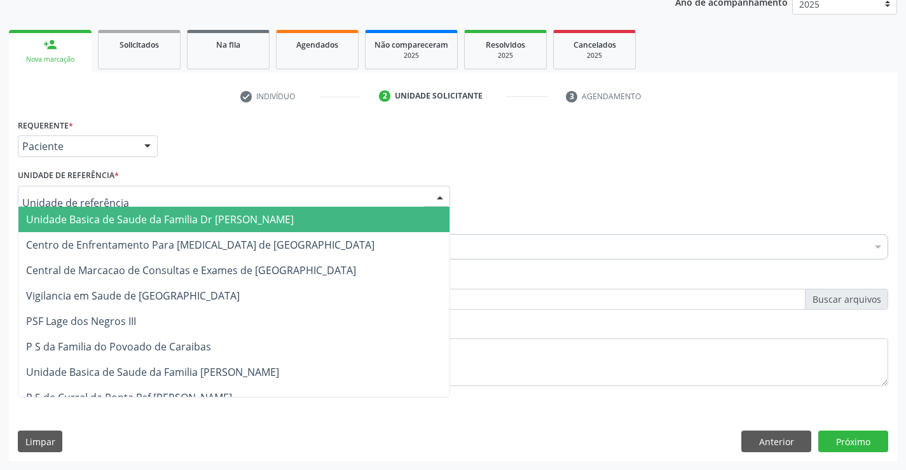
click at [148, 214] on span "Unidade Basica de Saude da Familia Dr [PERSON_NAME]" at bounding box center [160, 219] width 268 height 14
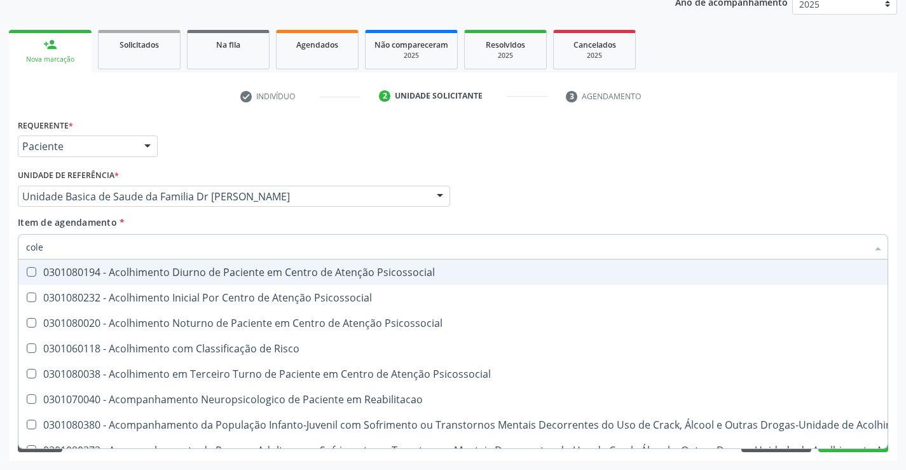
type input "coles"
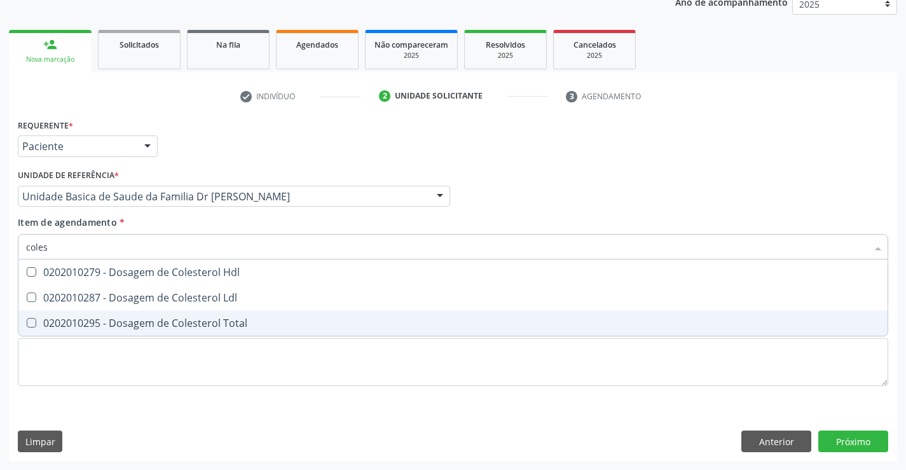
click at [139, 319] on div "0202010295 - Dosagem de Colesterol Total" at bounding box center [453, 323] width 854 height 10
checkbox Total "true"
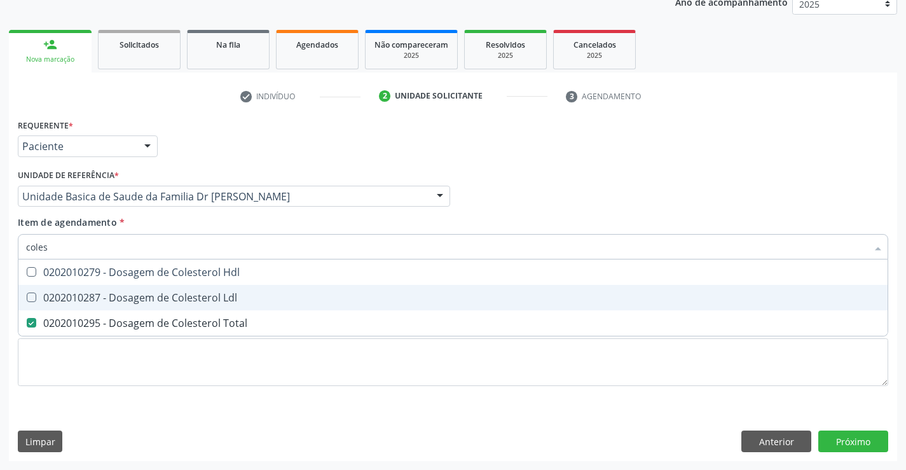
click at [140, 297] on div "0202010287 - Dosagem de Colesterol Ldl" at bounding box center [453, 298] width 854 height 10
checkbox Ldl "true"
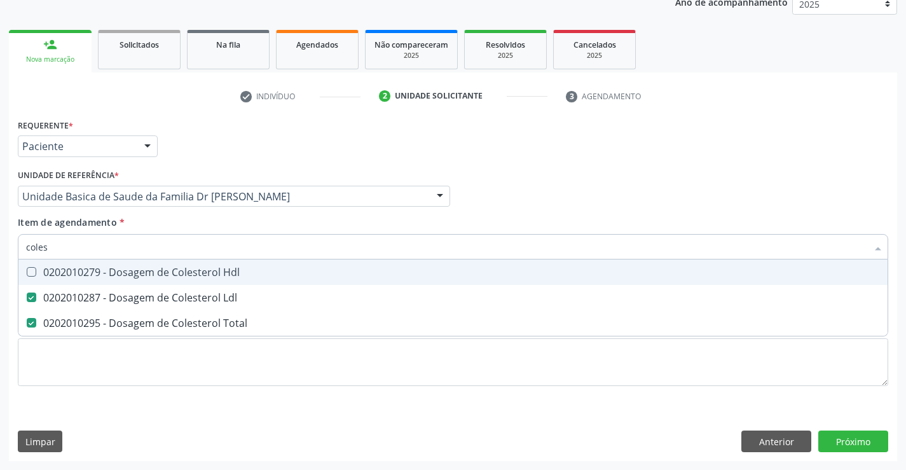
click at [146, 274] on div "0202010279 - Dosagem de Colesterol Hdl" at bounding box center [453, 272] width 854 height 10
checkbox Hdl "true"
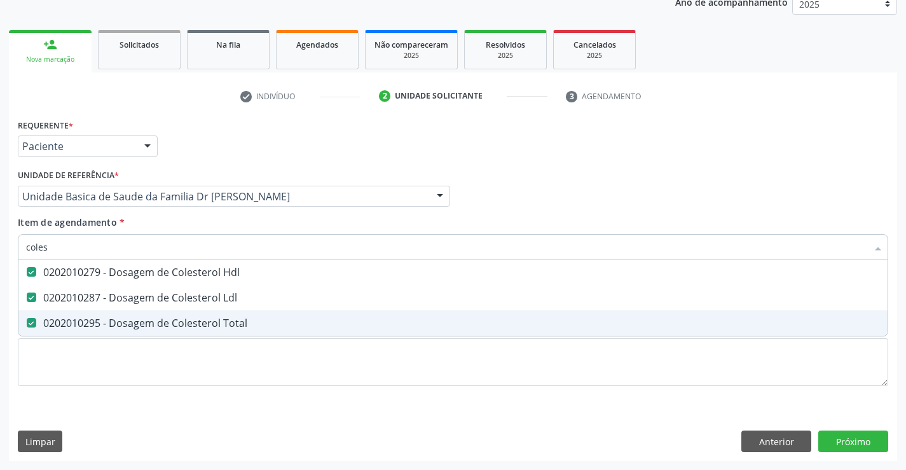
type input "coles"
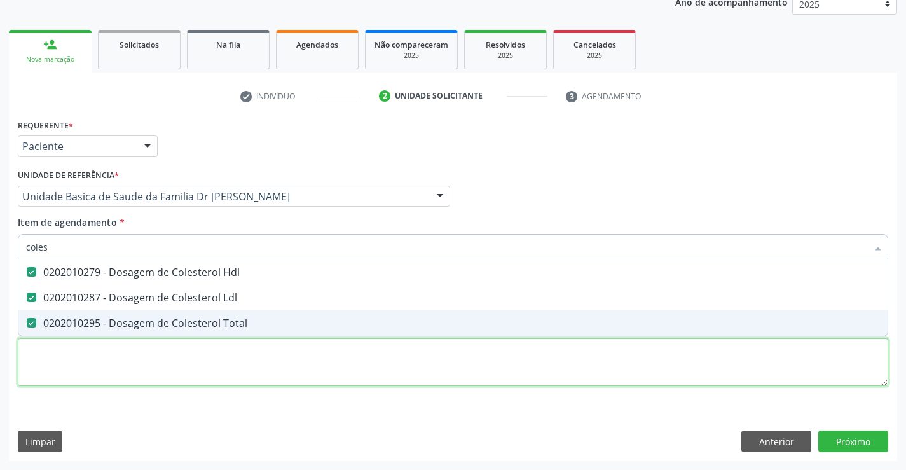
click at [148, 380] on div "Requerente * Paciente Médico(a) Enfermeiro(a) Paciente Nenhum resultado encontr…" at bounding box center [453, 260] width 871 height 288
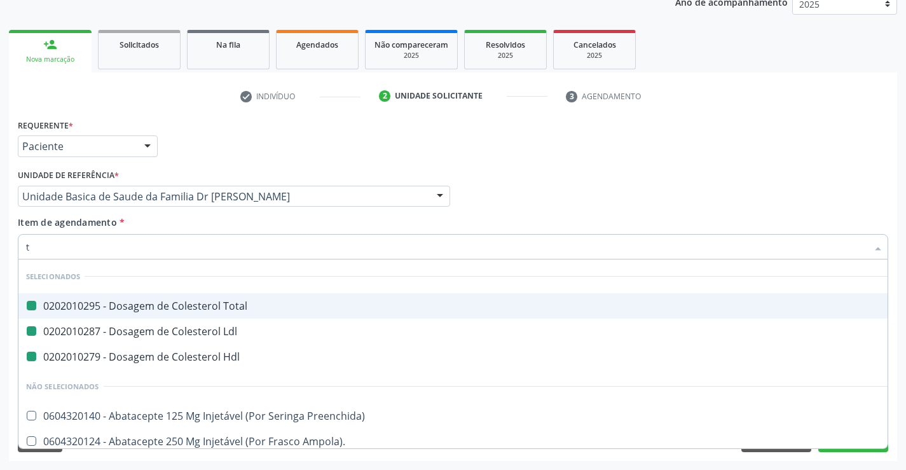
type input "tr"
checkbox Total "false"
checkbox Ldl "false"
checkbox Hdl "false"
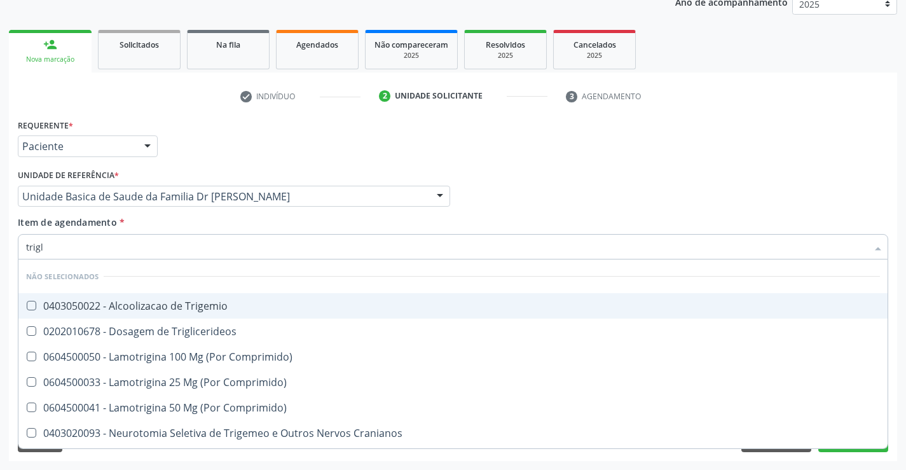
type input "trigli"
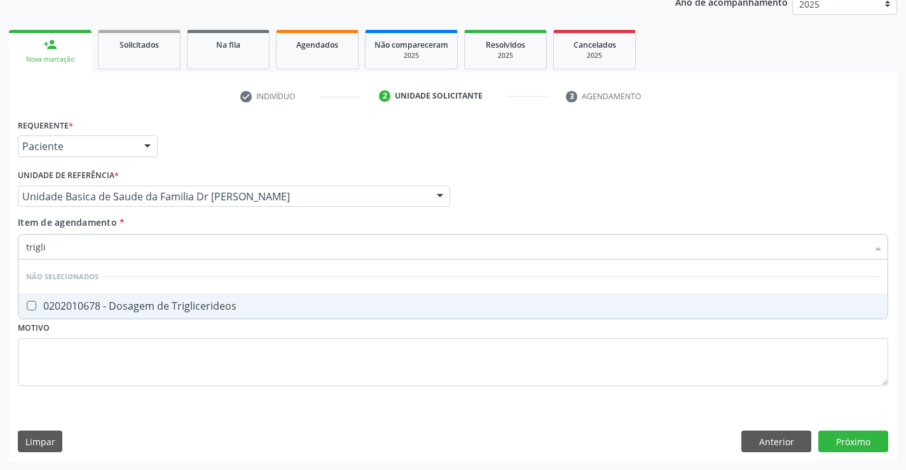
click at [113, 307] on div "0202010678 - Dosagem de Triglicerideos" at bounding box center [453, 306] width 854 height 10
checkbox Triglicerideos "true"
type input "trigli"
click at [130, 362] on div "Requerente * Paciente Médico(a) Enfermeiro(a) Paciente Nenhum resultado encontr…" at bounding box center [453, 260] width 871 height 288
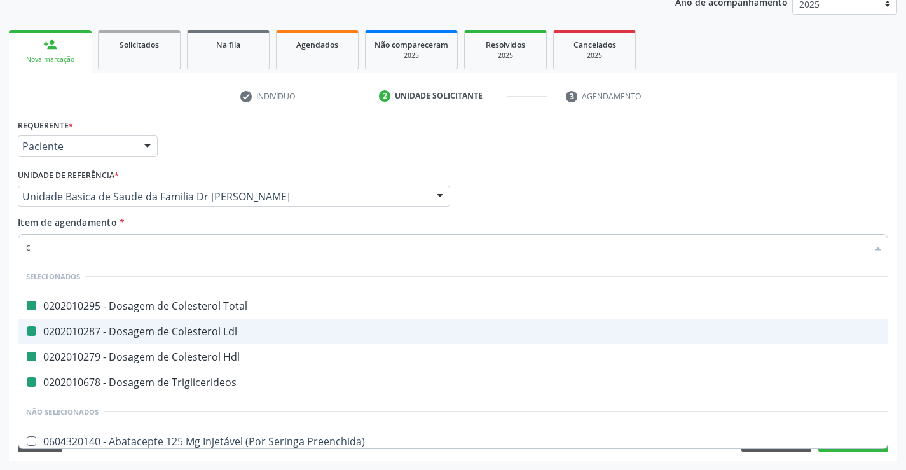
type input "cr"
checkbox Total "false"
checkbox Ldl "false"
checkbox Hdl "false"
checkbox Triglicerideos "false"
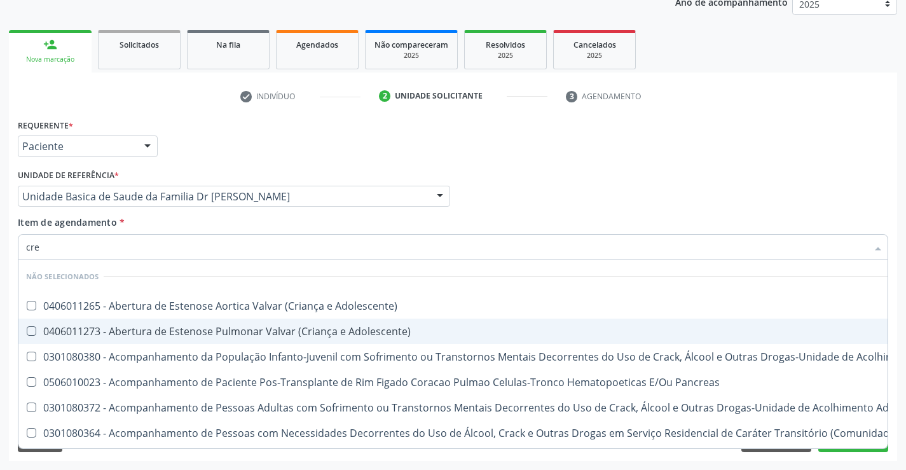
type input "crea"
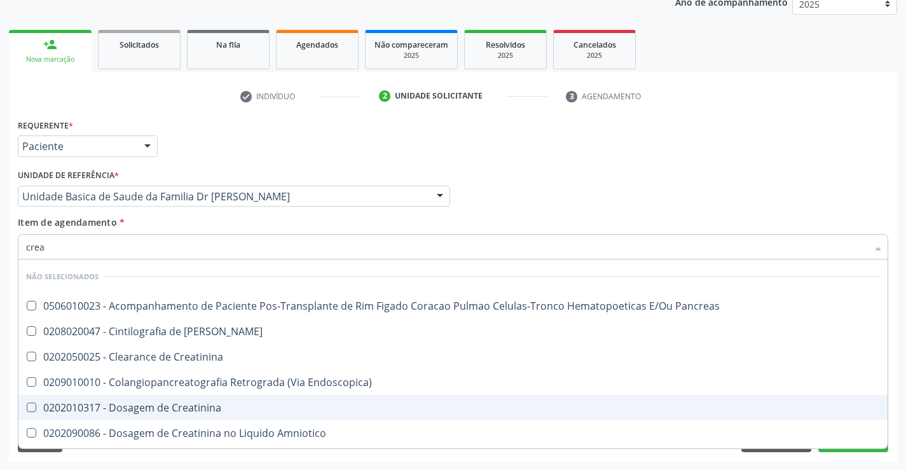
click at [134, 406] on div "0202010317 - Dosagem de Creatinina" at bounding box center [453, 408] width 854 height 10
checkbox Creatinina "true"
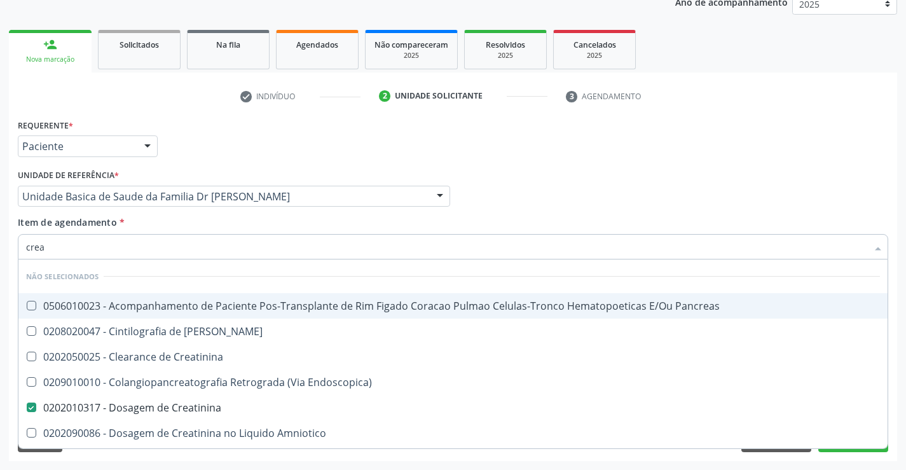
type input "crea"
click at [158, 210] on div "Unidade de referência * Unidade Basica de Saude da Familia Dr [PERSON_NAME] Uni…" at bounding box center [234, 191] width 439 height 50
checkbox Pancreas "true"
checkbox Creatinina "true"
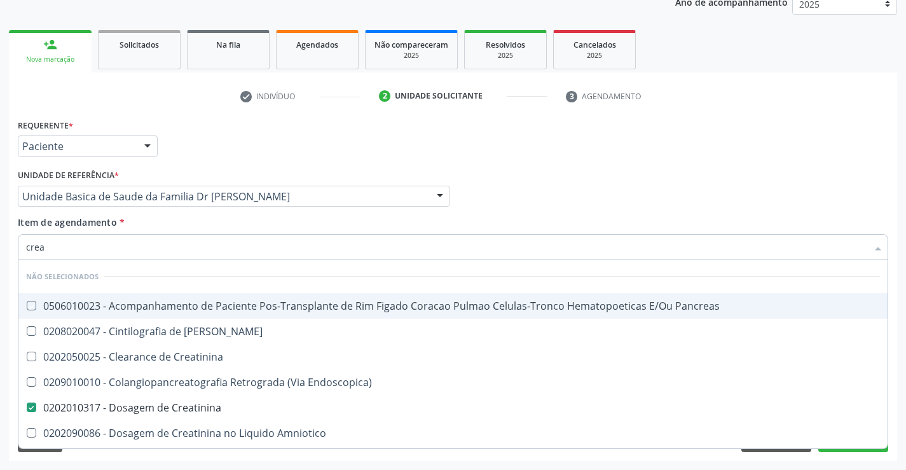
checkbox Endoscopica\) "true"
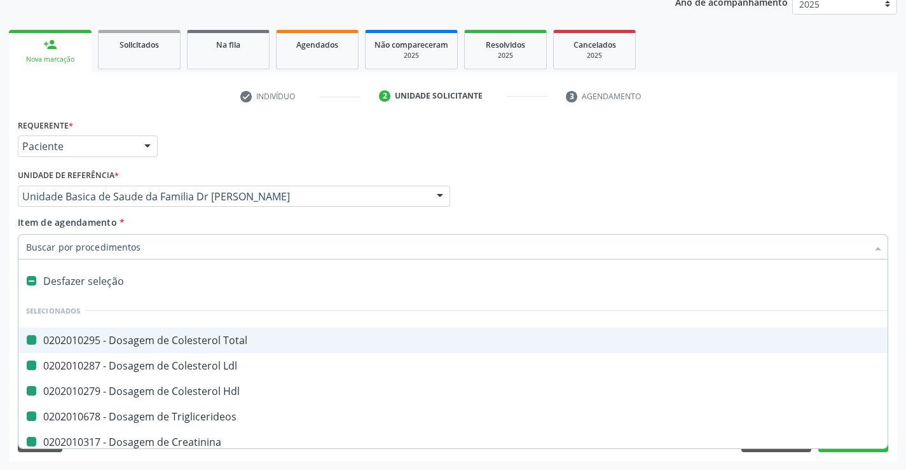
type input "u"
checkbox Total "false"
checkbox Ldl "false"
checkbox Hdl "false"
checkbox Triglicerideos "false"
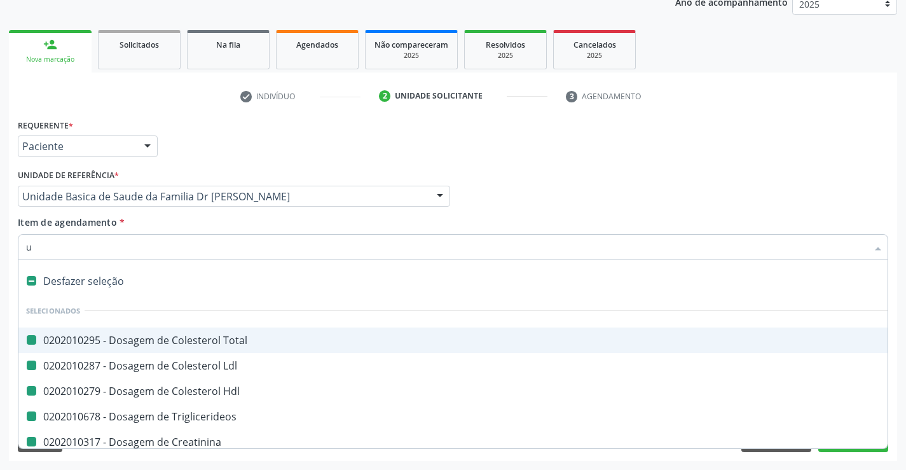
checkbox Creatinina "false"
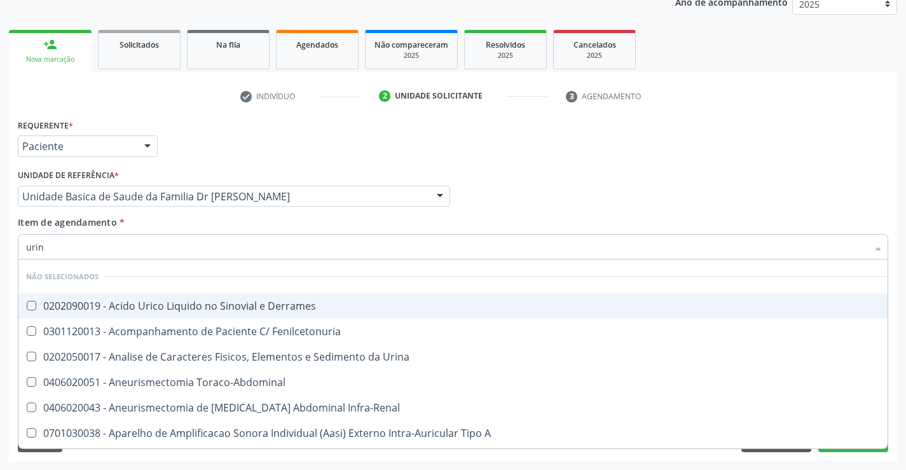
type input "urina"
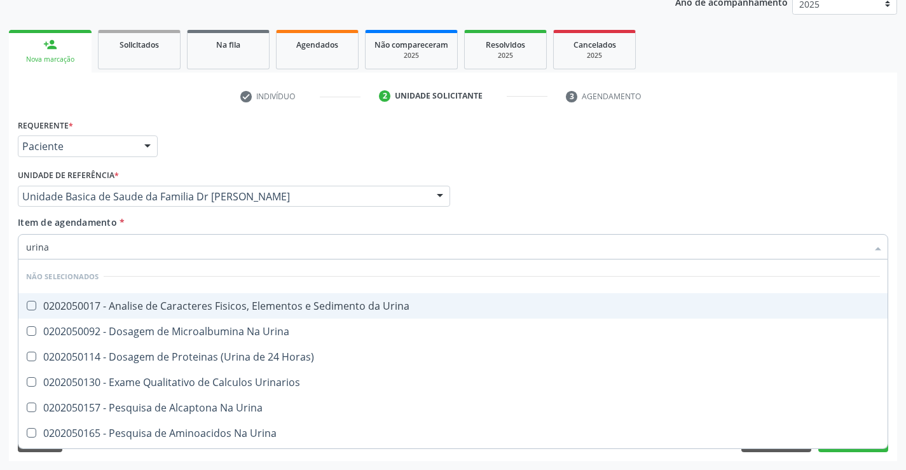
click at [165, 307] on div "0202050017 - Analise de Caracteres Fisicos, Elementos e Sedimento da Urina" at bounding box center [453, 306] width 854 height 10
checkbox Urina "true"
click at [136, 231] on div "Item de agendamento * urina Desfazer seleção Não selecionados 0202050017 - Anal…" at bounding box center [453, 236] width 871 height 40
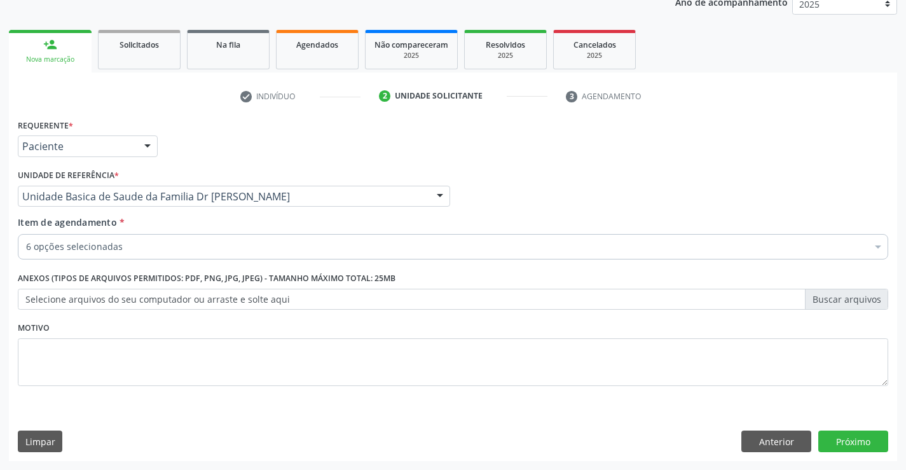
checkbox Ldl "true"
checkbox Hdl "true"
checkbox Triglicerideos "true"
checkbox Creatinina "true"
checkbox Urina "true"
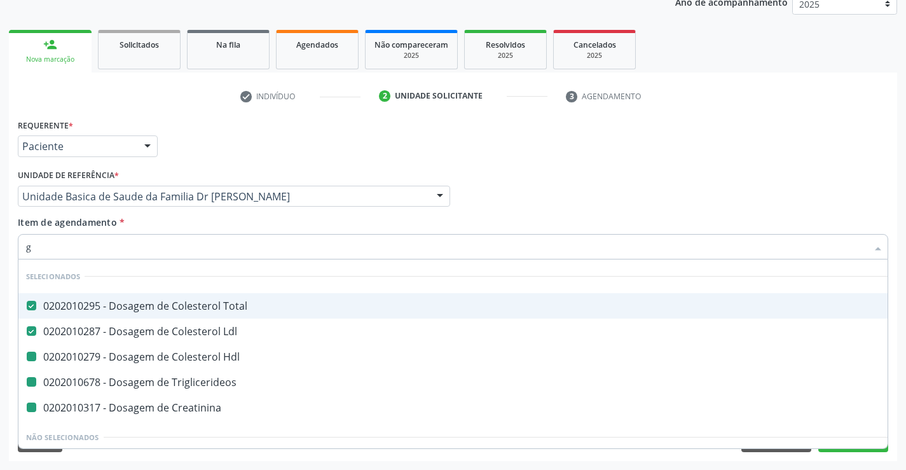
type input "gl"
checkbox Hdl "false"
checkbox Triglicerideos "false"
checkbox Creatinina "false"
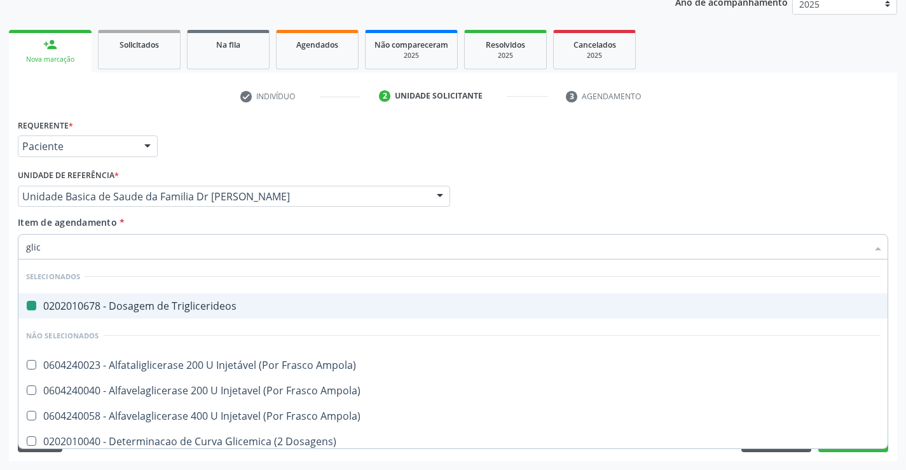
type input "glico"
checkbox Triglicerideos "false"
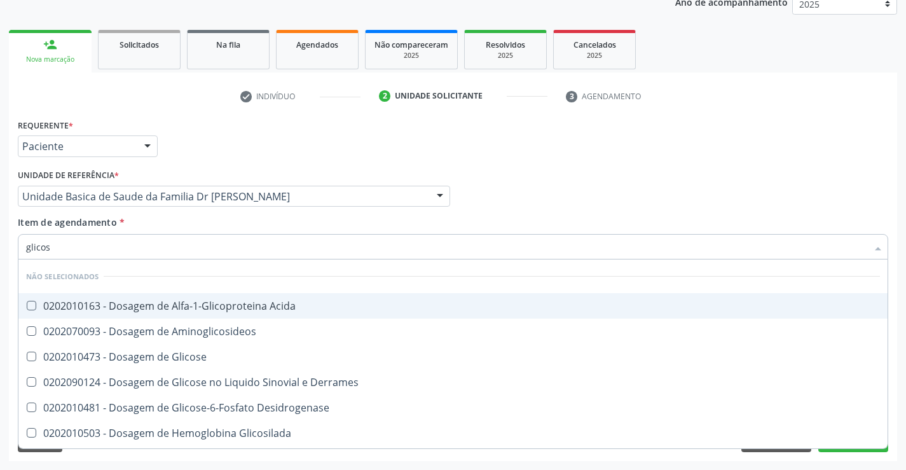
type input "glicose"
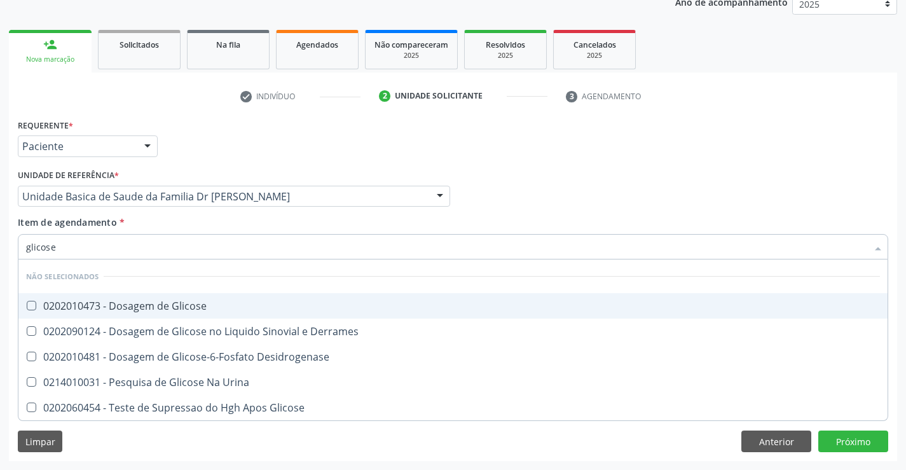
click at [123, 308] on div "0202010473 - Dosagem de Glicose" at bounding box center [453, 306] width 854 height 10
checkbox Glicose "true"
type input "glicose"
click at [123, 228] on span "*" at bounding box center [122, 222] width 5 height 12
click at [123, 234] on input "glicose" at bounding box center [447, 246] width 842 height 25
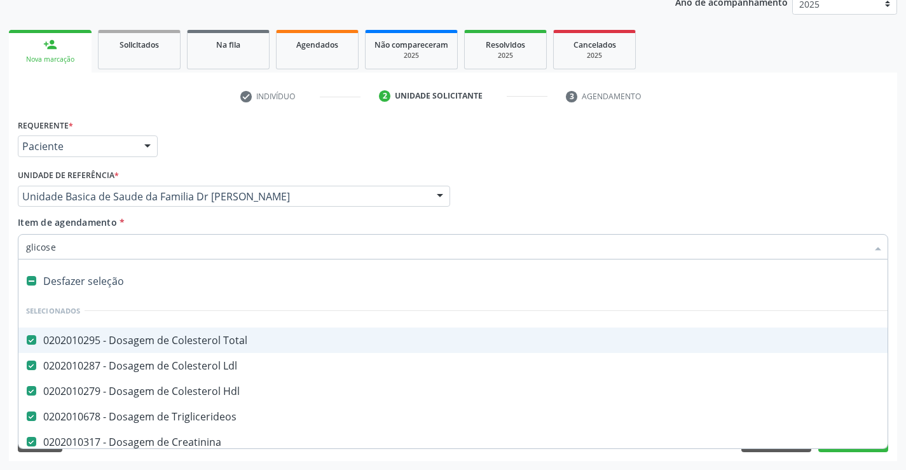
checkbox Hdl "true"
checkbox Triglicerideos "true"
checkbox Creatinina "true"
checkbox Ldl "true"
drag, startPoint x: 91, startPoint y: 252, endPoint x: 97, endPoint y: 241, distance: 12.2
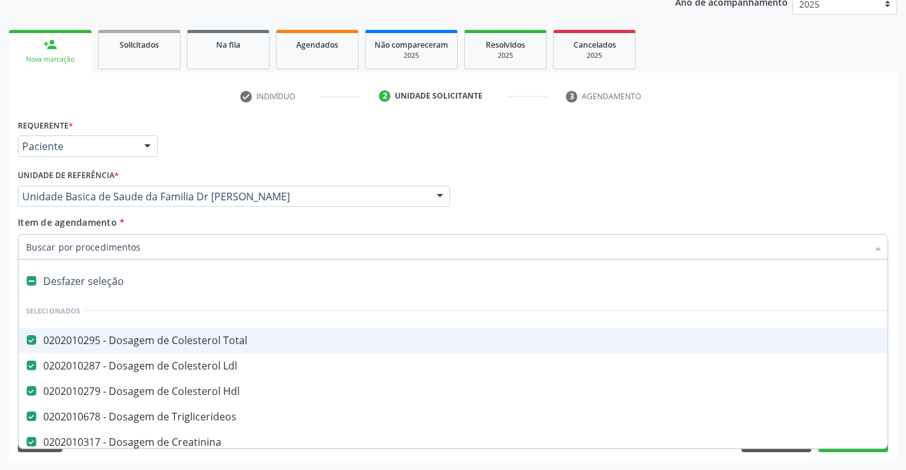
click at [91, 252] on input "Item de agendamento *" at bounding box center [447, 246] width 842 height 25
type input "h"
checkbox Hdl "false"
checkbox Triglicerideos "false"
checkbox Creatinina "false"
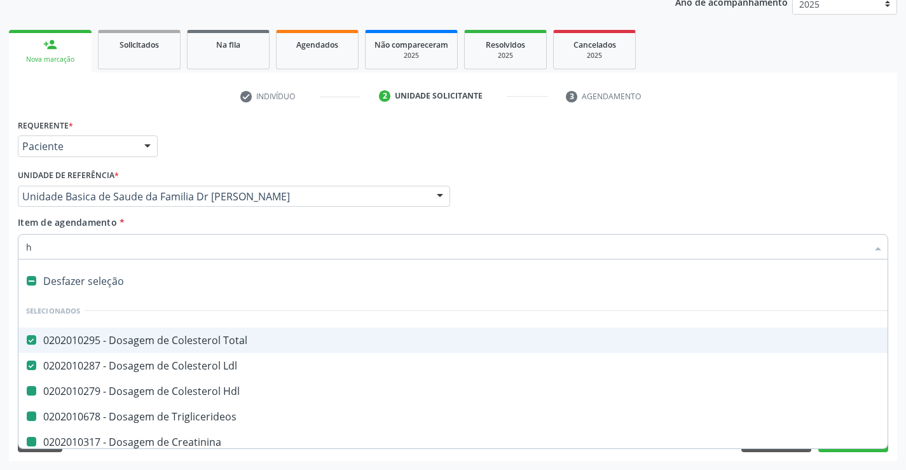
checkbox Urina "false"
checkbox Glicose "false"
type input "he"
checkbox Total "false"
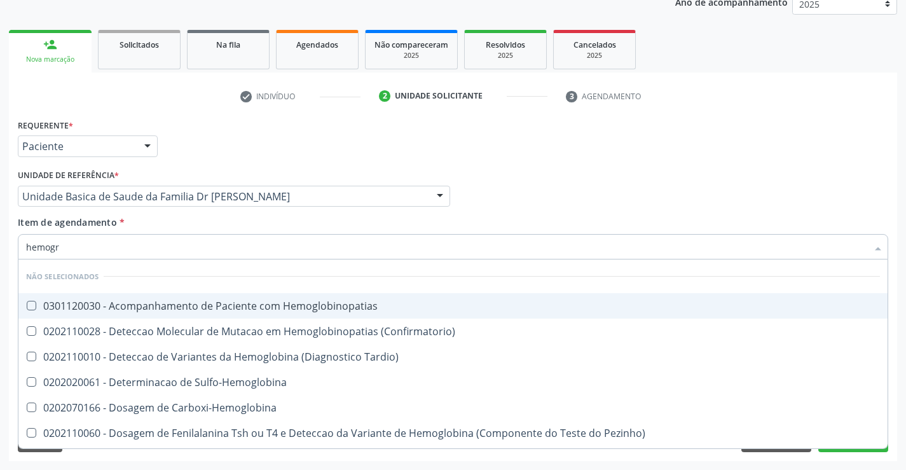
type input "hemogra"
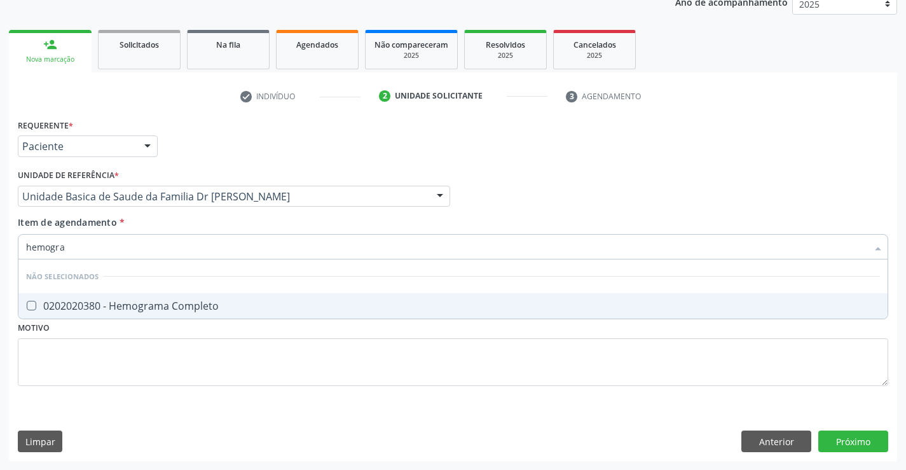
click at [113, 305] on div "0202020380 - Hemograma Completo" at bounding box center [453, 306] width 854 height 10
checkbox Completo "true"
click at [136, 361] on div "Requerente * Paciente Médico(a) Enfermeiro(a) Paciente Nenhum resultado encontr…" at bounding box center [453, 260] width 871 height 288
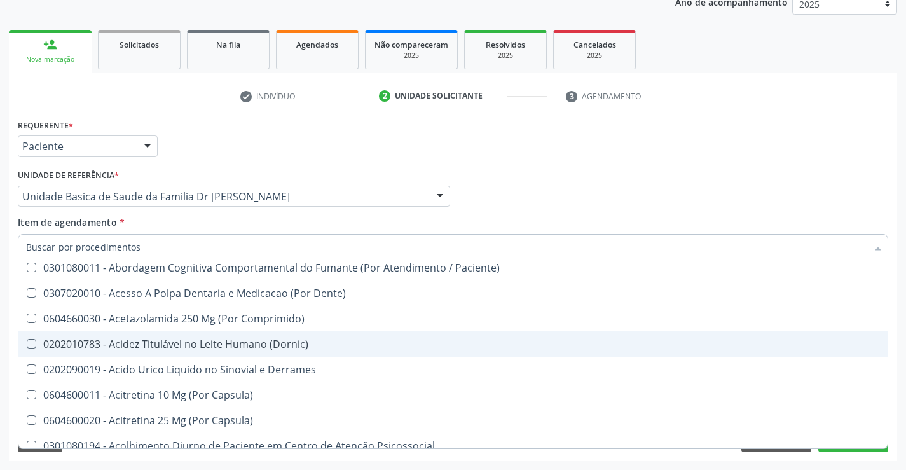
scroll to position [636, 0]
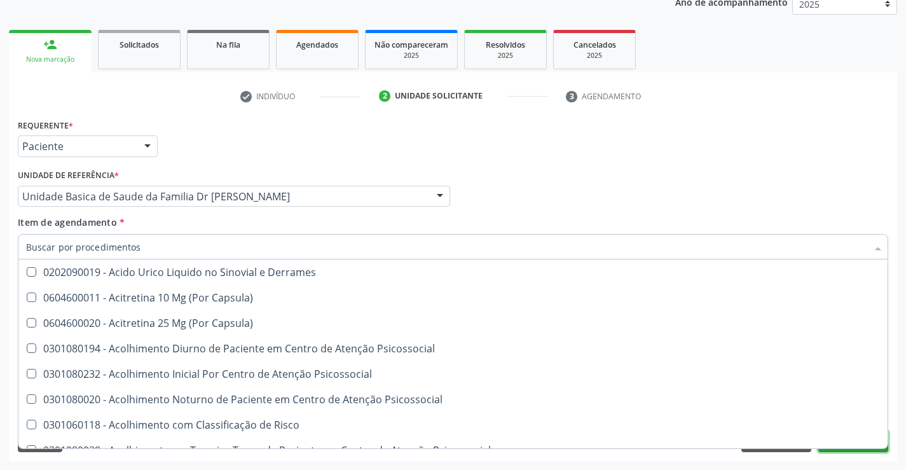
click at [851, 450] on button "Próximo" at bounding box center [854, 442] width 70 height 22
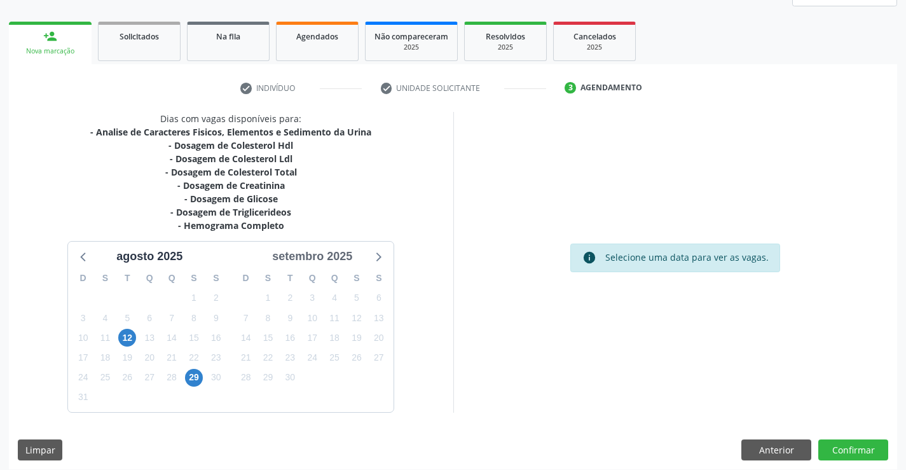
scroll to position [177, 0]
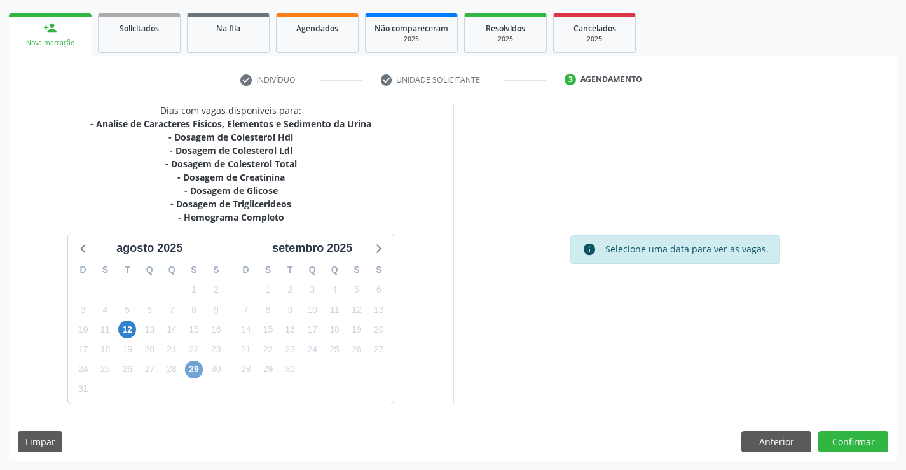
click at [194, 370] on span "29" at bounding box center [194, 370] width 18 height 18
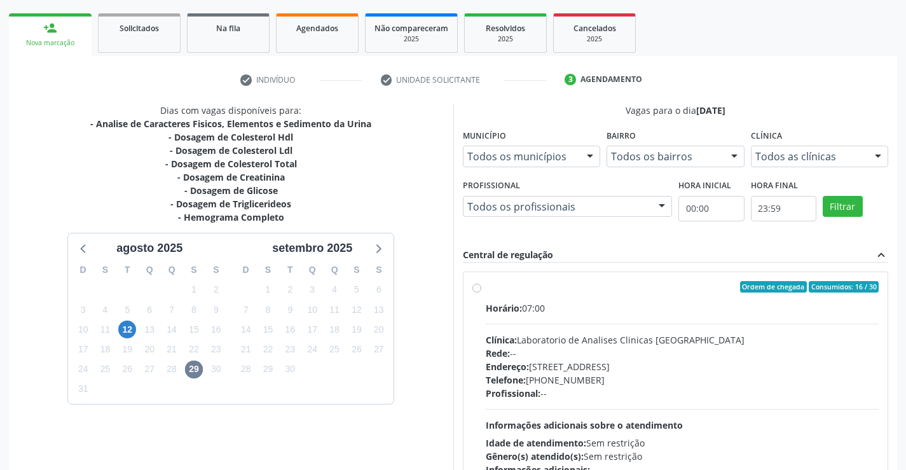
click at [488, 287] on div "Ordem de chegada Consumidos: 16 / 30" at bounding box center [683, 286] width 394 height 11
click at [482, 287] on input "Ordem de chegada Consumidos: 16 / 30 Horário: 07:00 Clínica: Laboratorio de Ana…" at bounding box center [477, 286] width 9 height 11
radio input "true"
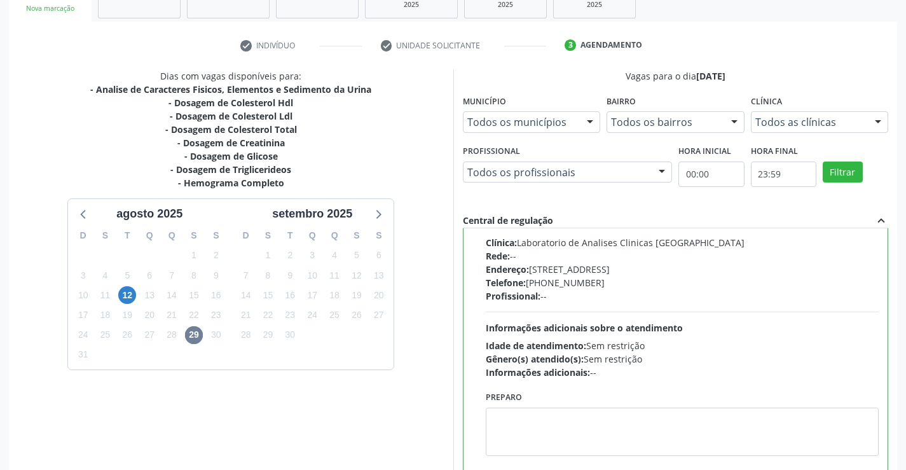
scroll to position [290, 0]
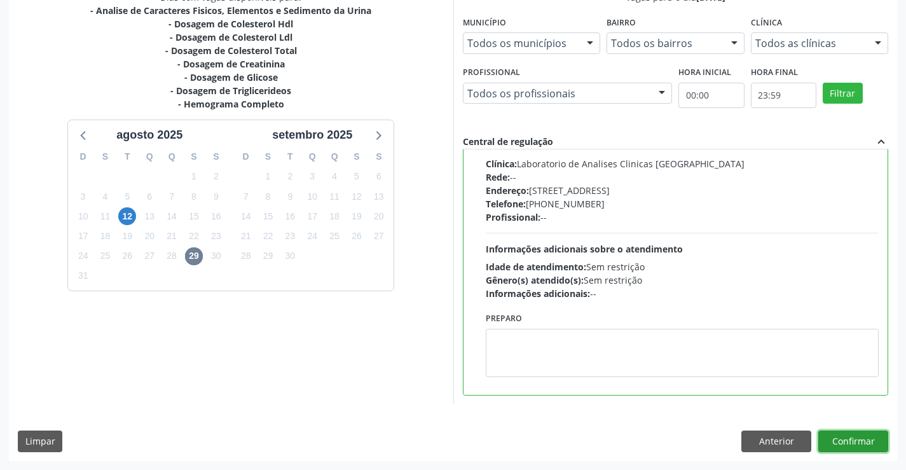
click at [854, 438] on button "Confirmar" at bounding box center [854, 442] width 70 height 22
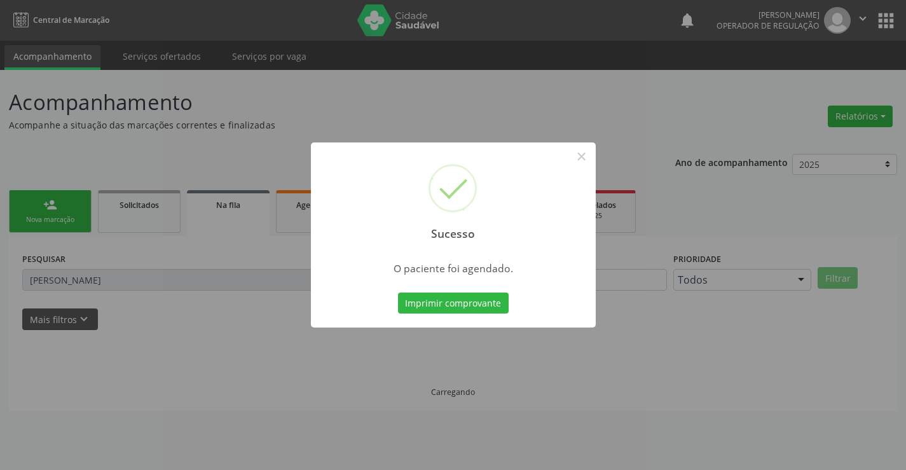
scroll to position [0, 0]
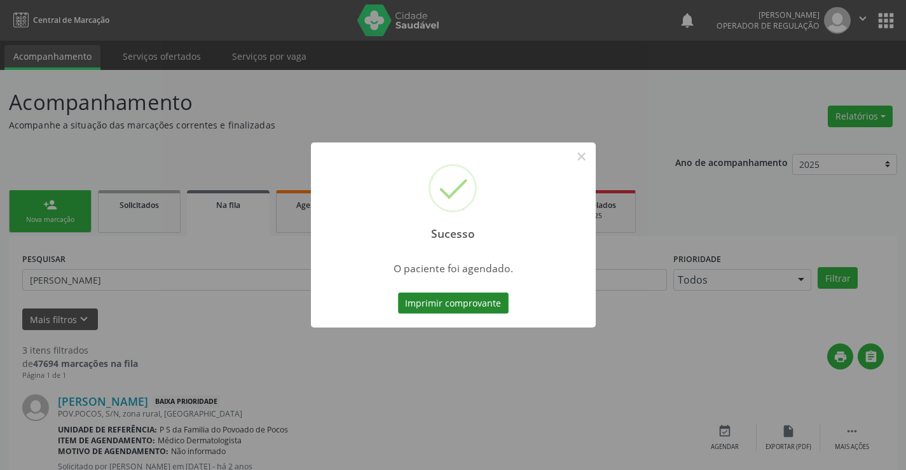
click at [464, 304] on button "Imprimir comprovante" at bounding box center [453, 304] width 111 height 22
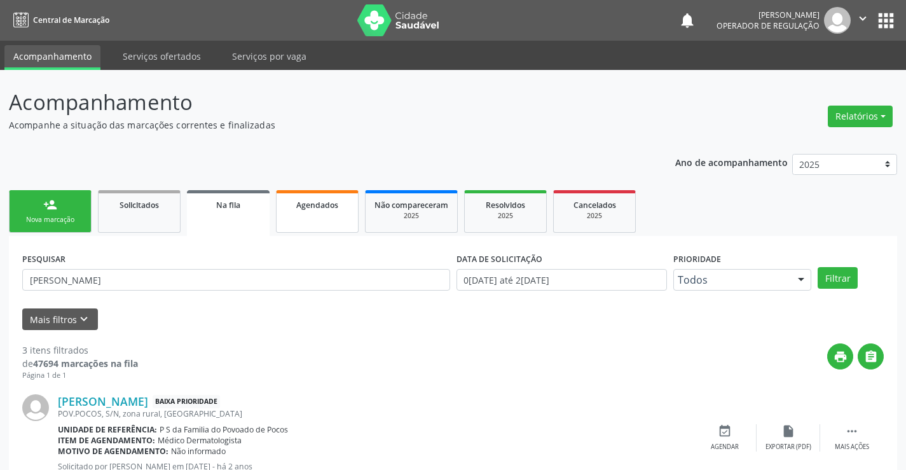
click at [318, 210] on span "Agendados" at bounding box center [317, 205] width 42 height 11
select select "7"
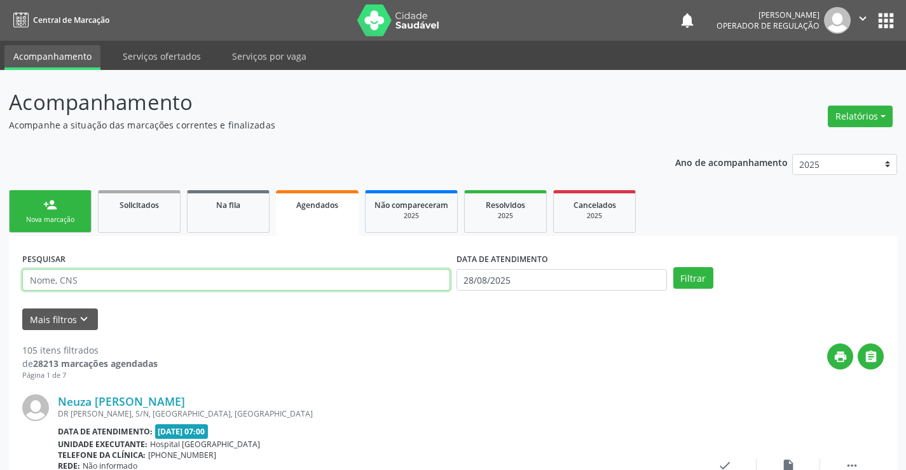
paste input "704 3085 9669 1493"
type input "704 3085 9669 1493"
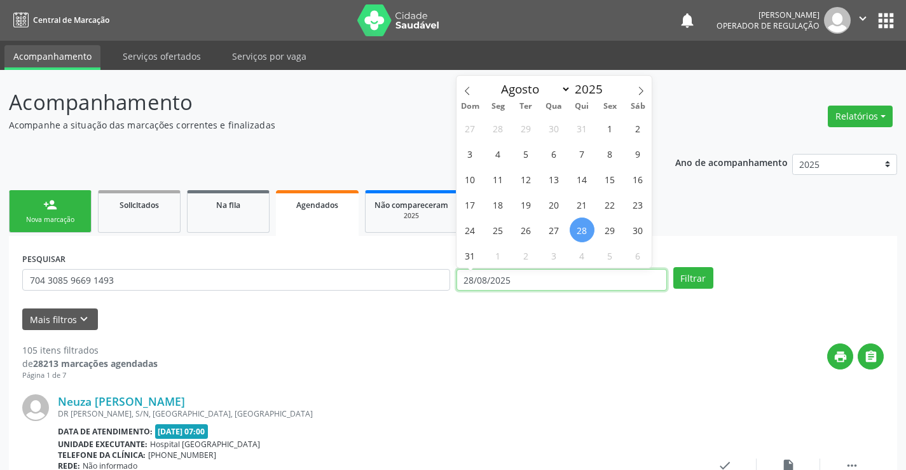
click at [613, 275] on input "28/08/2025" at bounding box center [562, 280] width 211 height 22
click at [612, 234] on span "29" at bounding box center [610, 230] width 25 height 25
type input "2[DATE]"
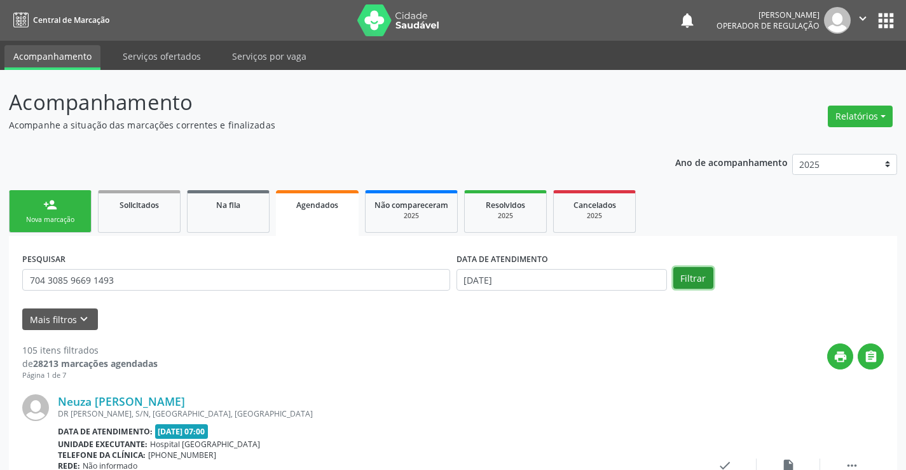
click at [686, 275] on button "Filtrar" at bounding box center [694, 278] width 40 height 22
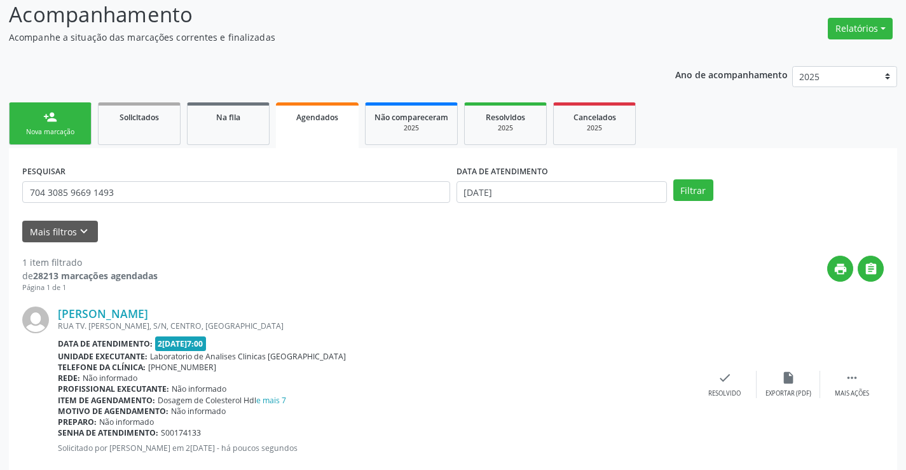
scroll to position [116, 0]
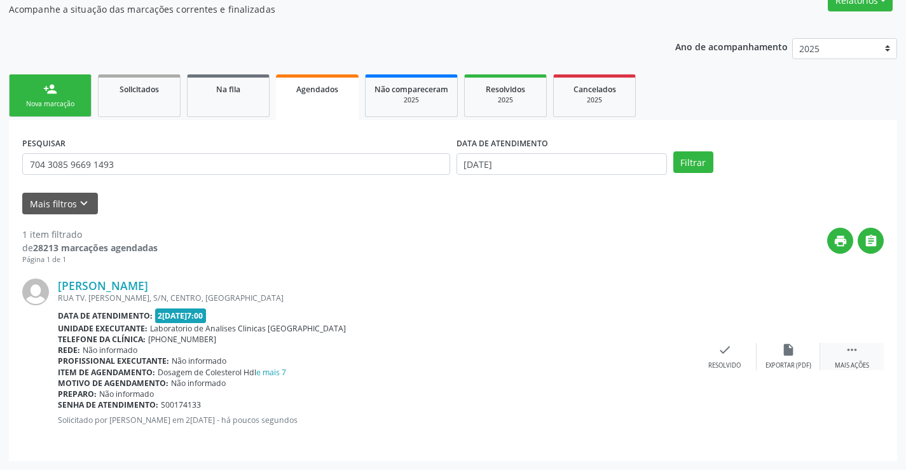
click at [846, 355] on icon "" at bounding box center [852, 350] width 14 height 14
click at [782, 356] on icon "edit" at bounding box center [789, 350] width 14 height 14
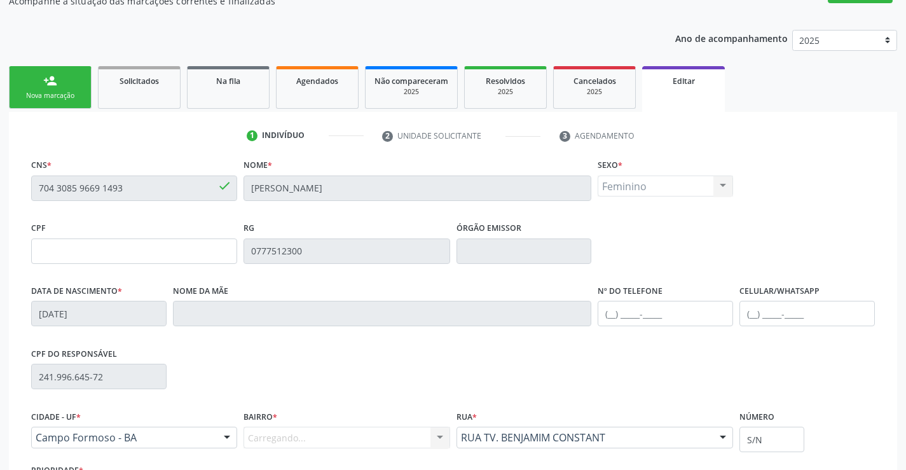
scroll to position [237, 0]
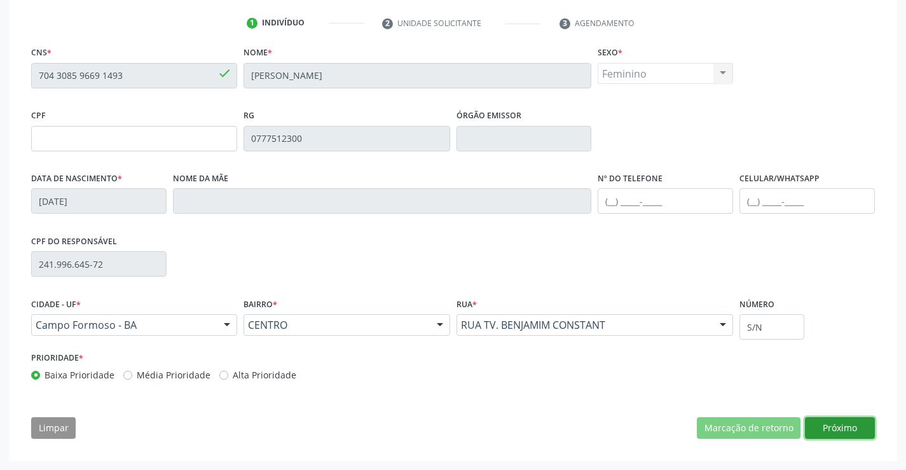
click at [854, 427] on button "Próximo" at bounding box center [840, 428] width 70 height 22
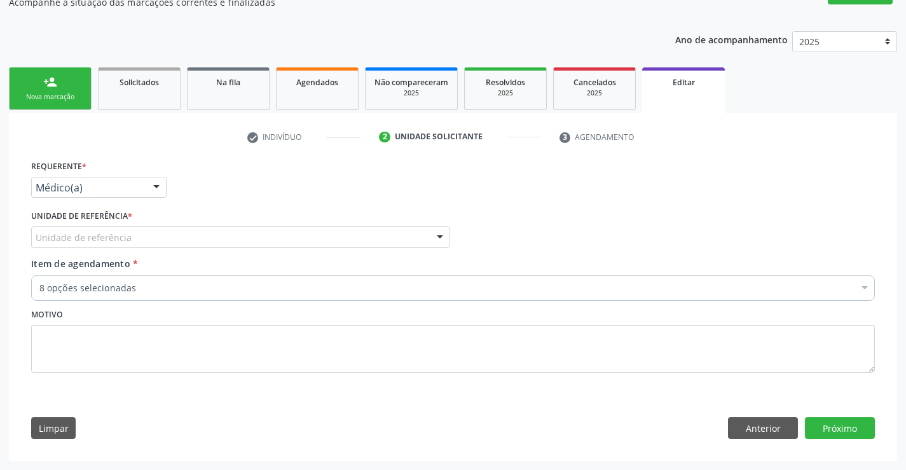
scroll to position [123, 0]
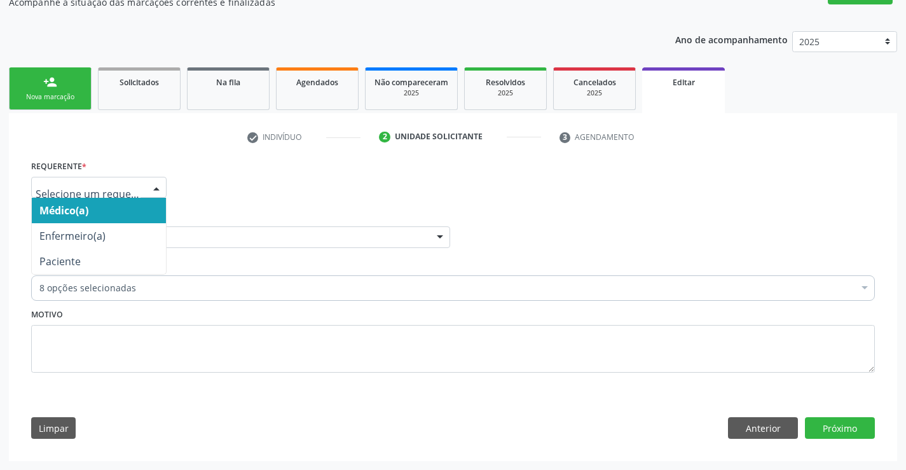
click at [145, 181] on div at bounding box center [98, 188] width 135 height 22
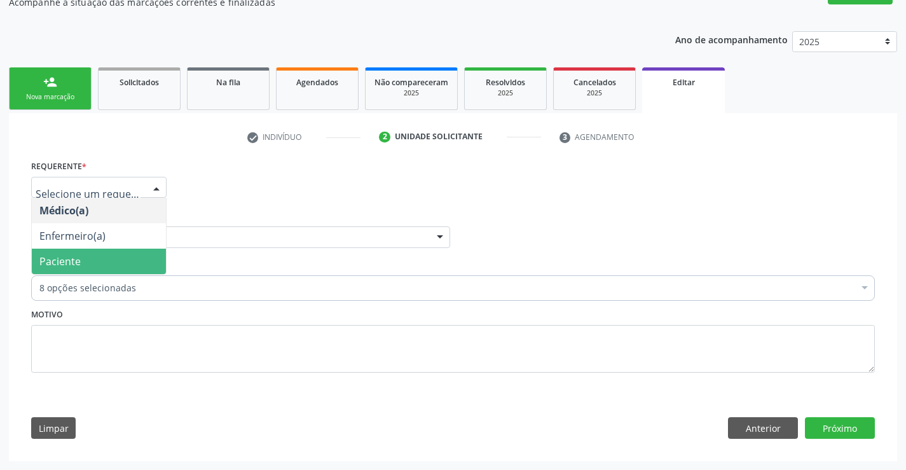
click at [86, 254] on span "Paciente" at bounding box center [99, 261] width 134 height 25
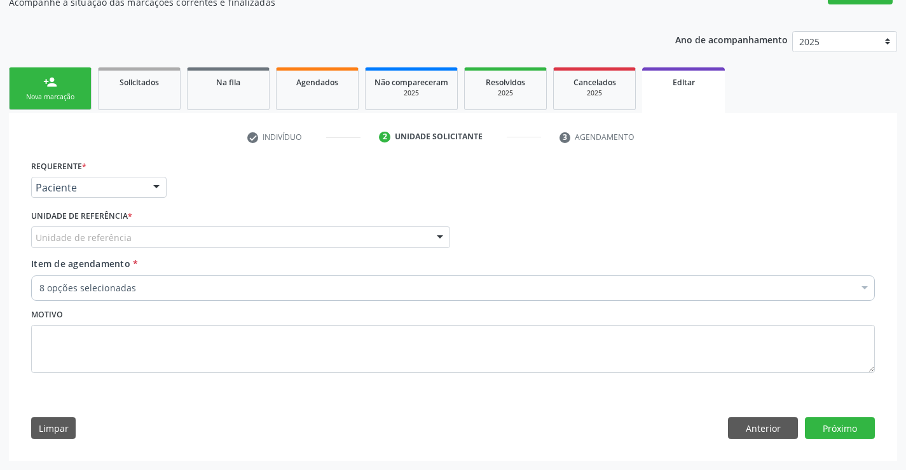
click at [180, 231] on div "Unidade de referência" at bounding box center [240, 237] width 419 height 22
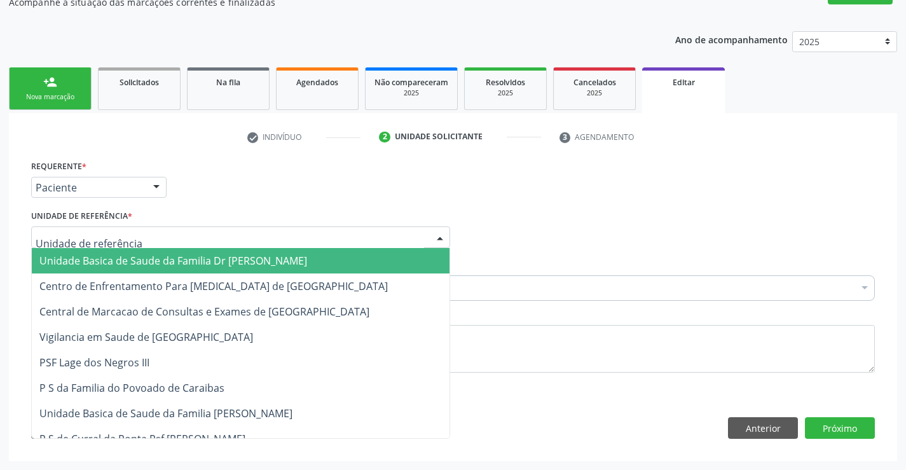
click at [144, 265] on span "Unidade Basica de Saude da Familia Dr [PERSON_NAME]" at bounding box center [173, 261] width 268 height 14
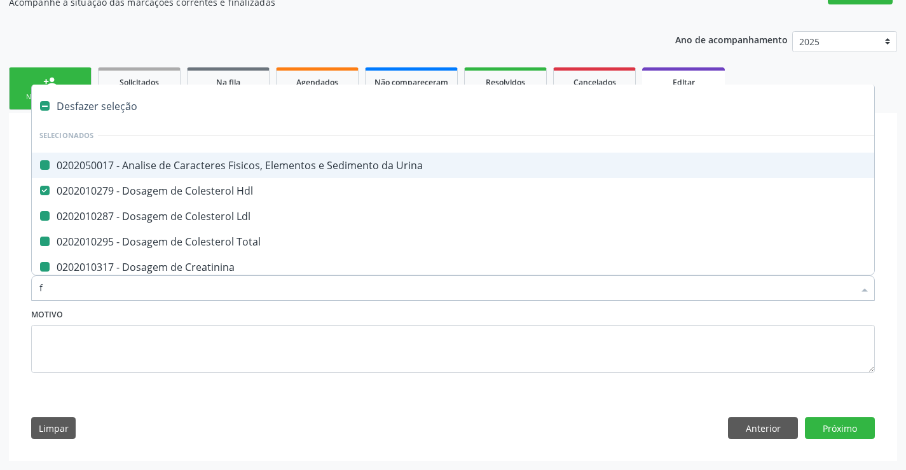
type input "fe"
checkbox Urina "false"
checkbox Ldl "false"
checkbox Total "false"
checkbox Creatinina "false"
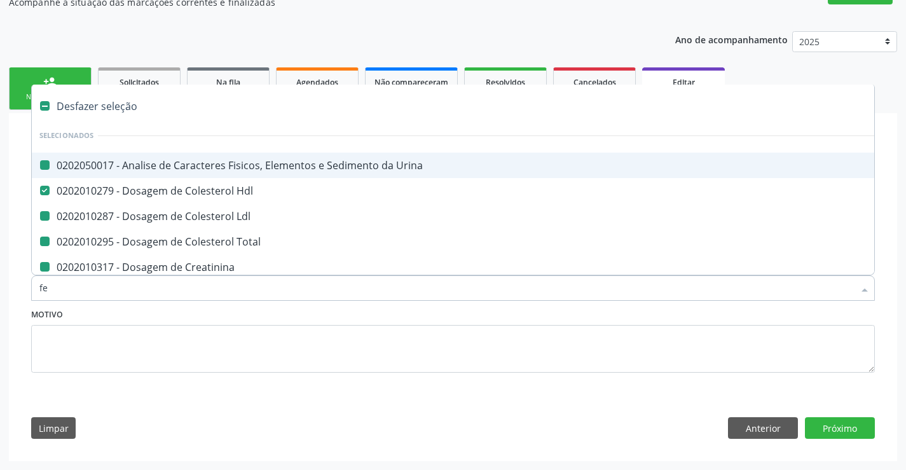
checkbox Glicose "false"
checkbox Triglicerideos "false"
checkbox Completo "false"
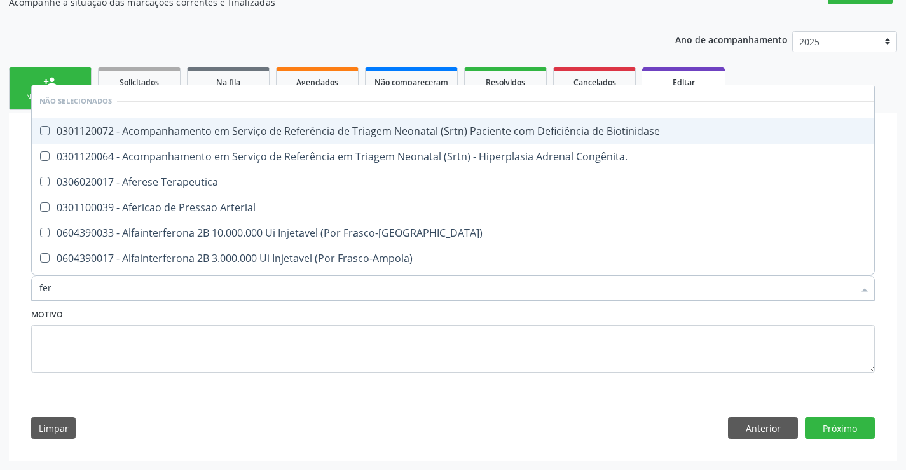
type input "ferr"
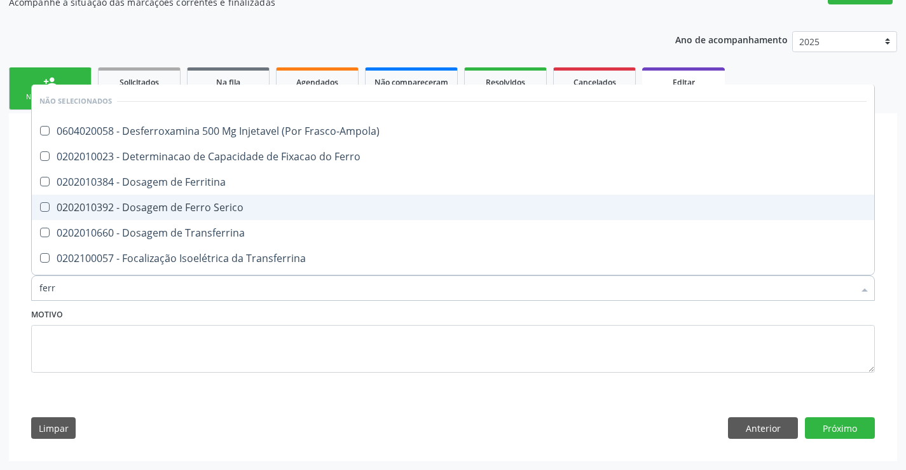
click at [146, 210] on div "0202010392 - Dosagem de Ferro Serico" at bounding box center [453, 207] width 828 height 10
checkbox Serico "true"
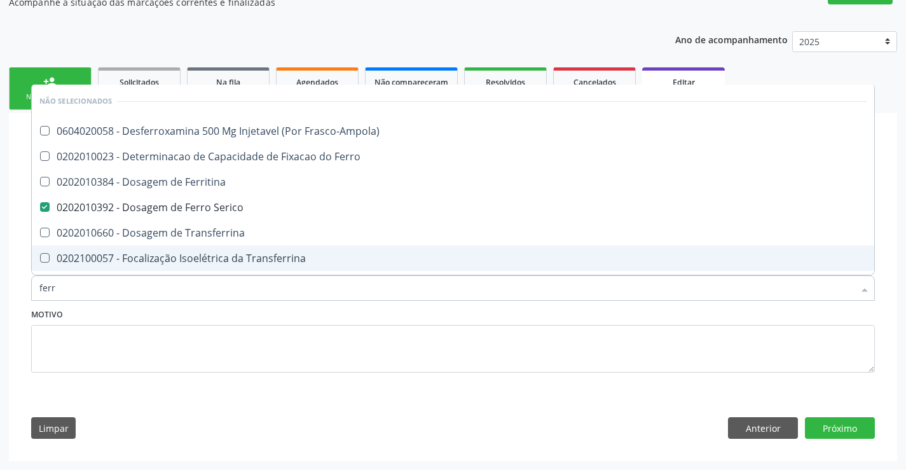
type input "ferr"
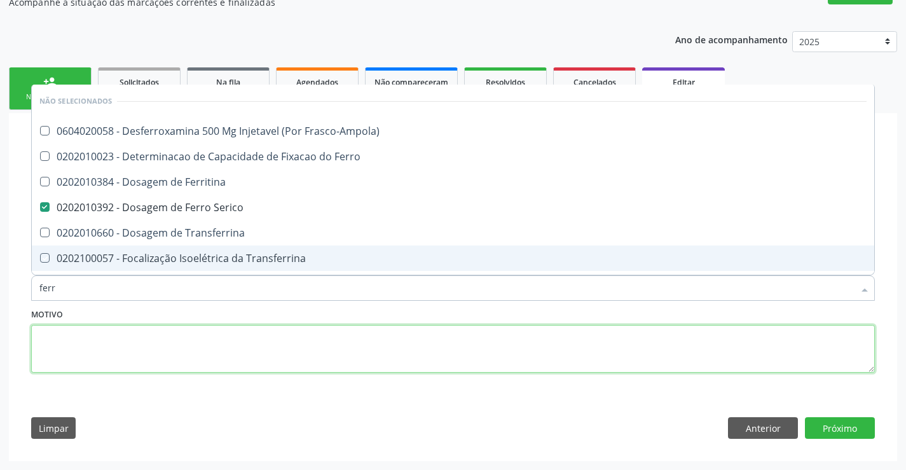
click at [169, 361] on textarea at bounding box center [453, 349] width 844 height 48
checkbox Frasco-Ampola\) "true"
checkbox Ferritina "true"
checkbox Transferrina "true"
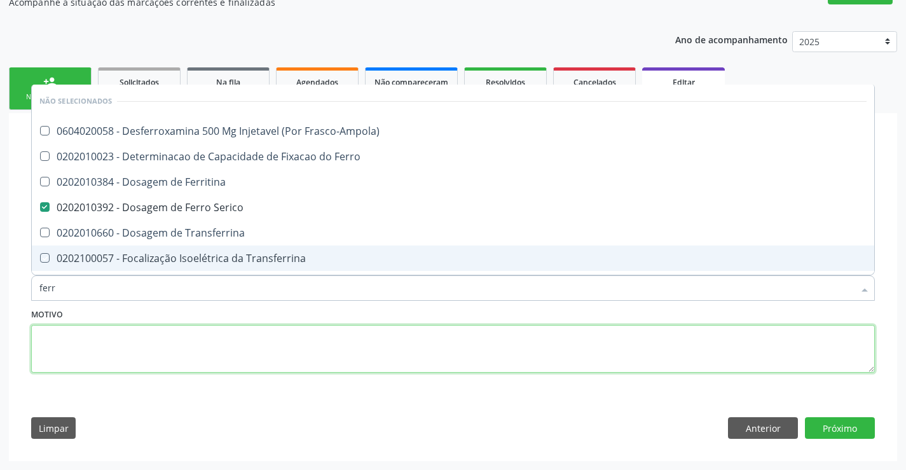
checkbox Ml\) "true"
checkbox \(Nefroplastia\) "true"
checkbox Ferro "true"
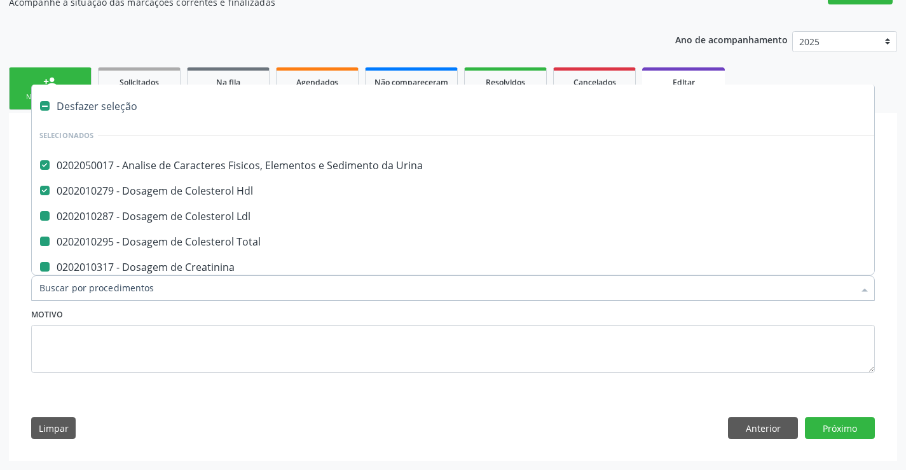
type input "u"
checkbox Ldl "false"
checkbox Total "false"
checkbox Creatinina "false"
checkbox Glicose "false"
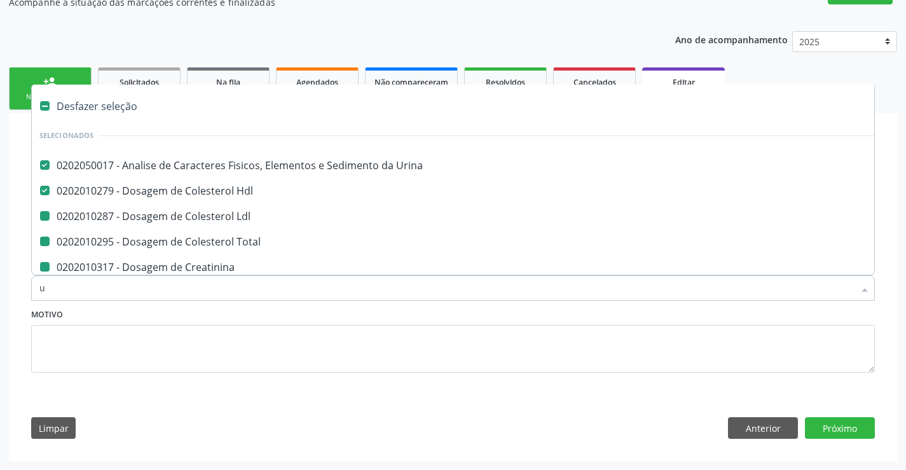
checkbox Triglicerideos "false"
checkbox Completo "false"
checkbox Serico "false"
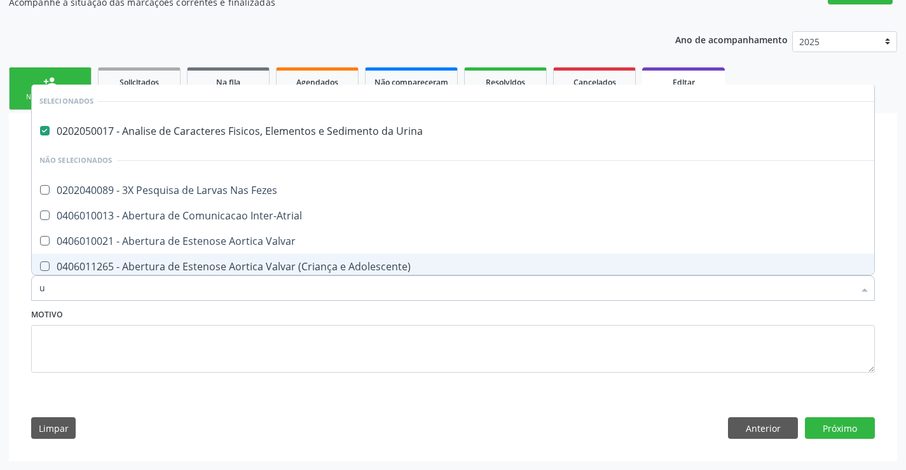
type input "ur"
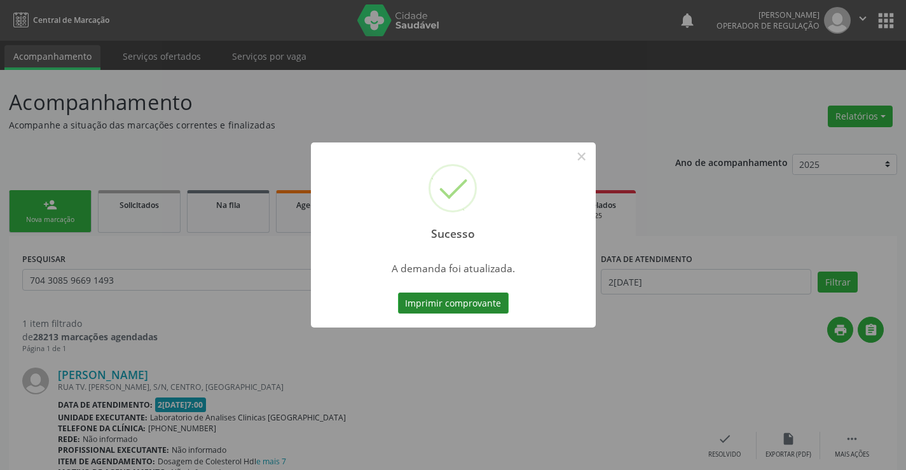
click at [450, 303] on button "Imprimir comprovante" at bounding box center [453, 304] width 111 height 22
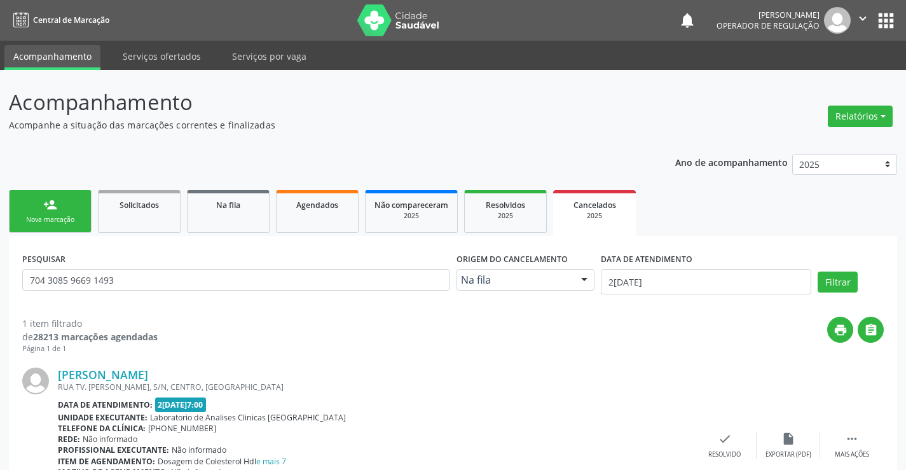
click at [71, 213] on link "person_add Nova marcação" at bounding box center [50, 211] width 83 height 43
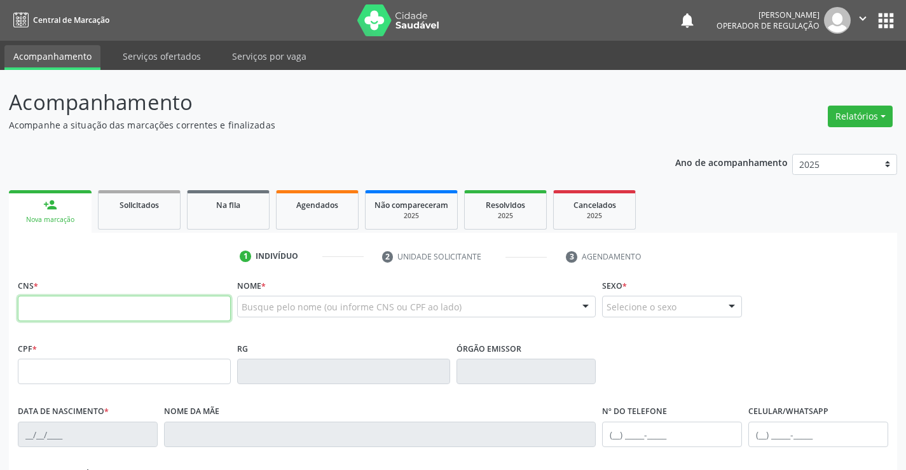
click at [71, 310] on input "text" at bounding box center [124, 308] width 213 height 25
type input "700 5043 0786 9958"
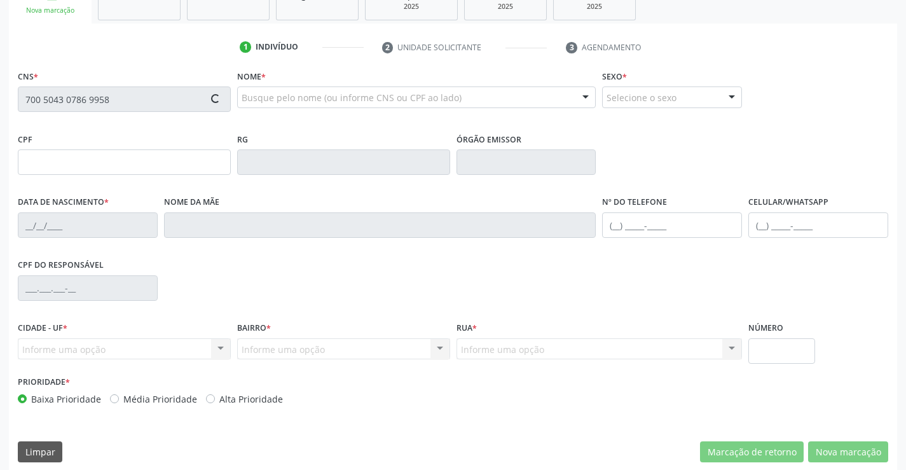
scroll to position [219, 0]
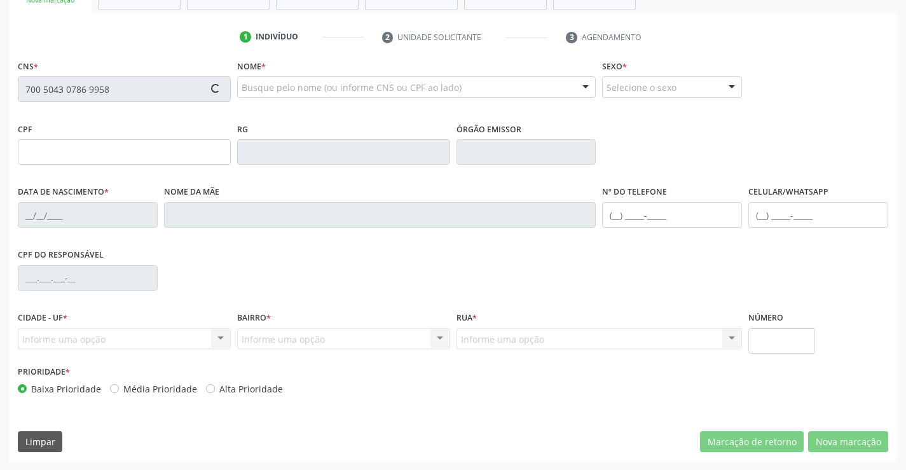
type input "0036587980"
type input "[DATE]"
type input "[PHONE_NUMBER]"
type input "S/N"
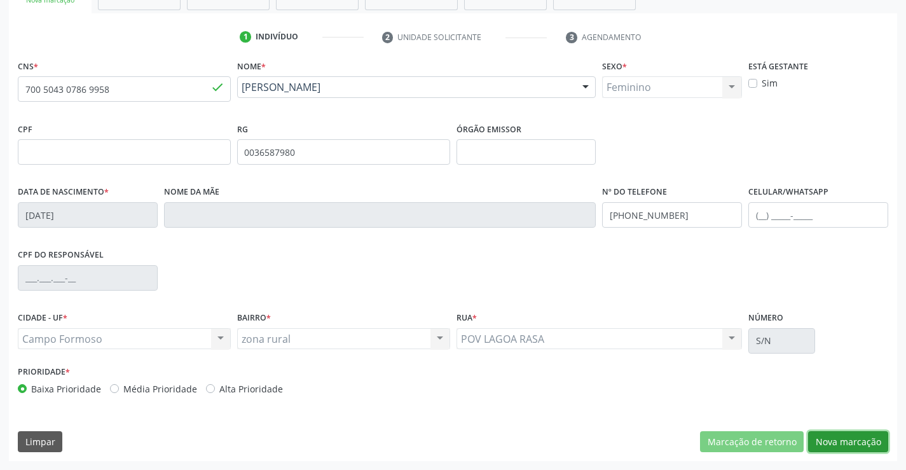
click at [845, 446] on button "Nova marcação" at bounding box center [848, 442] width 80 height 22
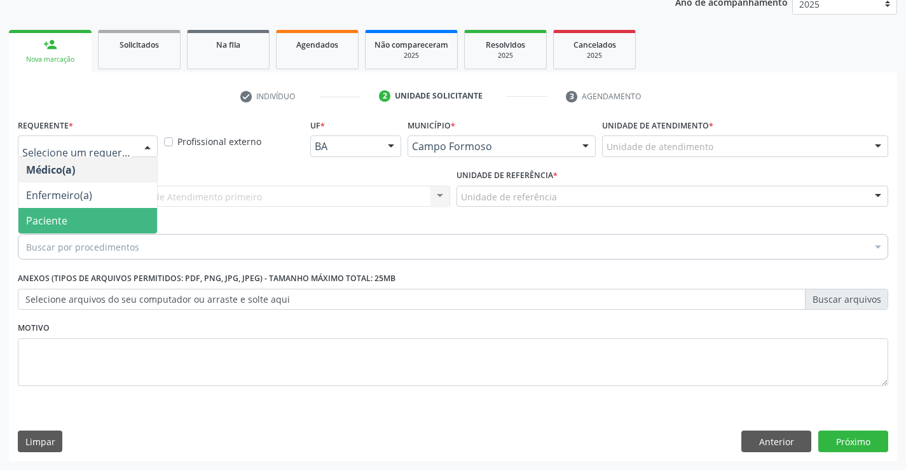
click at [114, 217] on span "Paciente" at bounding box center [87, 220] width 139 height 25
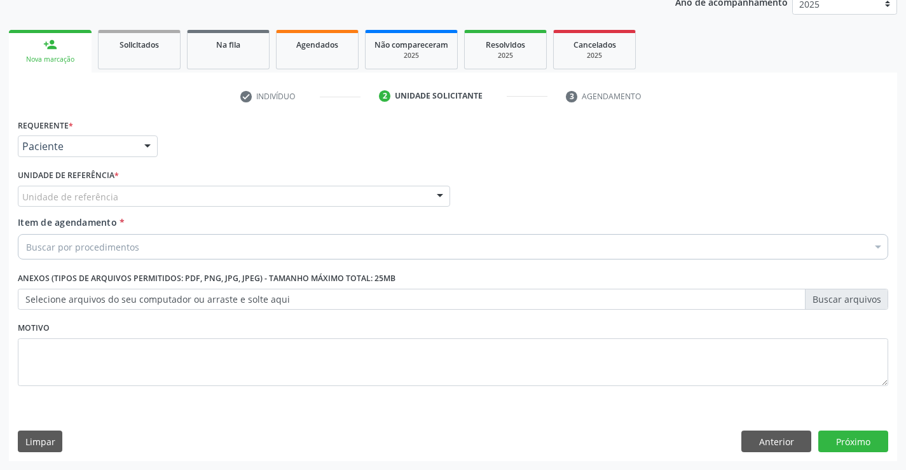
click at [168, 204] on div "Unidade de referência" at bounding box center [234, 197] width 433 height 22
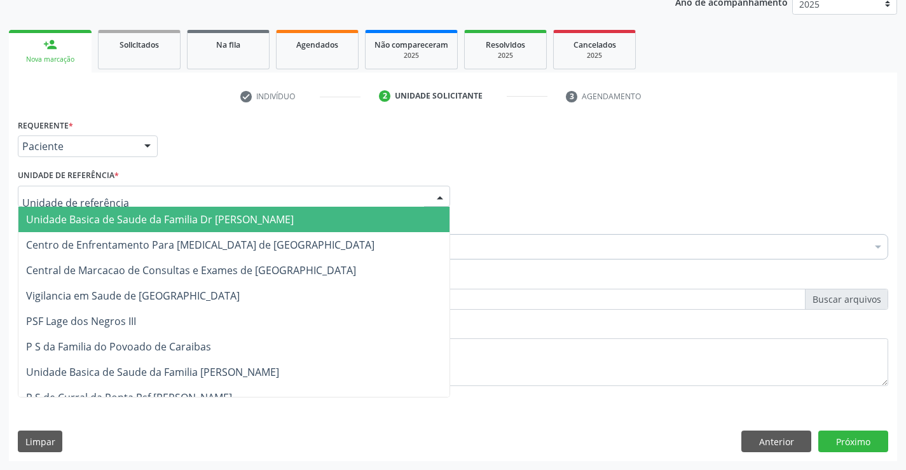
click at [158, 212] on span "Unidade Basica de Saude da Familia Dr [PERSON_NAME]" at bounding box center [160, 219] width 268 height 14
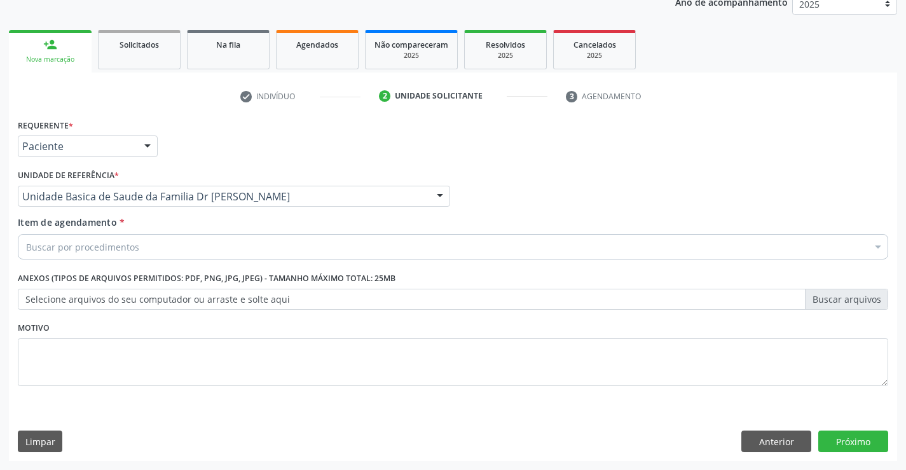
click at [170, 239] on div "Buscar por procedimentos" at bounding box center [453, 246] width 871 height 25
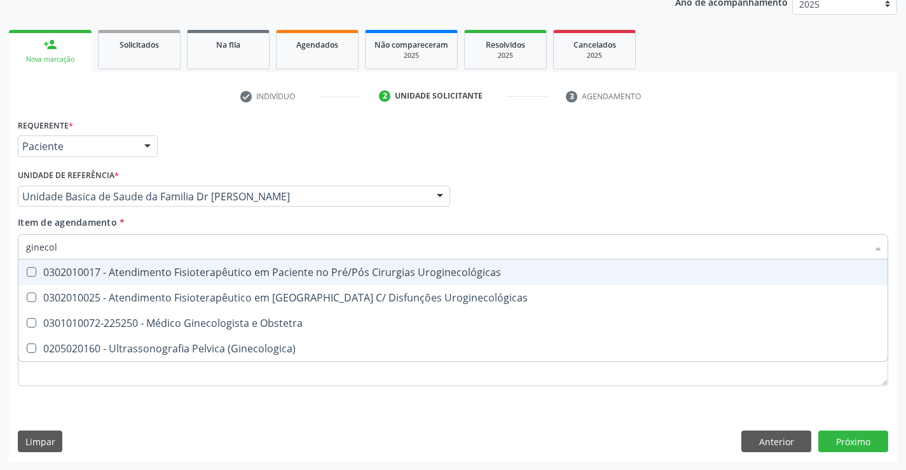
type input "ginecolo"
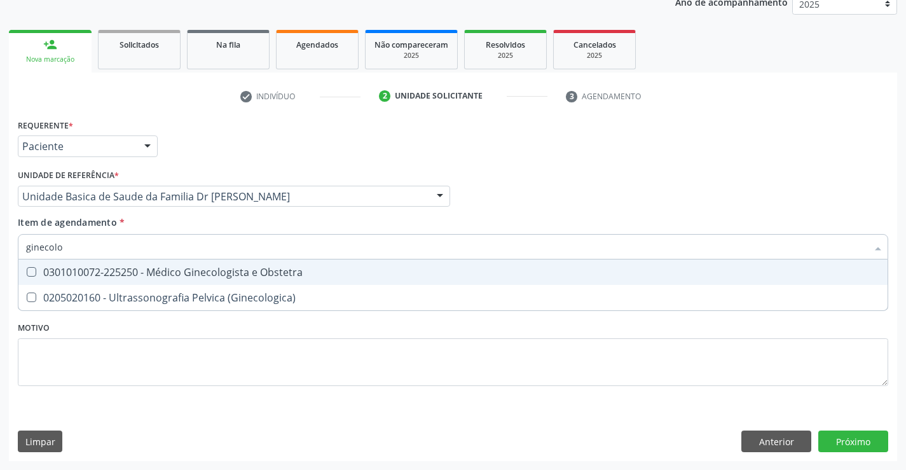
click at [204, 277] on div "0301010072-225250 - Médico Ginecologista e Obstetra" at bounding box center [453, 272] width 854 height 10
checkbox Obstetra "true"
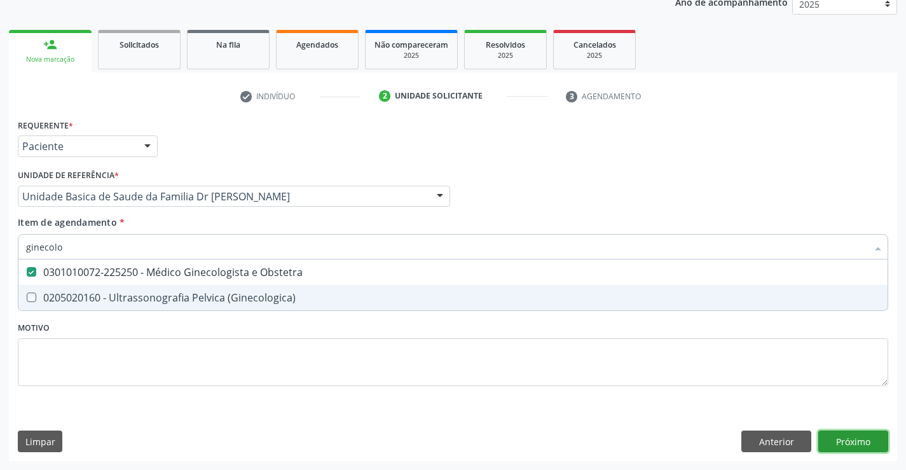
click at [838, 441] on div "Requerente * Paciente Médico(a) Enfermeiro(a) Paciente Nenhum resultado encontr…" at bounding box center [453, 288] width 889 height 345
checkbox \(Ginecologica\) "true"
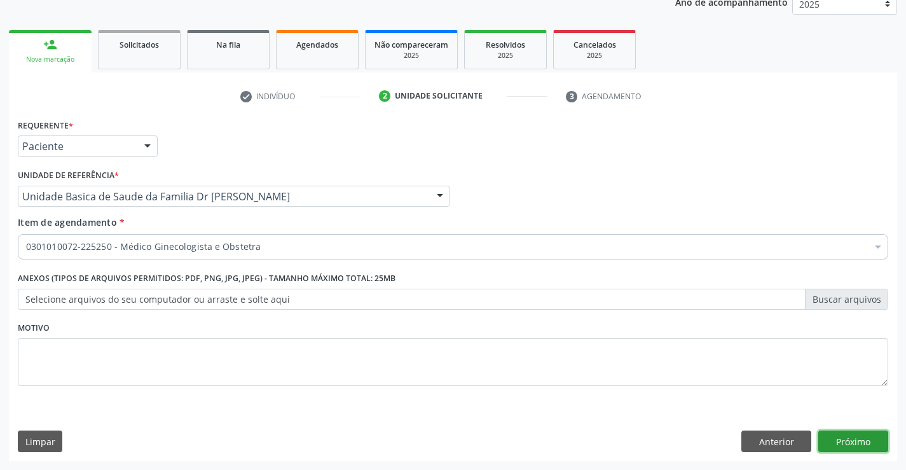
click at [838, 441] on button "Próximo" at bounding box center [854, 442] width 70 height 22
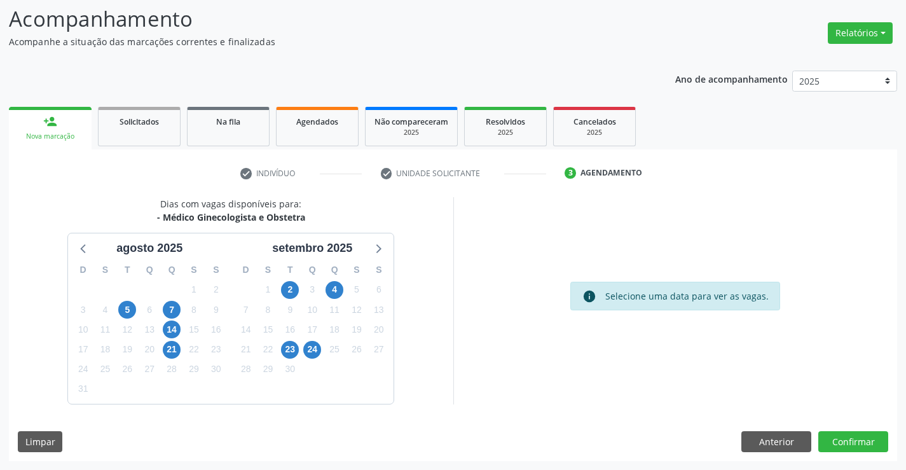
click at [320, 280] on div "3" at bounding box center [312, 290] width 18 height 20
click at [333, 284] on span "4" at bounding box center [335, 290] width 18 height 18
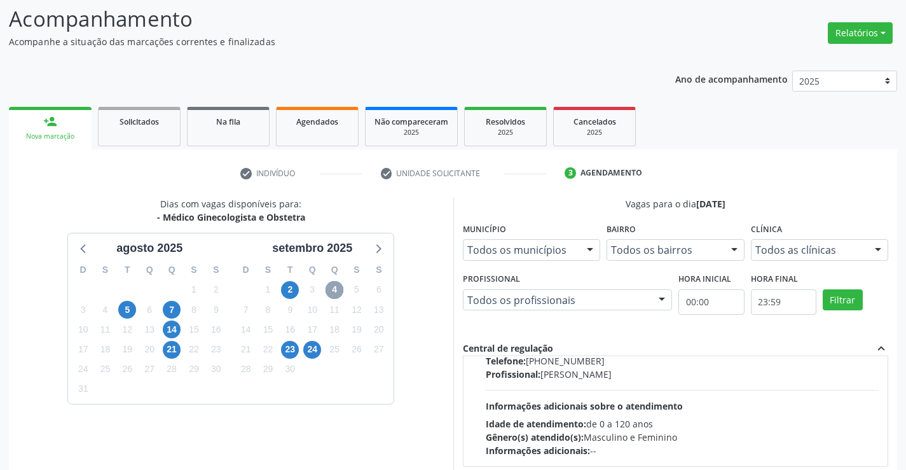
scroll to position [200, 0]
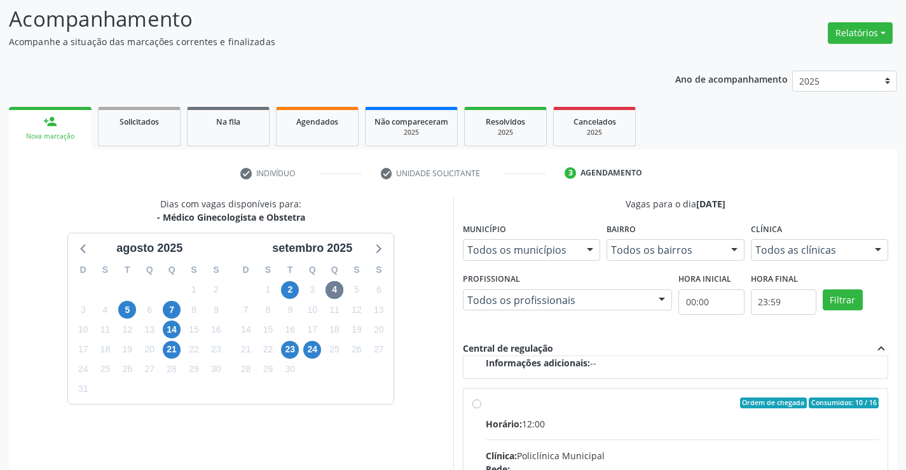
click at [545, 426] on div "Horário: 12:00" at bounding box center [683, 423] width 394 height 13
click at [482, 409] on input "Ordem de chegada Consumidos: 10 / 16 Horário: 12:00 Clínica: Policlínica Munici…" at bounding box center [477, 403] width 9 height 11
radio input "true"
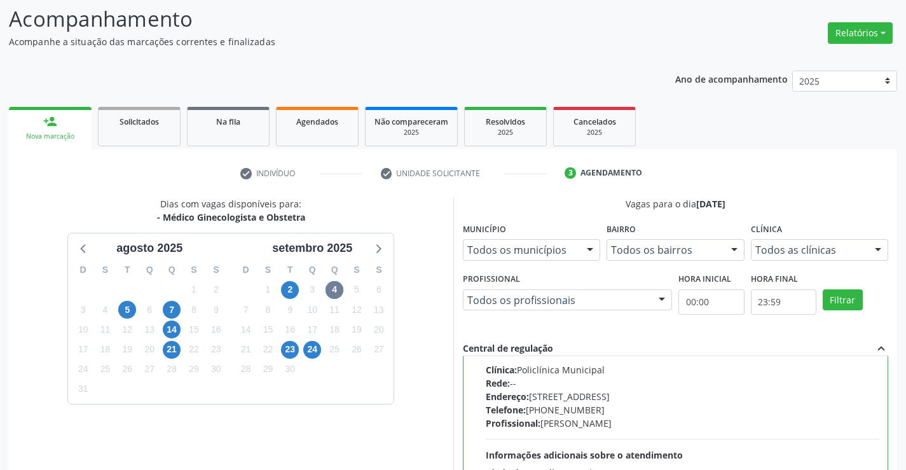
scroll to position [290, 0]
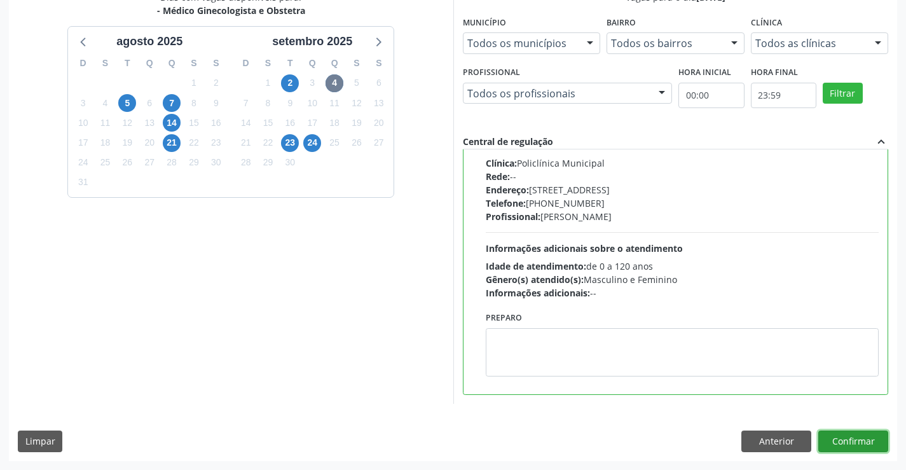
click at [866, 442] on button "Confirmar" at bounding box center [854, 442] width 70 height 22
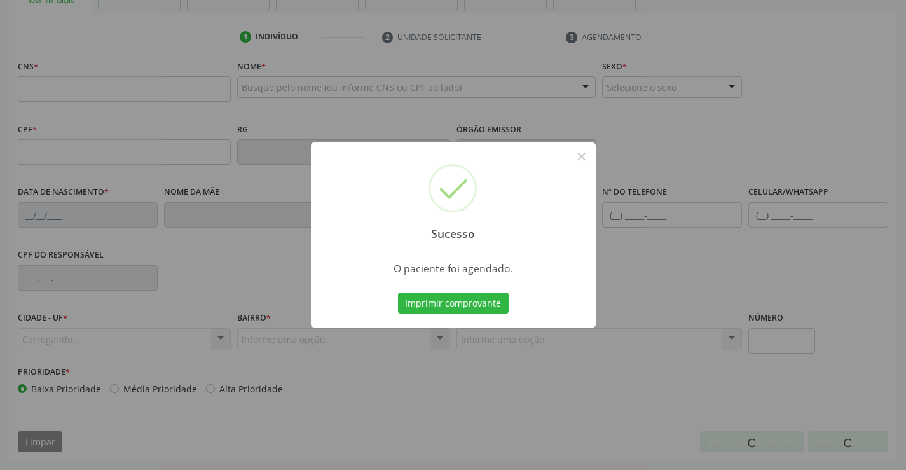
scroll to position [219, 0]
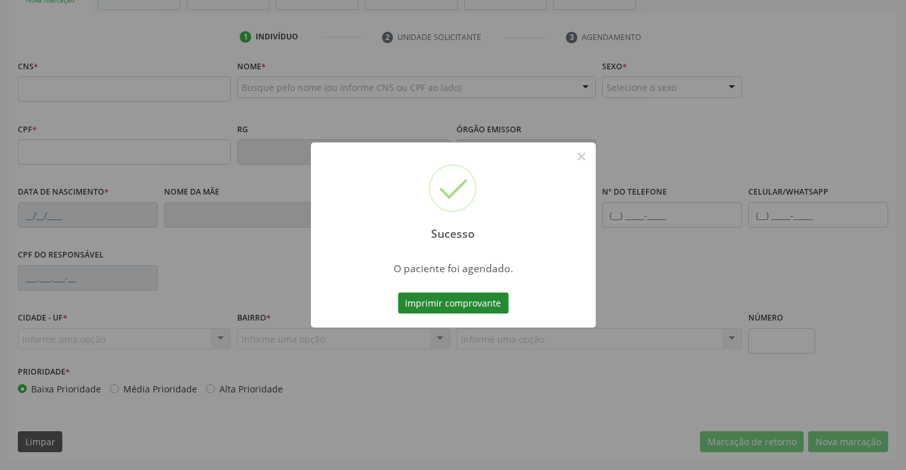
click at [443, 302] on button "Imprimir comprovante" at bounding box center [453, 304] width 111 height 22
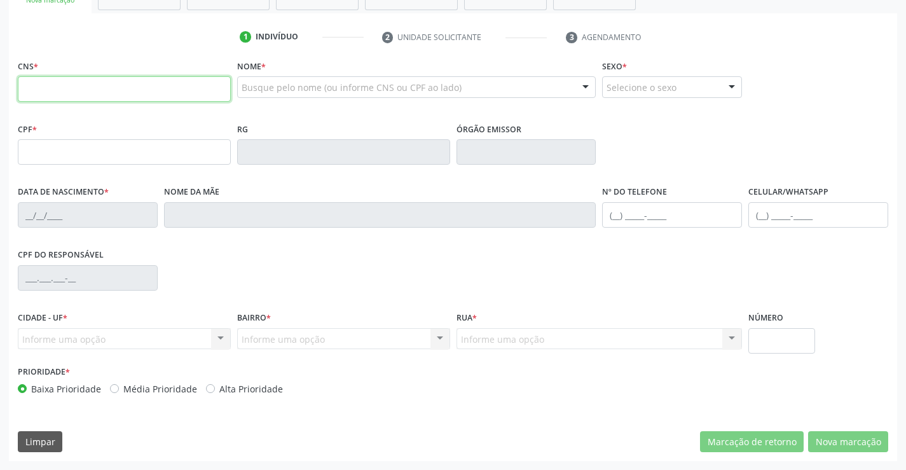
click at [114, 87] on input "text" at bounding box center [124, 88] width 213 height 25
type input "704 8085 0646 0344"
type input "24/06/2015"
type input "(74) 99951-2836"
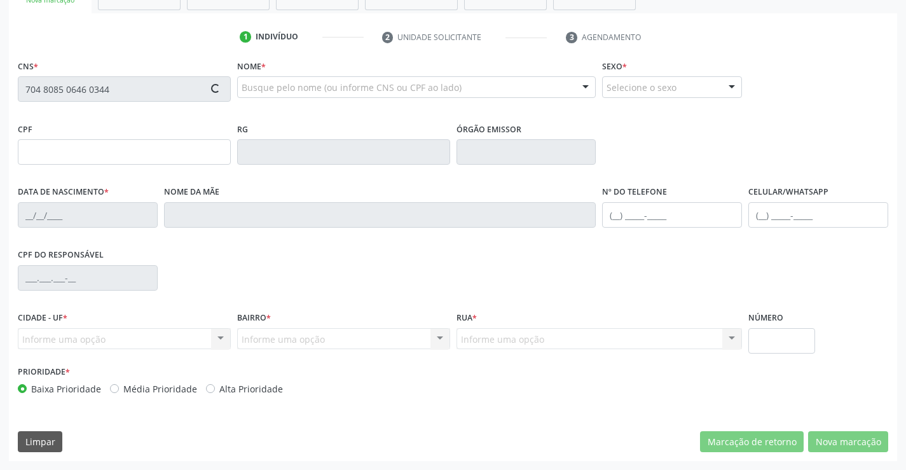
type input "(74) 99951-2836"
type input "096.559.535-80"
type input "S/N"
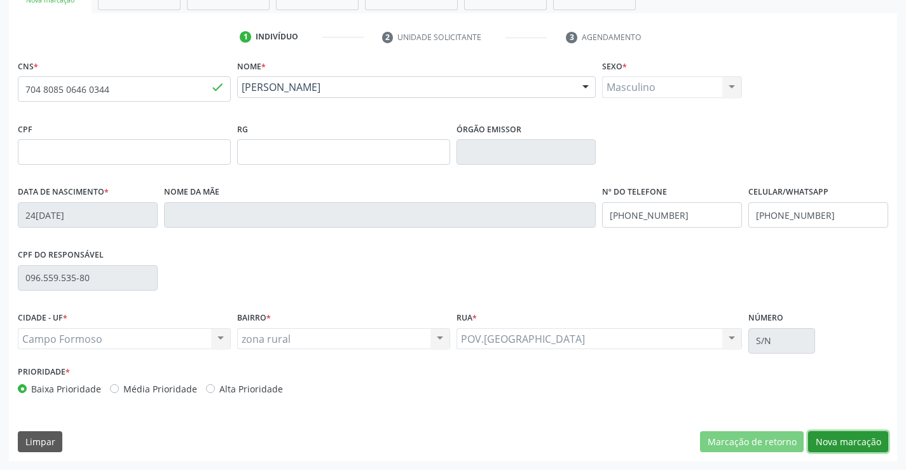
click at [850, 436] on button "Nova marcação" at bounding box center [848, 442] width 80 height 22
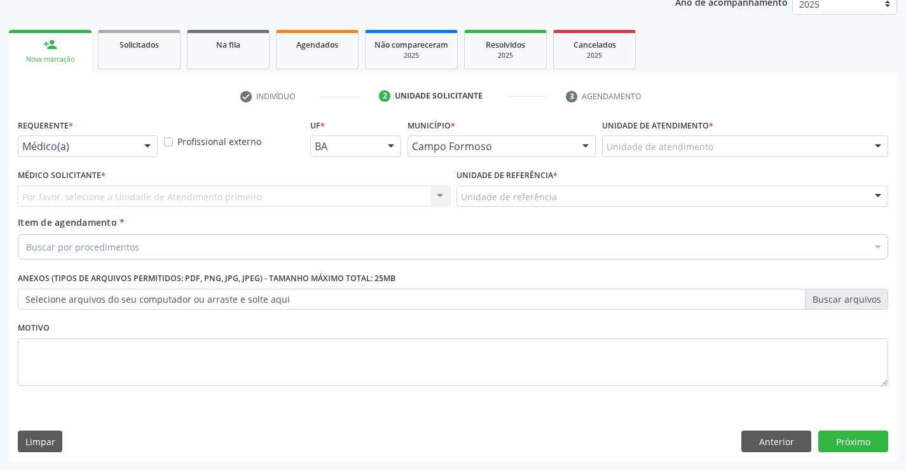
scroll to position [160, 0]
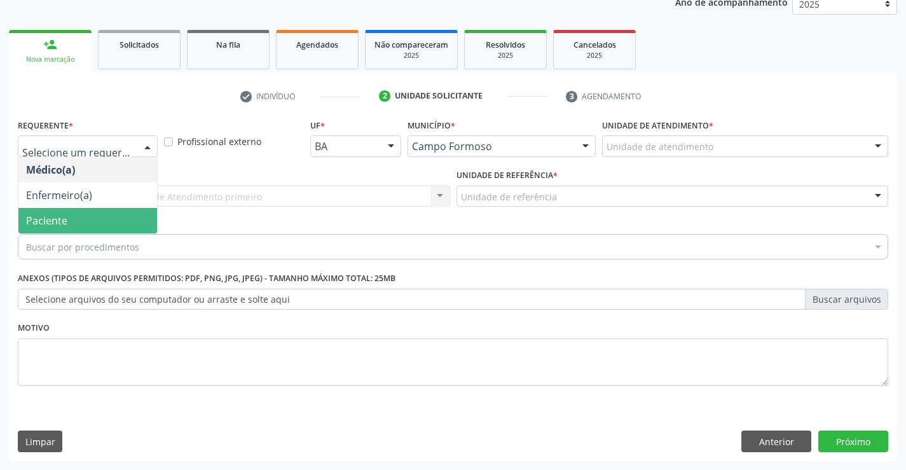
click at [79, 222] on span "Paciente" at bounding box center [87, 220] width 139 height 25
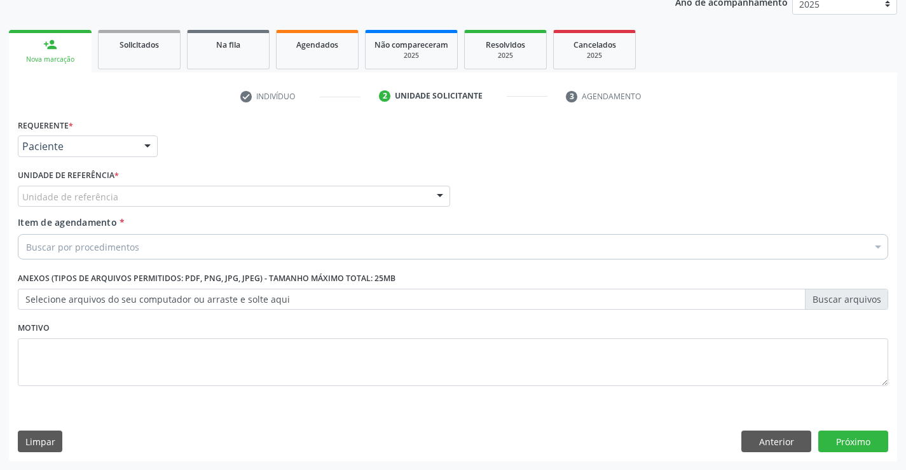
click at [188, 193] on div "Unidade de referência" at bounding box center [234, 197] width 433 height 22
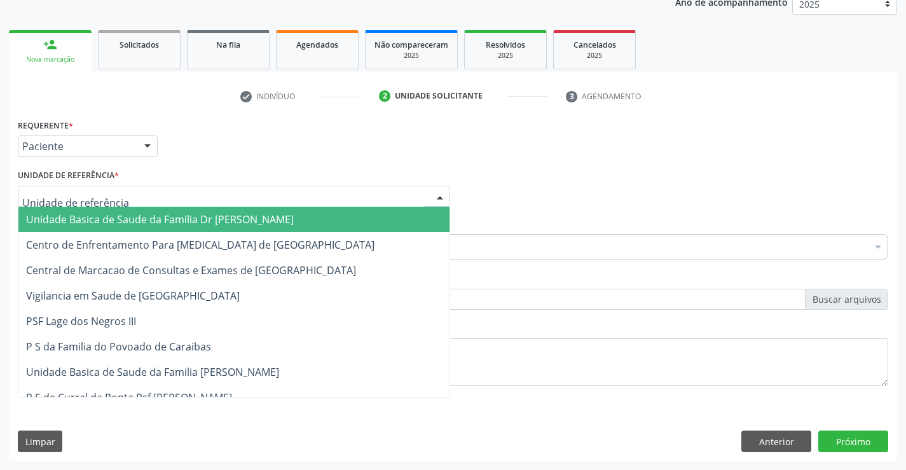
click at [137, 213] on span "Unidade Basica de Saude da Familia Dr [PERSON_NAME]" at bounding box center [160, 219] width 268 height 14
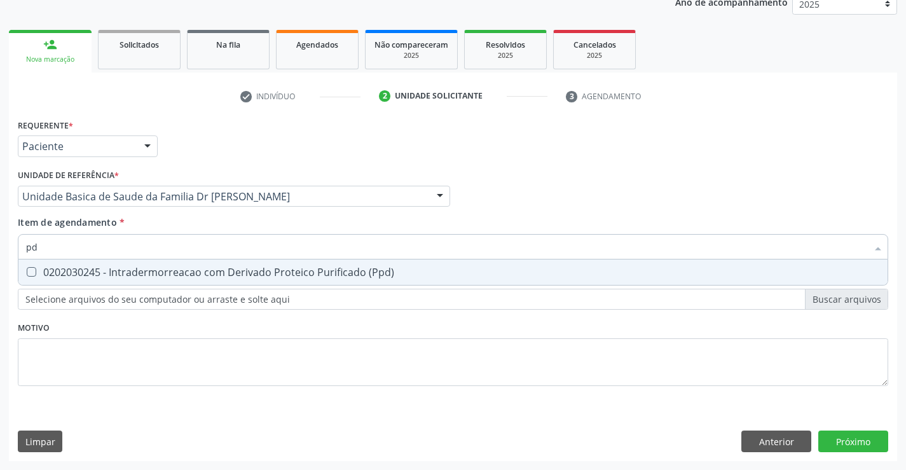
type input "p"
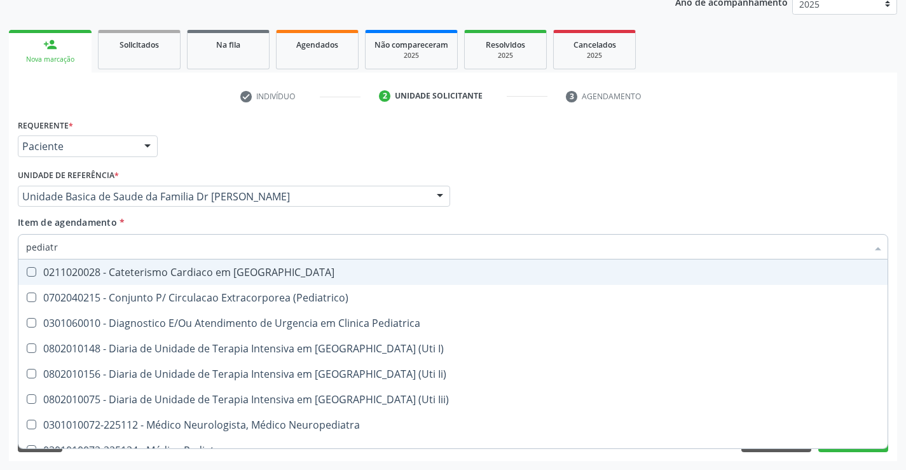
type input "pediatra"
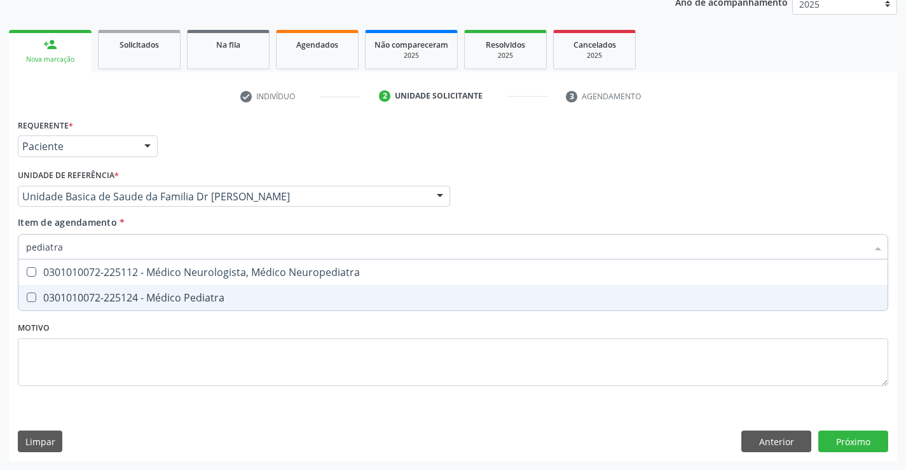
click at [189, 296] on div "0301010072-225124 - Médico Pediatra" at bounding box center [453, 298] width 854 height 10
checkbox Pediatra "true"
click at [853, 437] on div "Requerente * Paciente Médico(a) Enfermeiro(a) Paciente Nenhum resultado encontr…" at bounding box center [453, 288] width 889 height 345
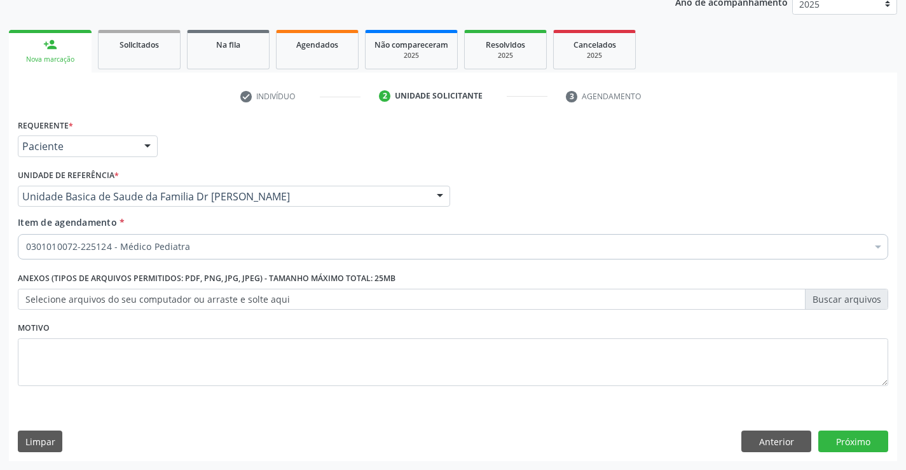
click at [858, 461] on div "Requerente * Paciente Médico(a) Enfermeiro(a) Paciente Nenhum resultado encontr…" at bounding box center [453, 288] width 889 height 345
click at [854, 448] on button "Próximo" at bounding box center [854, 442] width 70 height 22
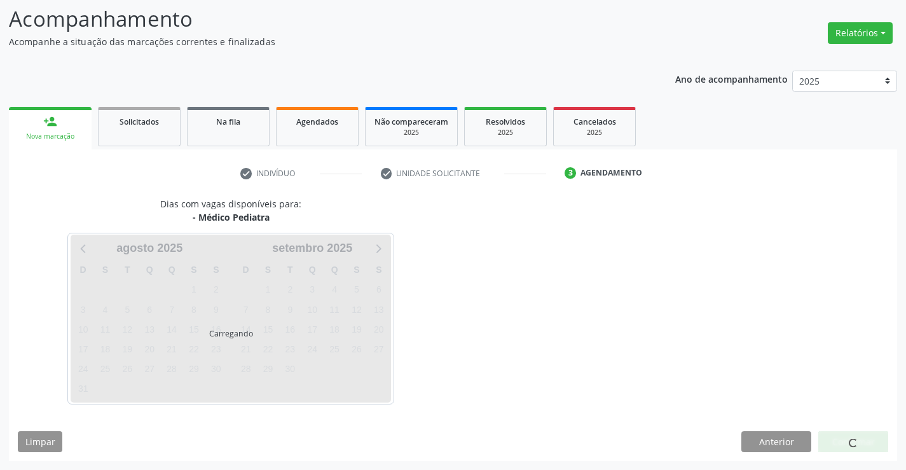
click at [854, 448] on div at bounding box center [854, 442] width 70 height 22
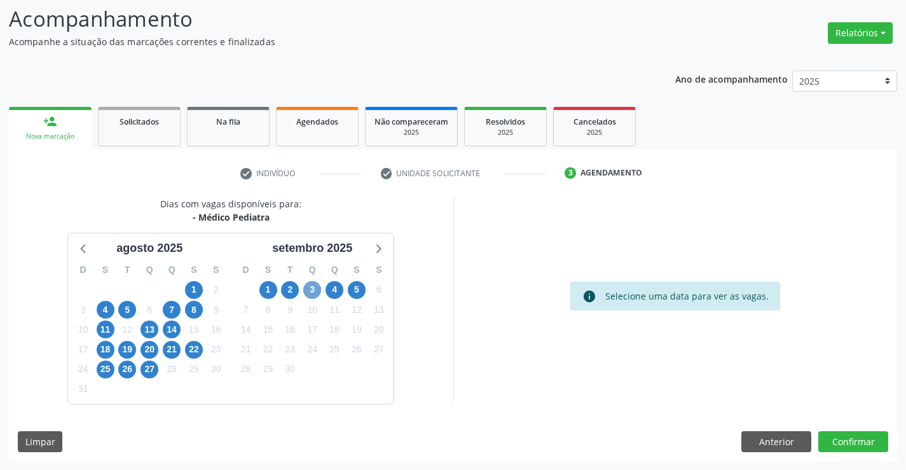
click at [318, 293] on span "3" at bounding box center [312, 290] width 18 height 18
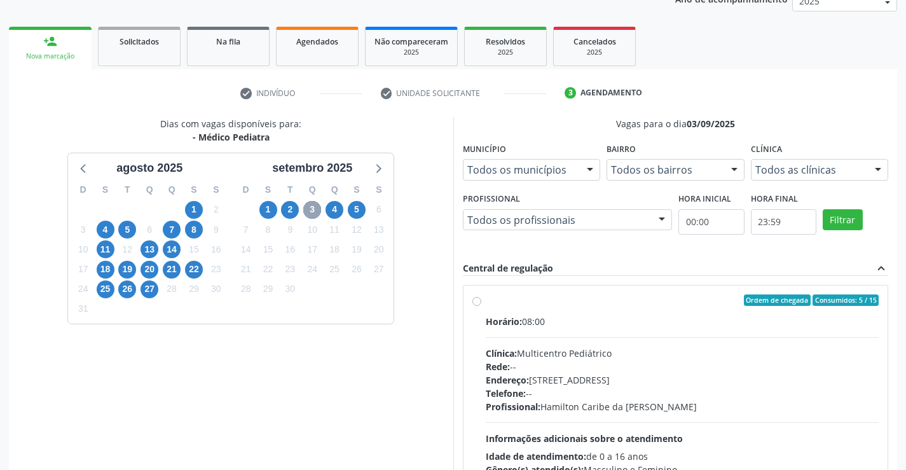
scroll to position [267, 0]
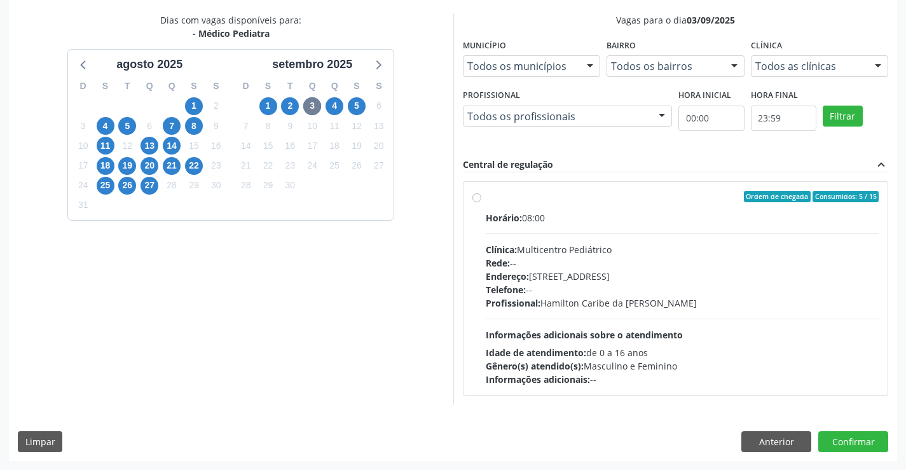
click at [554, 200] on div "Ordem de chegada Consumidos: 5 / 15" at bounding box center [683, 196] width 394 height 11
click at [482, 200] on input "Ordem de chegada Consumidos: 5 / 15 Horário: 08:00 Clínica: Multicentro Pediátr…" at bounding box center [477, 196] width 9 height 11
radio input "true"
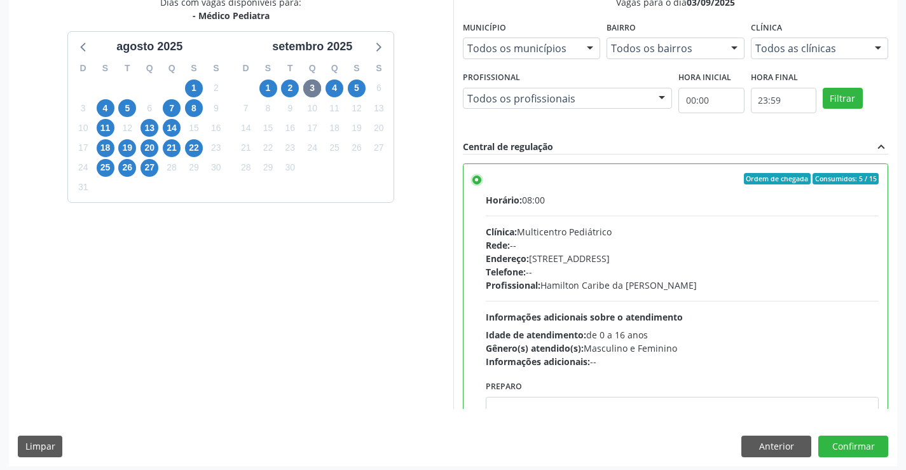
scroll to position [290, 0]
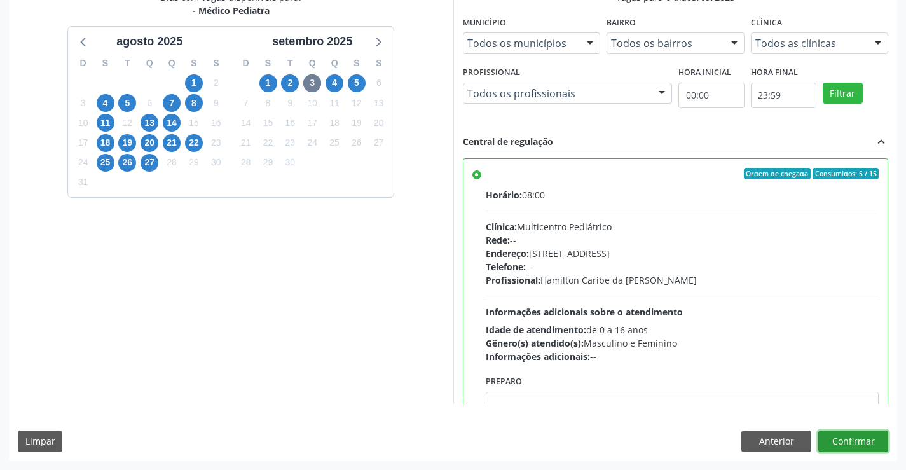
click at [846, 436] on button "Confirmar" at bounding box center [854, 442] width 70 height 22
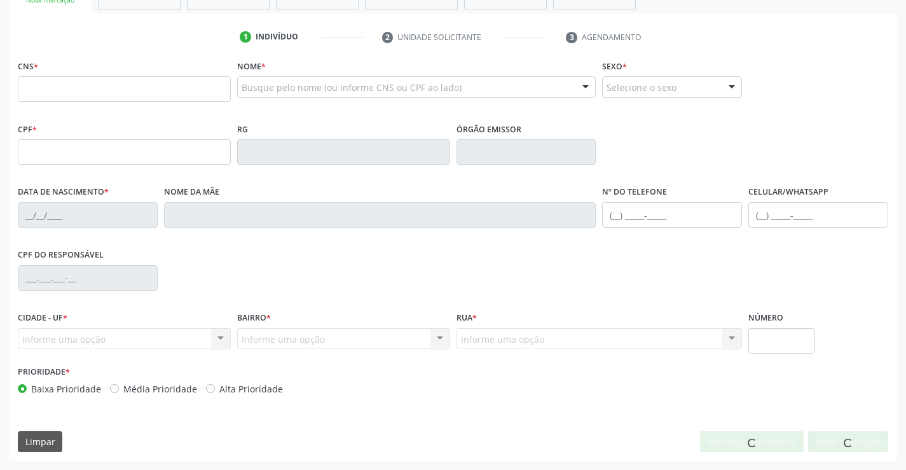
scroll to position [219, 0]
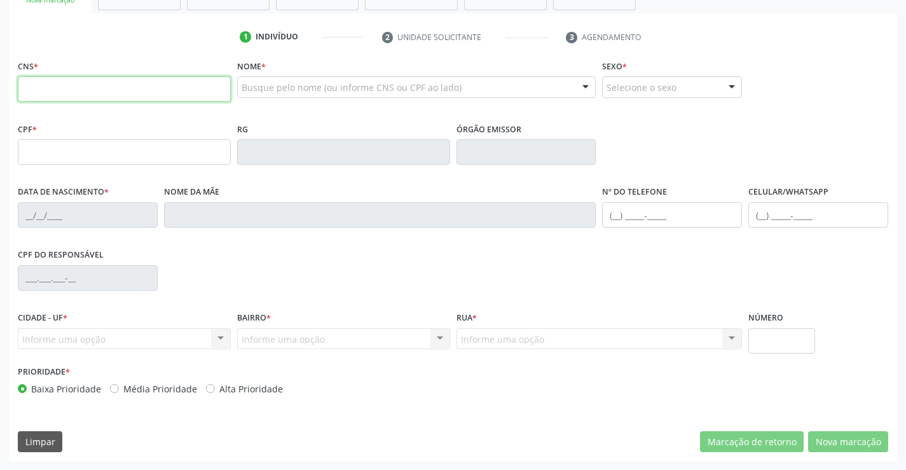
click at [67, 93] on input "text" at bounding box center [124, 88] width 213 height 25
type input "700 5067 1850 1859"
type input "539225769"
type input "[DATE]"
type input "[PHONE_NUMBER]"
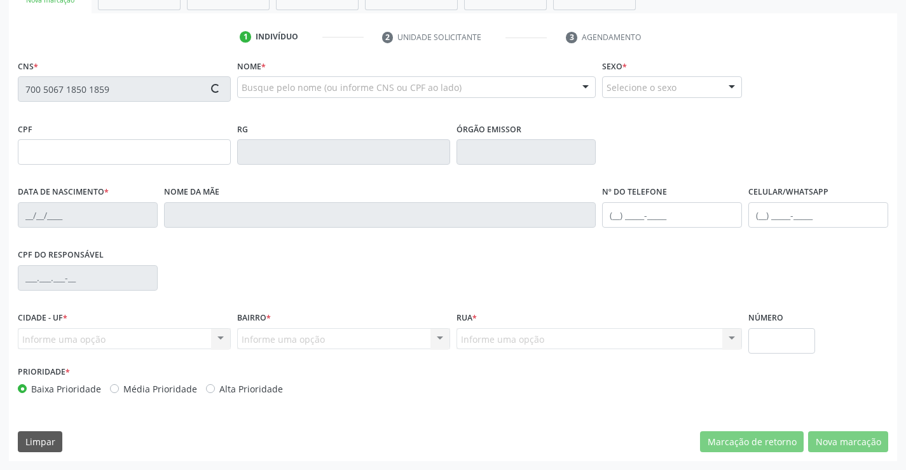
type input "[PHONE_NUMBER]"
type input "422.792.798-60"
type input "sn"
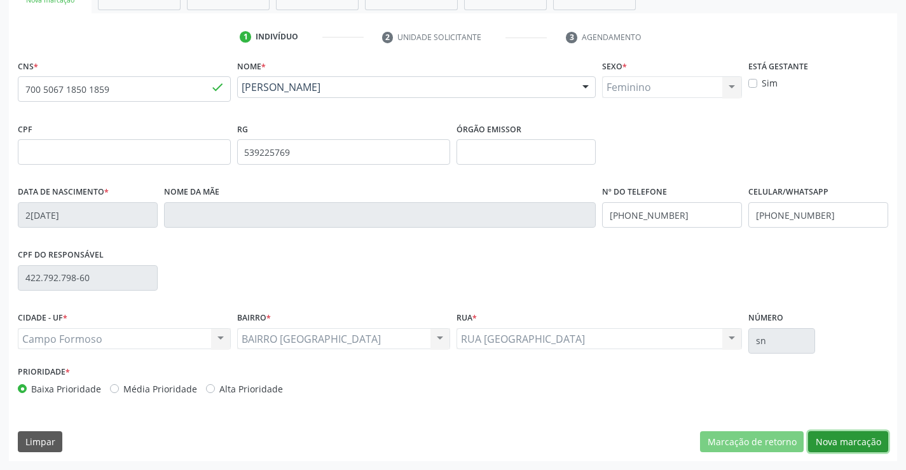
click at [831, 443] on button "Nova marcação" at bounding box center [848, 442] width 80 height 22
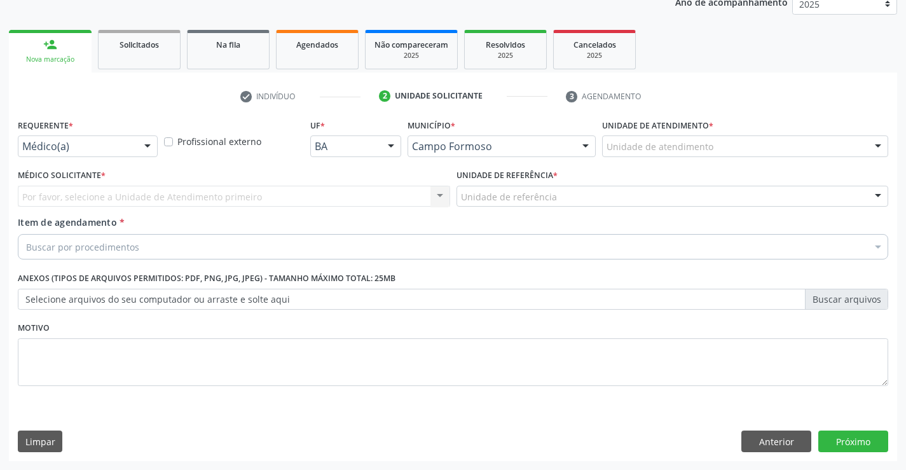
scroll to position [160, 0]
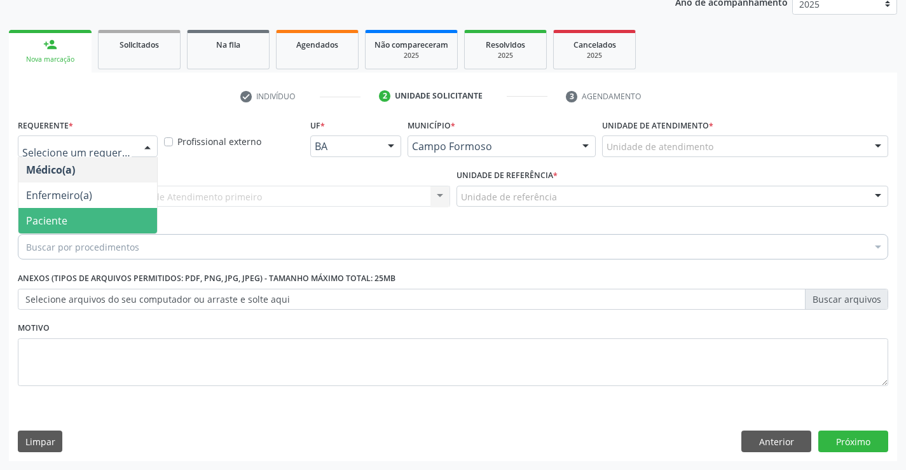
click at [74, 217] on span "Paciente" at bounding box center [87, 220] width 139 height 25
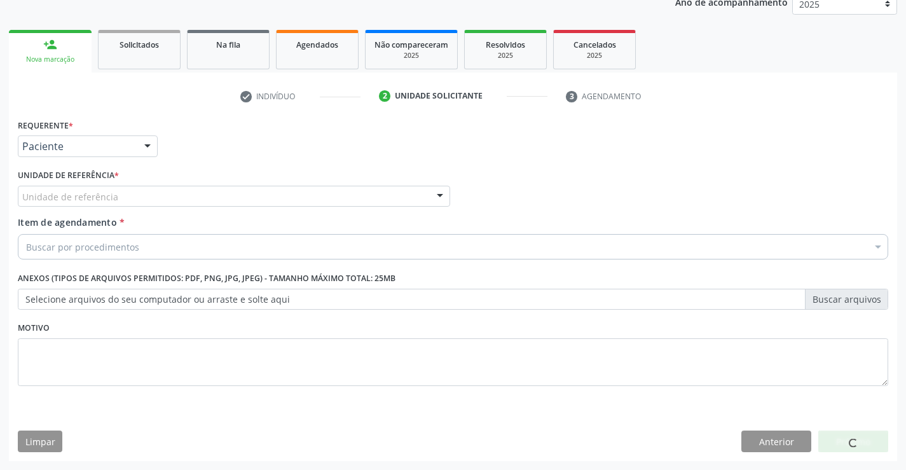
click at [127, 200] on div "Unidade de referência" at bounding box center [234, 197] width 433 height 22
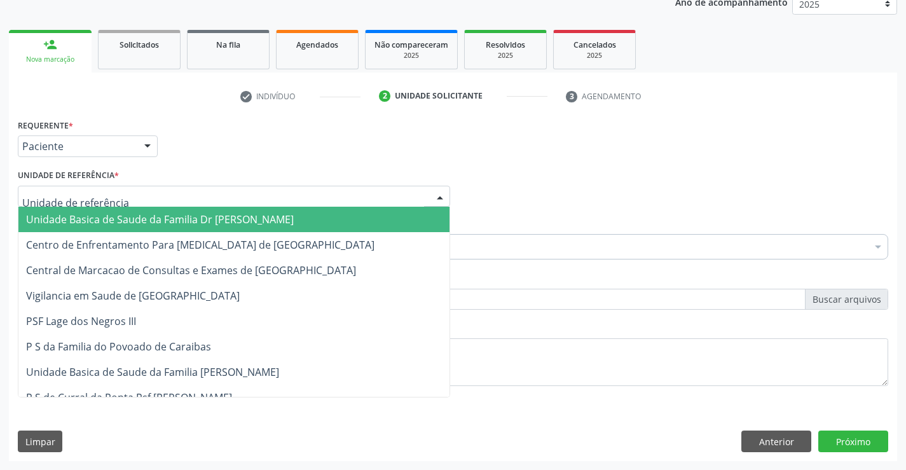
click at [118, 218] on span "Unidade Basica de Saude da Familia Dr [PERSON_NAME]" at bounding box center [160, 219] width 268 height 14
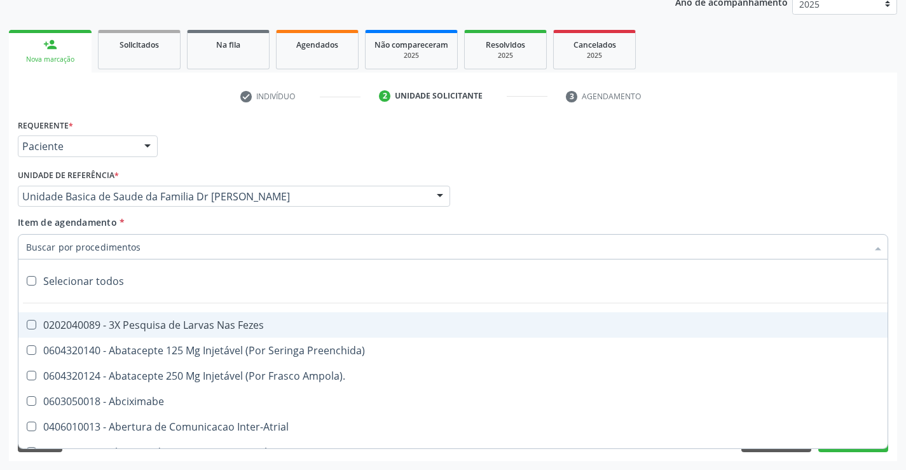
click at [104, 247] on input "Item de agendamento *" at bounding box center [447, 246] width 842 height 25
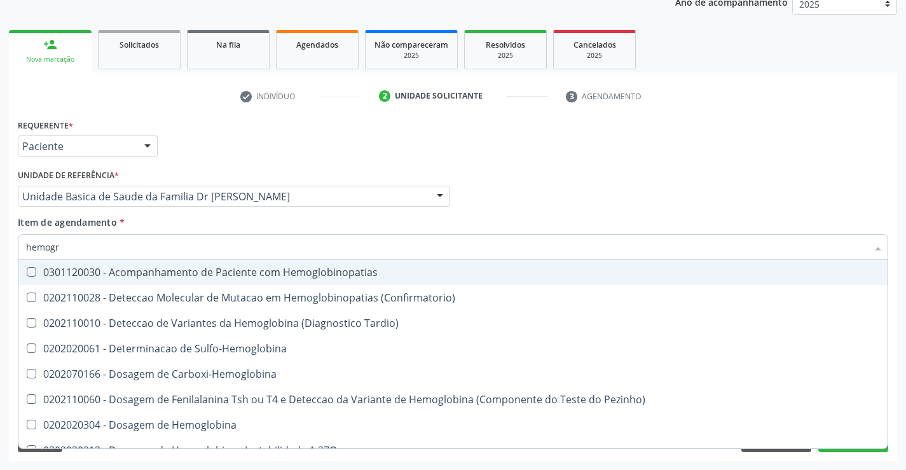
type input "hemogra"
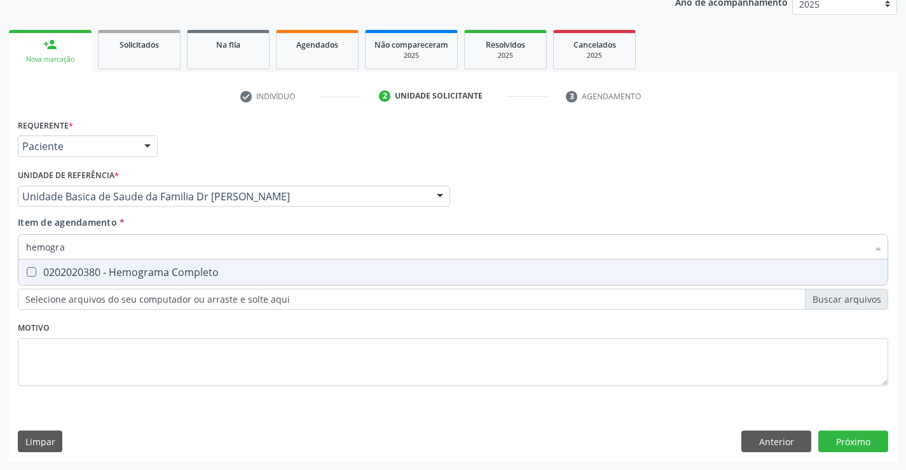
click at [128, 272] on div "0202020380 - Hemograma Completo" at bounding box center [453, 272] width 854 height 10
checkbox Completo "true"
click at [116, 364] on div "Requerente * Paciente Médico(a) Enfermeiro(a) Paciente Nenhum resultado encontr…" at bounding box center [453, 260] width 871 height 288
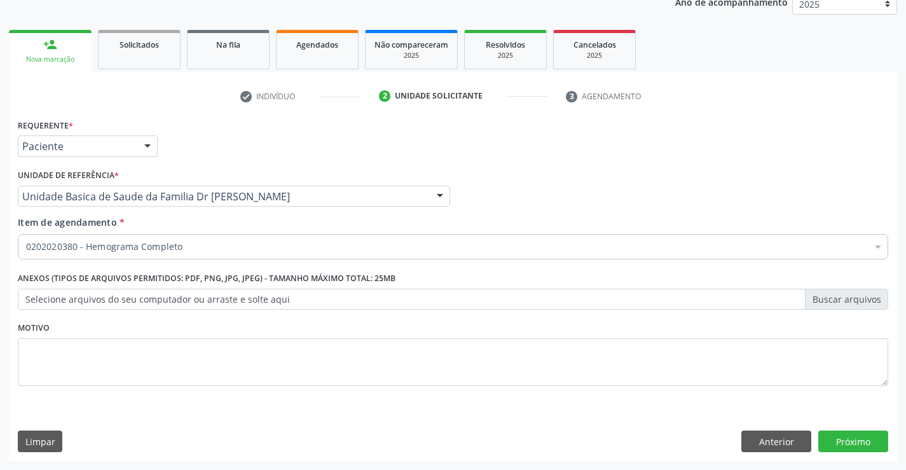
click at [79, 282] on label "Anexos (Tipos de arquivos permitidos: PDF, PNG, JPG, JPEG) - Tamanho máximo tot…" at bounding box center [207, 279] width 378 height 20
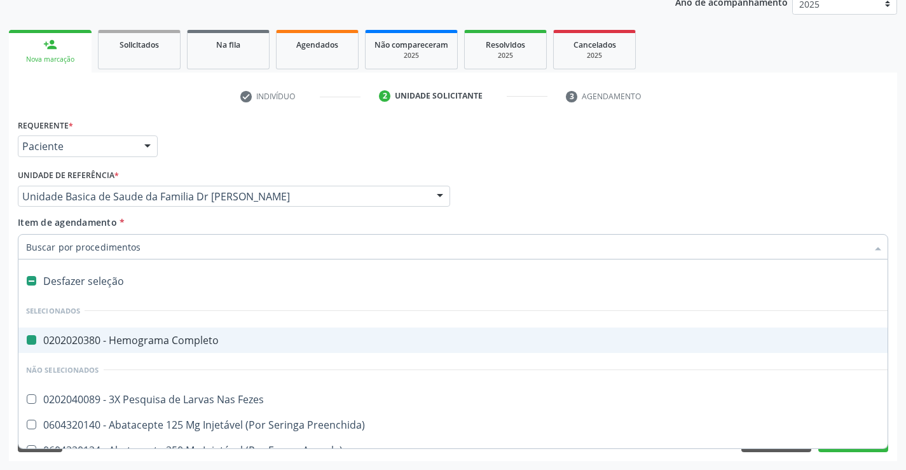
type input "u"
checkbox Completo "false"
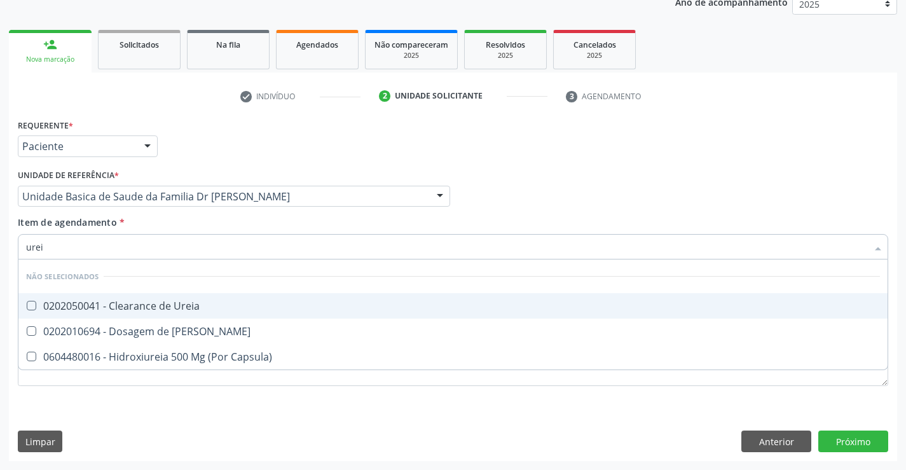
type input "ureia"
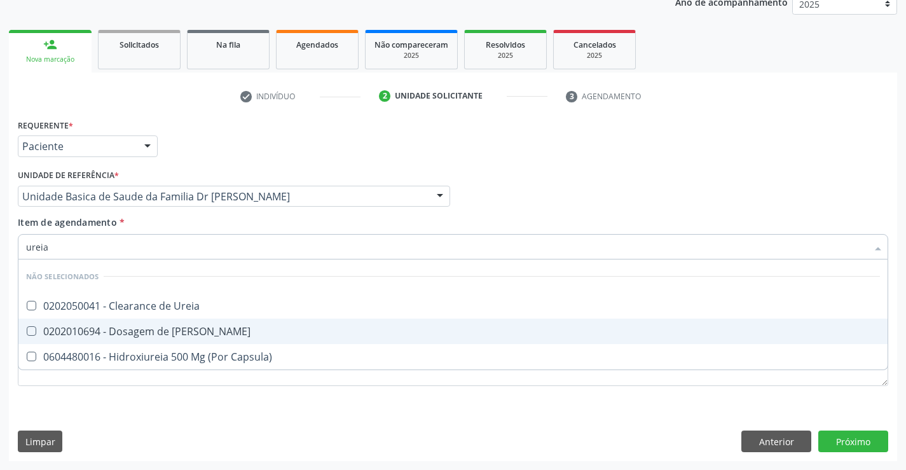
click at [155, 334] on div "0202010694 - Dosagem de [PERSON_NAME]" at bounding box center [453, 331] width 854 height 10
checkbox Ureia "true"
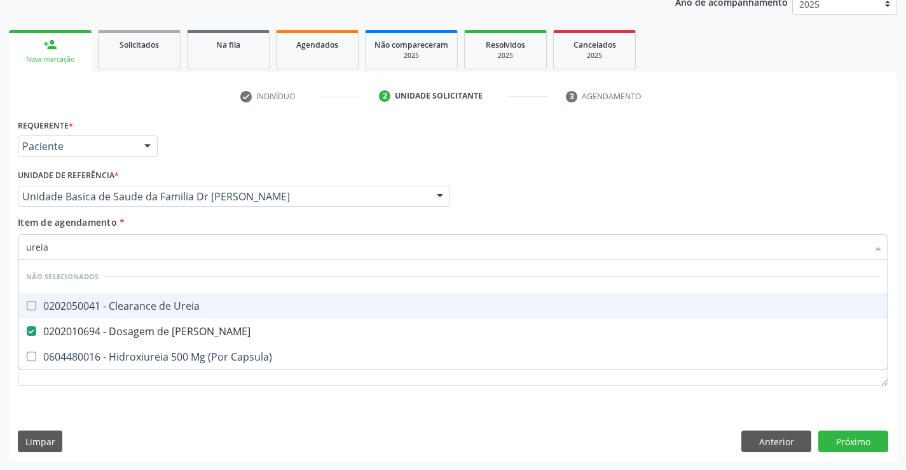
click at [83, 245] on input "ureia" at bounding box center [447, 246] width 842 height 25
click at [130, 221] on div "Item de agendamento * ureia Desfazer seleção Não selecionados 0202050041 - Clea…" at bounding box center [453, 236] width 871 height 40
checkbox Ureia "true"
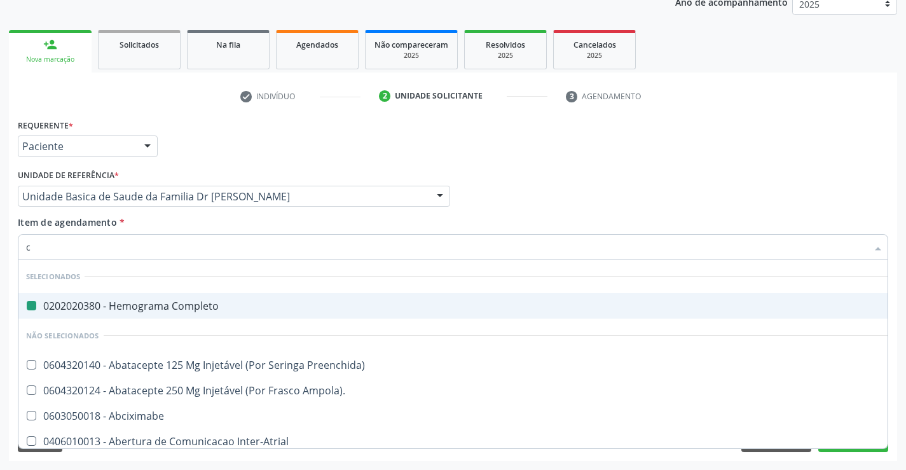
type input "cr"
checkbox Completo "false"
type input "crea"
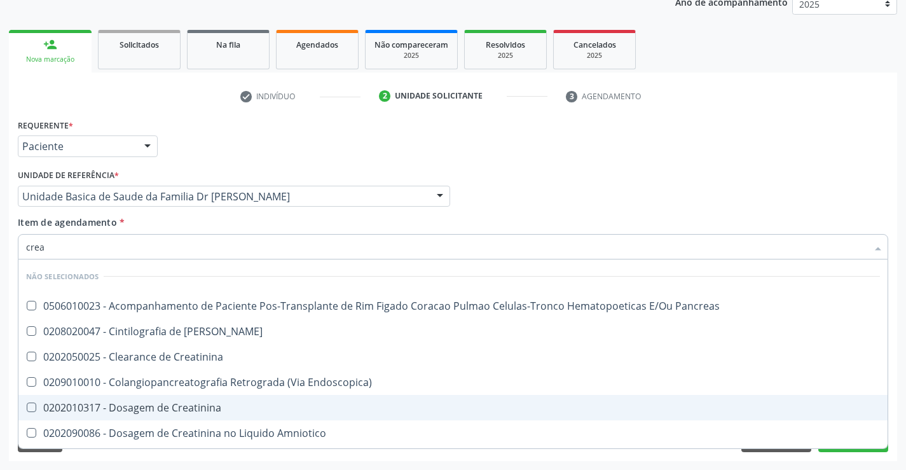
click at [151, 403] on div "0202010317 - Dosagem de Creatinina" at bounding box center [453, 408] width 854 height 10
checkbox Creatinina "true"
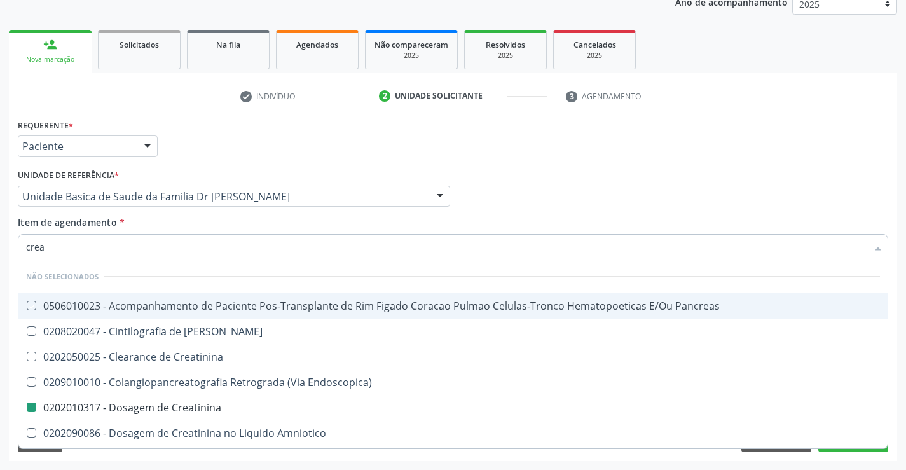
click at [138, 224] on div "Item de agendamento * crea Desfazer seleção Não selecionados 0506010023 - Acomp…" at bounding box center [453, 236] width 871 height 40
checkbox Pancreas "true"
checkbox Creatinina "false"
checkbox Creatinina "true"
checkbox Pancreas "true"
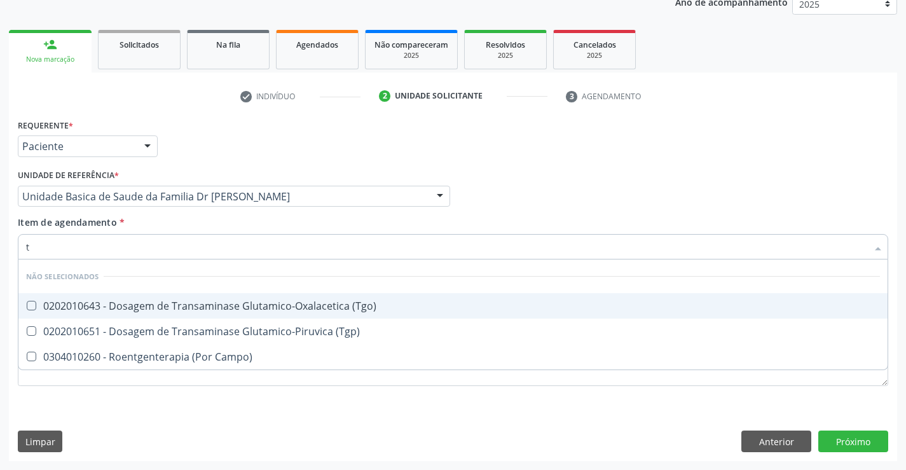
type input "tg"
checkbox \(Tgo\) "false"
checkbox \(Tgp\) "false"
click at [167, 311] on div "0202010643 - Dosagem de Transaminase Glutamico-Oxalacetica (Tgo)" at bounding box center [453, 306] width 854 height 10
checkbox \(Tgo\) "true"
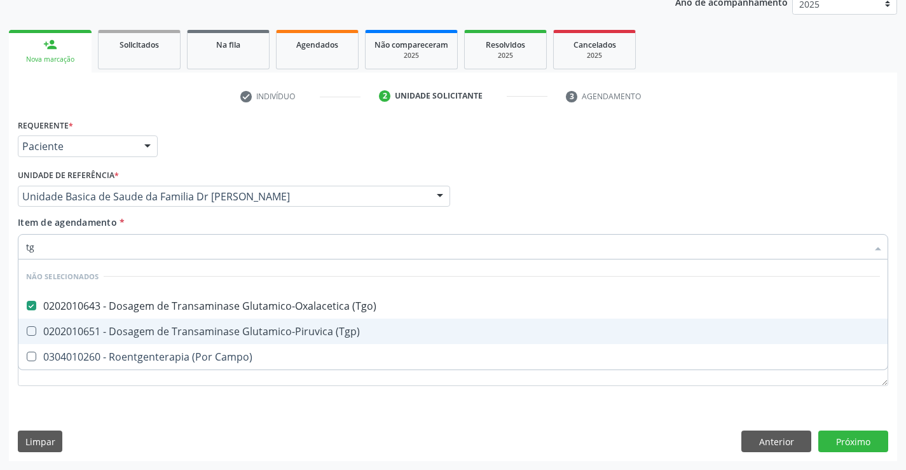
click at [162, 328] on div "0202010651 - Dosagem de Transaminase Glutamico-Piruvica (Tgp)" at bounding box center [453, 331] width 854 height 10
checkbox \(Tgp\) "true"
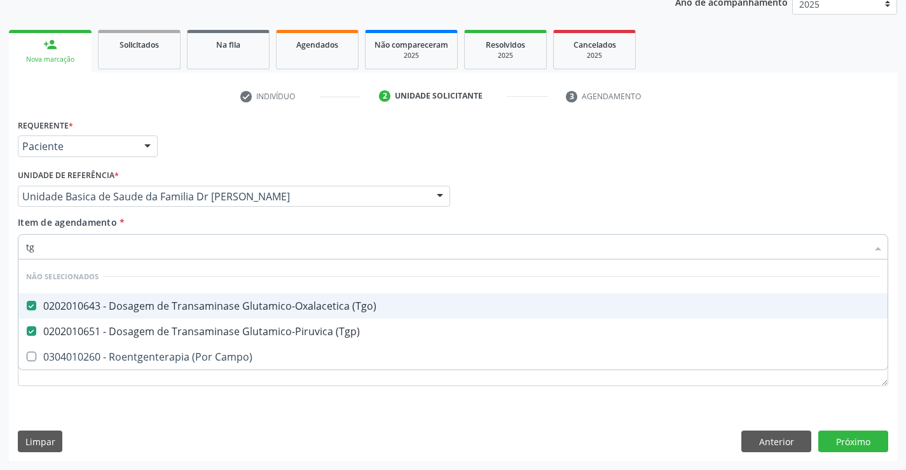
click at [176, 215] on div "Unidade de referência * Unidade Basica de Saude da Familia Dr Paulo Sudre Unida…" at bounding box center [234, 191] width 439 height 50
checkbox Campo\) "true"
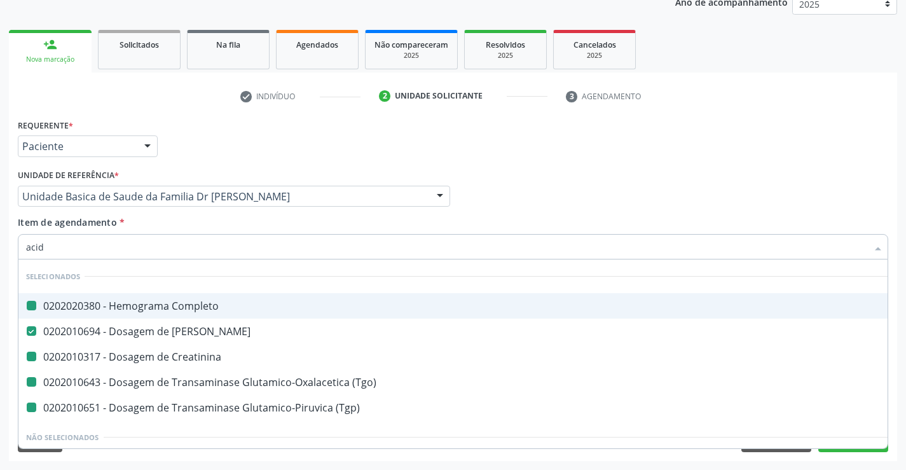
type input "acido"
checkbox Completo "false"
checkbox Creatinina "false"
checkbox \(Tgo\) "false"
checkbox \(Tgp\) "false"
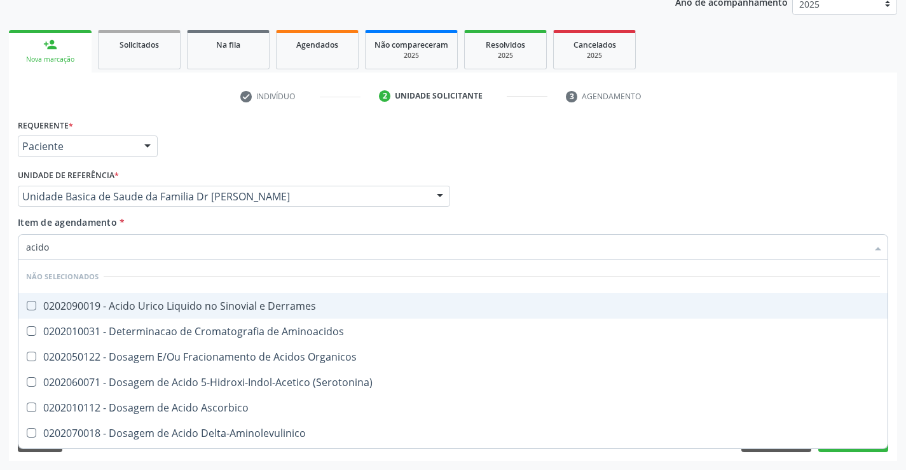
type input "acido u"
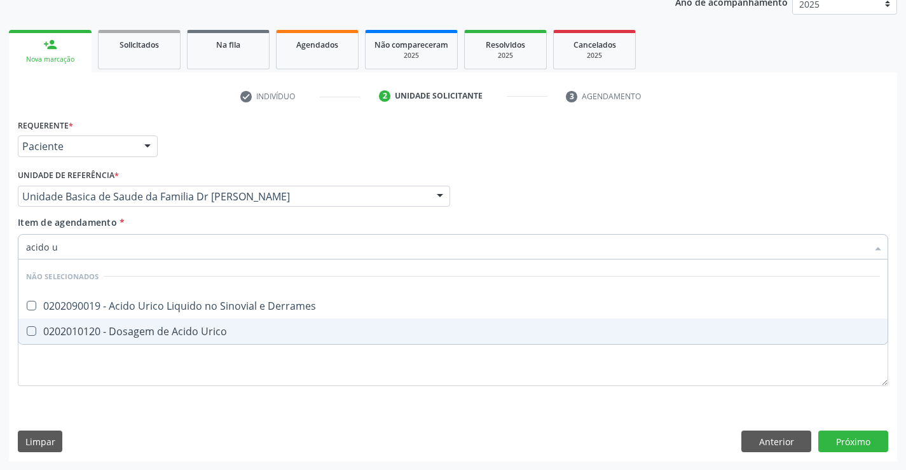
click at [121, 326] on div "0202010120 - Dosagem de Acido Urico" at bounding box center [453, 331] width 854 height 10
checkbox Urico "true"
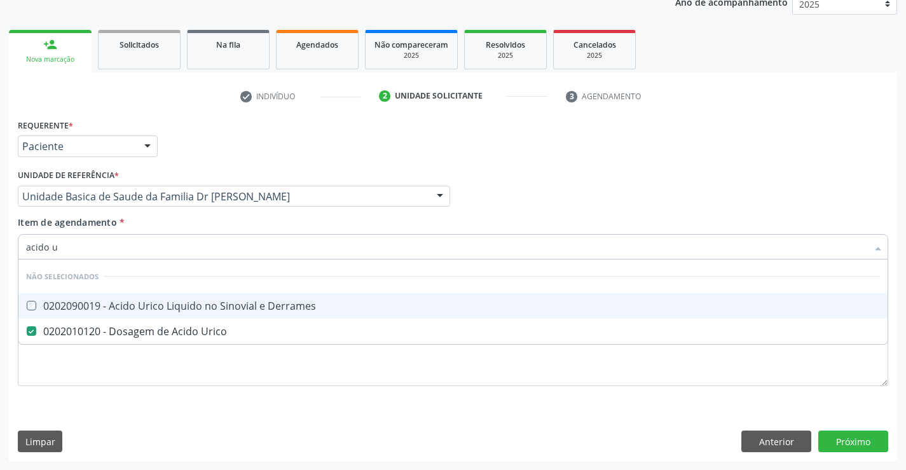
click at [178, 210] on div "Unidade de referência * Unidade Basica de Saude da Familia Dr Paulo Sudre Unida…" at bounding box center [234, 191] width 439 height 50
checkbox Derrames "true"
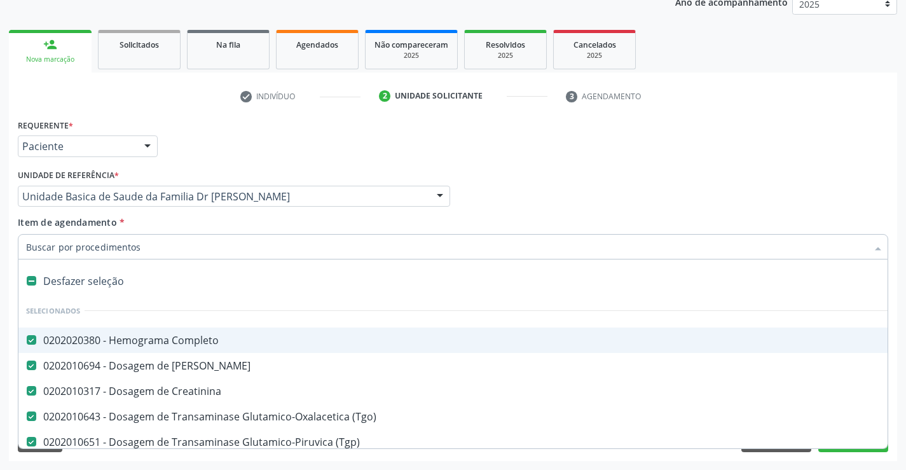
type input "u"
checkbox Urico "false"
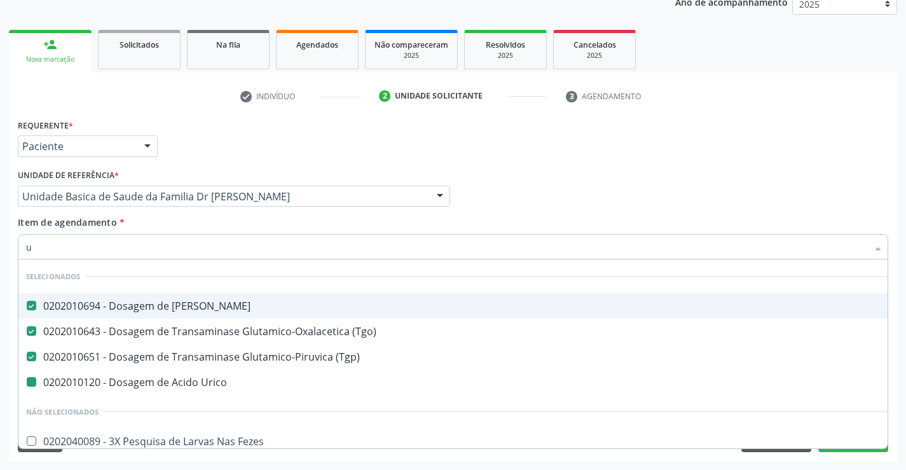
type input "ur"
checkbox Urico "false"
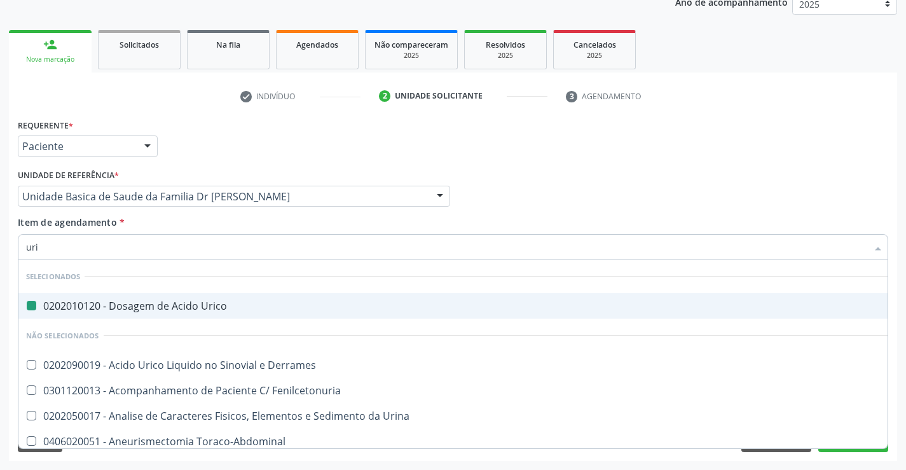
type input "urin"
checkbox Urico "false"
type input "urina"
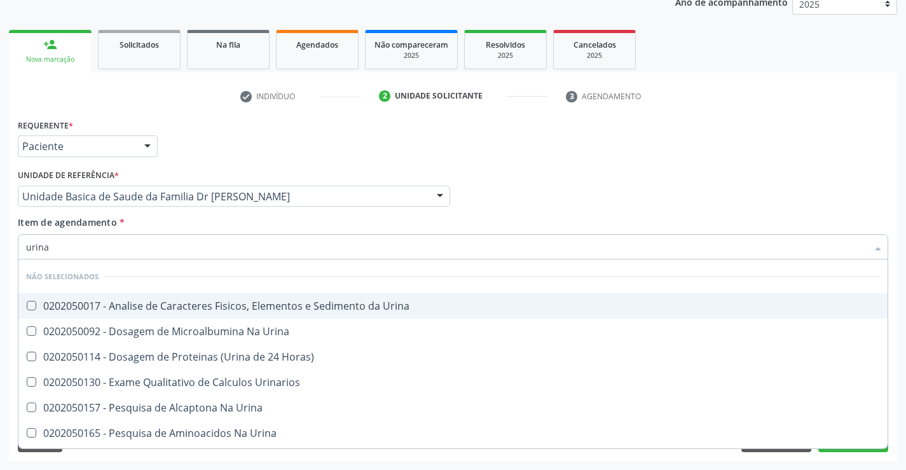
click at [205, 303] on div "0202050017 - Analise de Caracteres Fisicos, Elementos e Sedimento da Urina" at bounding box center [453, 306] width 854 height 10
checkbox Urina "true"
click at [180, 214] on div "Unidade de referência * Unidade Basica de Saude da Familia Dr Paulo Sudre Unida…" at bounding box center [234, 191] width 439 height 50
checkbox Urinarios "true"
checkbox Urina "true"
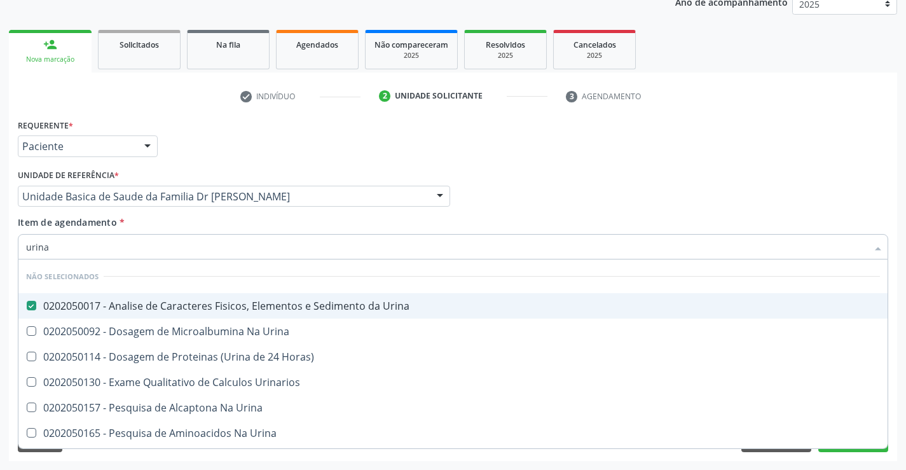
checkbox Urina "true"
checkbox Horas\) "true"
checkbox Urina "true"
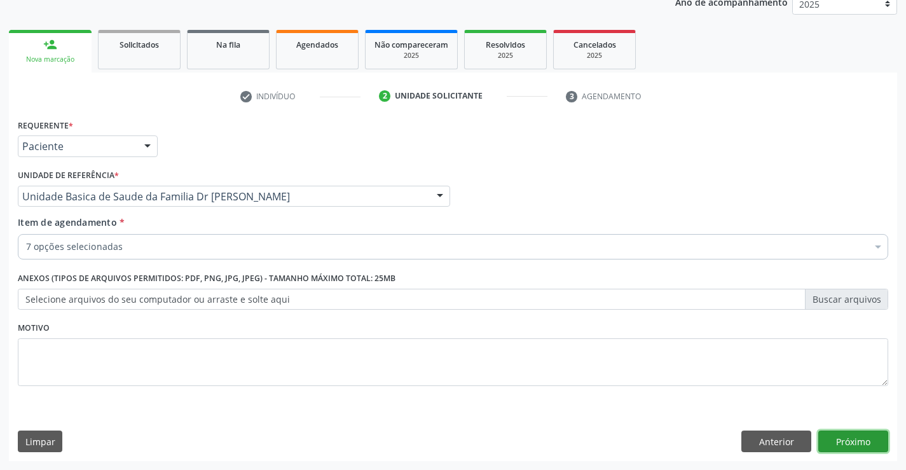
click at [864, 437] on button "Próximo" at bounding box center [854, 442] width 70 height 22
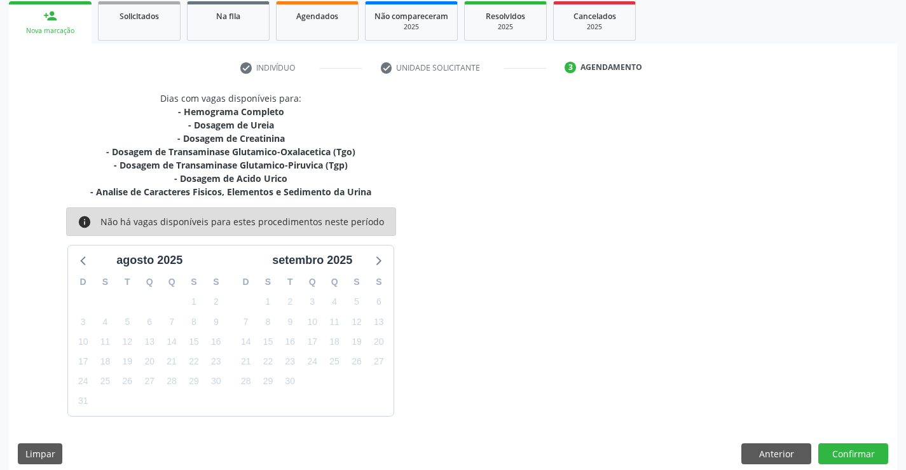
scroll to position [201, 0]
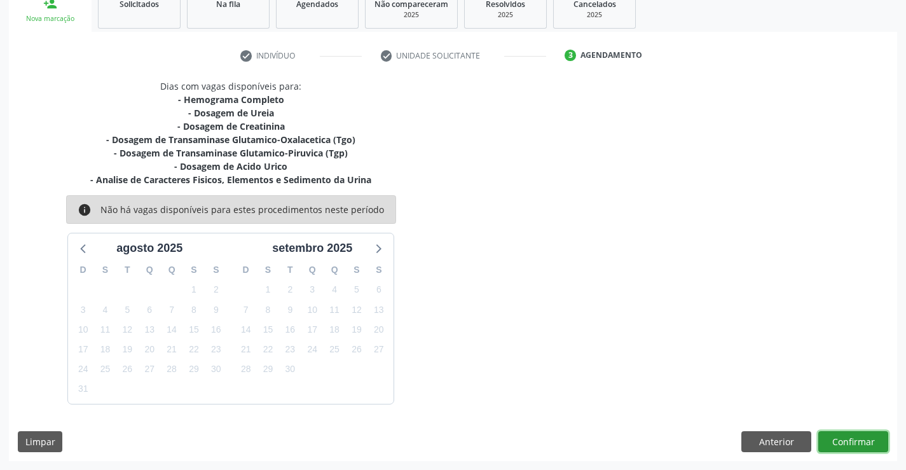
click at [850, 442] on button "Confirmar" at bounding box center [854, 442] width 70 height 22
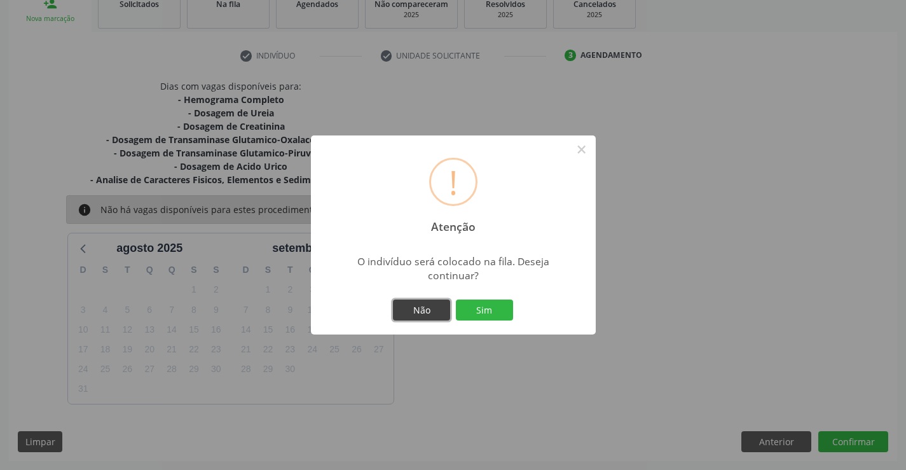
click at [422, 306] on button "Não" at bounding box center [421, 311] width 57 height 22
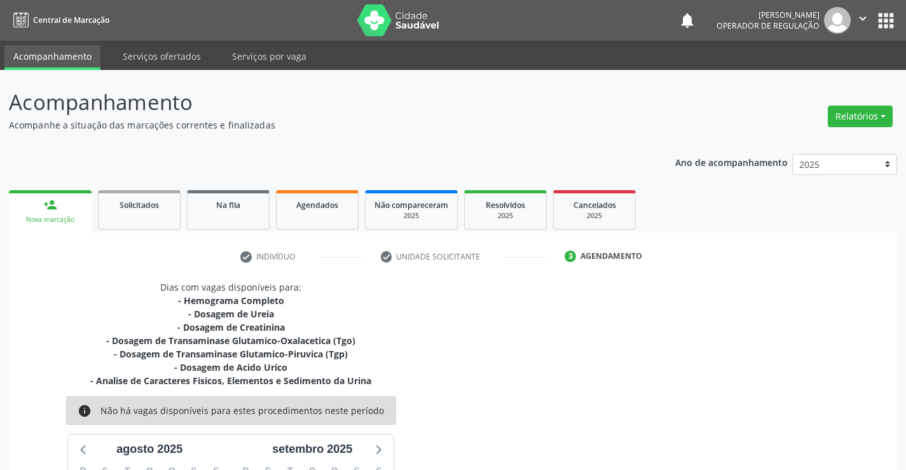
scroll to position [201, 0]
